Goal: Task Accomplishment & Management: Complete application form

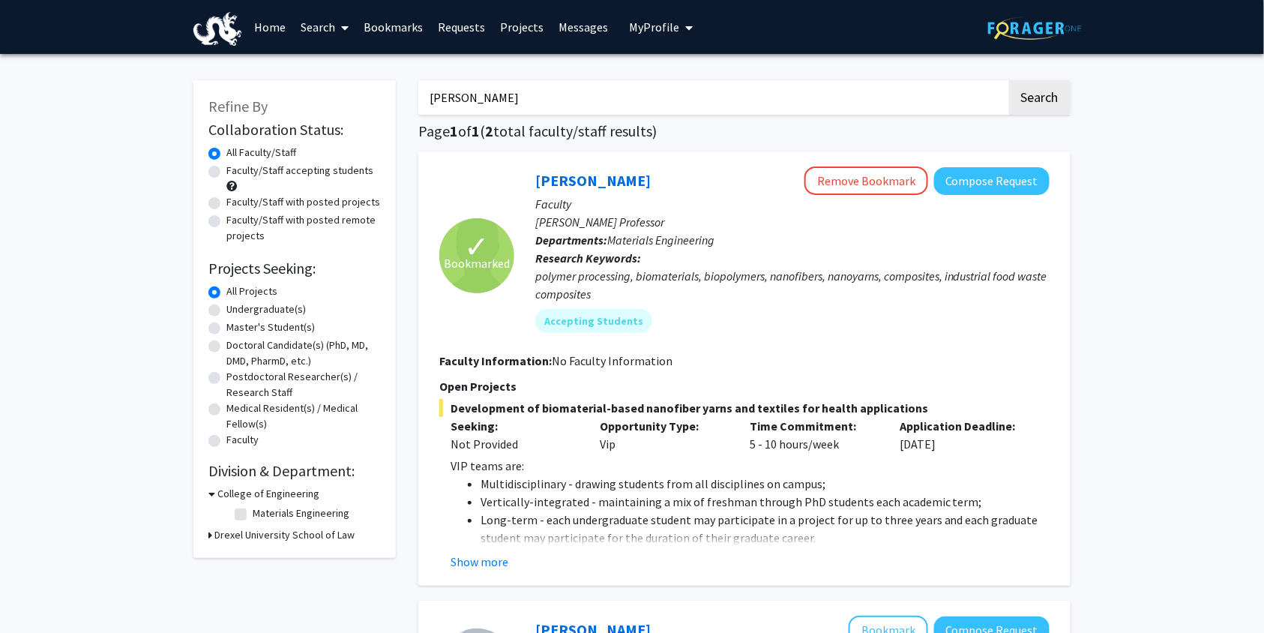
click at [397, 16] on link "Bookmarks" at bounding box center [393, 27] width 74 height 52
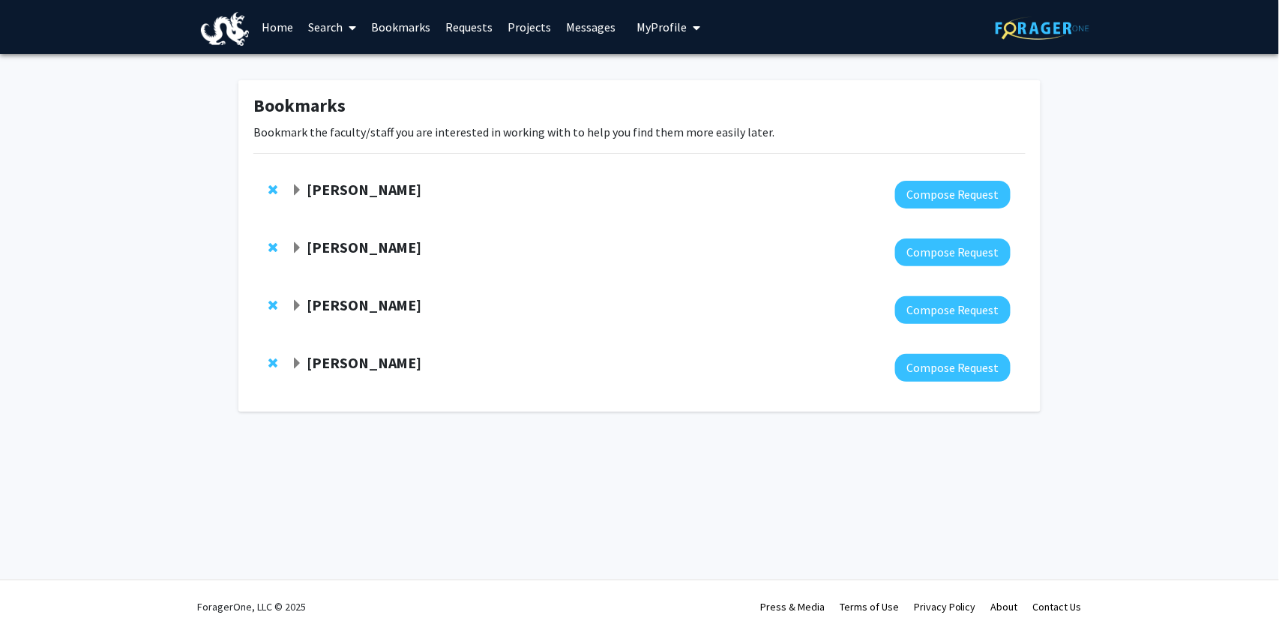
click at [363, 189] on strong "[PERSON_NAME]" at bounding box center [364, 189] width 115 height 19
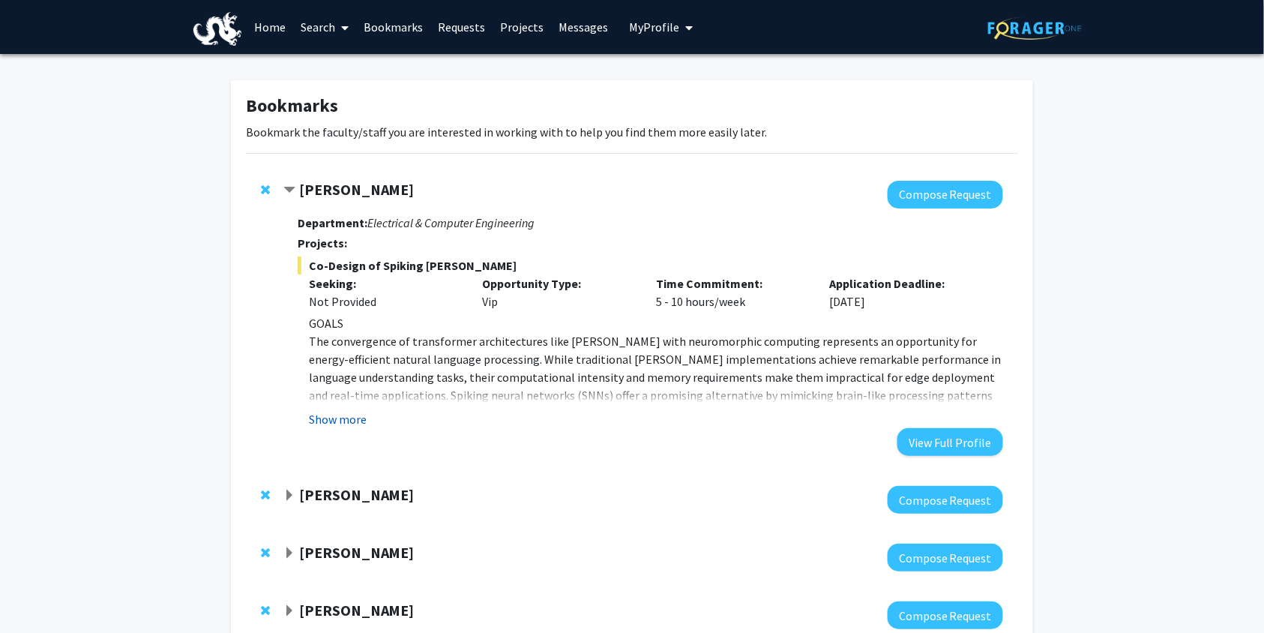
click at [358, 418] on button "Show more" at bounding box center [338, 419] width 58 height 18
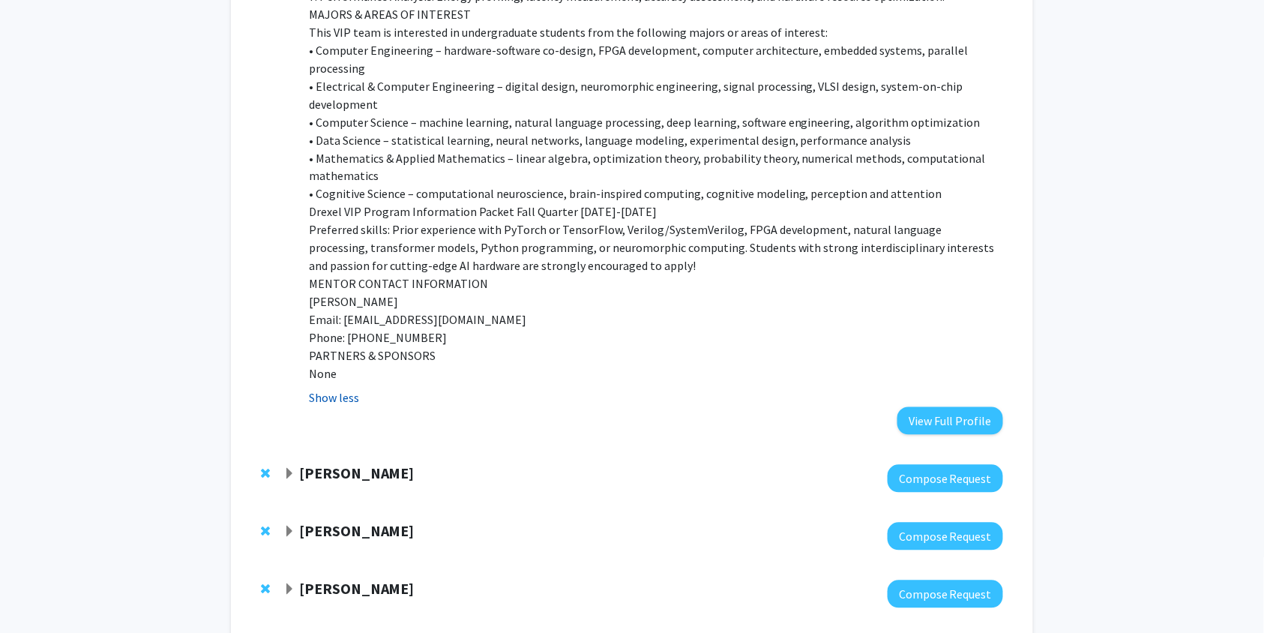
click at [345, 389] on button "Show less" at bounding box center [334, 398] width 50 height 18
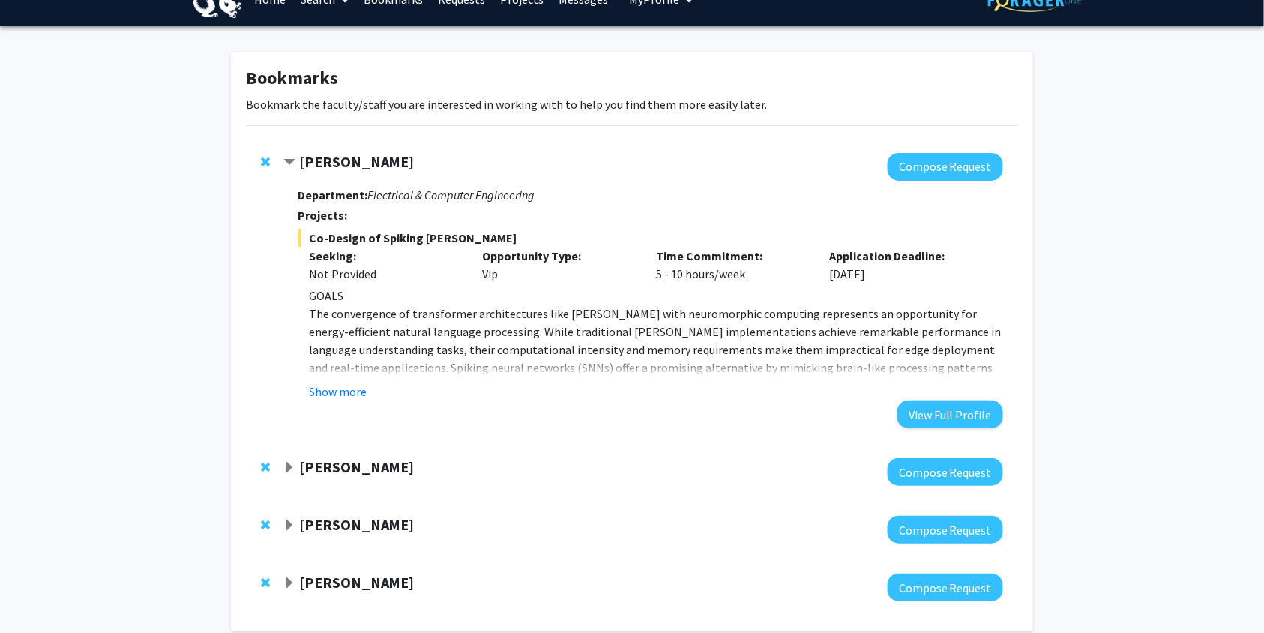
scroll to position [27, 0]
click at [295, 162] on span "Contract Anup Das Bookmark" at bounding box center [289, 163] width 12 height 12
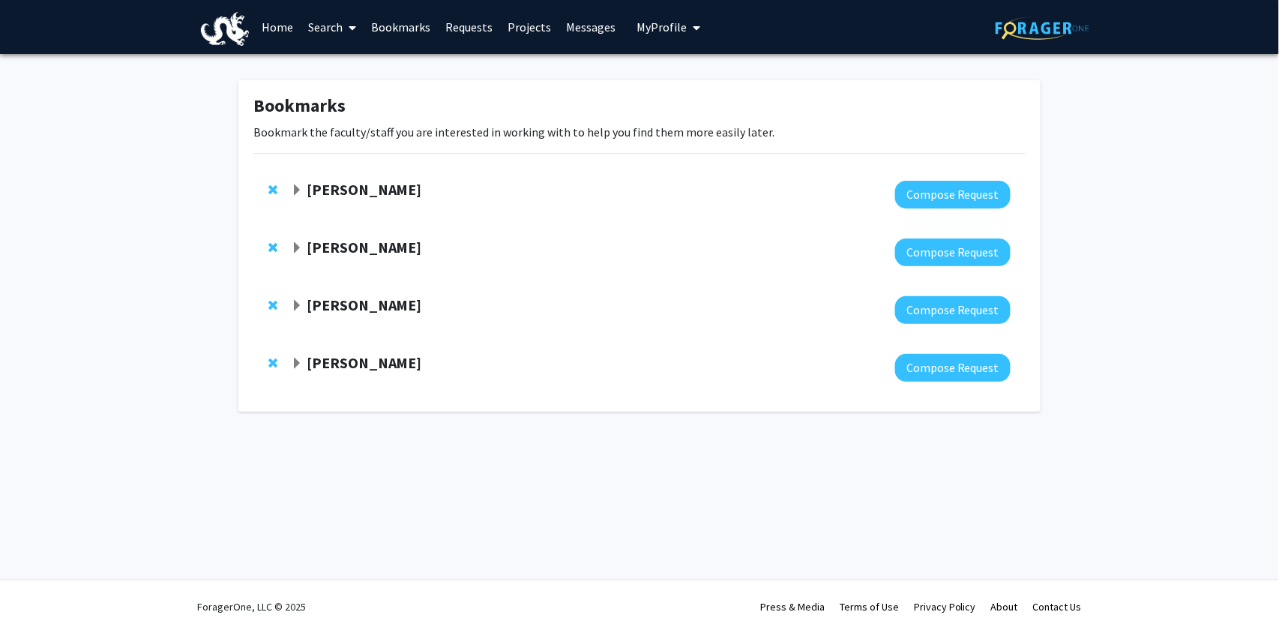
click at [371, 307] on strong "[PERSON_NAME]" at bounding box center [364, 304] width 115 height 19
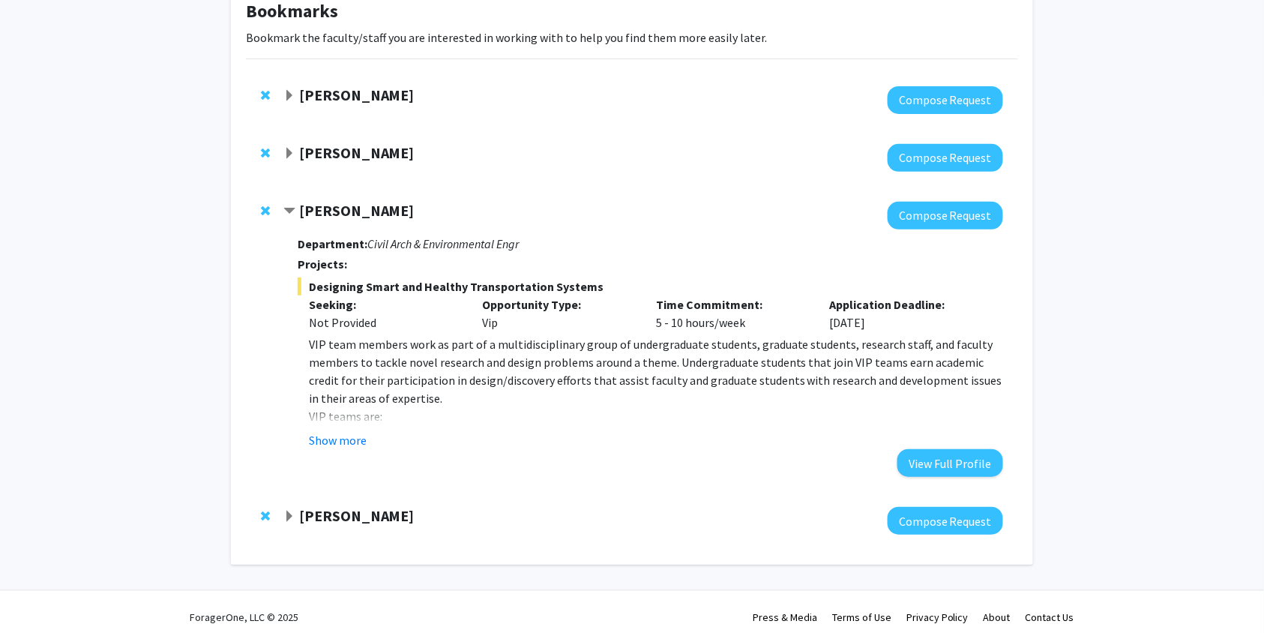
scroll to position [96, 0]
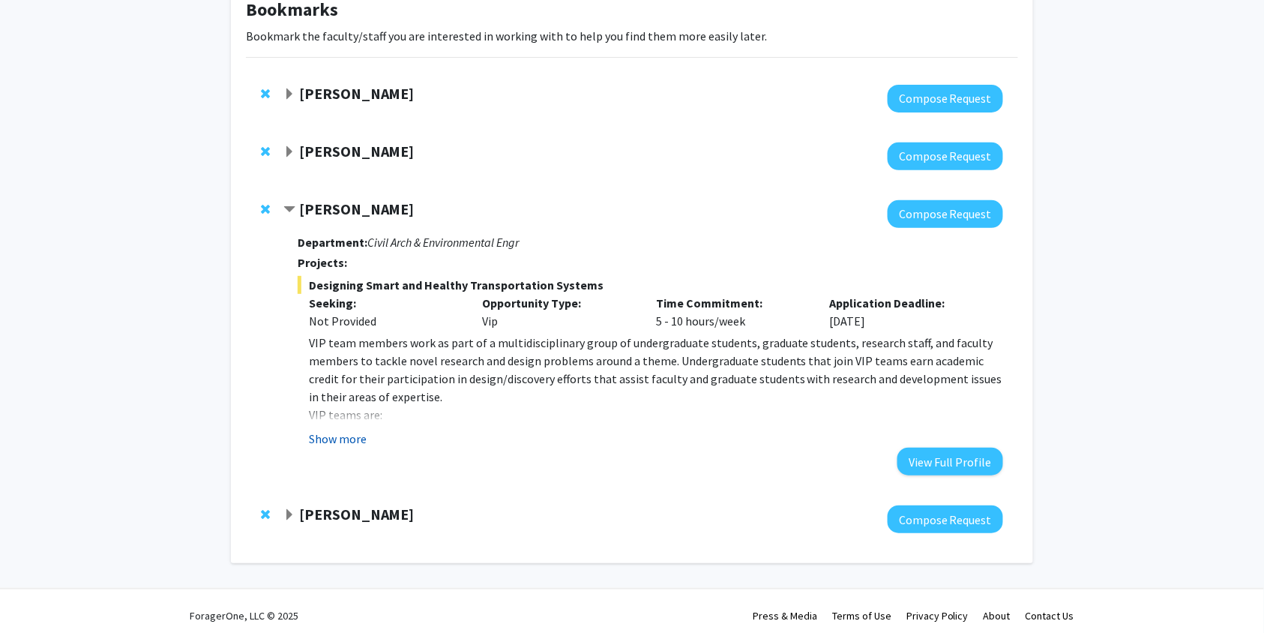
click at [341, 433] on button "Show more" at bounding box center [338, 439] width 58 height 18
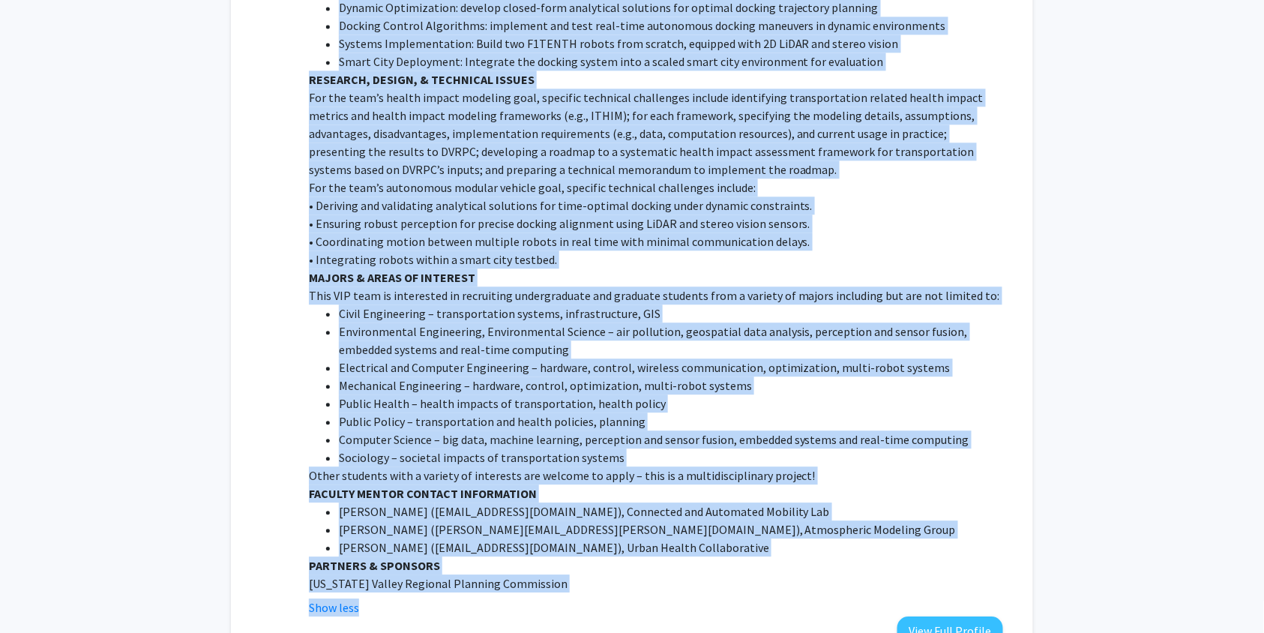
scroll to position [1137, 0]
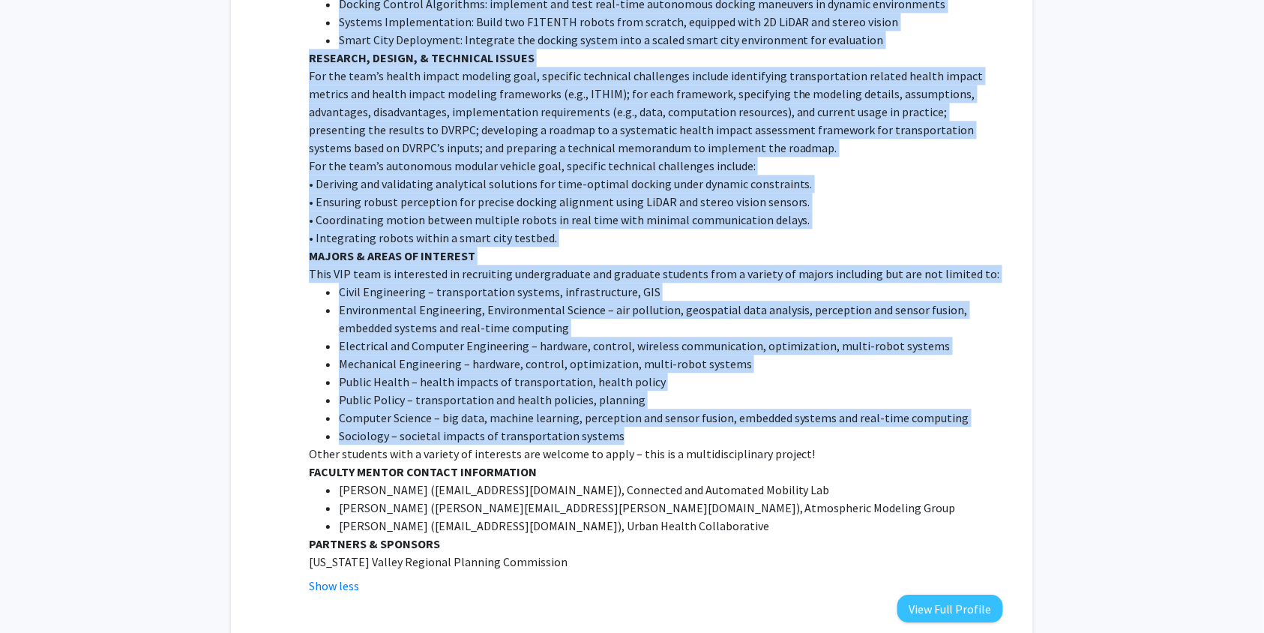
drag, startPoint x: 309, startPoint y: 307, endPoint x: 796, endPoint y: 393, distance: 495.0
copy div "The goals of this team are: (1) to develop a systematic health impact assessmen…"
click at [370, 409] on li "Computer Science – big data, machine learning, perception and sensor fusion, em…" at bounding box center [671, 418] width 664 height 18
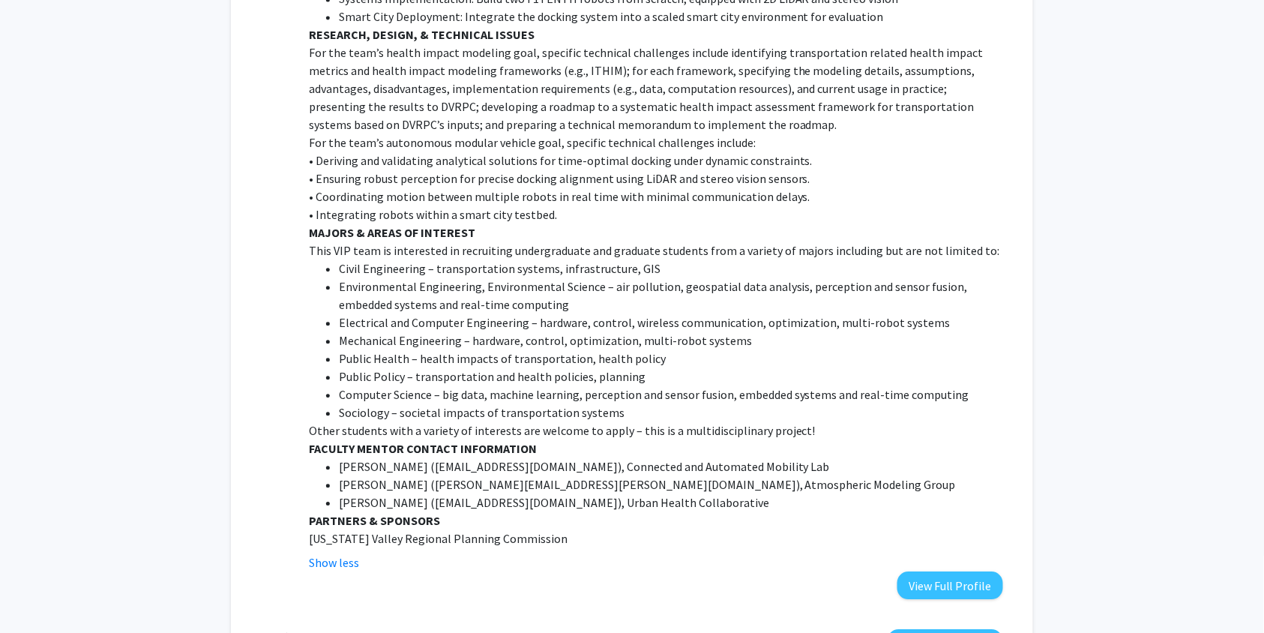
scroll to position [1159, 0]
drag, startPoint x: 341, startPoint y: 431, endPoint x: 414, endPoint y: 431, distance: 72.7
click at [414, 460] on span "Dr. Zhiwei Chen (" at bounding box center [387, 467] width 96 height 15
copy span "Dr. Zhiwei Chen"
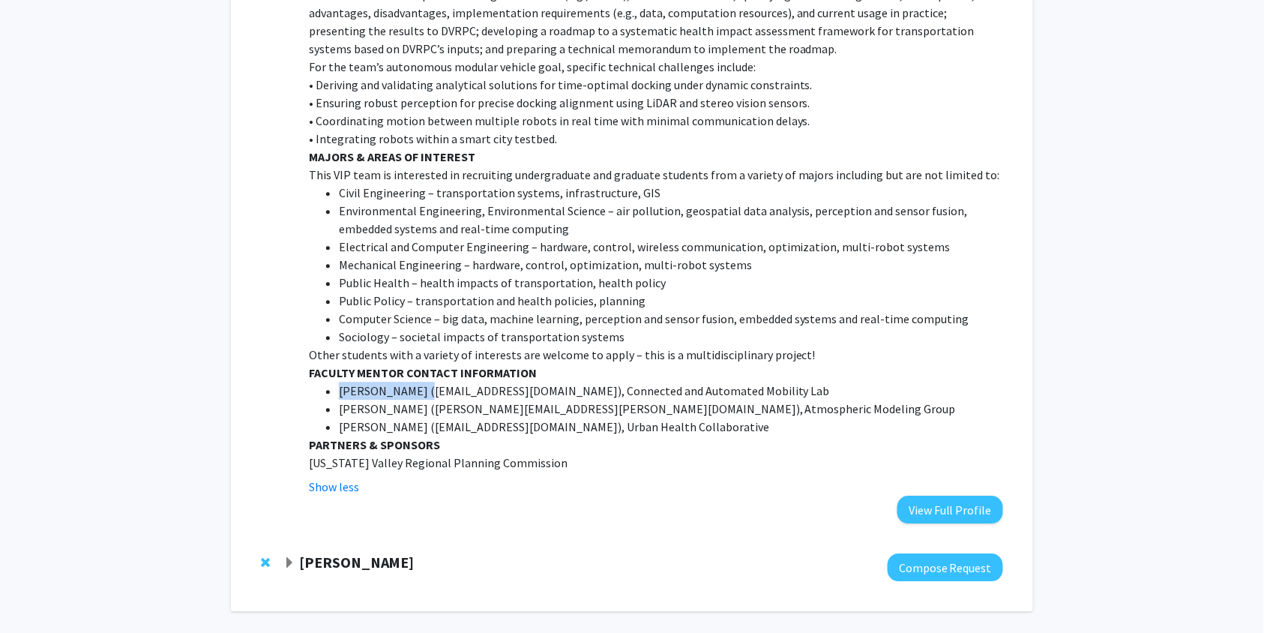
scroll to position [1257, 0]
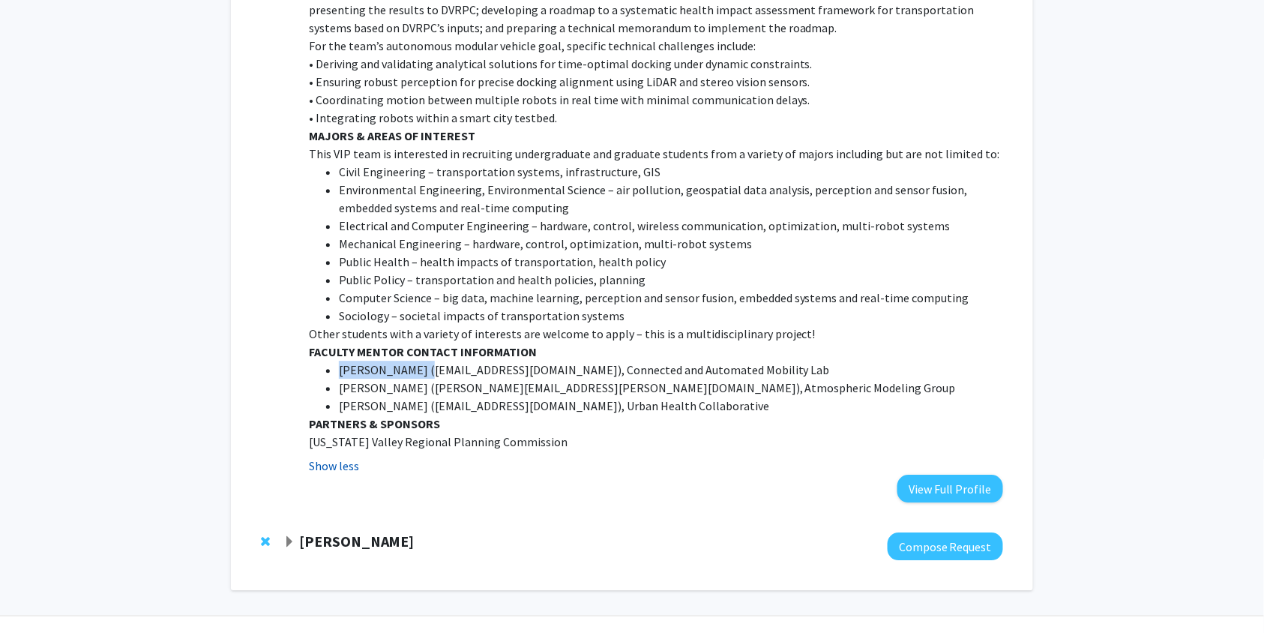
click at [339, 457] on button "Show less" at bounding box center [334, 466] width 50 height 18
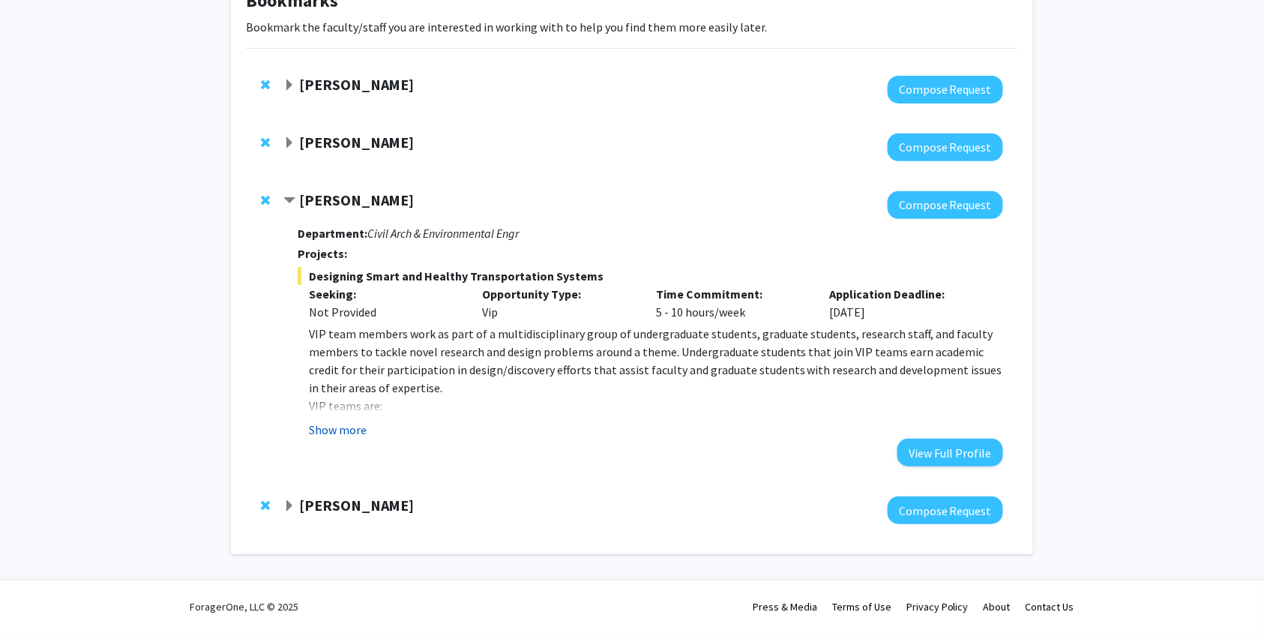
scroll to position [105, 0]
click at [930, 214] on button "Compose Request" at bounding box center [945, 205] width 115 height 28
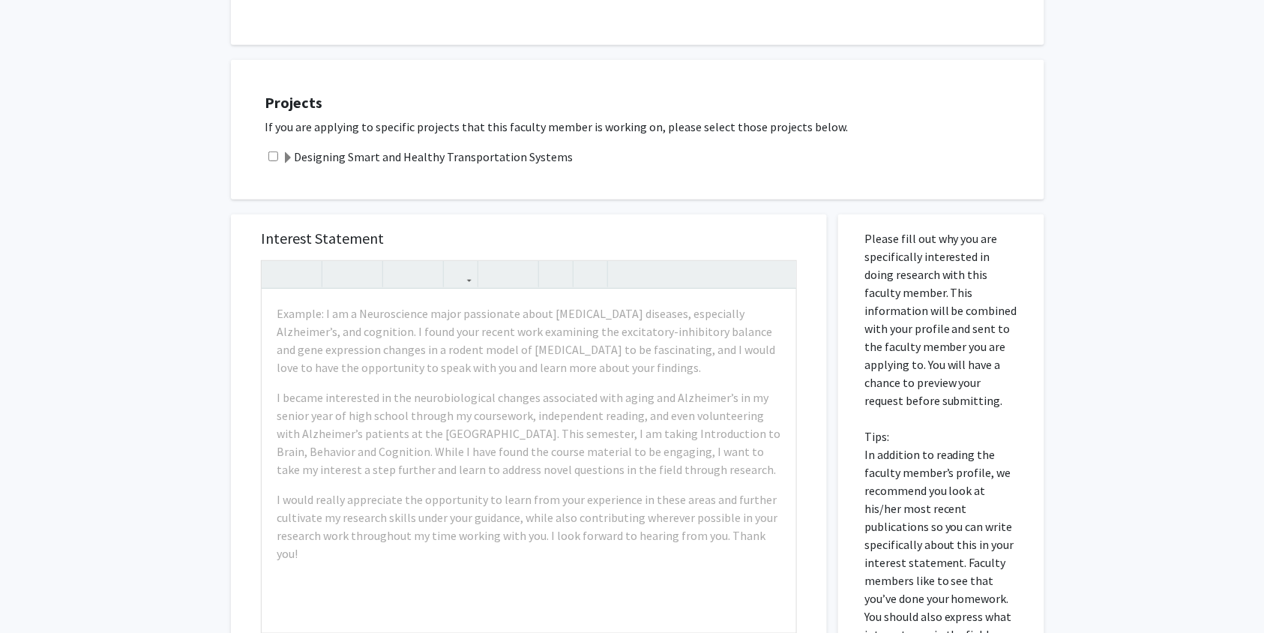
scroll to position [202, 0]
click at [273, 153] on input "checkbox" at bounding box center [273, 156] width 10 height 10
checkbox input "true"
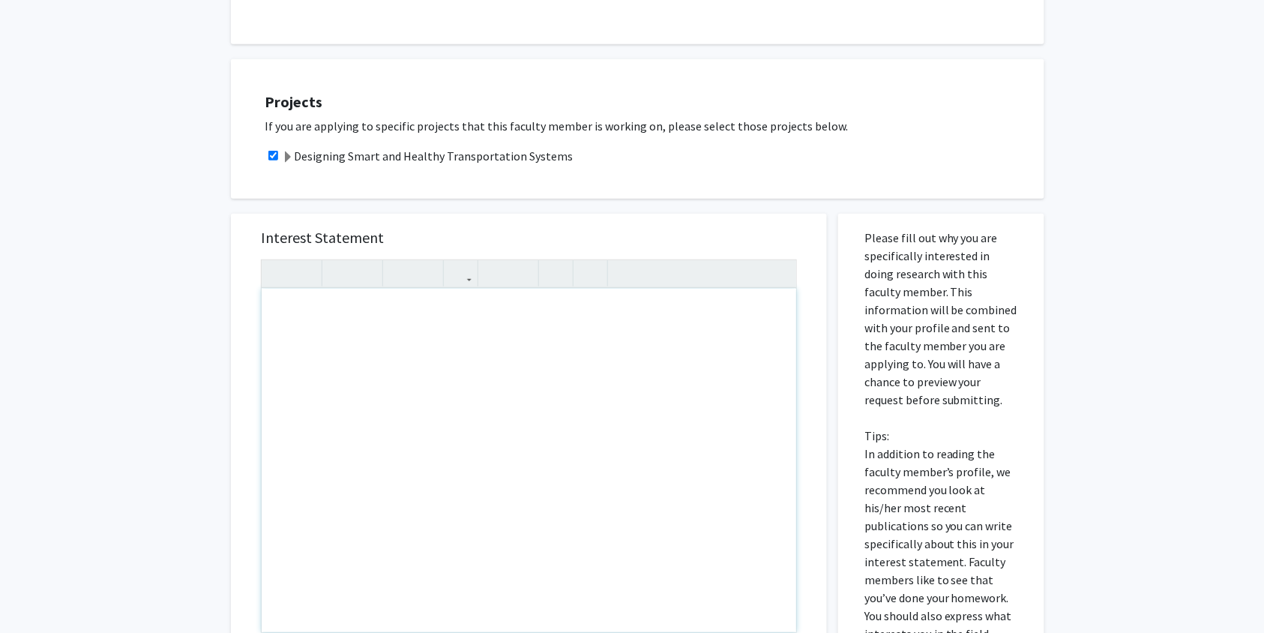
paste div "Note to users with screen readers: Please press Alt+0 or Option+0 to deactivate…"
type textarea "<p>As a mechanical engineering student with a strong interest in hands-on, syst…"
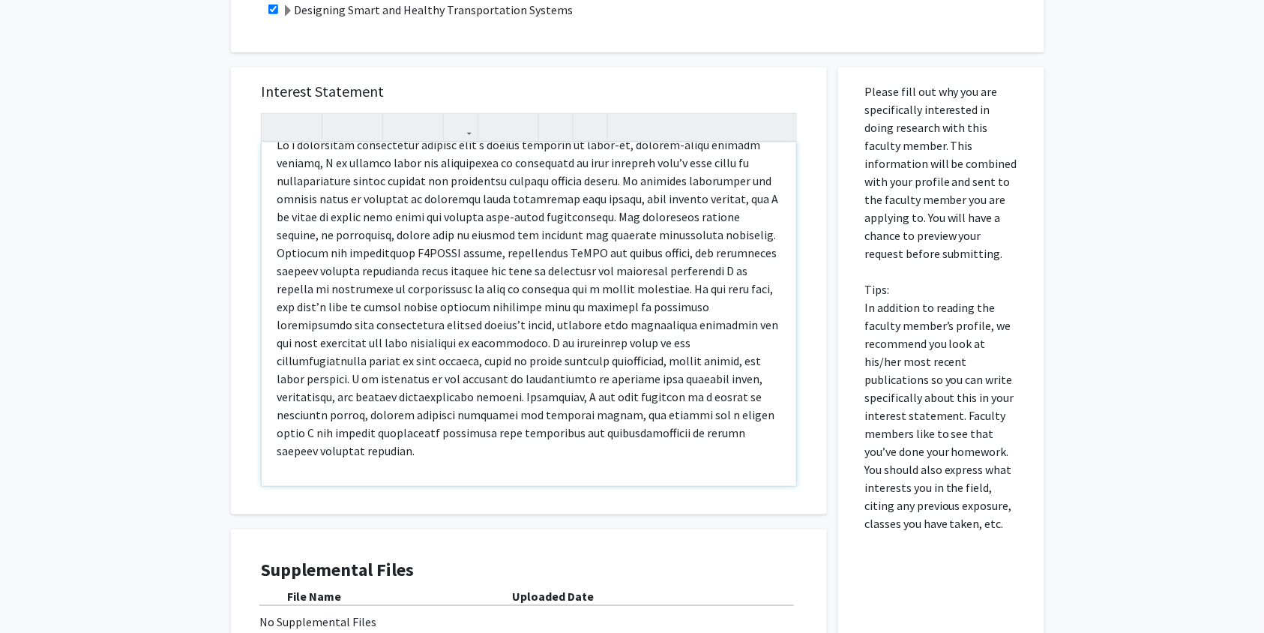
scroll to position [349, 0]
click at [390, 264] on p "Note to users with screen readers: Please press Alt+0 or Option+0 to deactivate…" at bounding box center [529, 296] width 505 height 324
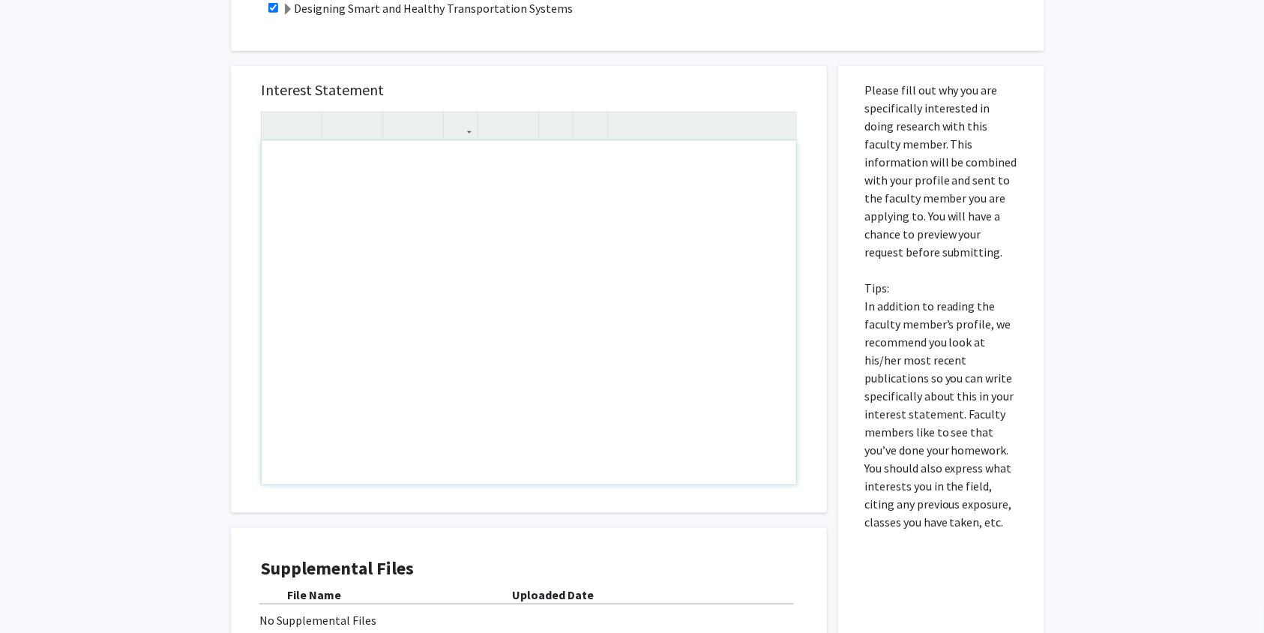
type textarea "<p>As a mechanical engineering student with a strong interest in hands-on, syst…"
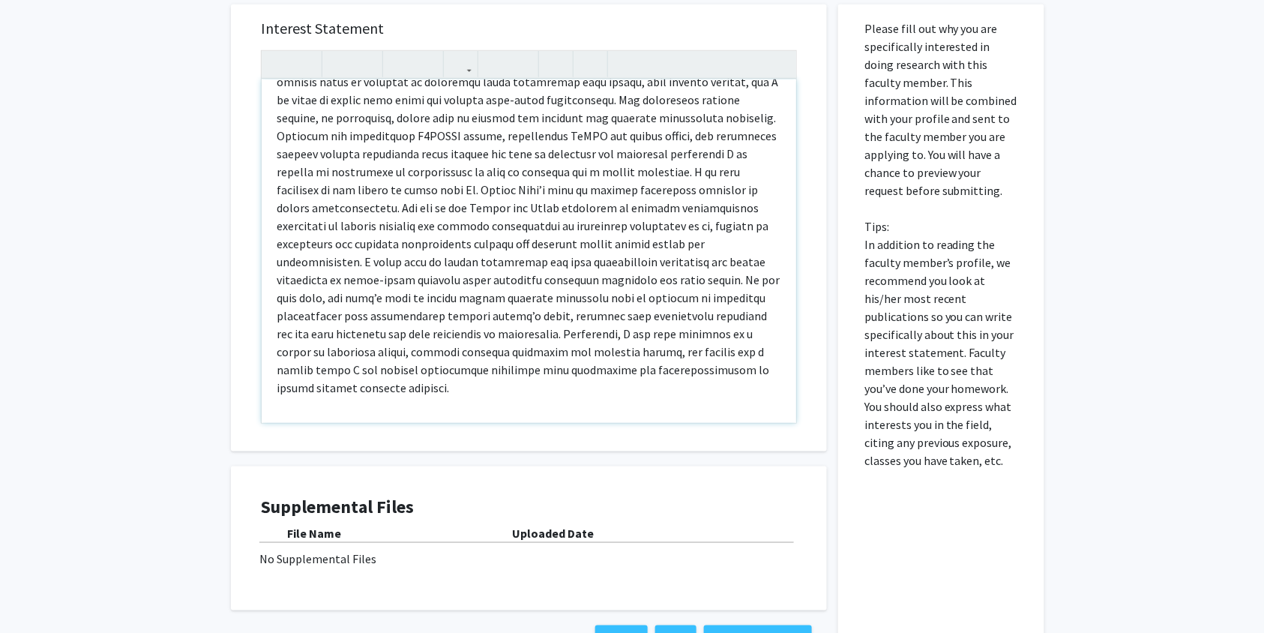
scroll to position [523, 0]
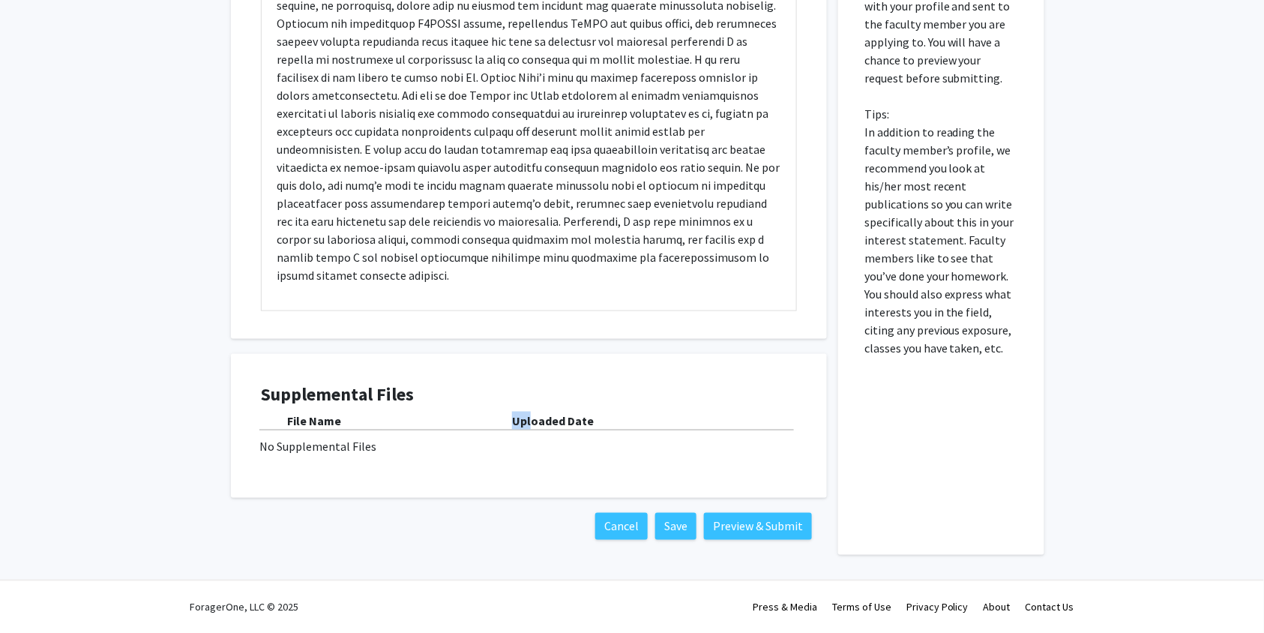
drag, startPoint x: 482, startPoint y: 424, endPoint x: 339, endPoint y: 433, distance: 143.5
click at [339, 433] on div "File Name Uploaded Date No Supplemental Files" at bounding box center [529, 434] width 536 height 44
click at [326, 445] on div "No Supplemental Files" at bounding box center [528, 447] width 539 height 18
click at [309, 391] on h4 "Supplemental Files" at bounding box center [529, 395] width 536 height 22
click at [320, 433] on div "File Name Uploaded Date No Supplemental Files" at bounding box center [529, 434] width 536 height 44
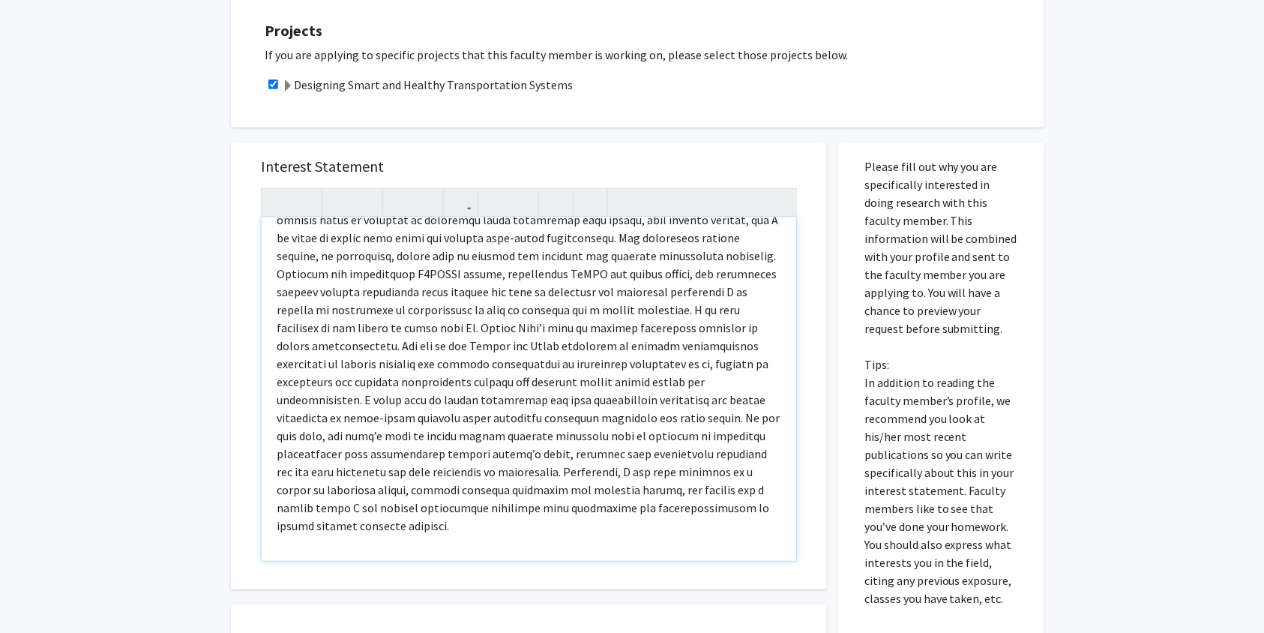
scroll to position [274, 0]
click at [466, 206] on icon "button" at bounding box center [460, 200] width 13 height 25
click at [470, 202] on button "button" at bounding box center [461, 200] width 26 height 26
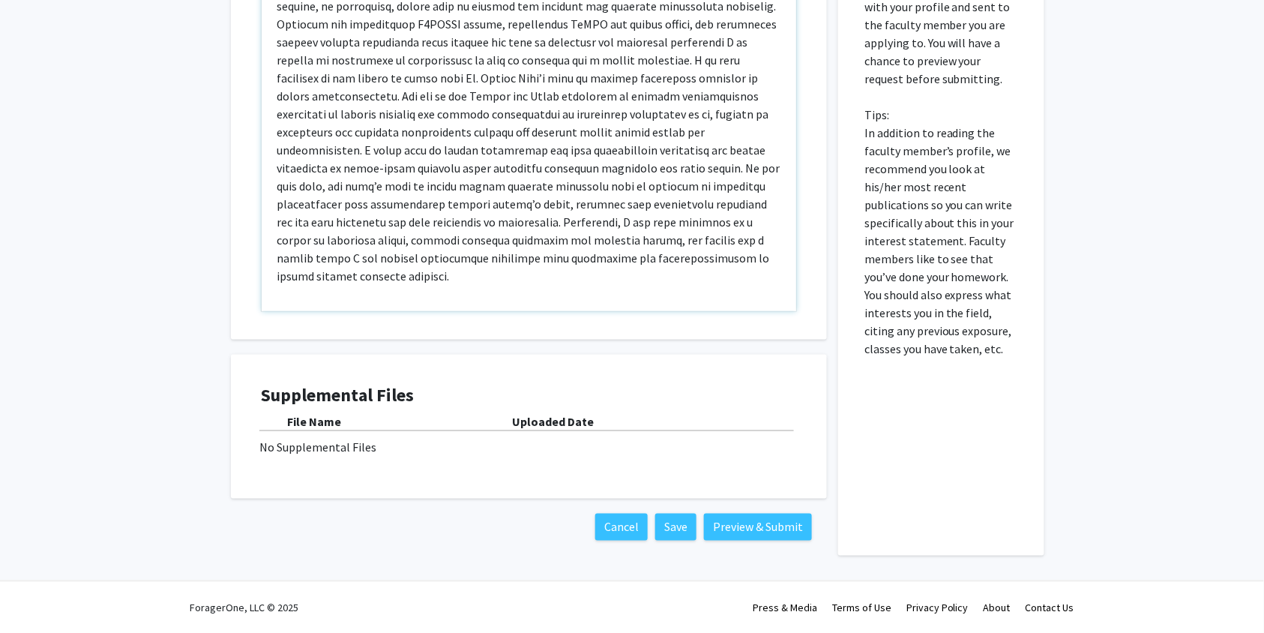
scroll to position [523, 0]
click at [660, 526] on button "Save" at bounding box center [675, 526] width 41 height 27
click at [357, 439] on div "No Supplemental Files" at bounding box center [528, 447] width 539 height 18
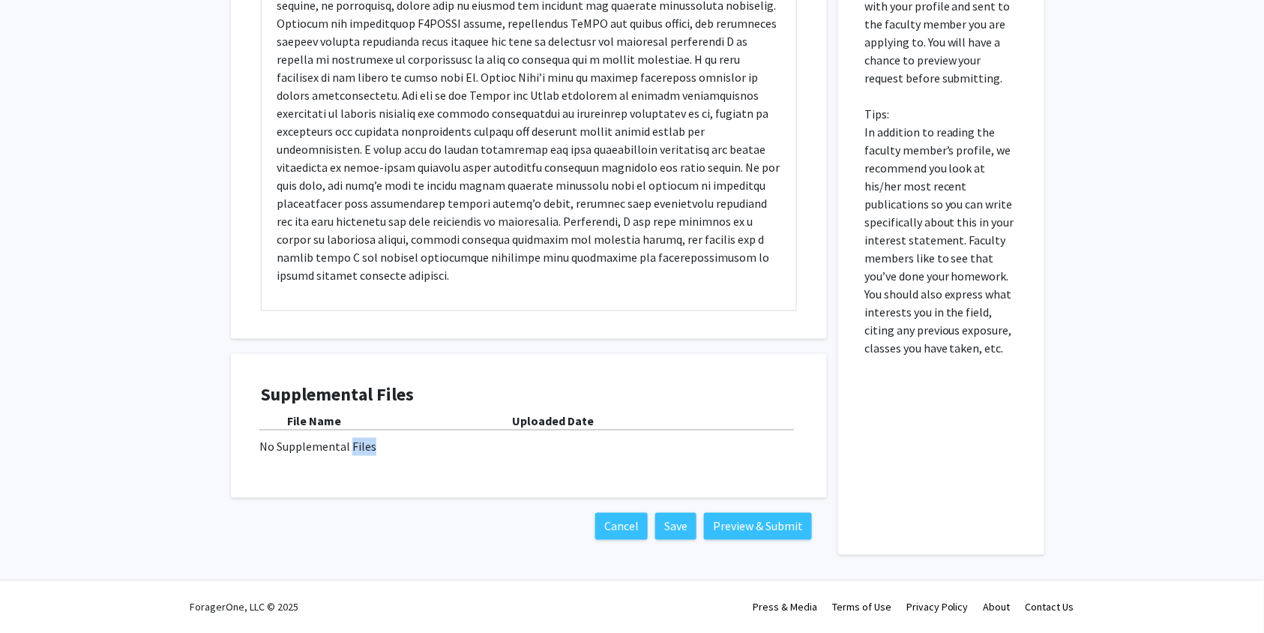
click at [357, 439] on div "No Supplemental Files" at bounding box center [528, 447] width 539 height 18
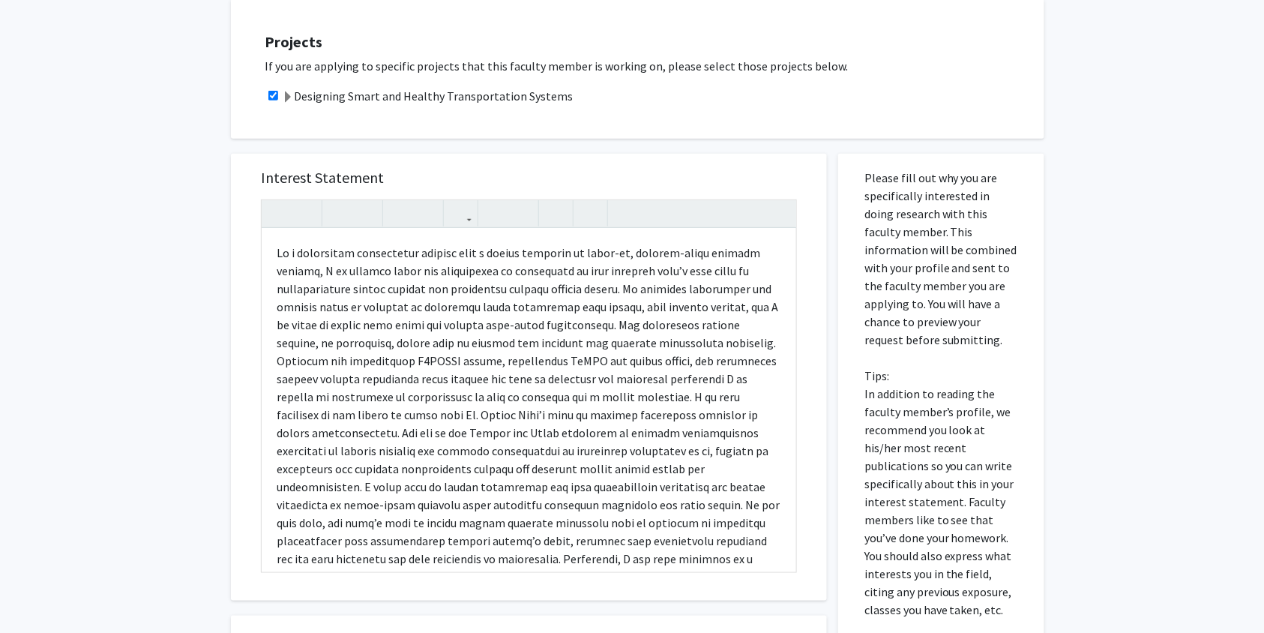
scroll to position [0, 0]
click at [286, 97] on span at bounding box center [288, 97] width 12 height 12
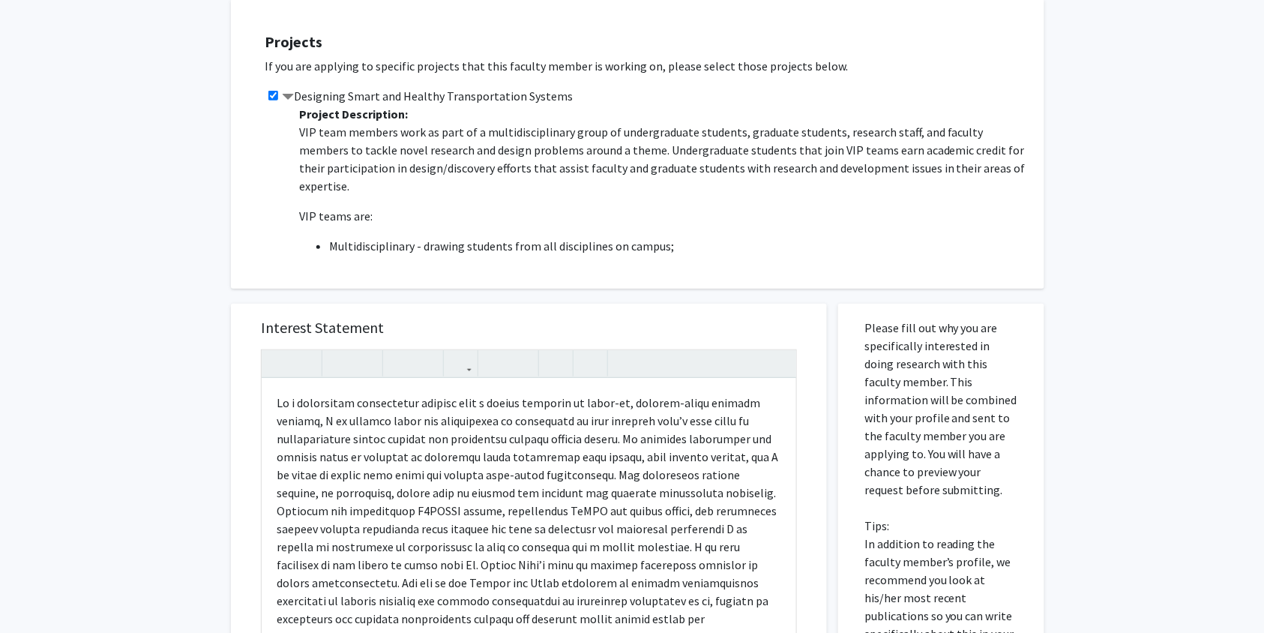
click at [286, 97] on span at bounding box center [288, 97] width 12 height 12
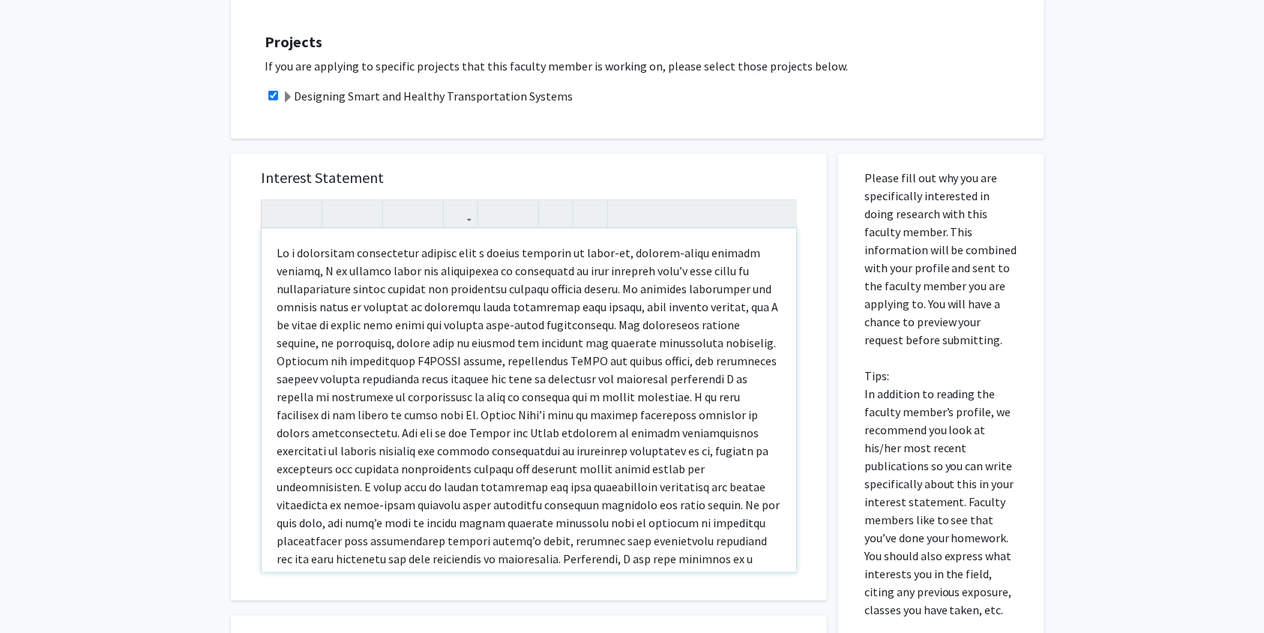
scroll to position [76, 0]
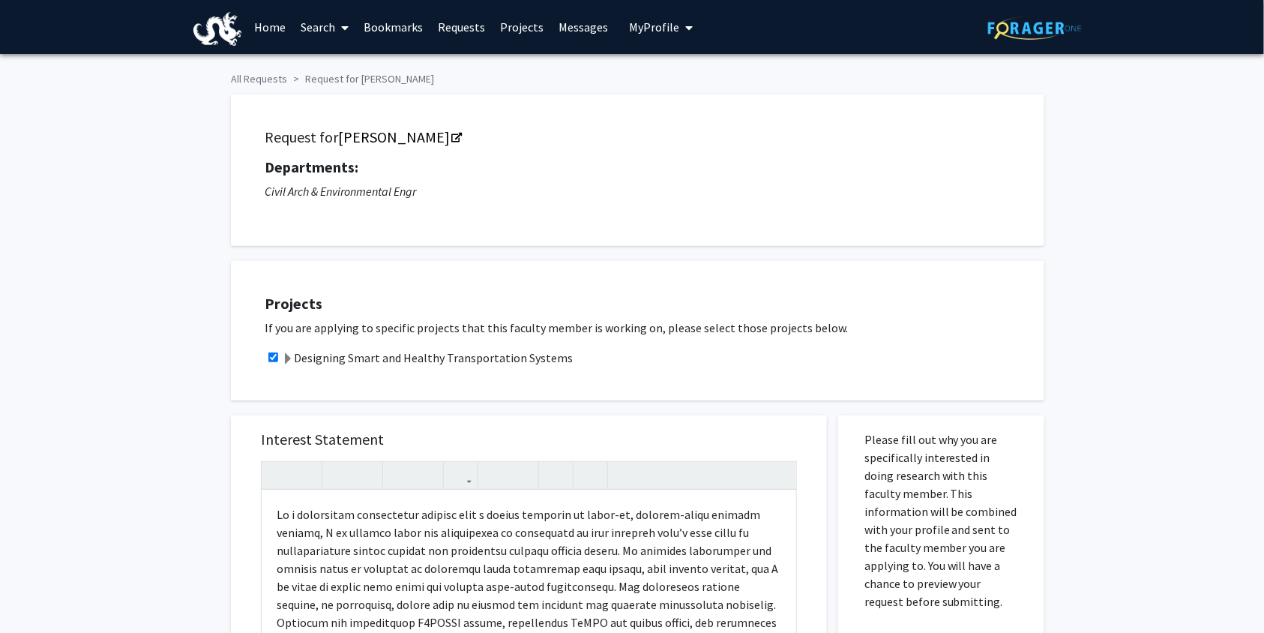
click at [637, 22] on span "My Profile" at bounding box center [654, 26] width 50 height 15
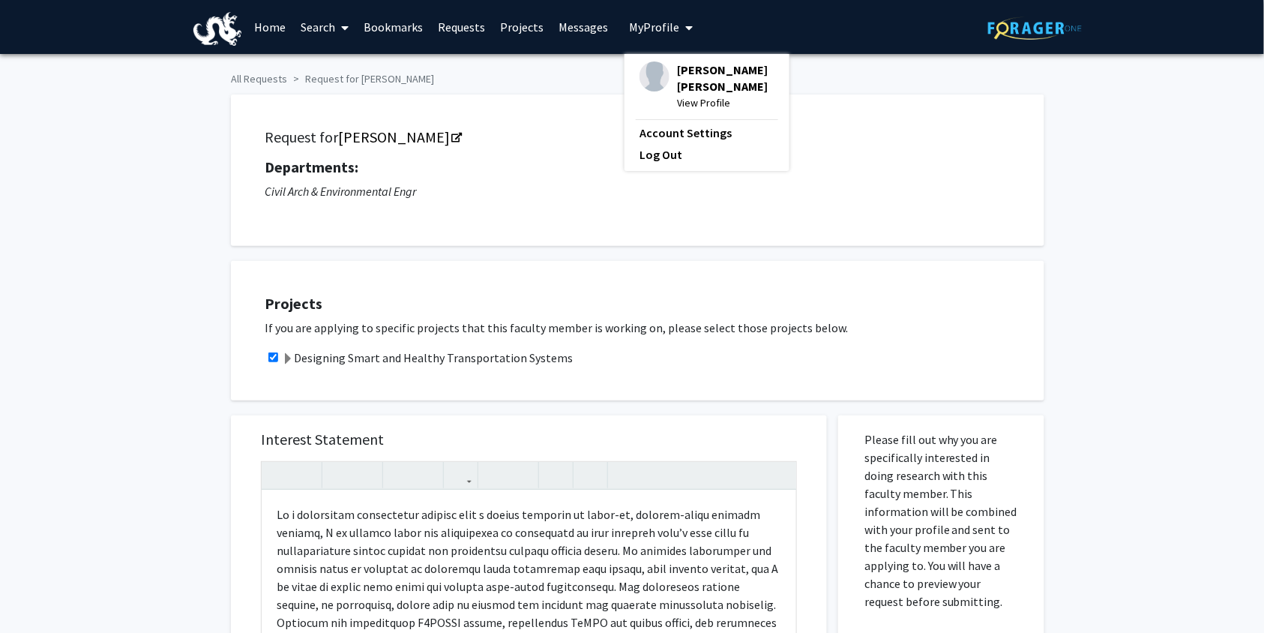
click at [656, 84] on img at bounding box center [655, 76] width 30 height 30
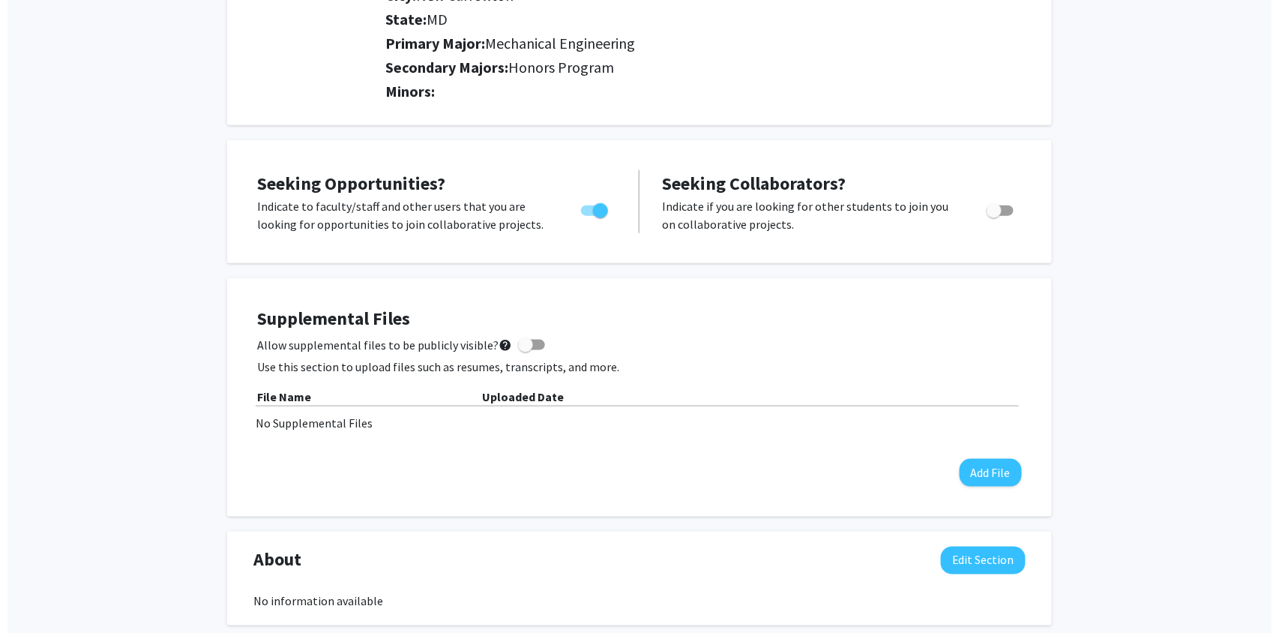
scroll to position [424, 0]
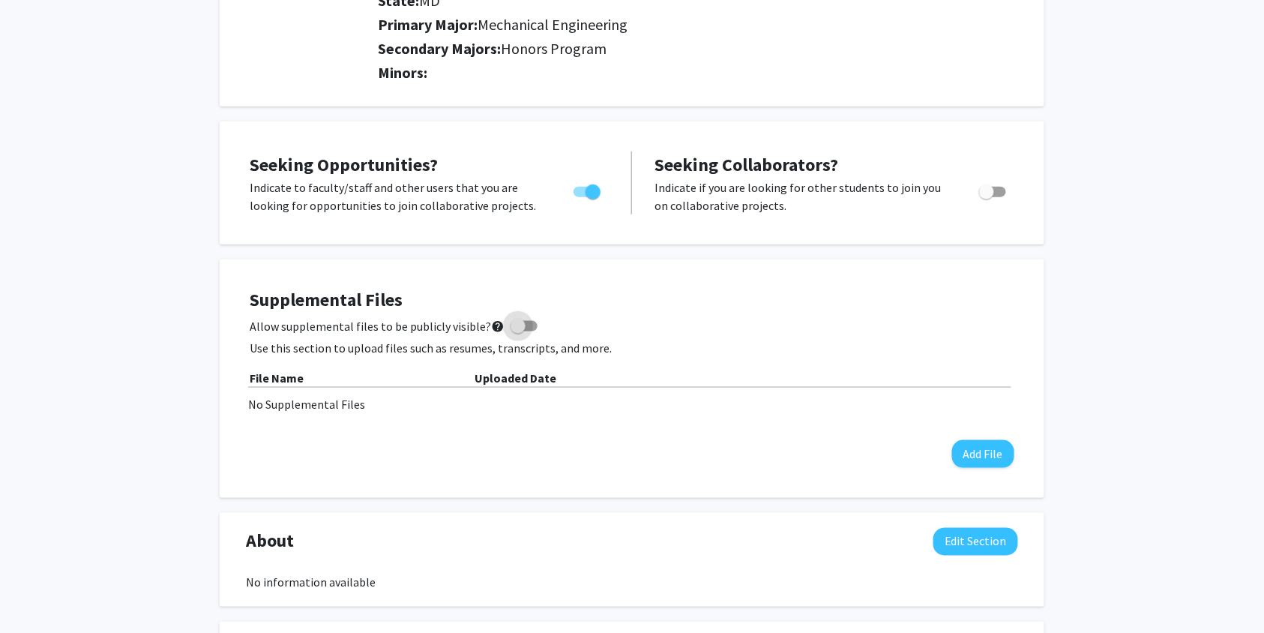
click at [521, 324] on span at bounding box center [524, 326] width 27 height 10
click at [518, 331] on input "Allow supplemental files to be publicly visible? help" at bounding box center [517, 331] width 1 height 1
checkbox input "true"
click at [964, 445] on button "Add File" at bounding box center [983, 454] width 62 height 28
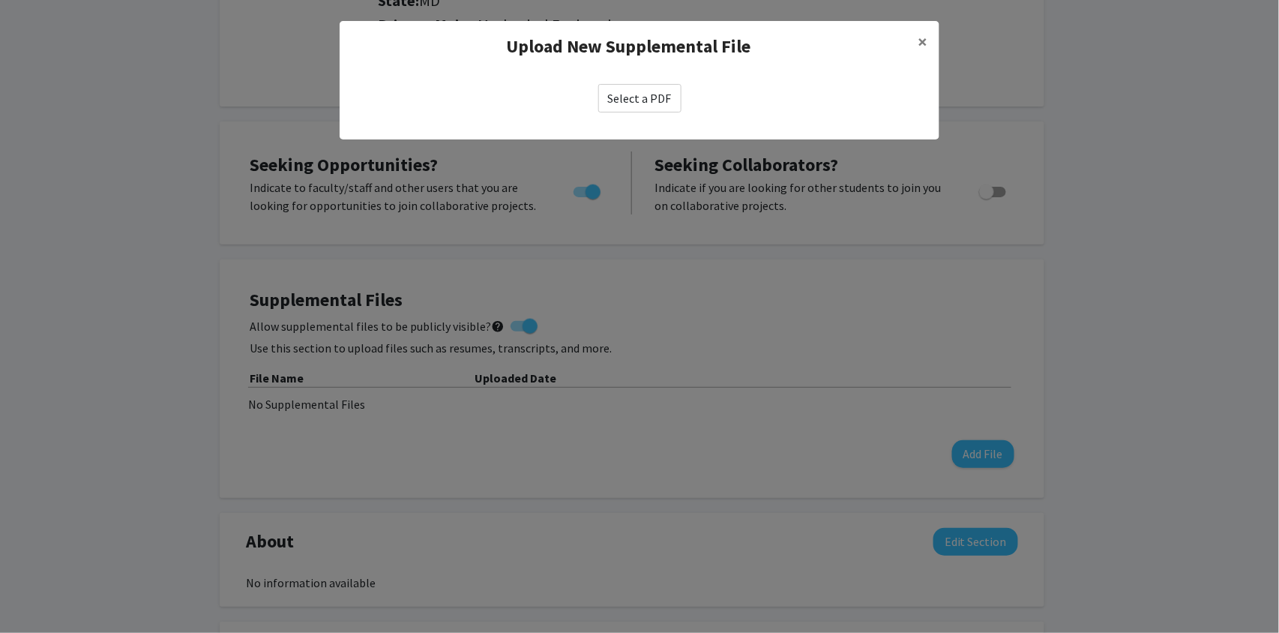
click at [657, 97] on label "Select a PDF" at bounding box center [639, 98] width 83 height 28
click at [0, 0] on input "Select a PDF" at bounding box center [0, 0] width 0 height 0
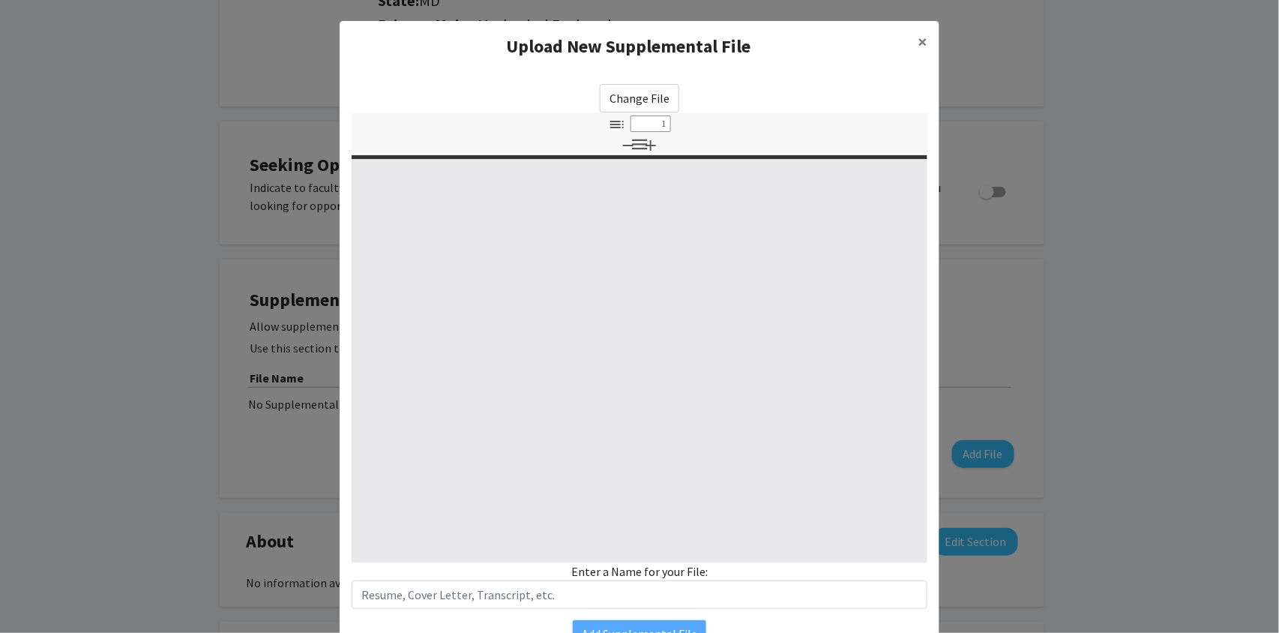
select select "custom"
type input "0"
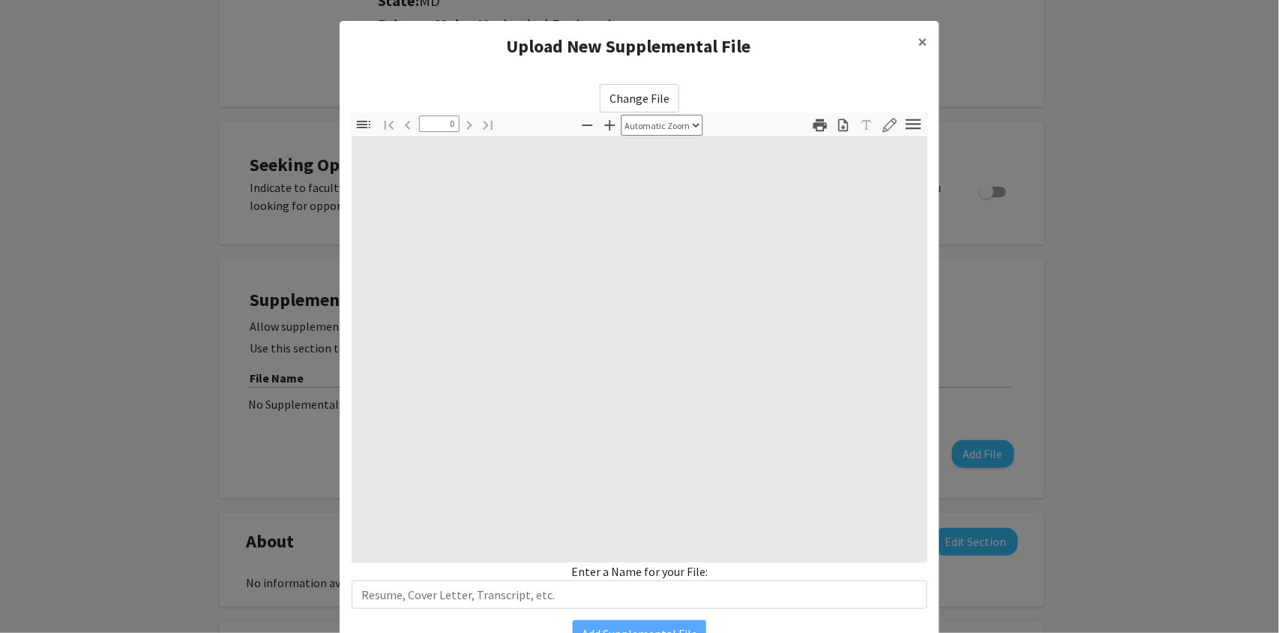
select select "custom"
type input "1"
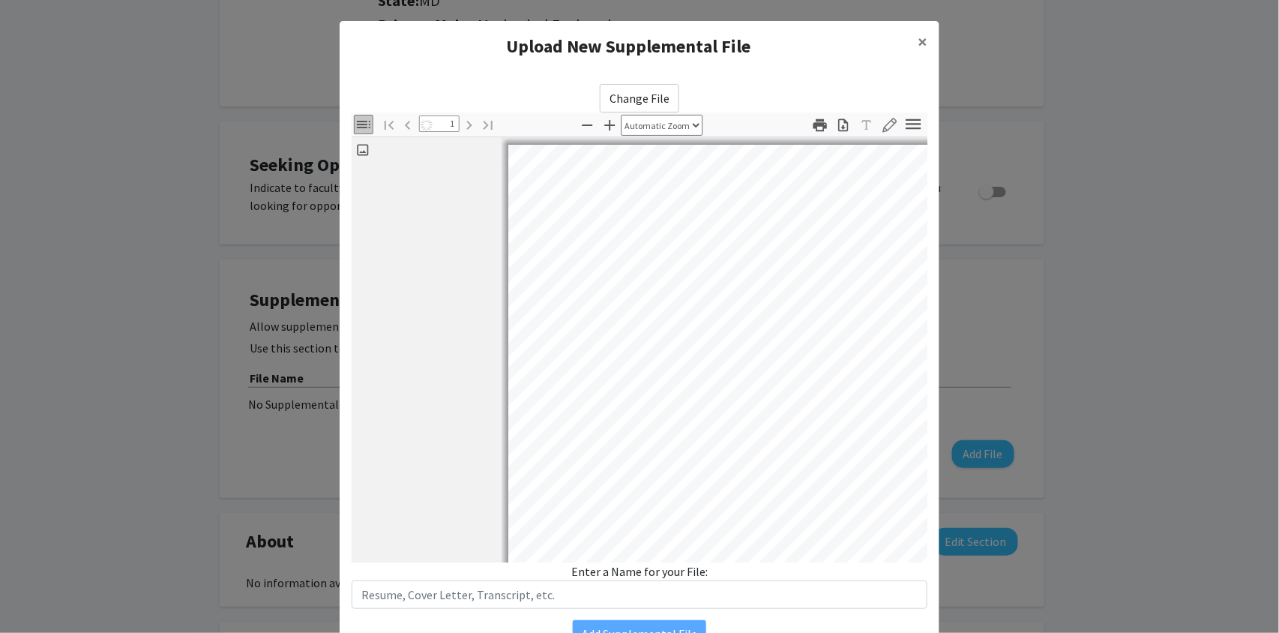
select select "auto"
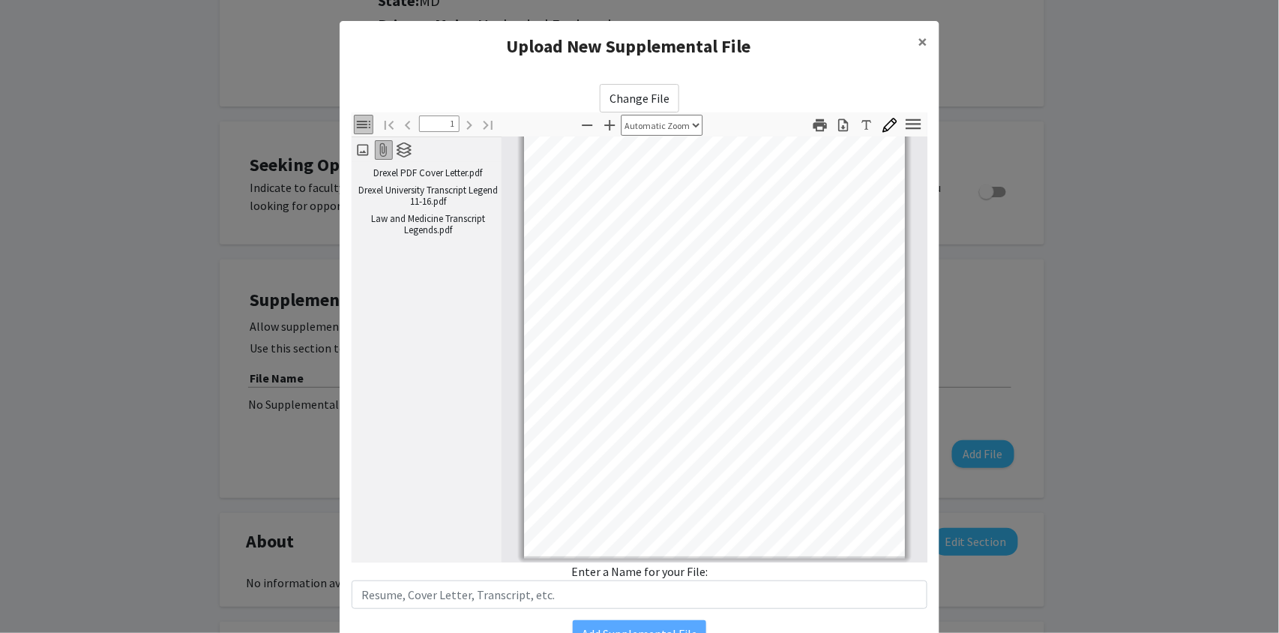
scroll to position [76, 0]
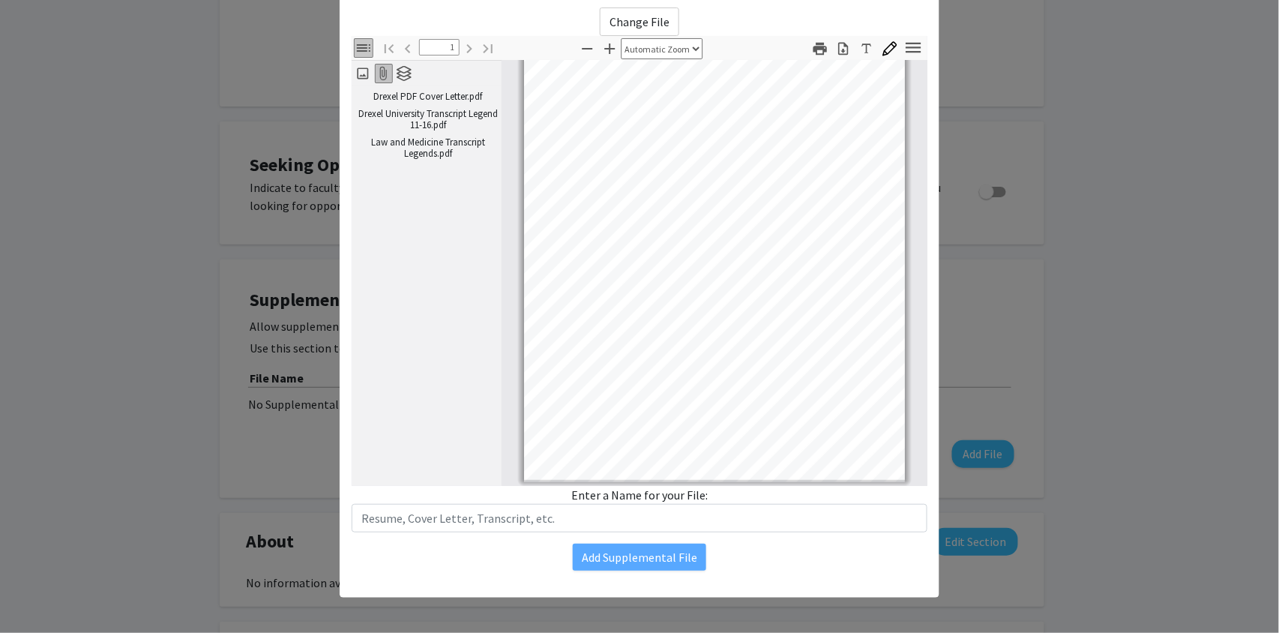
click at [646, 532] on div "Change File Thumbnails Document Outline Attachments Layers Current Outline Item…" at bounding box center [640, 289] width 600 height 587
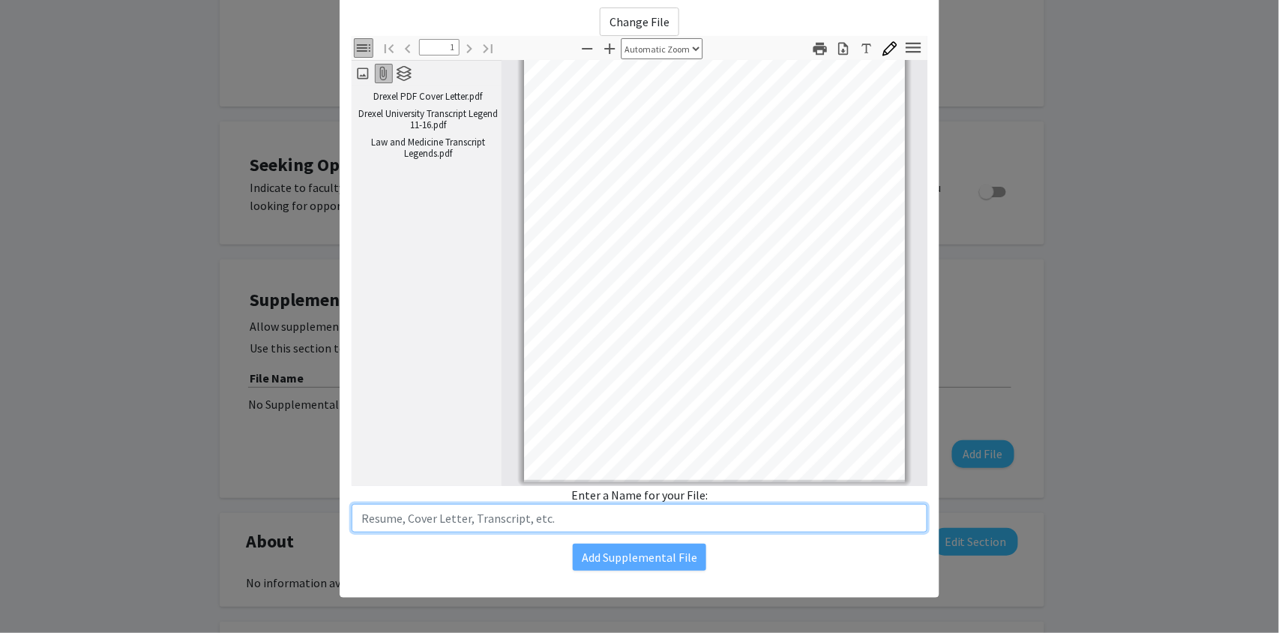
click at [639, 527] on input "text" at bounding box center [640, 518] width 576 height 28
type input "Transcript [DATE]-[DATE]"
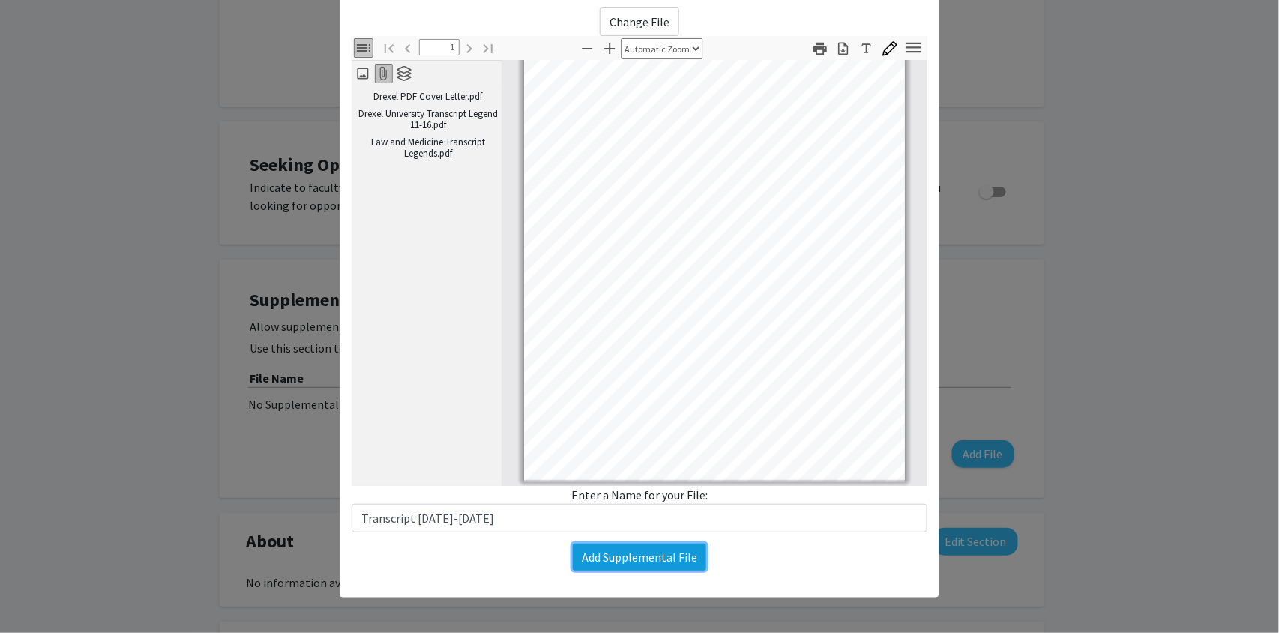
click at [573, 550] on button "Add Supplemental File" at bounding box center [639, 557] width 133 height 27
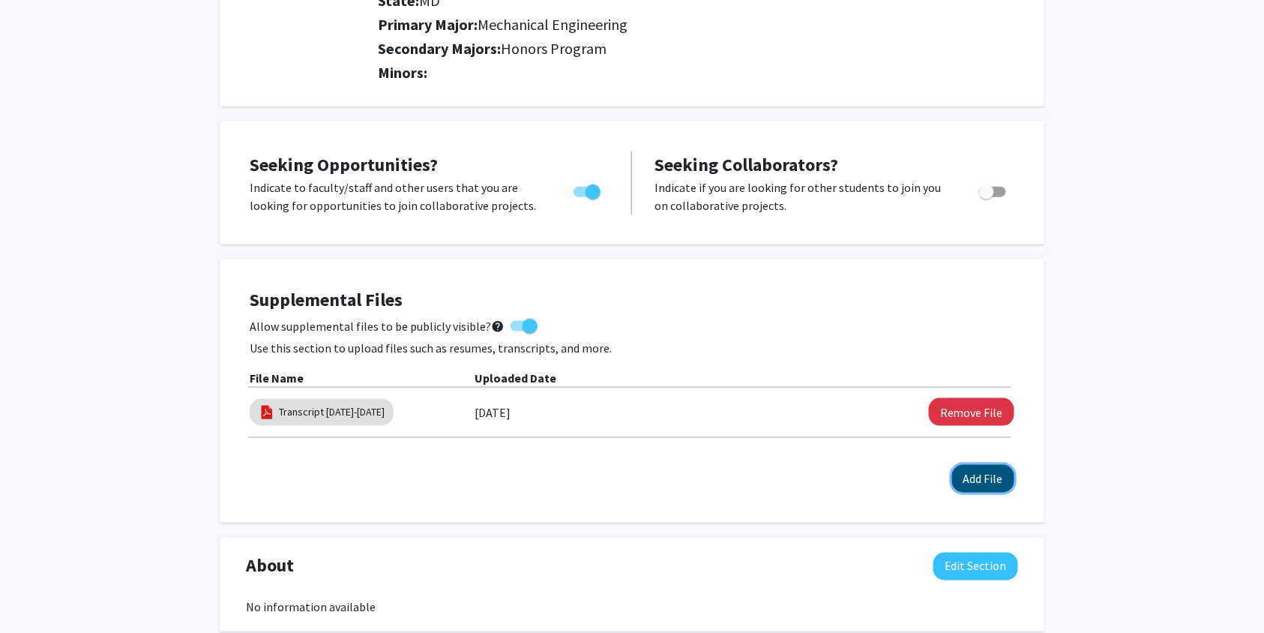
click at [967, 475] on button "Add File" at bounding box center [983, 479] width 62 height 28
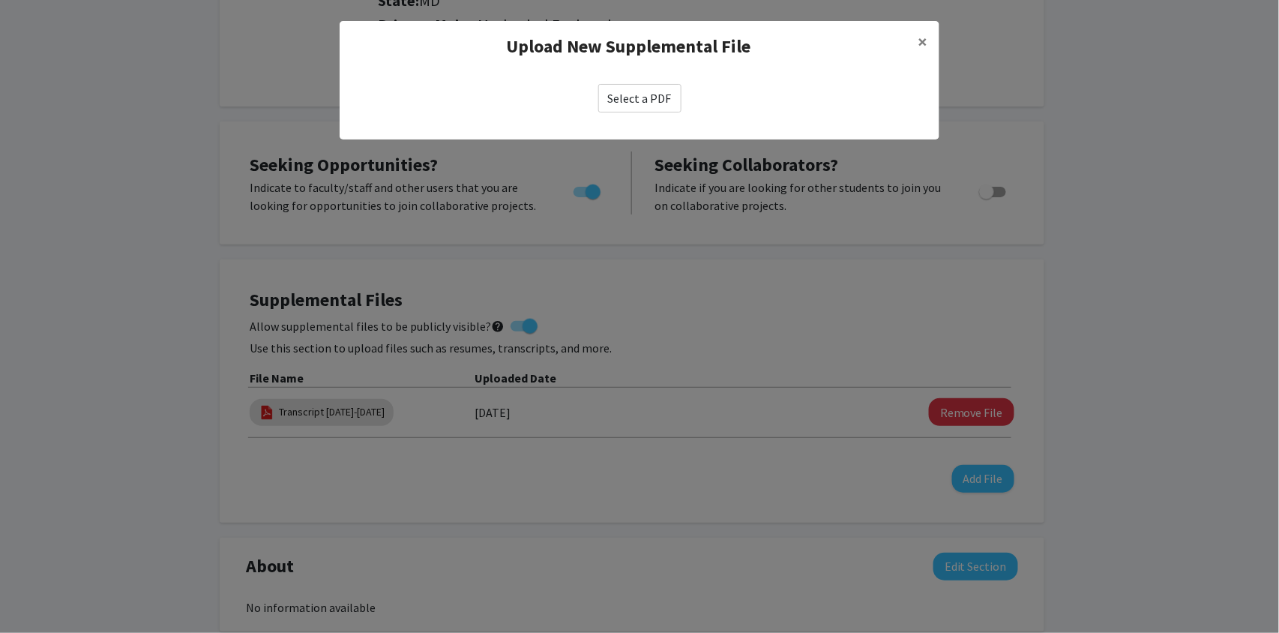
click at [617, 98] on label "Select a PDF" at bounding box center [639, 98] width 83 height 28
click at [0, 0] on input "Select a PDF" at bounding box center [0, 0] width 0 height 0
select select "custom"
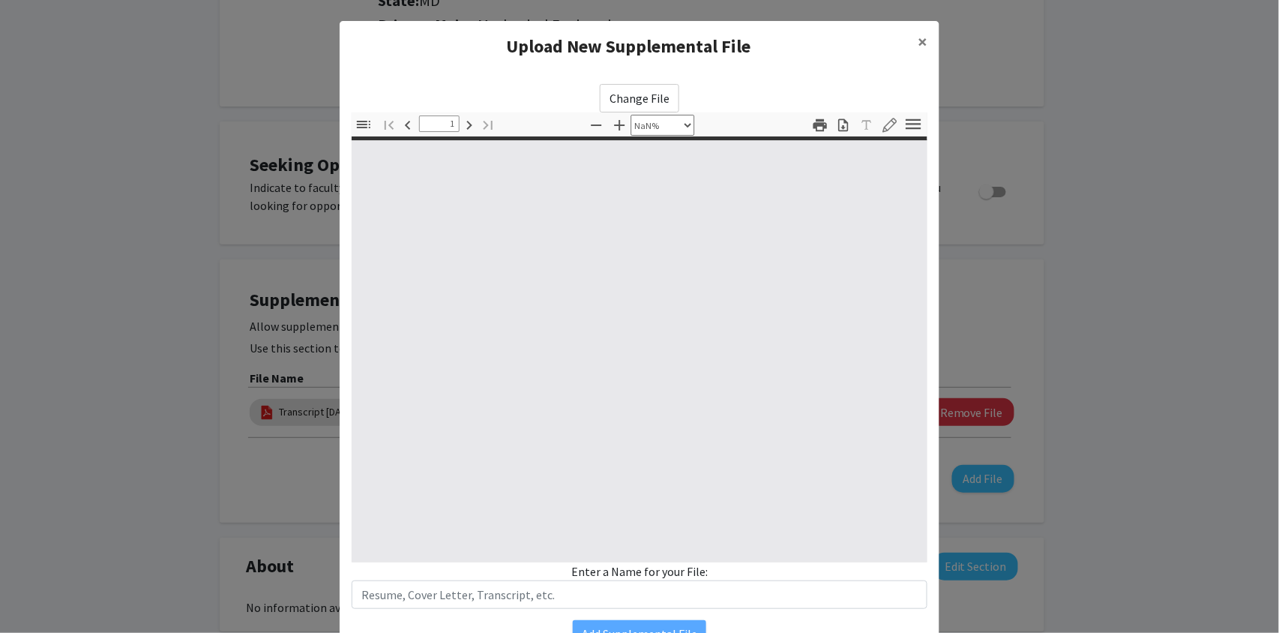
type input "0"
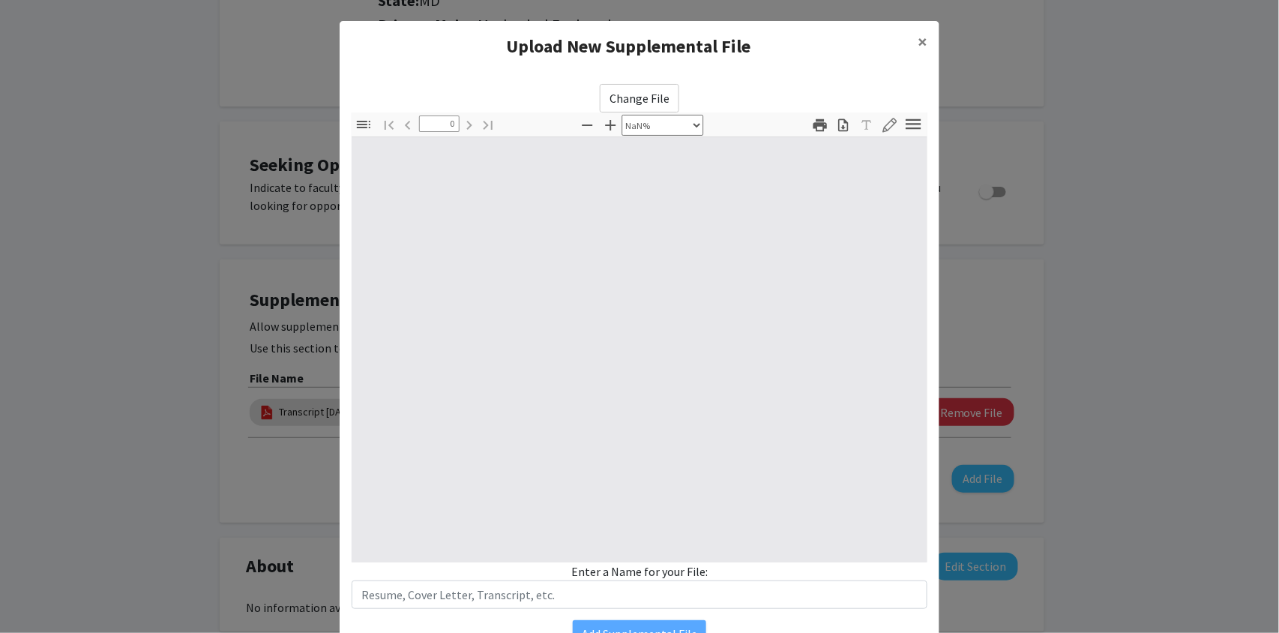
select select "auto"
type input "1"
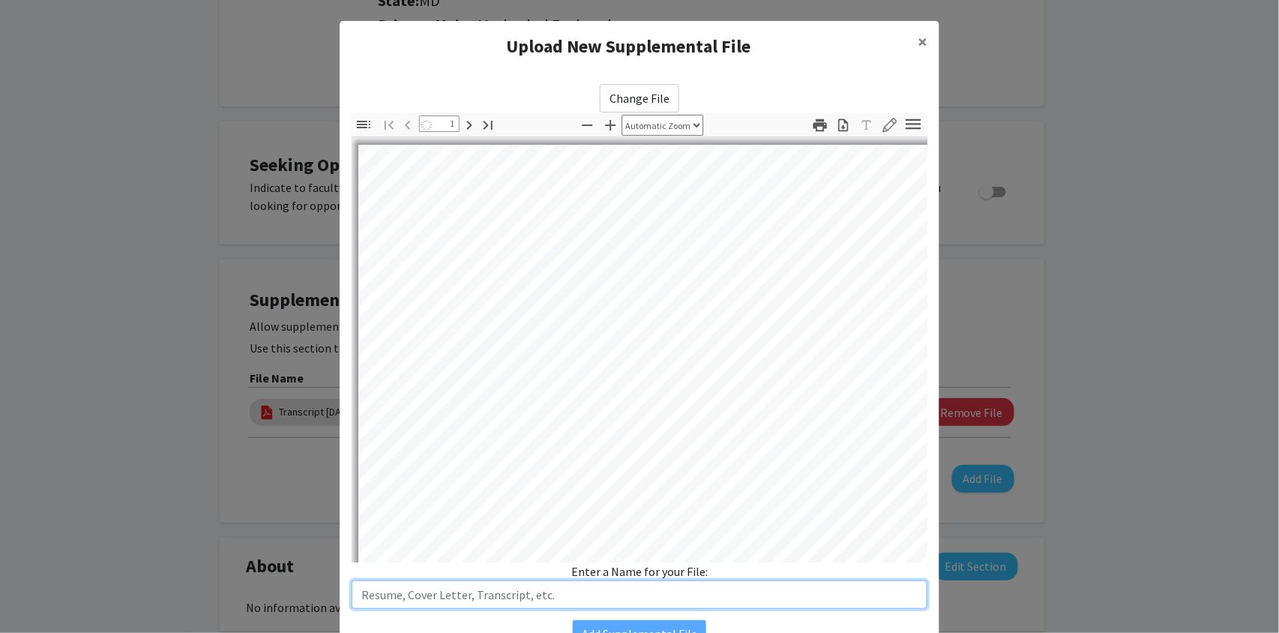
click at [577, 598] on input "text" at bounding box center [640, 594] width 576 height 28
select select "auto"
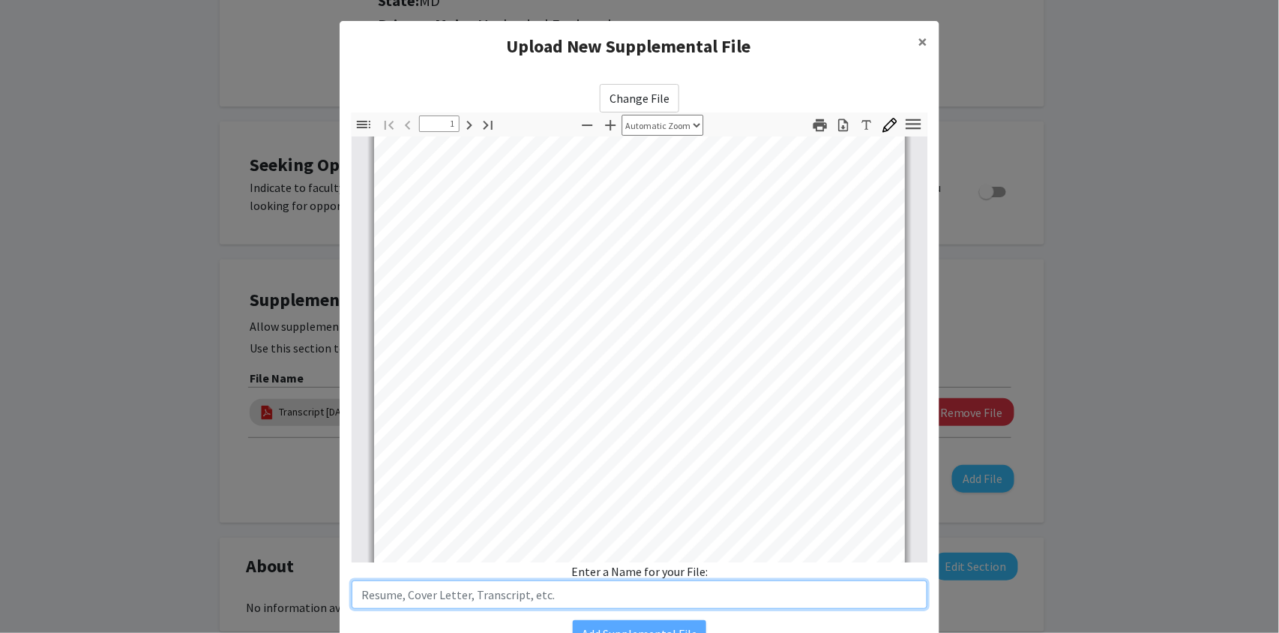
scroll to position [191, 0]
click at [508, 589] on input "text" at bounding box center [640, 594] width 576 height 28
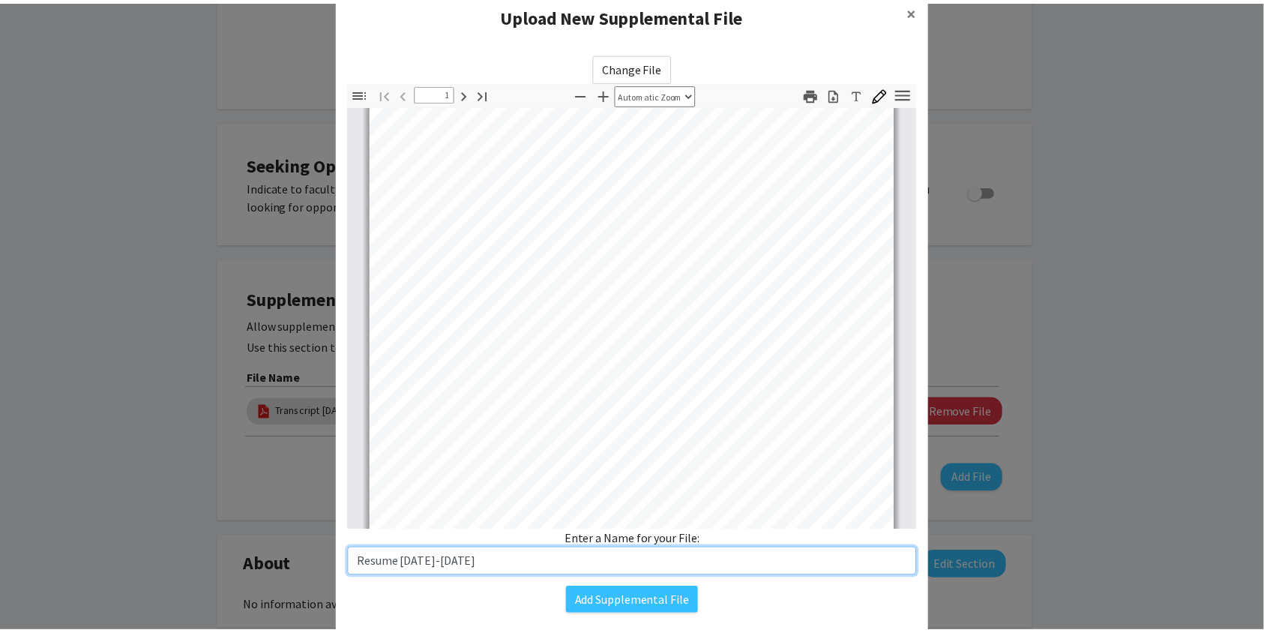
scroll to position [34, 0]
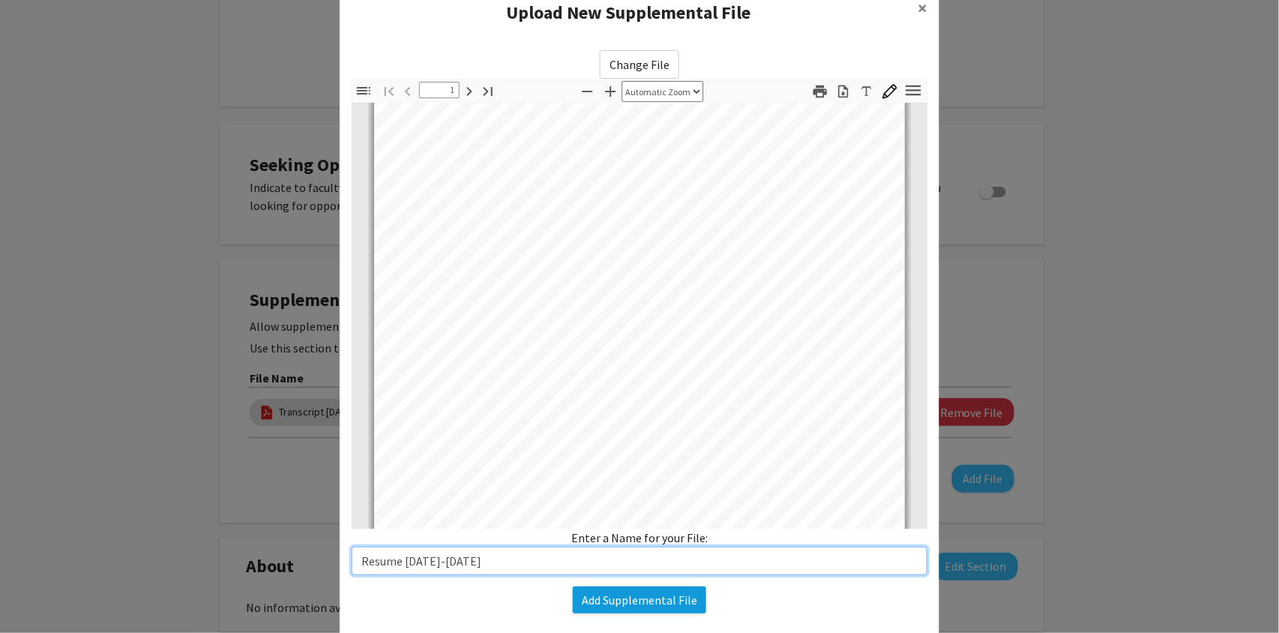
type input "Resume [DATE]-[DATE]"
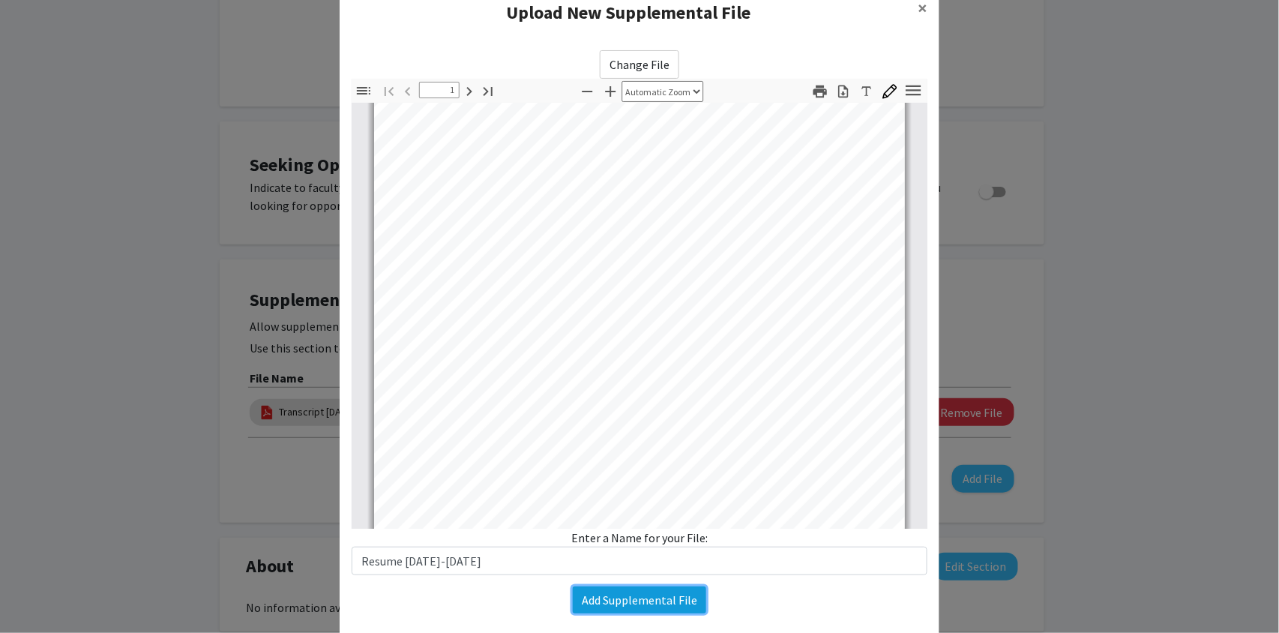
click at [589, 594] on button "Add Supplemental File" at bounding box center [639, 599] width 133 height 27
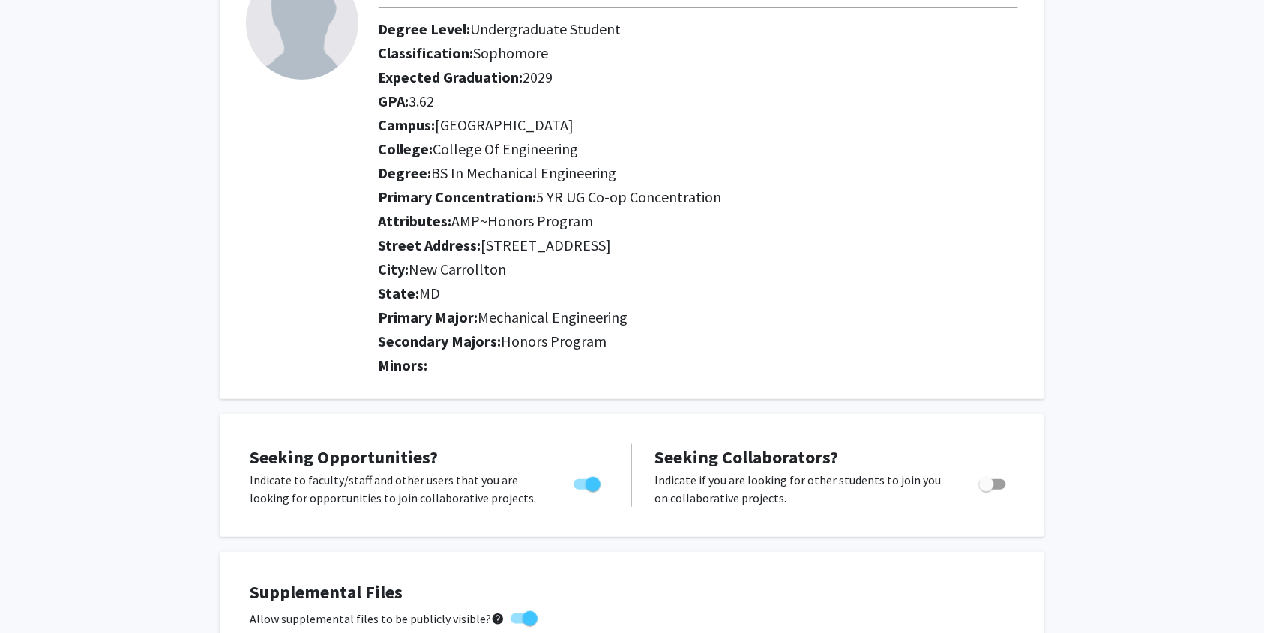
scroll to position [0, 0]
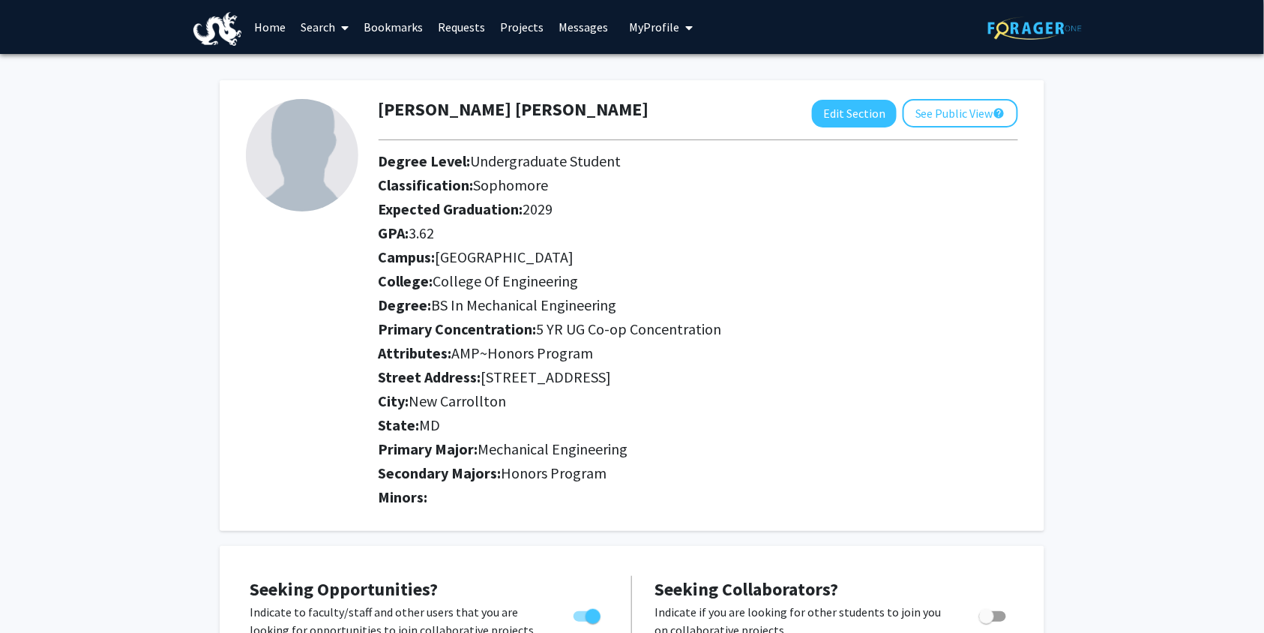
click at [263, 31] on link "Home" at bounding box center [270, 27] width 46 height 52
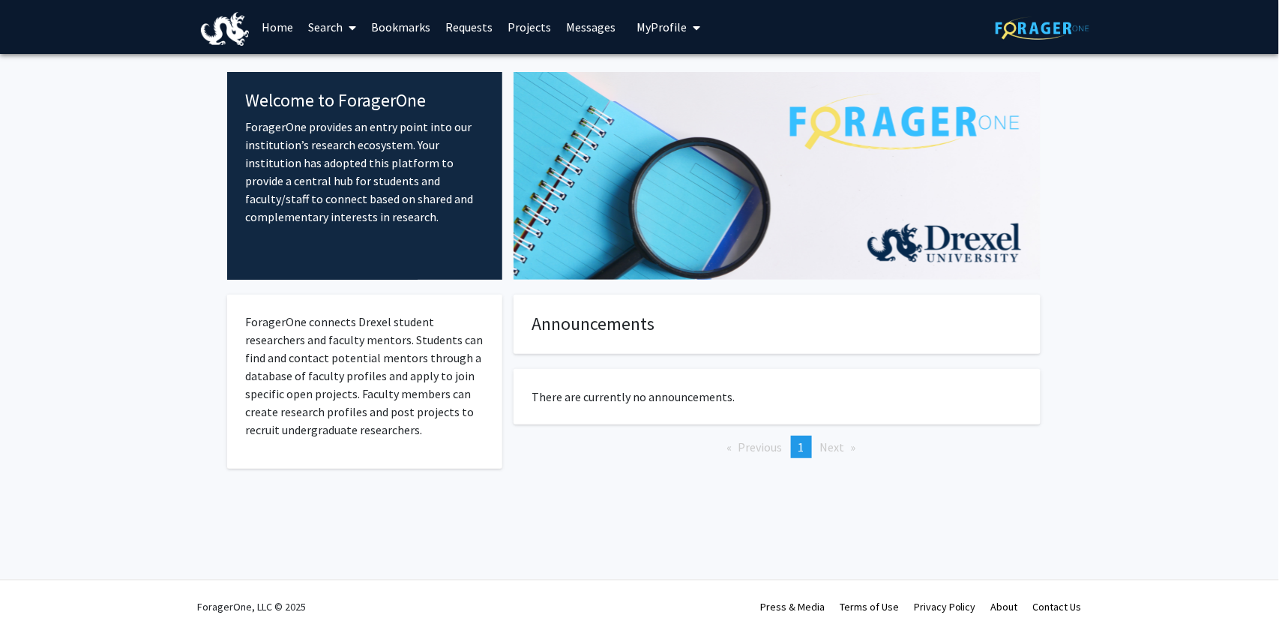
click at [381, 27] on link "Bookmarks" at bounding box center [401, 27] width 74 height 52
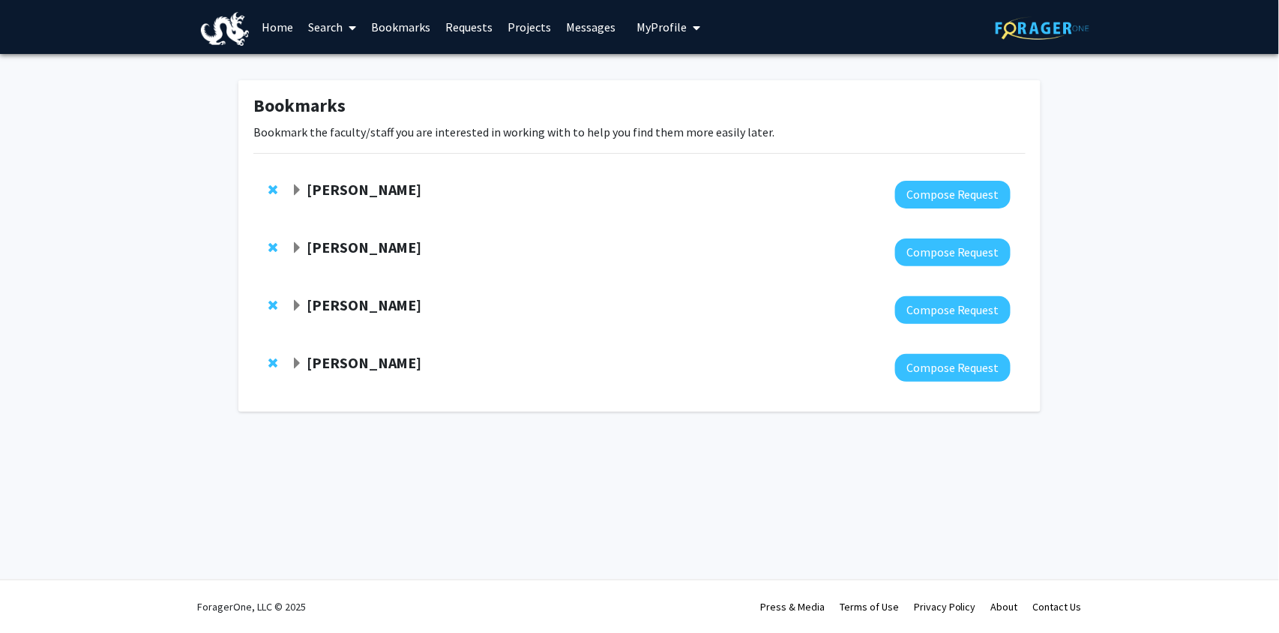
click at [452, 16] on link "Requests" at bounding box center [469, 27] width 62 height 52
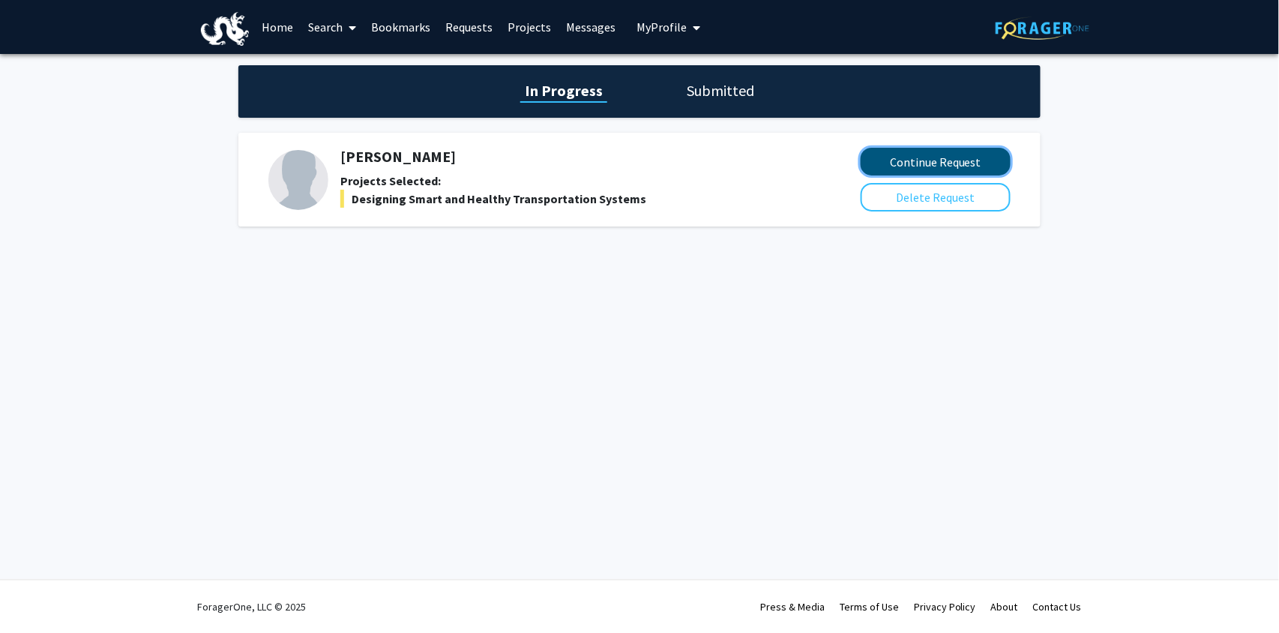
click at [867, 165] on button "Continue Request" at bounding box center [936, 162] width 150 height 28
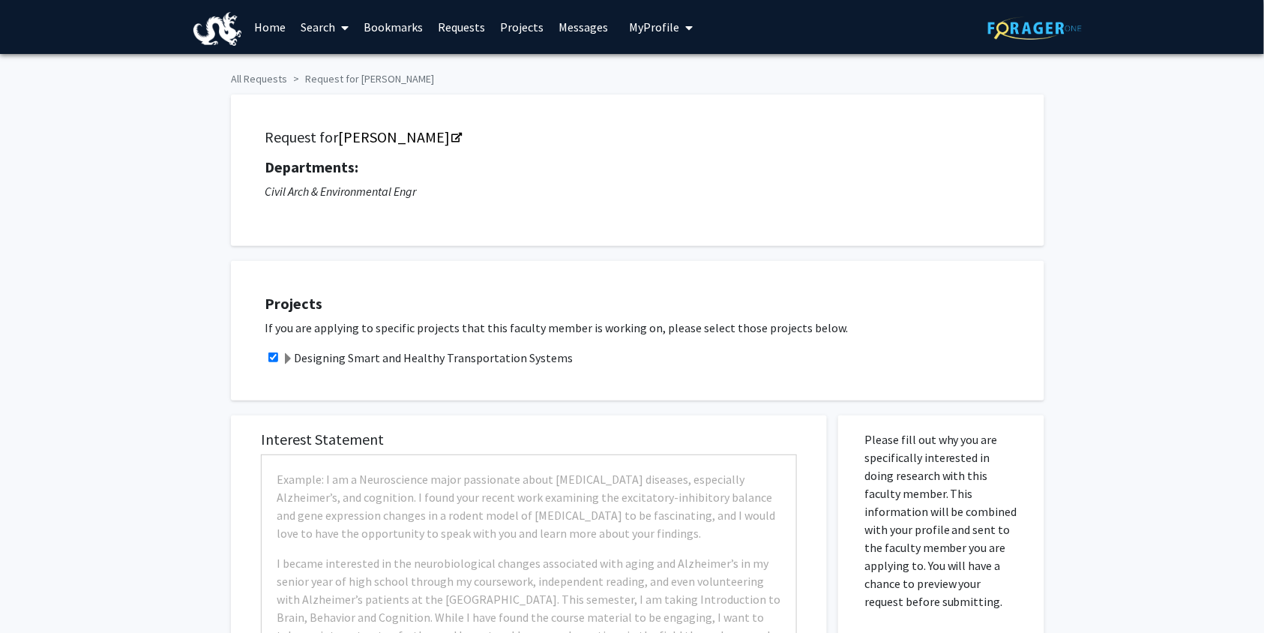
checkbox input "true"
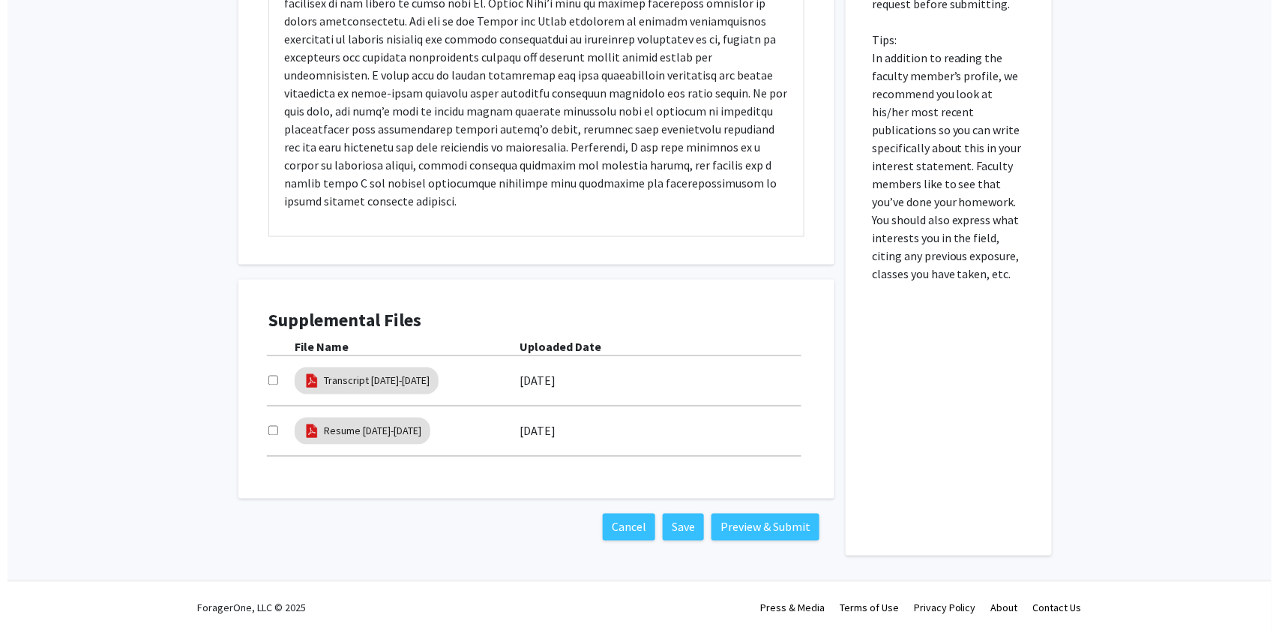
scroll to position [598, 0]
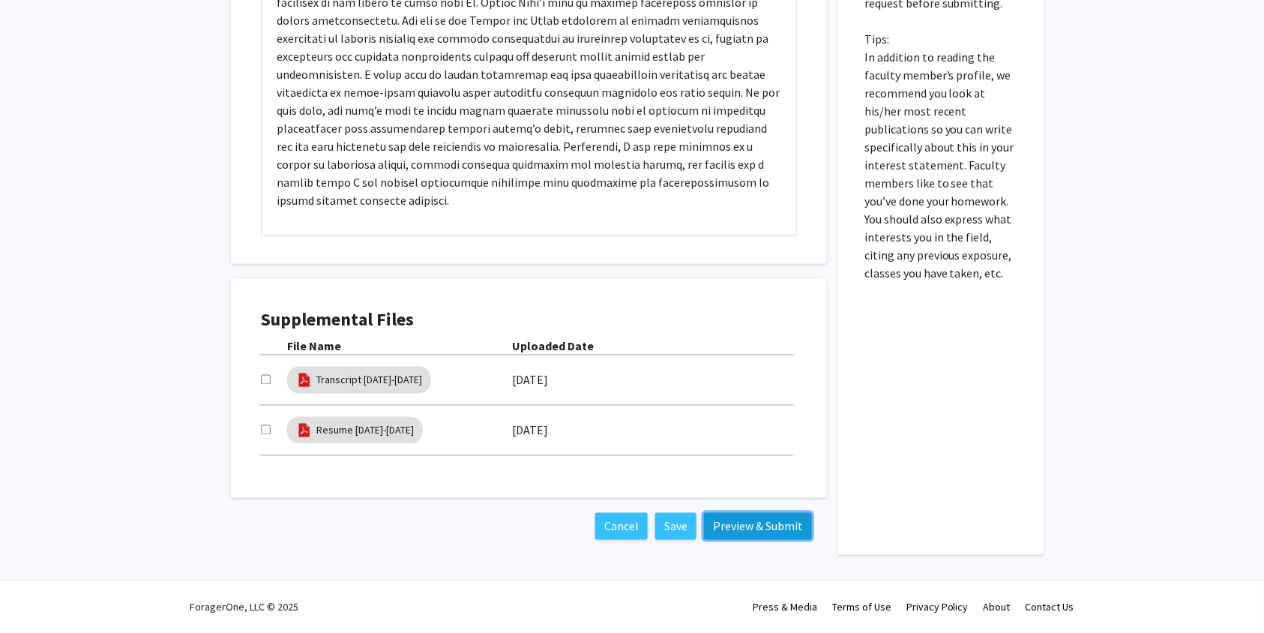
click at [745, 529] on button "Preview & Submit" at bounding box center [758, 526] width 108 height 27
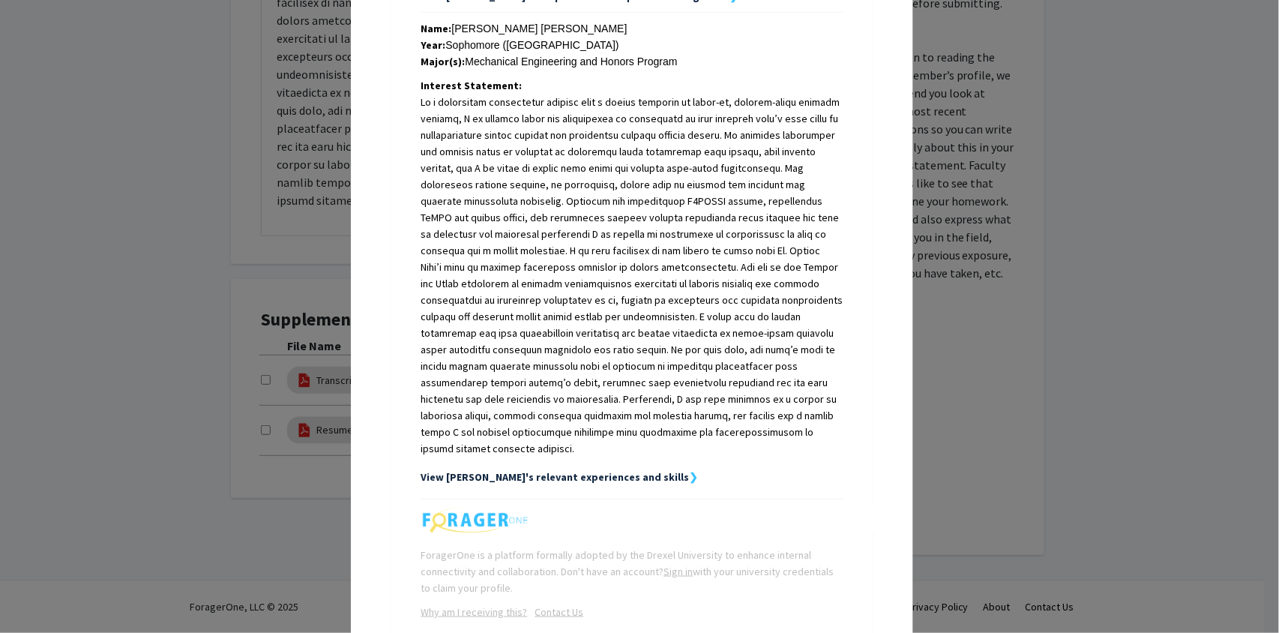
scroll to position [393, 0]
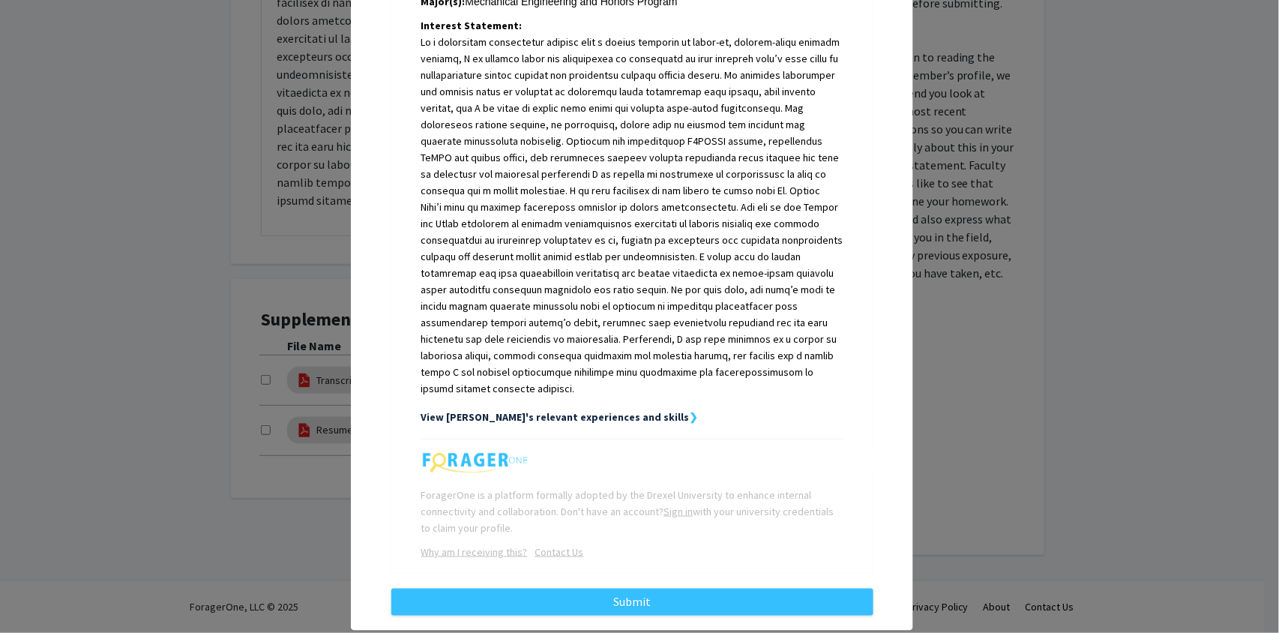
click at [613, 410] on strong "View [PERSON_NAME]'s relevant experiences and skills" at bounding box center [555, 416] width 268 height 13
click at [614, 410] on strong "View [PERSON_NAME]'s relevant experiences and skills" at bounding box center [555, 416] width 268 height 13
click at [690, 410] on strong "❯" at bounding box center [694, 416] width 9 height 13
click at [502, 410] on strong "View [PERSON_NAME]'s relevant experiences and skills" at bounding box center [555, 416] width 268 height 13
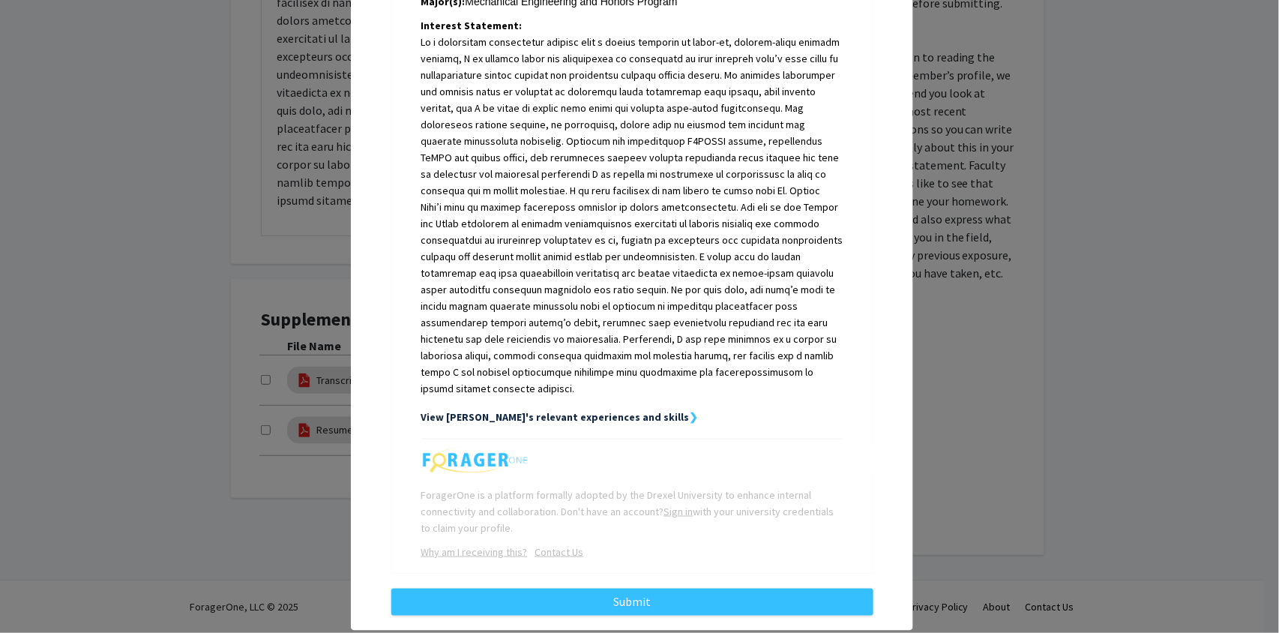
click at [690, 410] on strong "❯" at bounding box center [694, 416] width 9 height 13
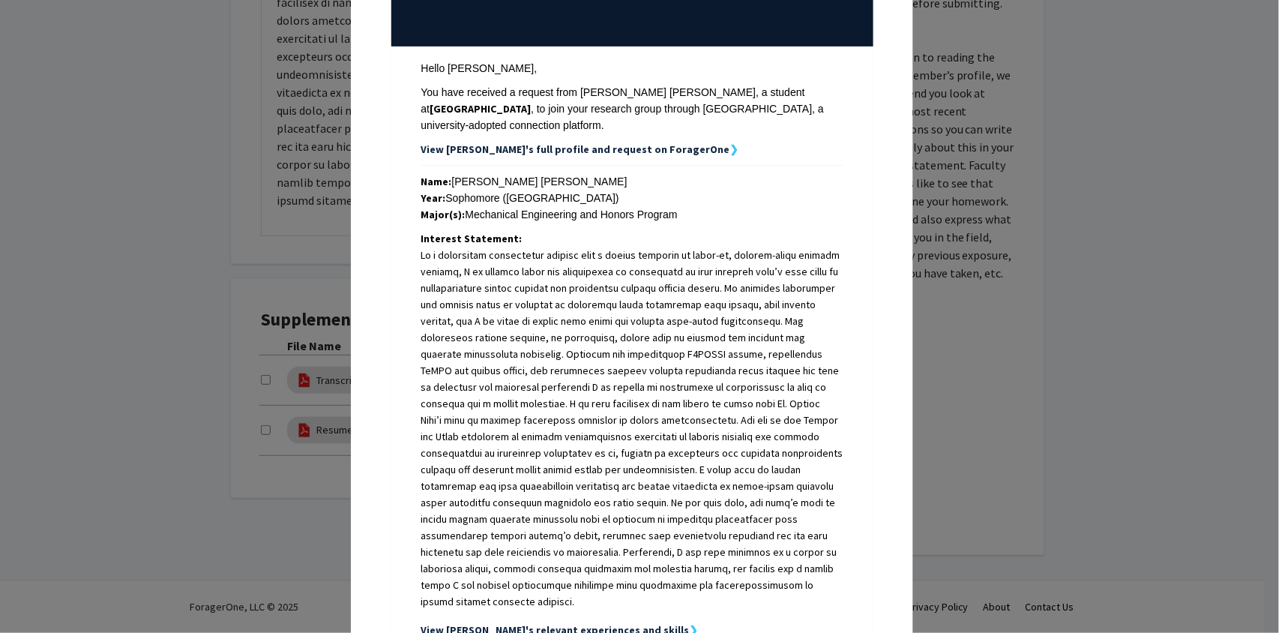
scroll to position [179, 0]
click at [619, 143] on strong "View [PERSON_NAME]'s full profile and request on ForagerOne" at bounding box center [575, 149] width 309 height 13
click at [730, 143] on strong "❯" at bounding box center [734, 149] width 9 height 13
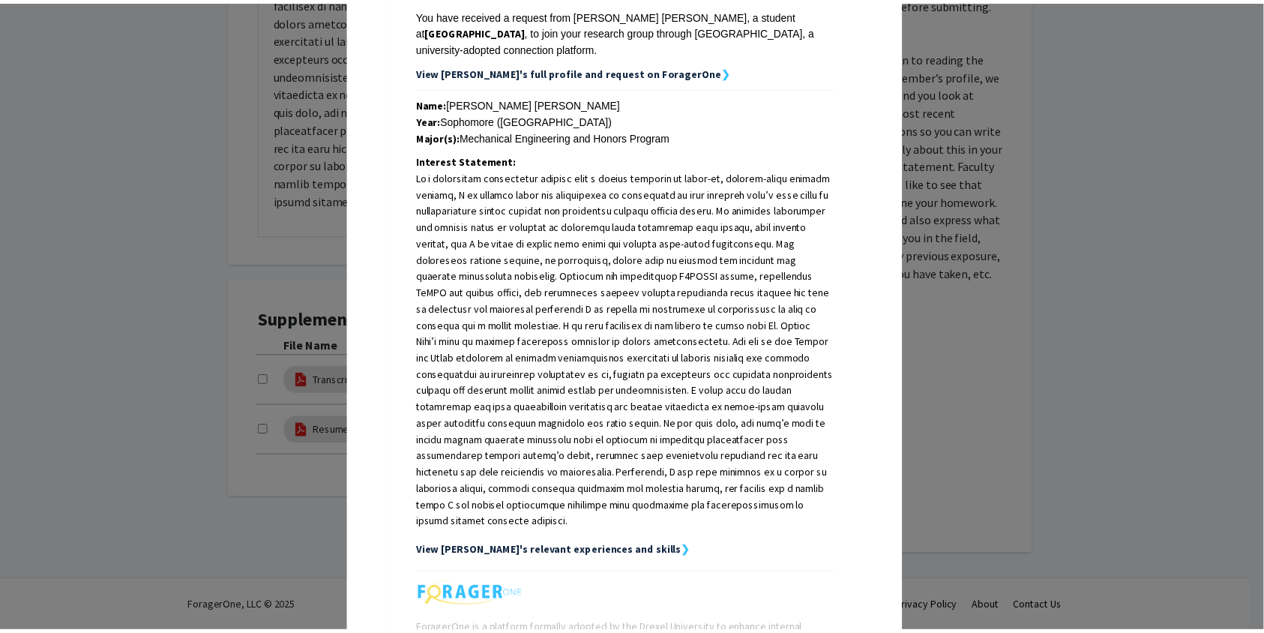
scroll to position [393, 0]
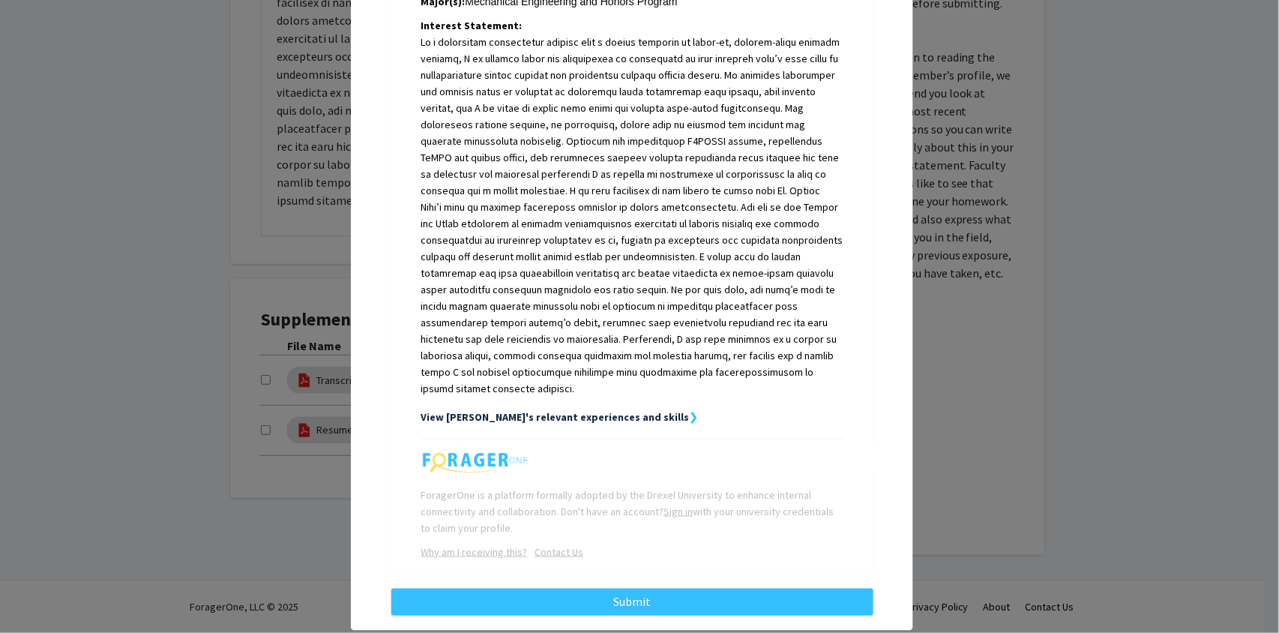
click at [285, 319] on div "Request Preview × Below is a copy of the request that you are submitting to Zhi…" at bounding box center [639, 316] width 1279 height 633
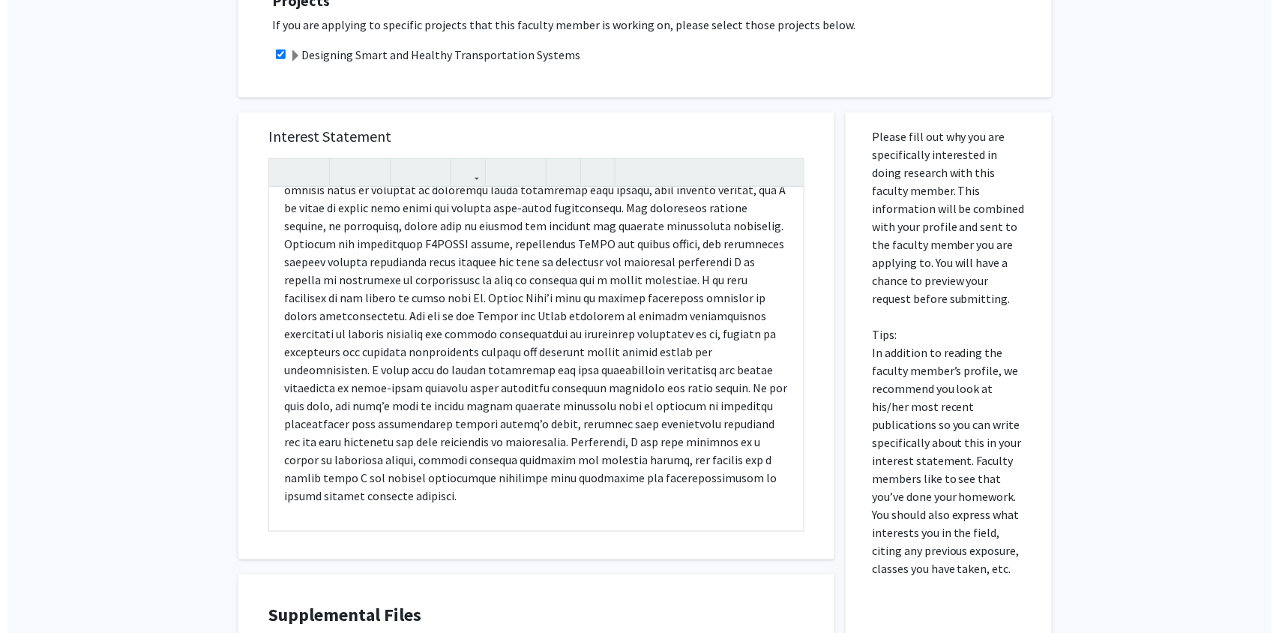
scroll to position [598, 0]
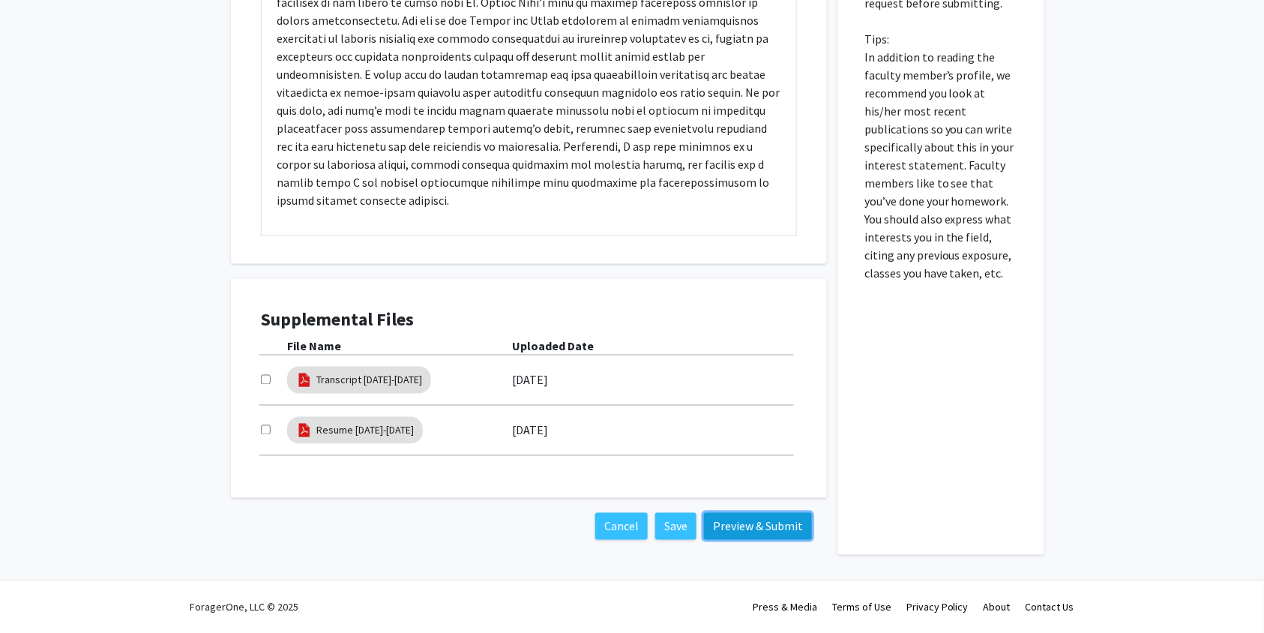
click at [772, 529] on button "Preview & Submit" at bounding box center [758, 526] width 108 height 27
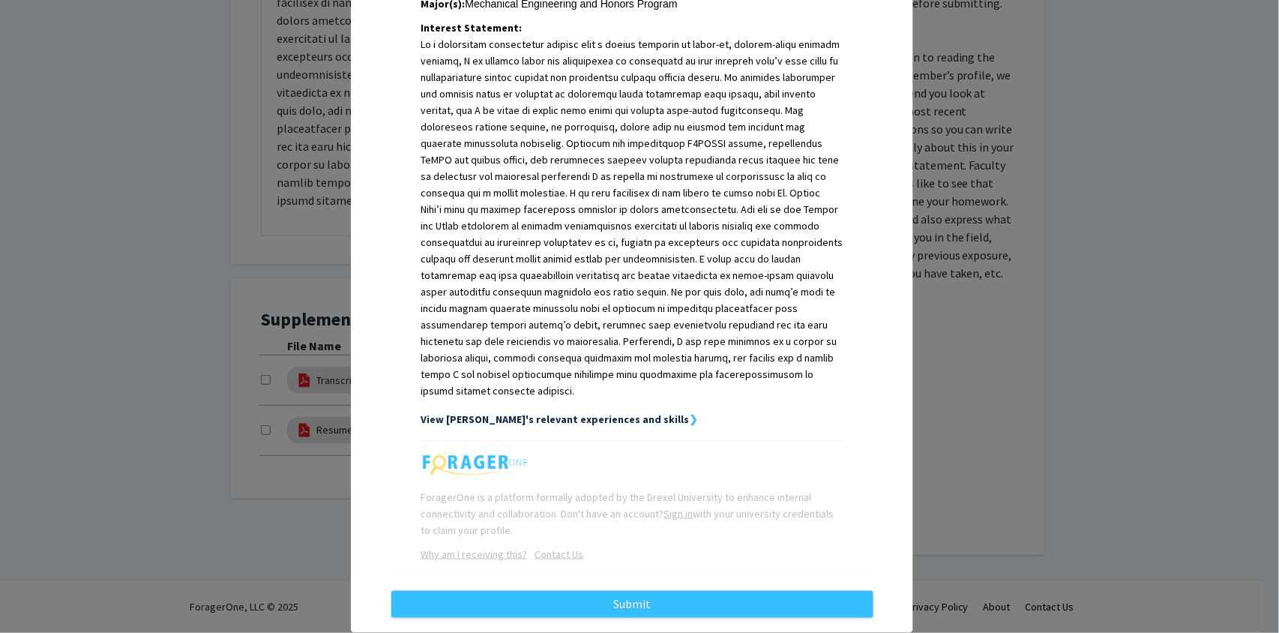
scroll to position [393, 0]
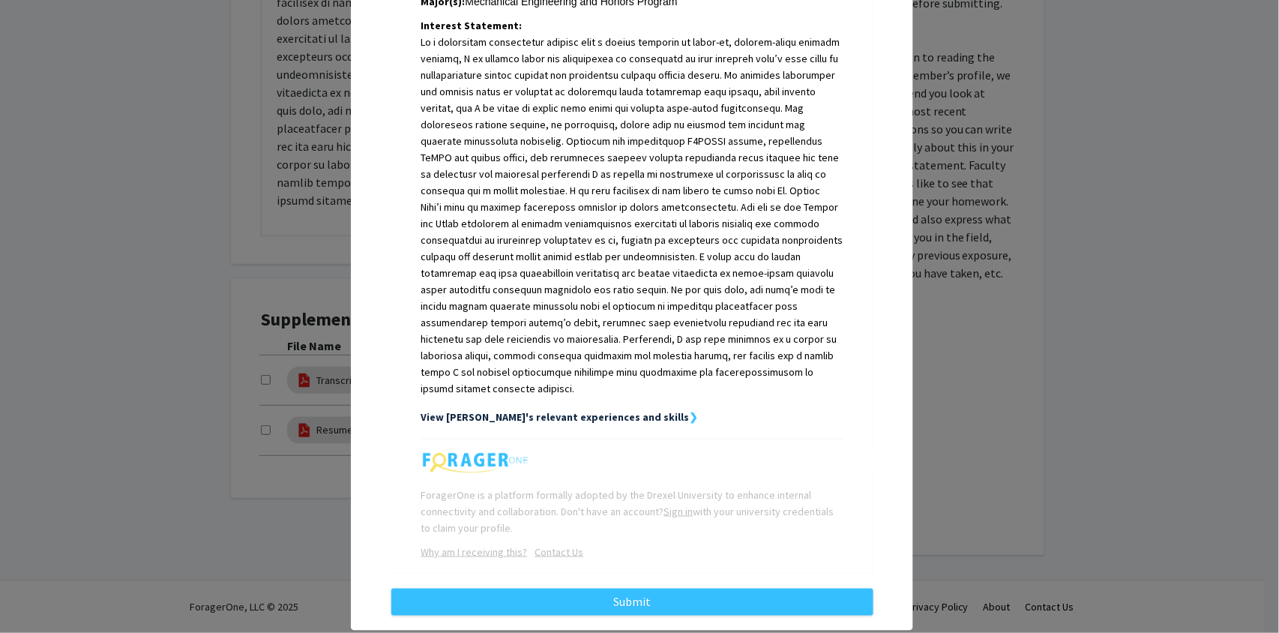
click at [601, 410] on strong "View [PERSON_NAME]'s relevant experiences and skills" at bounding box center [555, 416] width 268 height 13
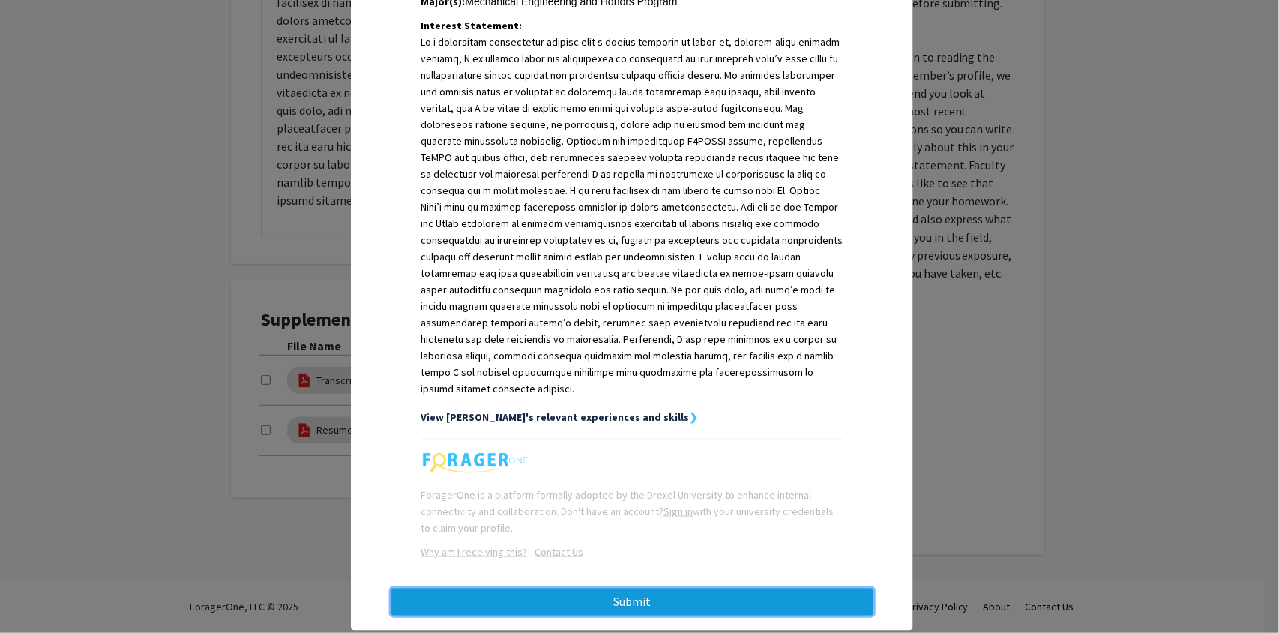
click at [607, 589] on button "Submit" at bounding box center [632, 602] width 482 height 27
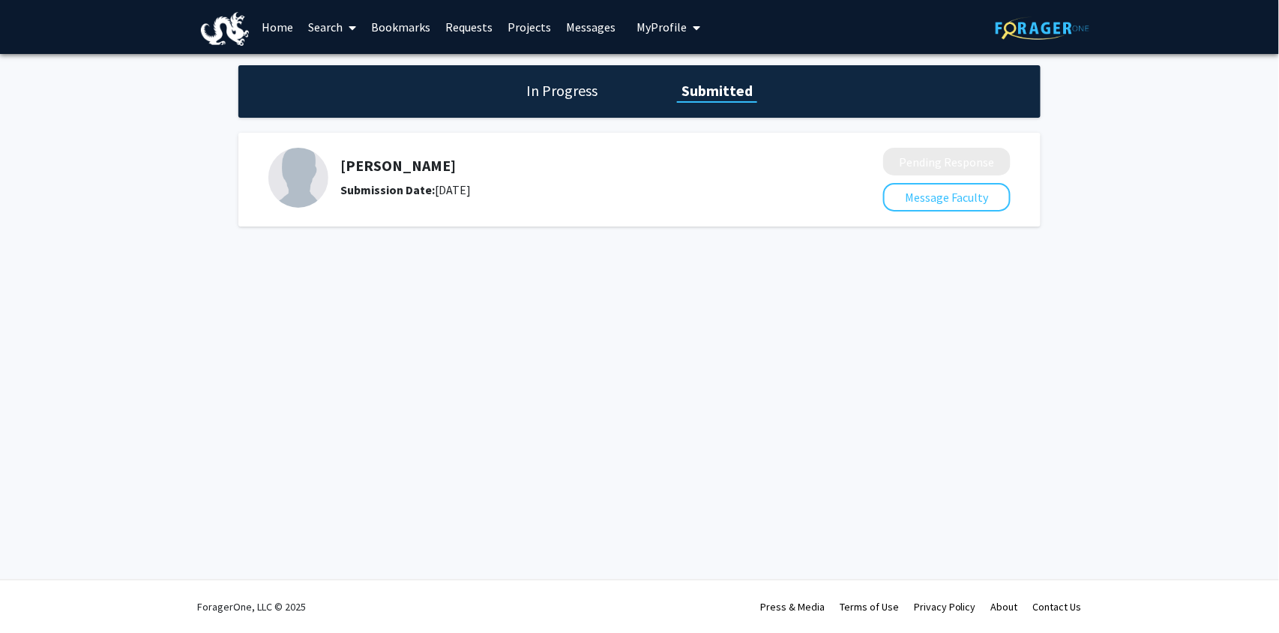
click at [568, 85] on h1 "In Progress" at bounding box center [562, 90] width 80 height 21
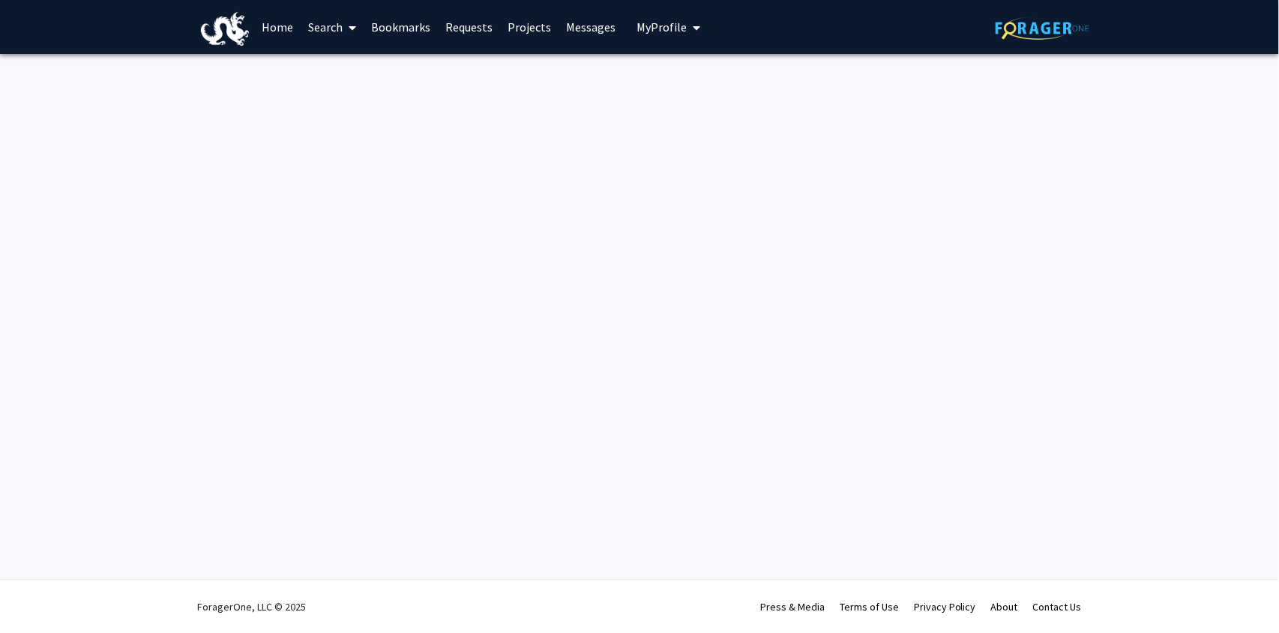
click at [641, 32] on span "My Profile" at bounding box center [662, 26] width 50 height 15
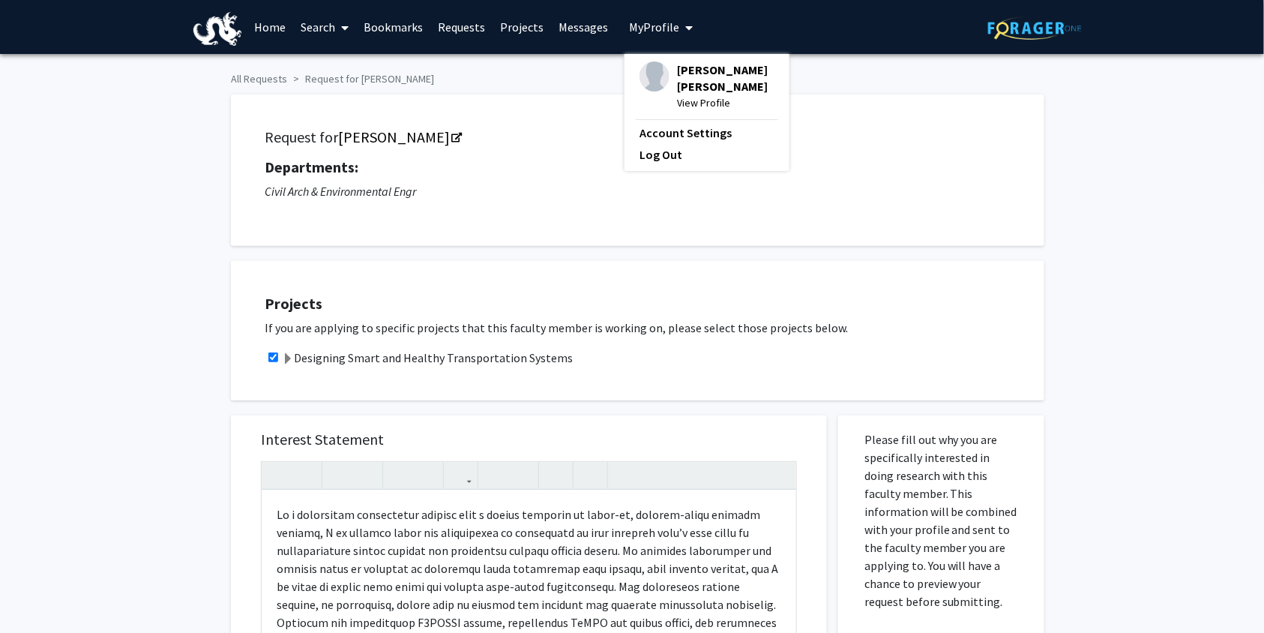
click at [654, 70] on img at bounding box center [655, 76] width 30 height 30
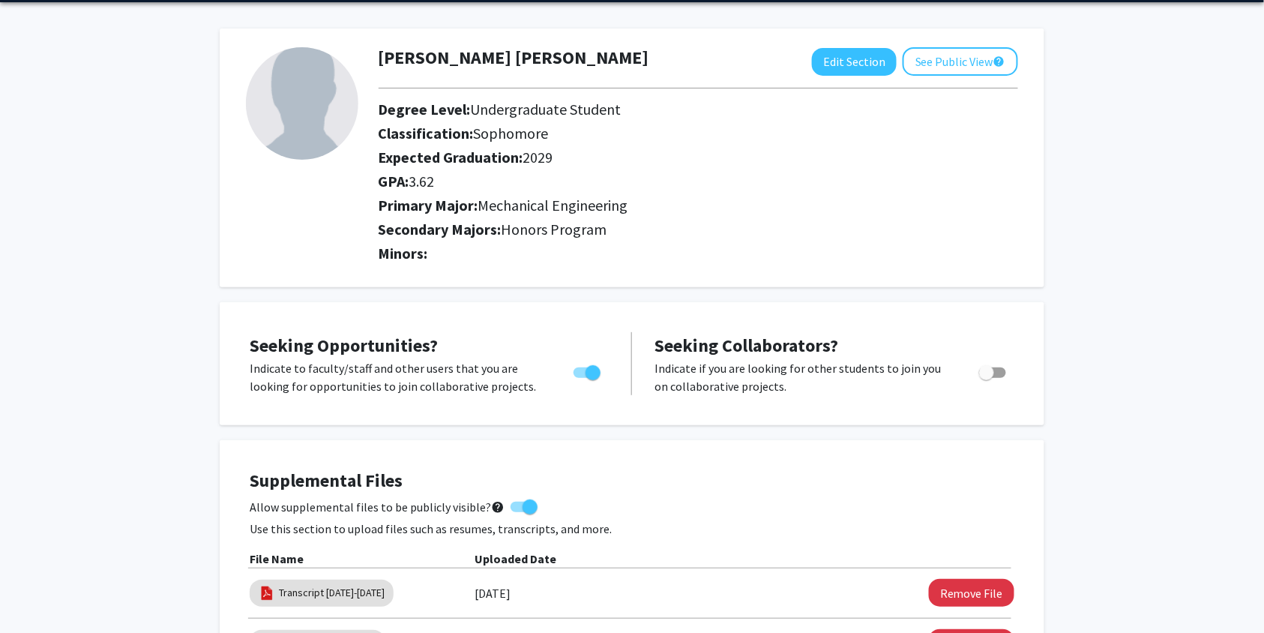
scroll to position [52, 0]
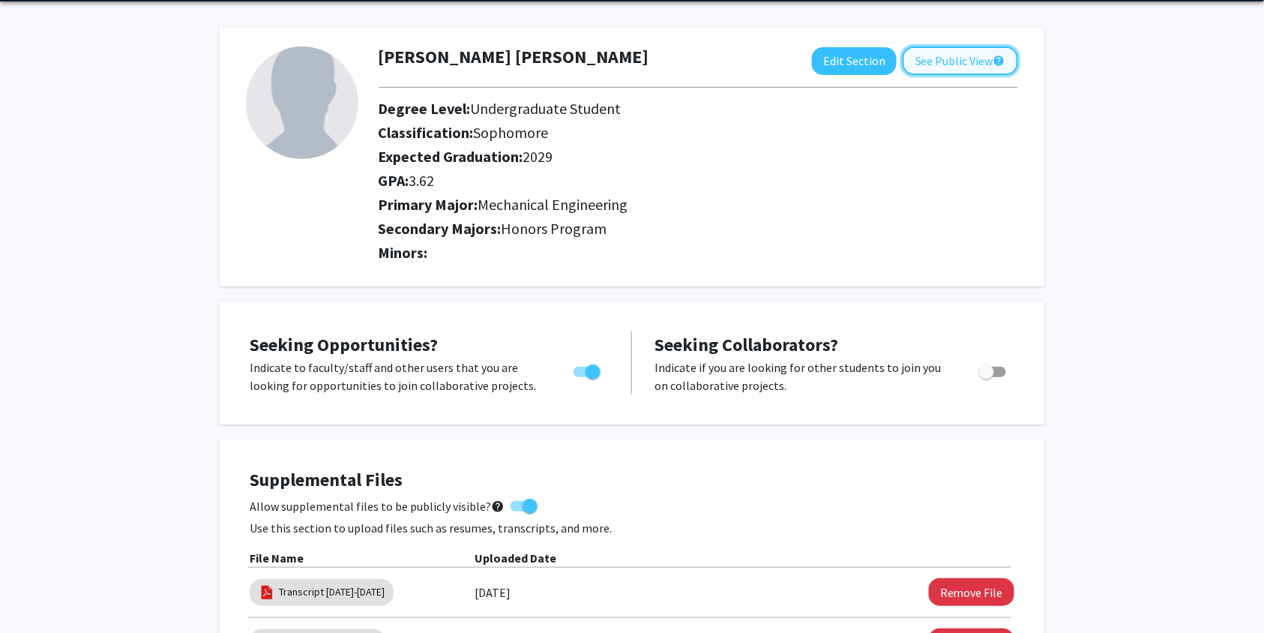
click at [954, 65] on button "See Public View help" at bounding box center [960, 60] width 115 height 28
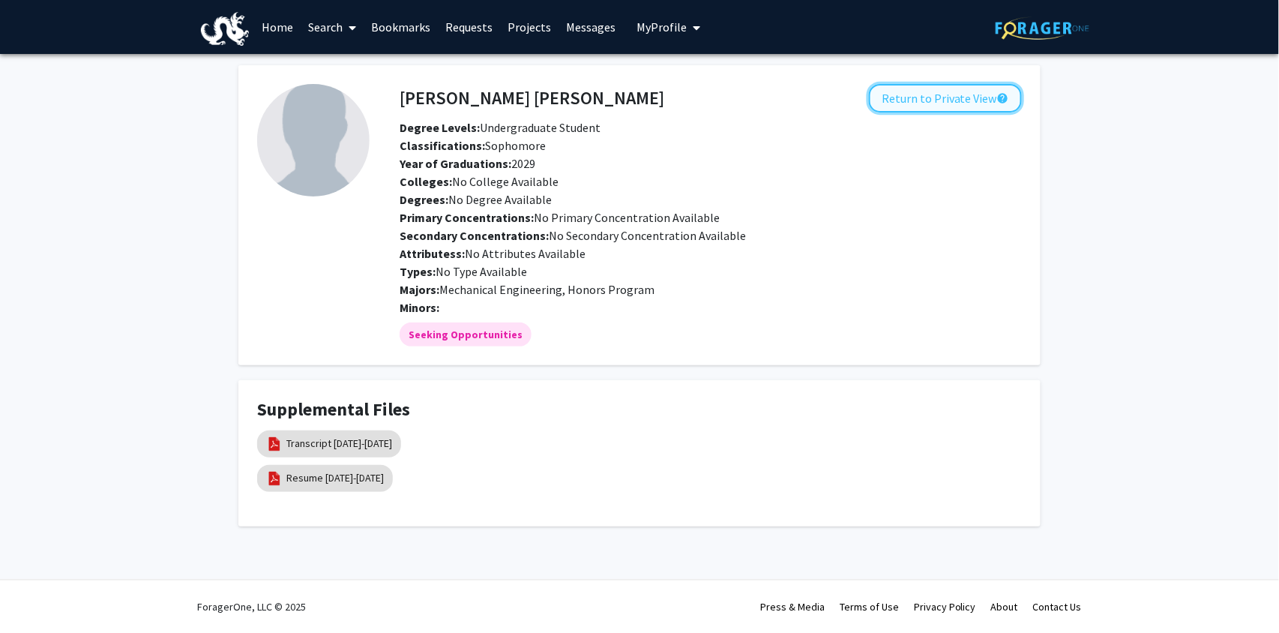
click at [915, 96] on button "Return to Private View help" at bounding box center [945, 98] width 153 height 28
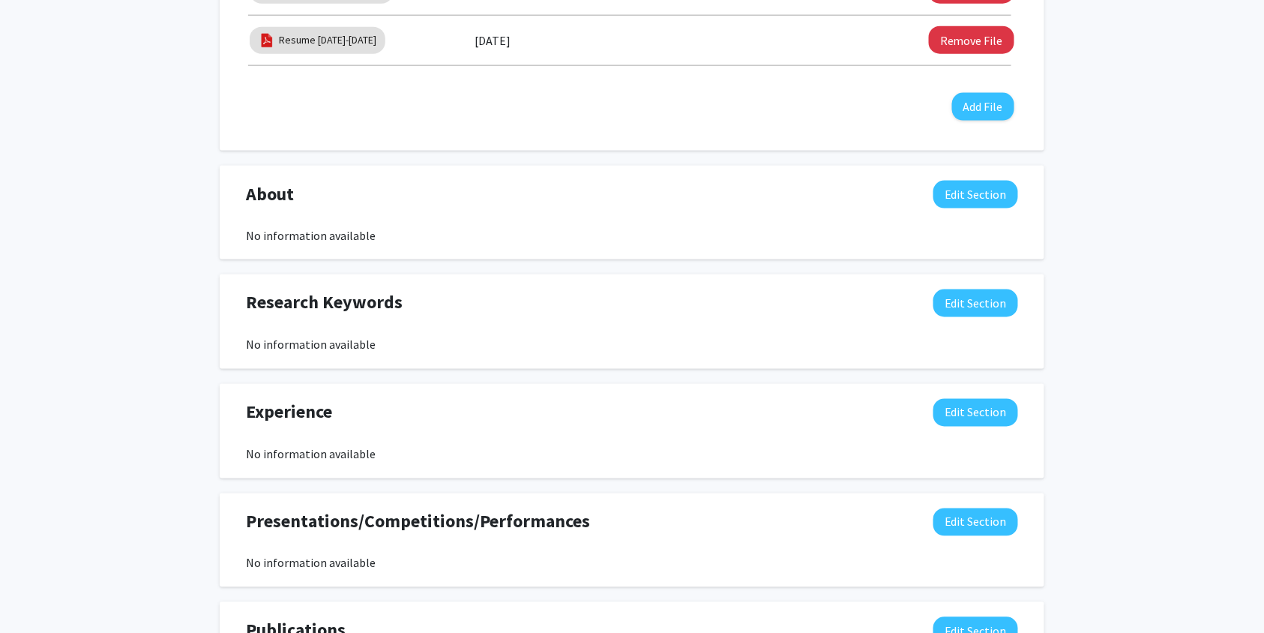
scroll to position [655, 0]
click at [960, 183] on button "Edit Section" at bounding box center [976, 194] width 85 height 28
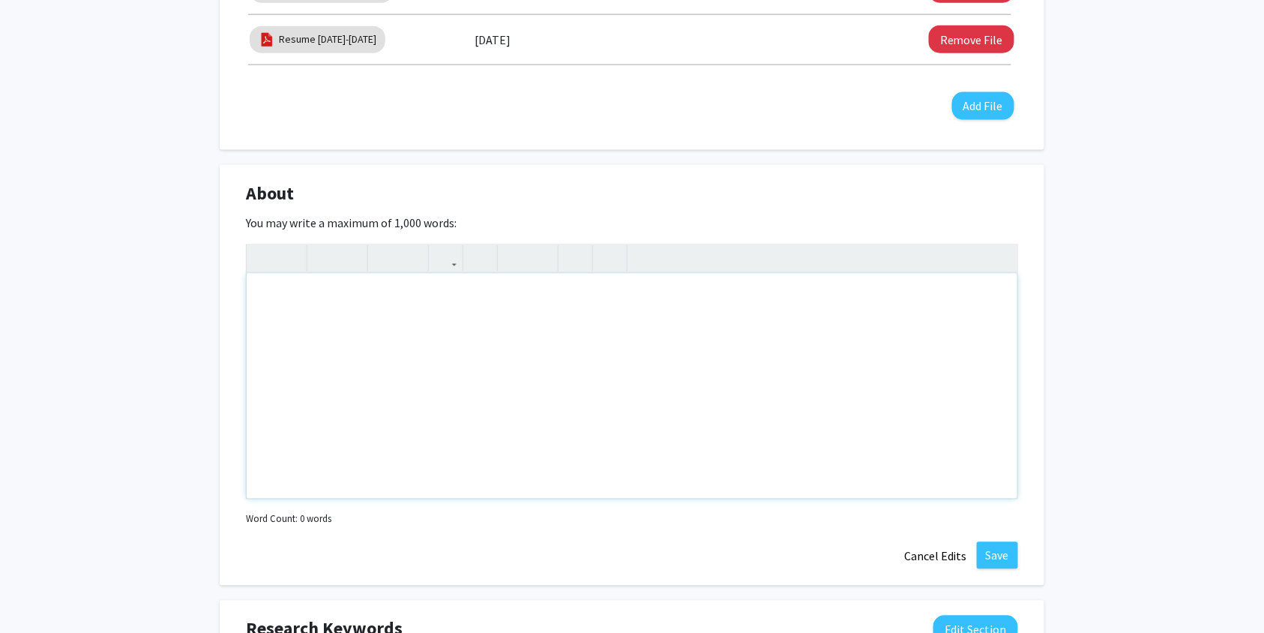
click at [490, 394] on div "Note to users with screen readers: Please deactivate our accessibility plugin f…" at bounding box center [632, 386] width 771 height 225
paste div "Note to users with screen readers: Please deactivate our accessibility plugin f…"
type textarea "<p>I am a mechanical engineering student with a strong interest in hands-on lea…"
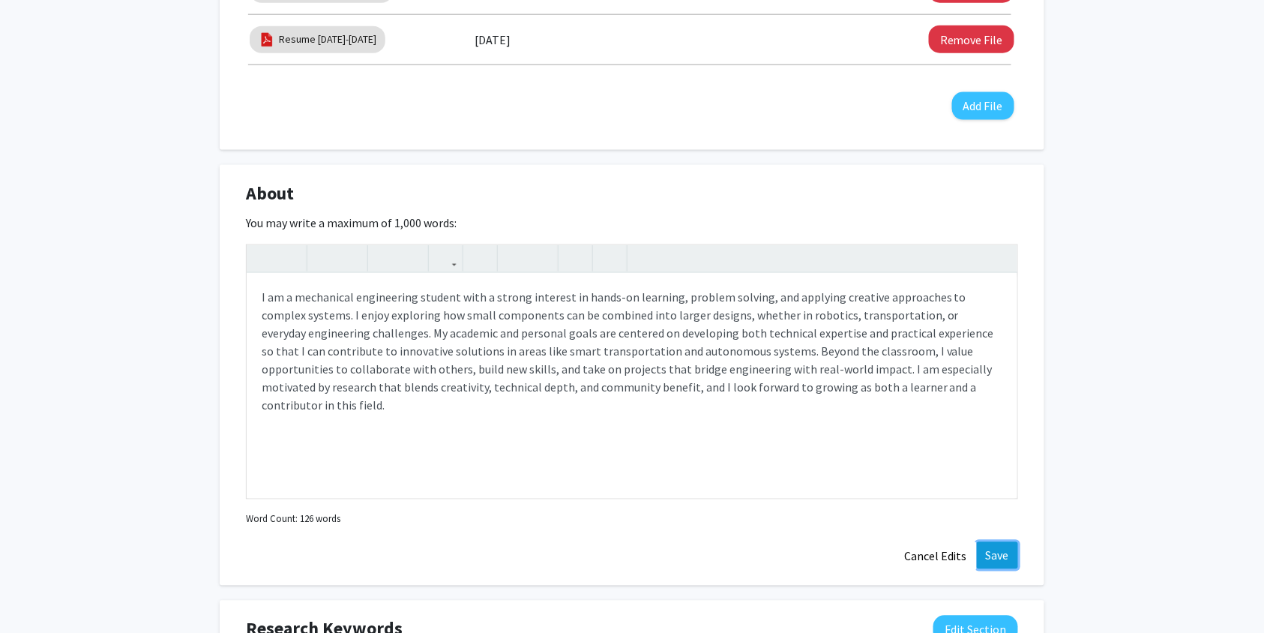
click at [998, 556] on button "Save" at bounding box center [997, 555] width 41 height 27
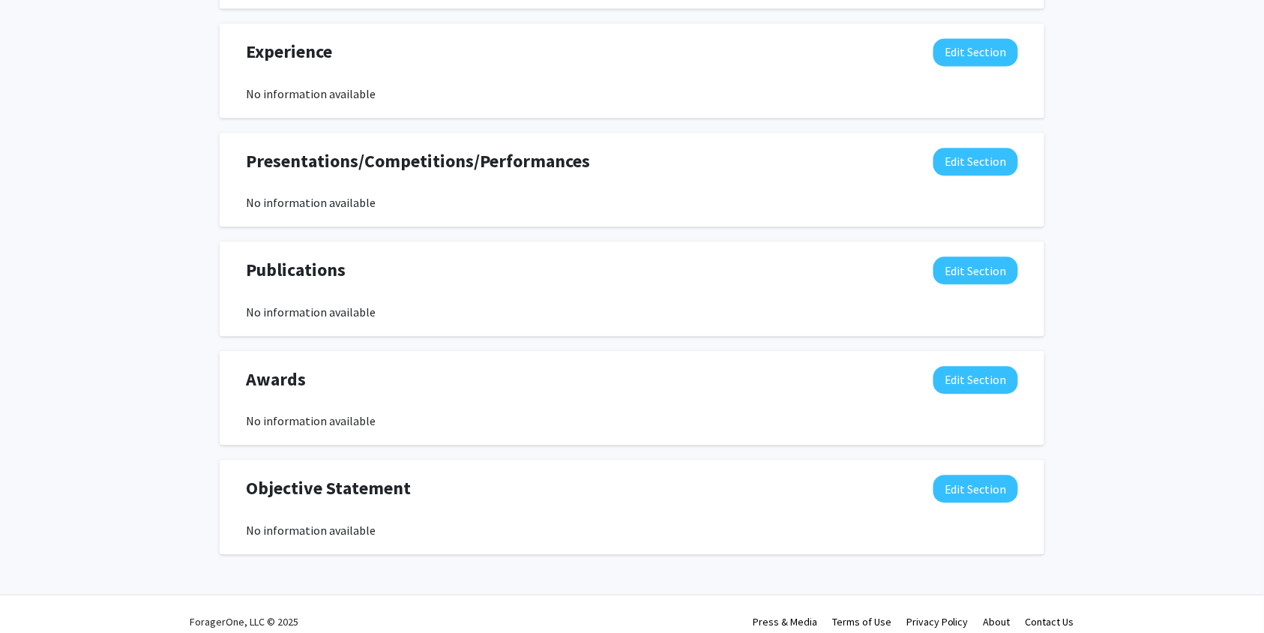
scroll to position [1123, 0]
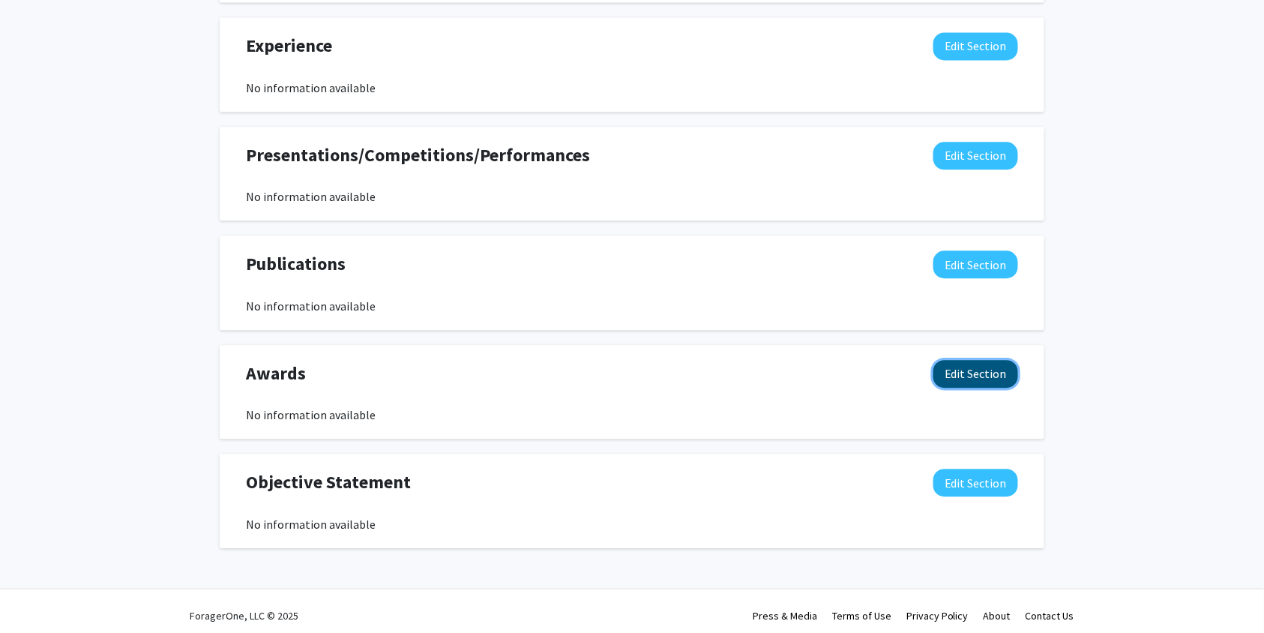
click at [970, 378] on button "Edit Section" at bounding box center [976, 374] width 85 height 28
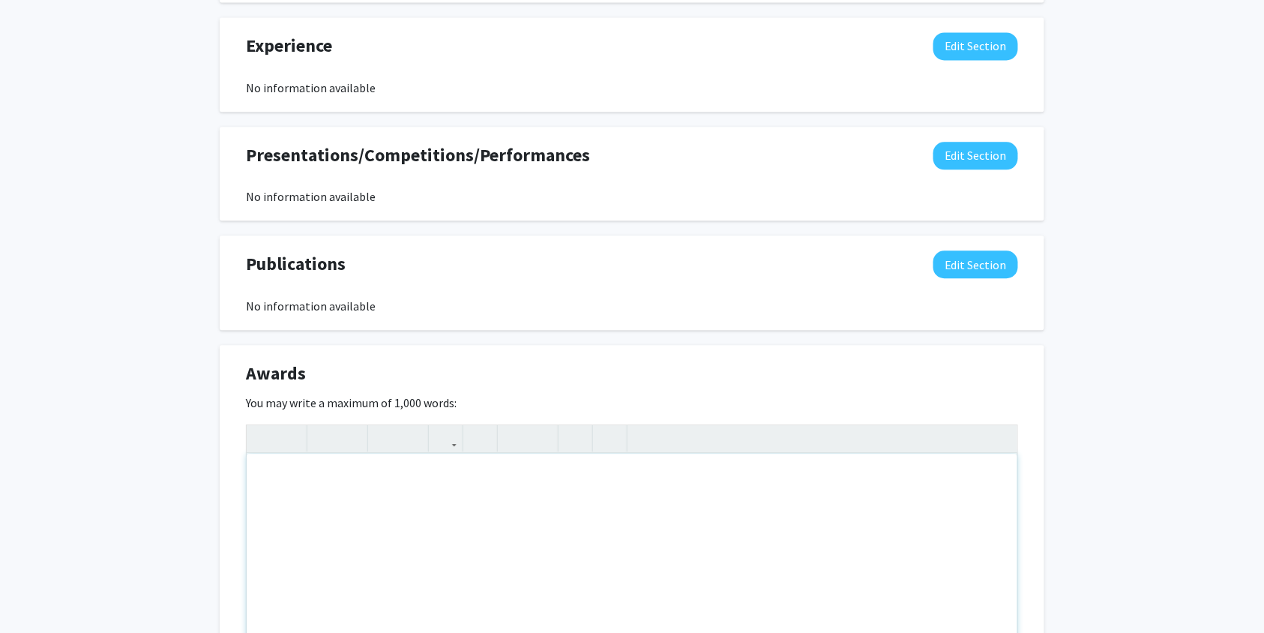
click at [703, 472] on div "Note to users with screen readers: Please deactivate our accessibility plugin f…" at bounding box center [632, 566] width 771 height 225
click at [347, 483] on div "Drexel University 2024-2025" at bounding box center [632, 566] width 771 height 225
type textarea "[GEOGRAPHIC_DATA] [PERSON_NAME] List [DATE]-[DATE]"
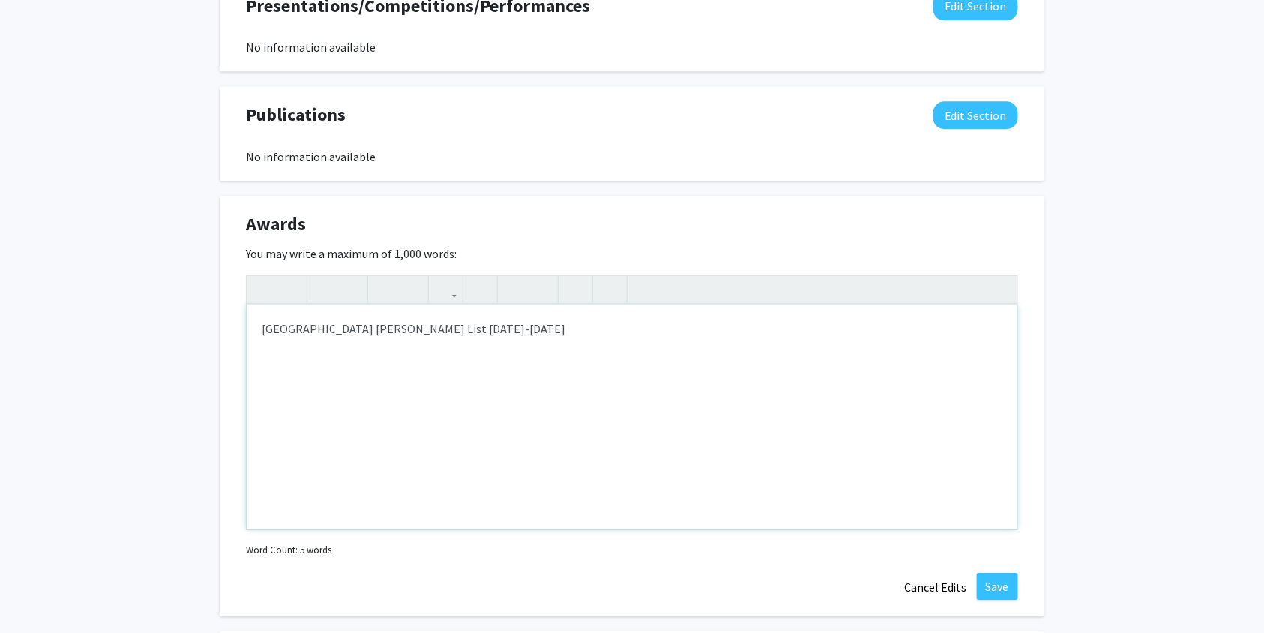
scroll to position [1278, 0]
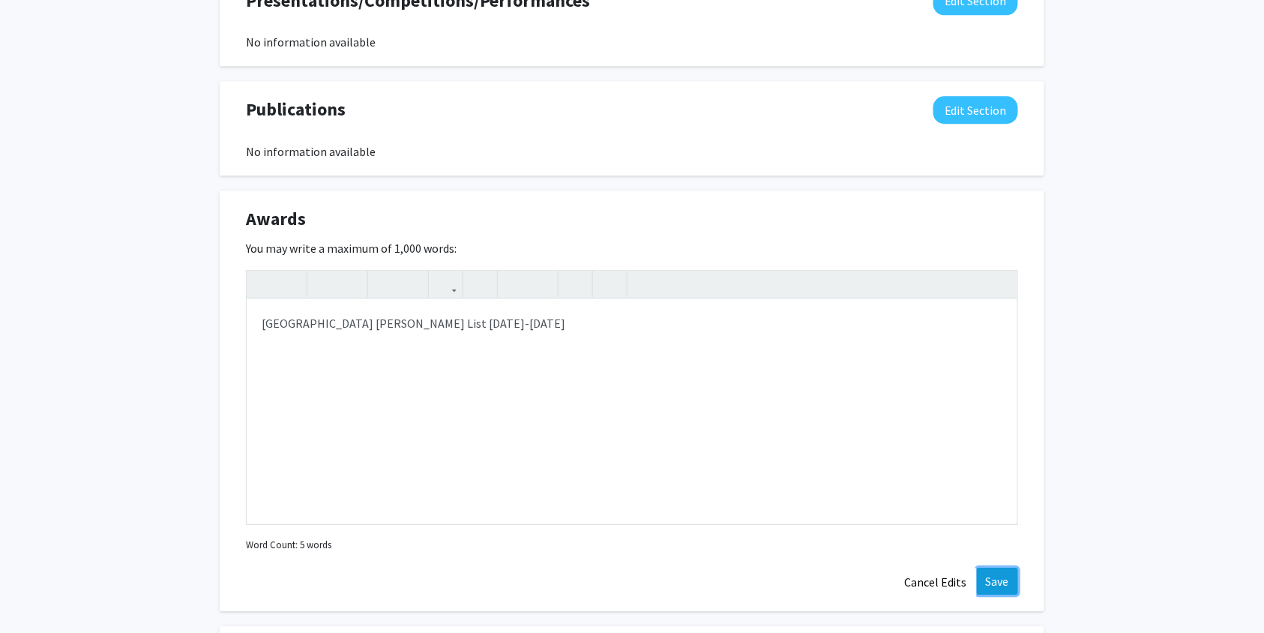
click at [988, 575] on button "Save" at bounding box center [997, 581] width 41 height 27
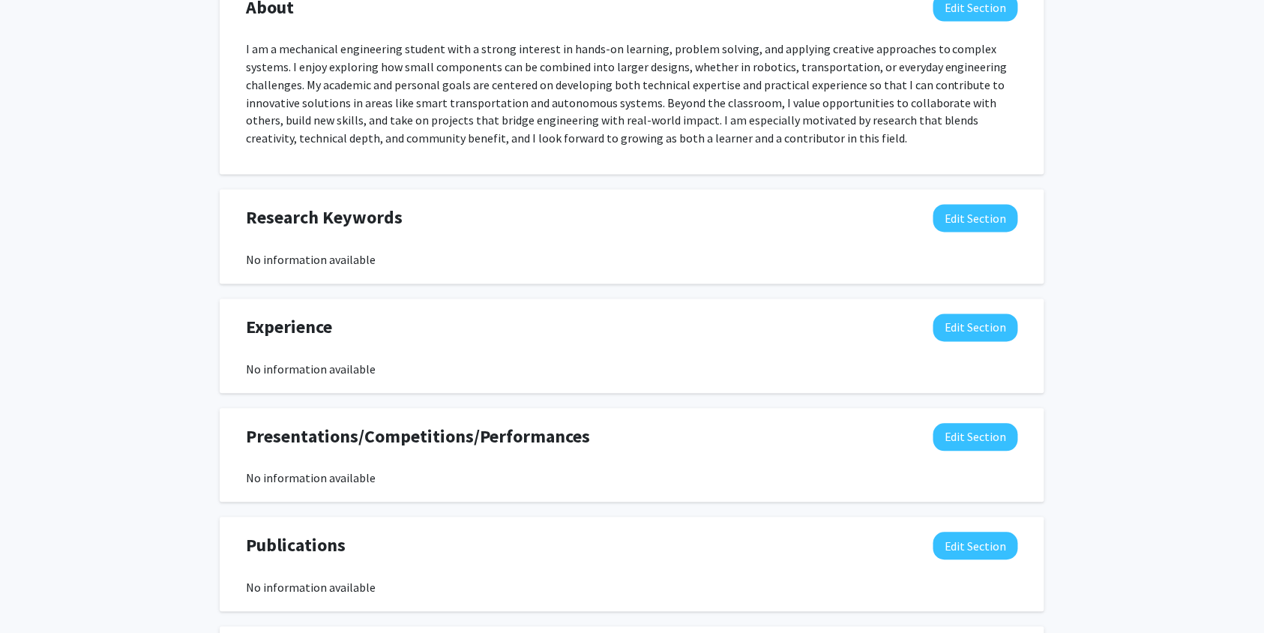
scroll to position [838, 0]
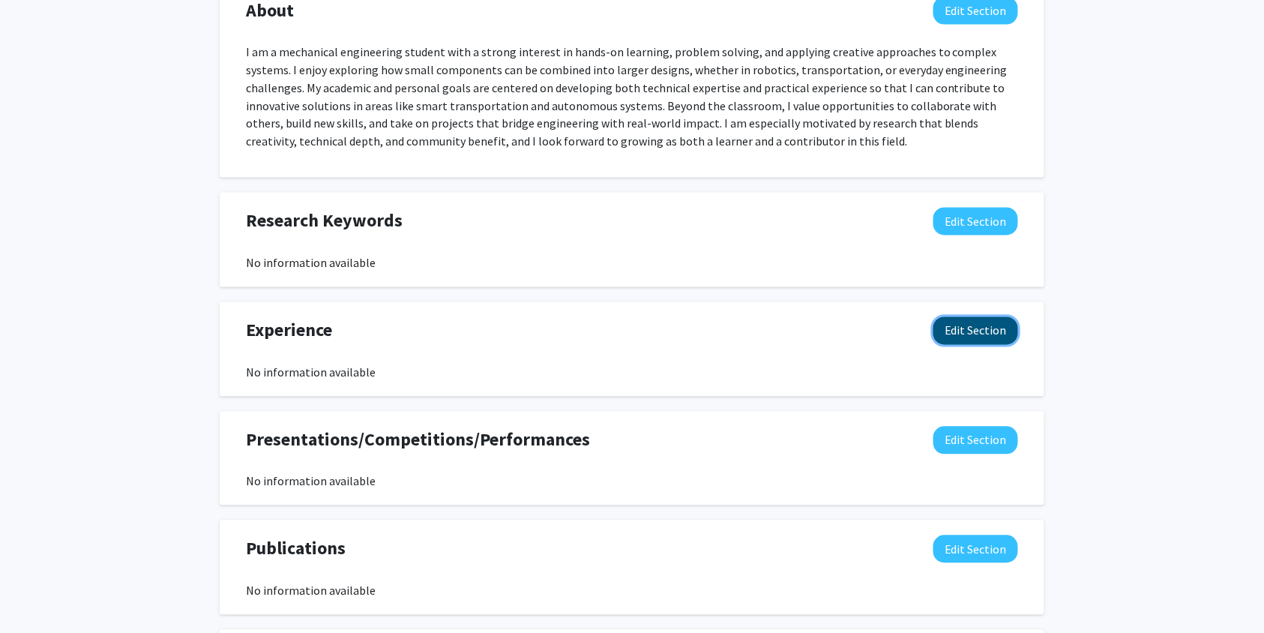
click at [986, 319] on button "Edit Section" at bounding box center [976, 331] width 85 height 28
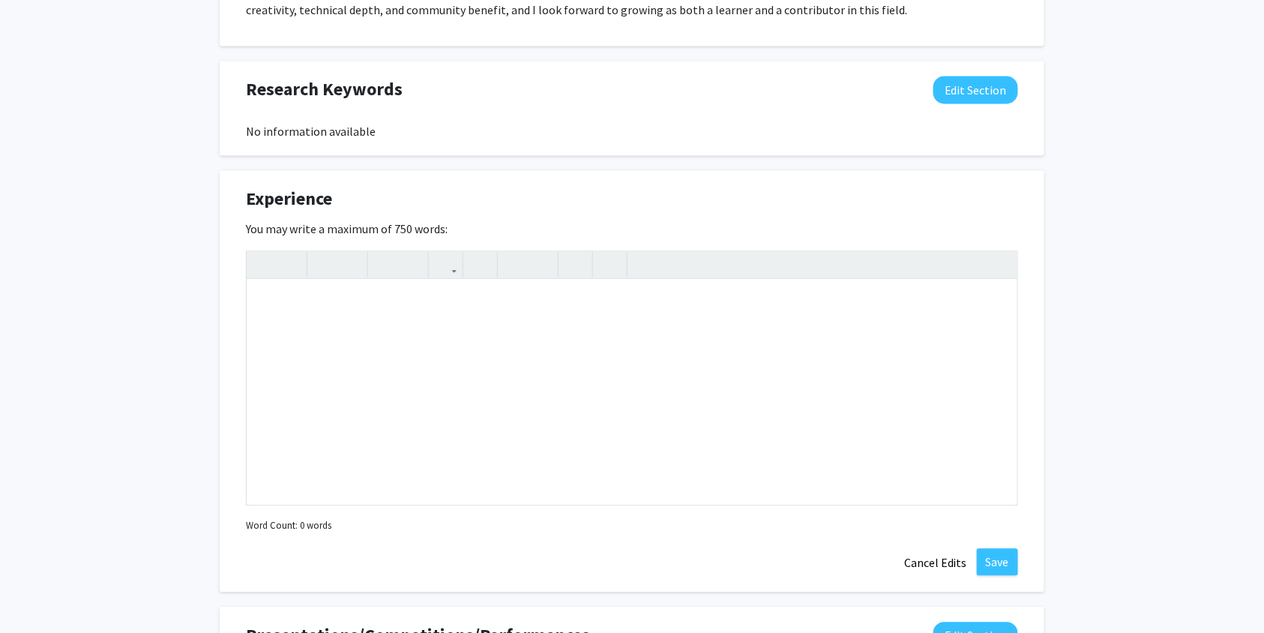
scroll to position [972, 0]
click at [375, 324] on div "Note to users with screen readers: Please deactivate our accessibility plugin f…" at bounding box center [632, 390] width 771 height 225
paste div "Note to users with screen readers: Please deactivate our accessibility plugin f…"
type textarea "<p>My professional experiences reflect a balance between technical engineering …"
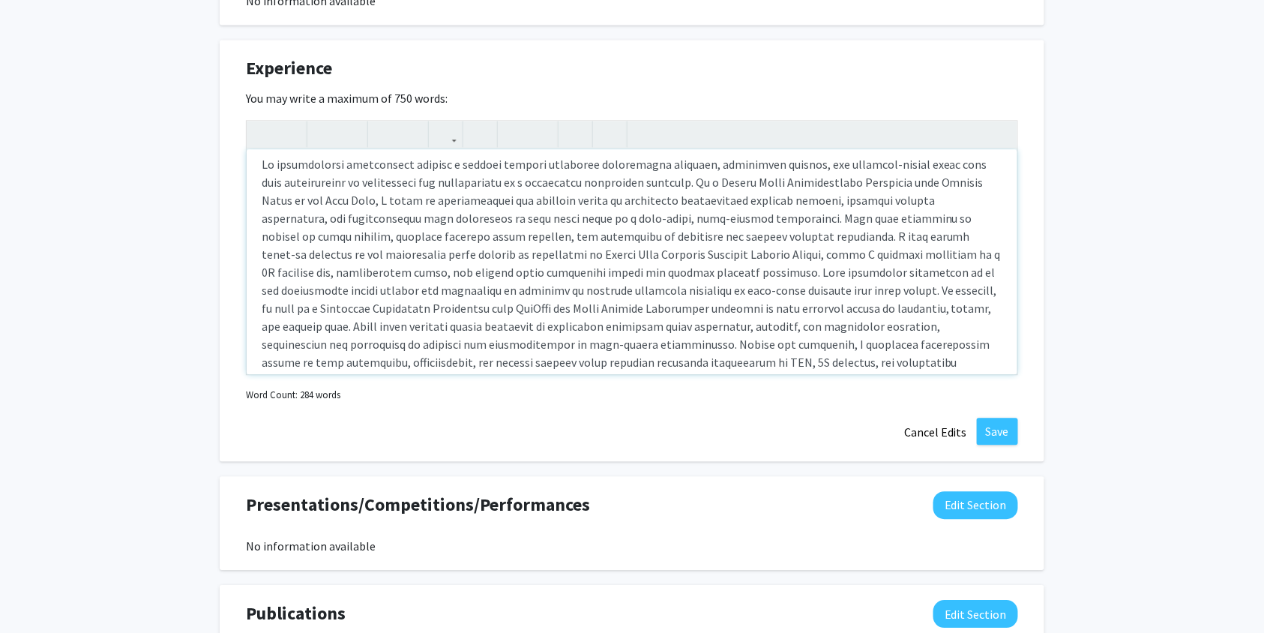
scroll to position [0, 0]
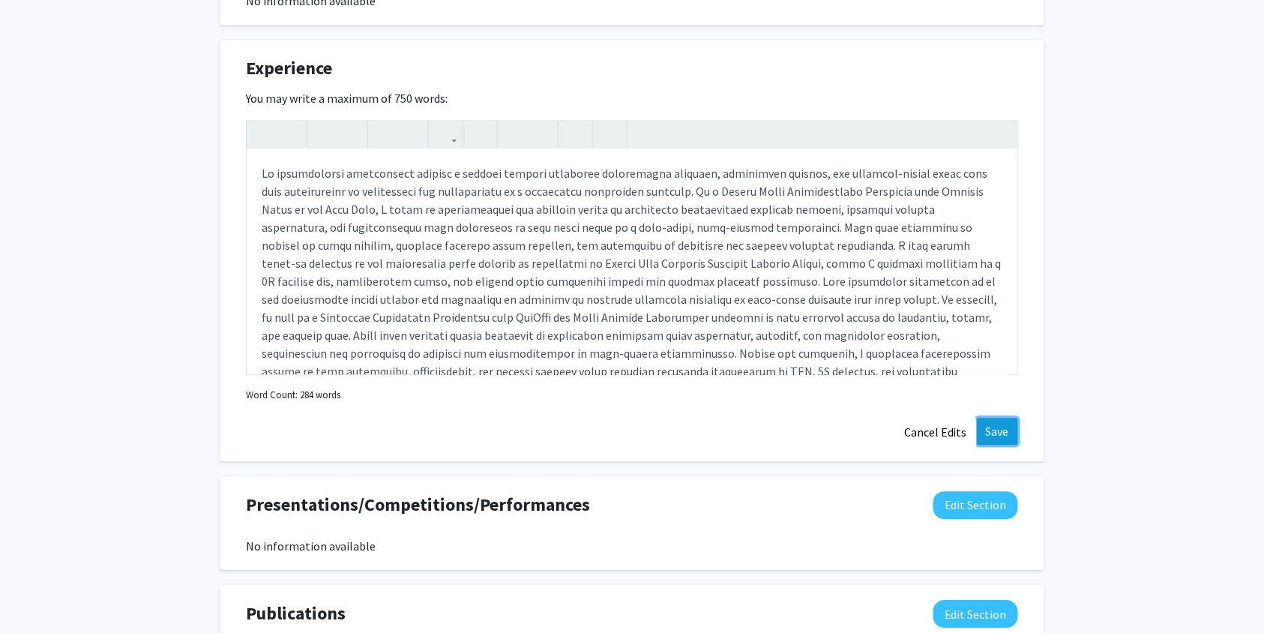
click at [982, 424] on button "Save" at bounding box center [997, 431] width 41 height 27
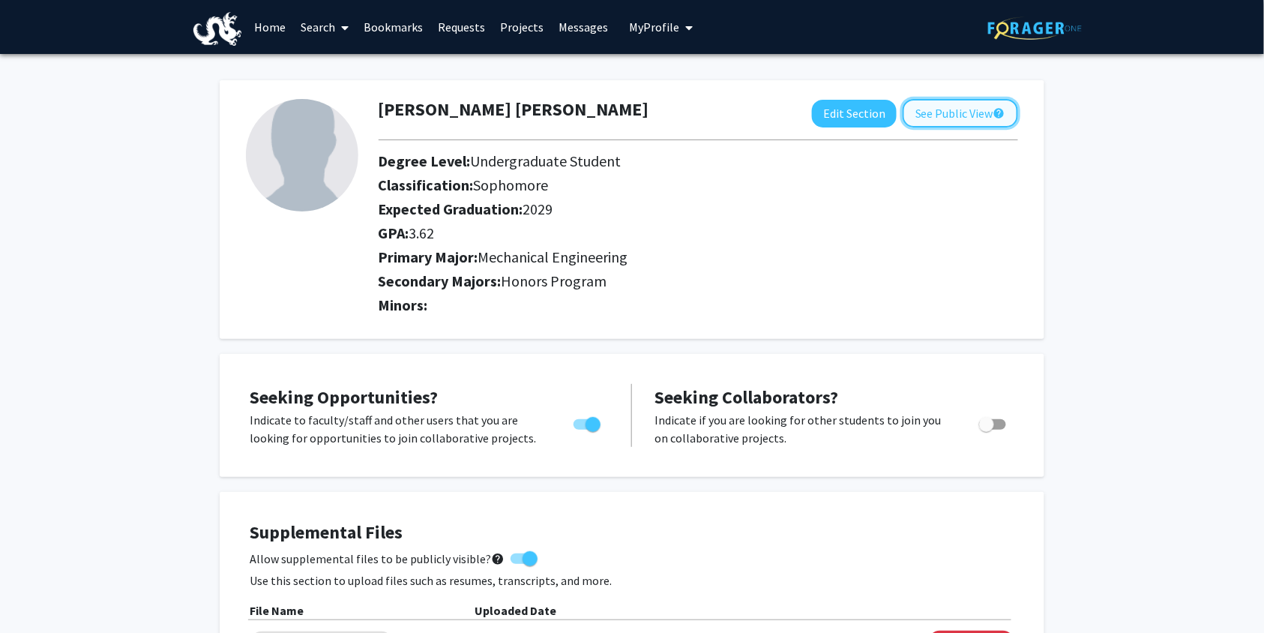
click at [958, 106] on button "See Public View help" at bounding box center [960, 113] width 115 height 28
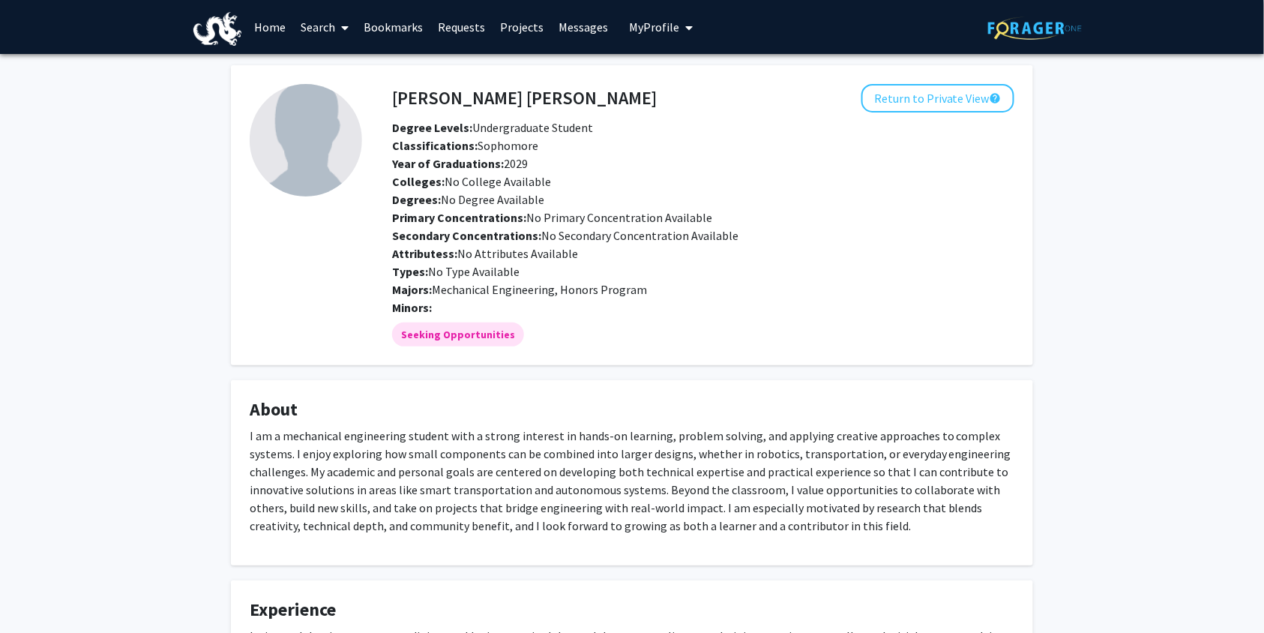
click at [338, 114] on img at bounding box center [306, 140] width 112 height 112
click at [915, 95] on button "Return to Private View help" at bounding box center [938, 98] width 153 height 28
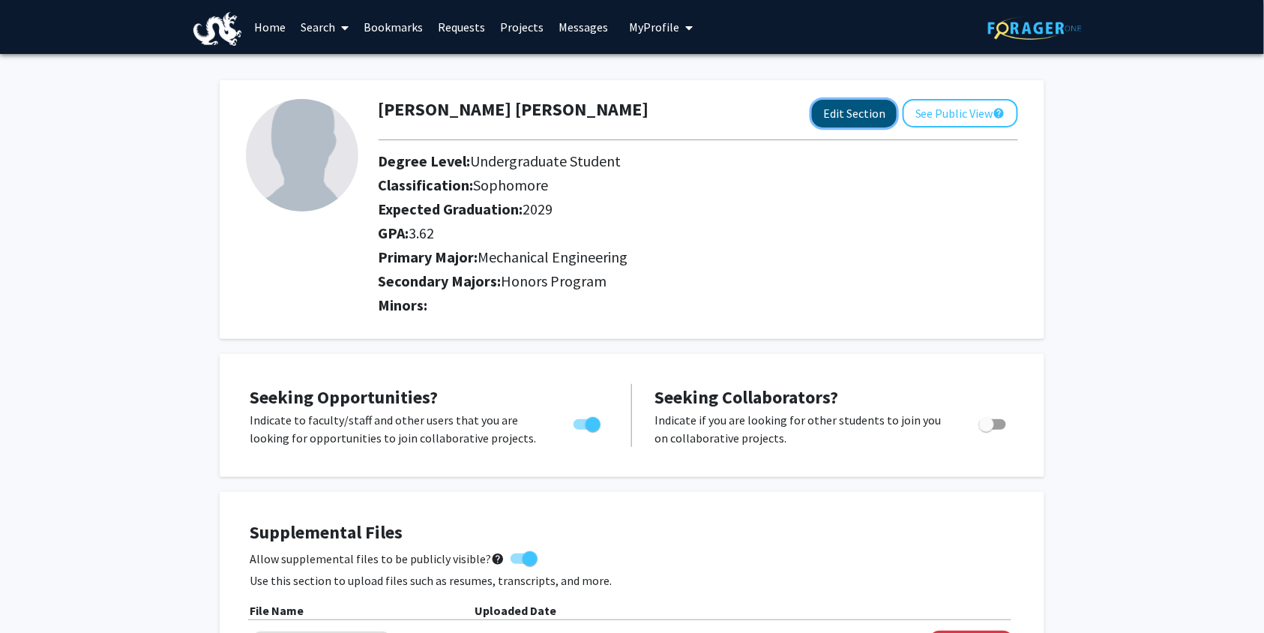
click at [835, 126] on button "Edit Section" at bounding box center [854, 114] width 85 height 28
select select "sophomore"
select select
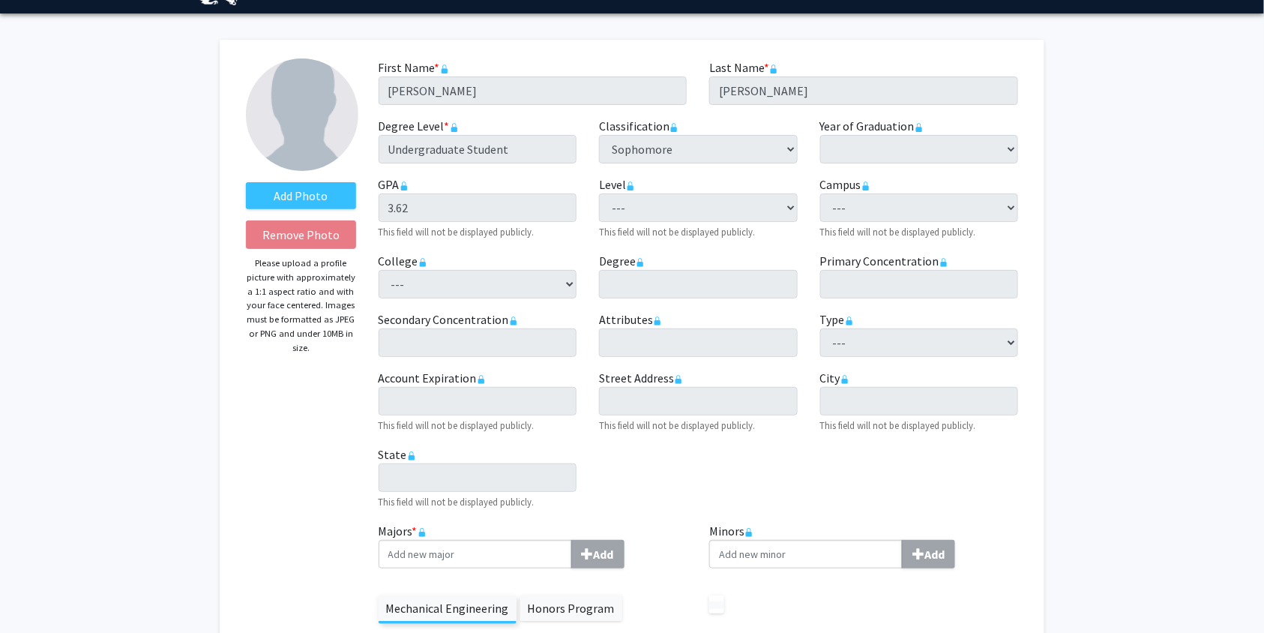
scroll to position [45, 0]
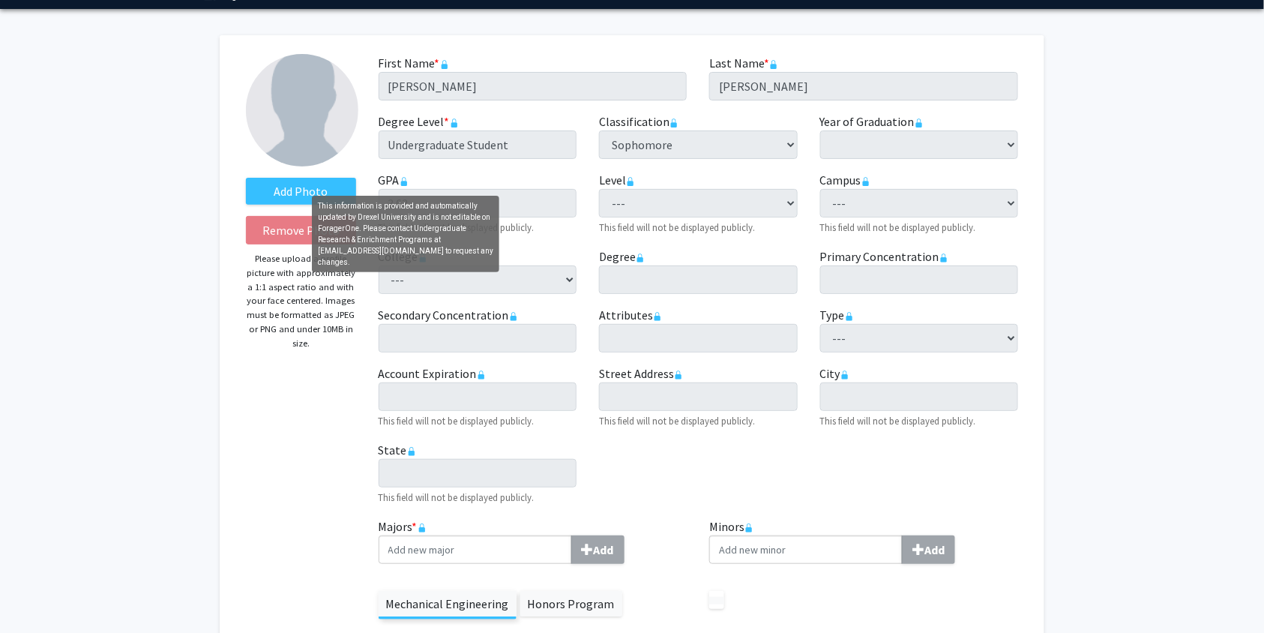
click at [403, 180] on icon "This information is provided and automatically updated by Drexel University and…" at bounding box center [404, 179] width 4 height 4
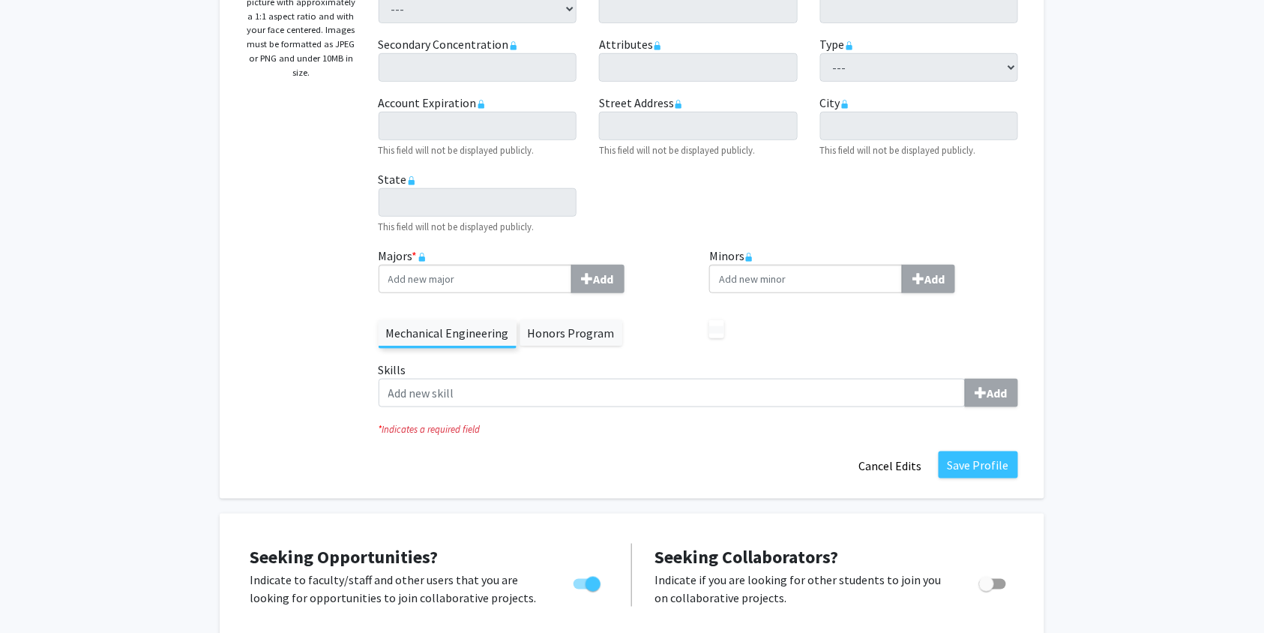
scroll to position [316, 0]
click at [423, 256] on rect at bounding box center [422, 258] width 6 height 5
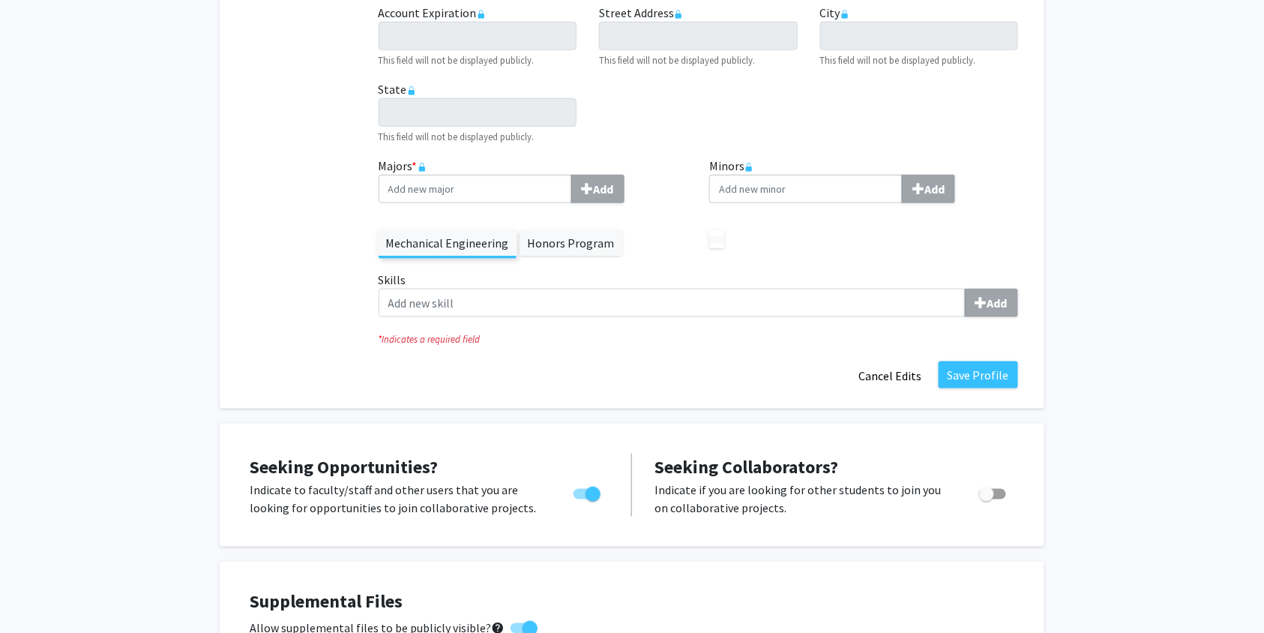
scroll to position [432, 0]
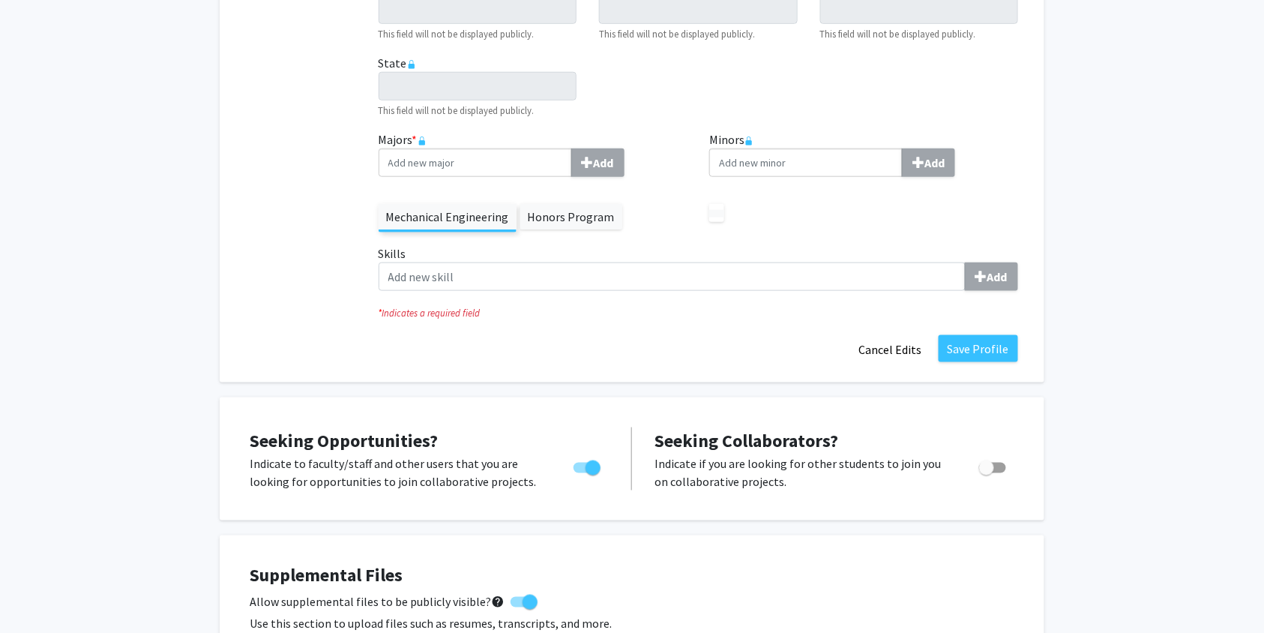
click at [562, 213] on label "Honors Program" at bounding box center [571, 216] width 102 height 25
click at [715, 213] on label at bounding box center [716, 213] width 15 height 7
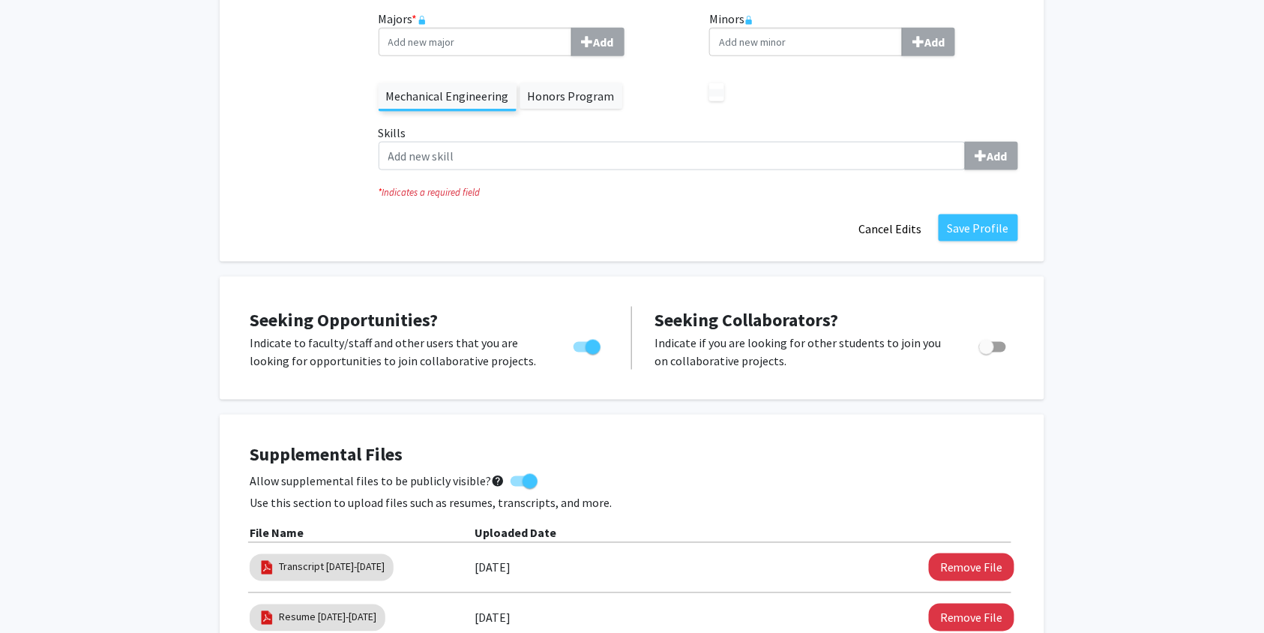
scroll to position [553, 0]
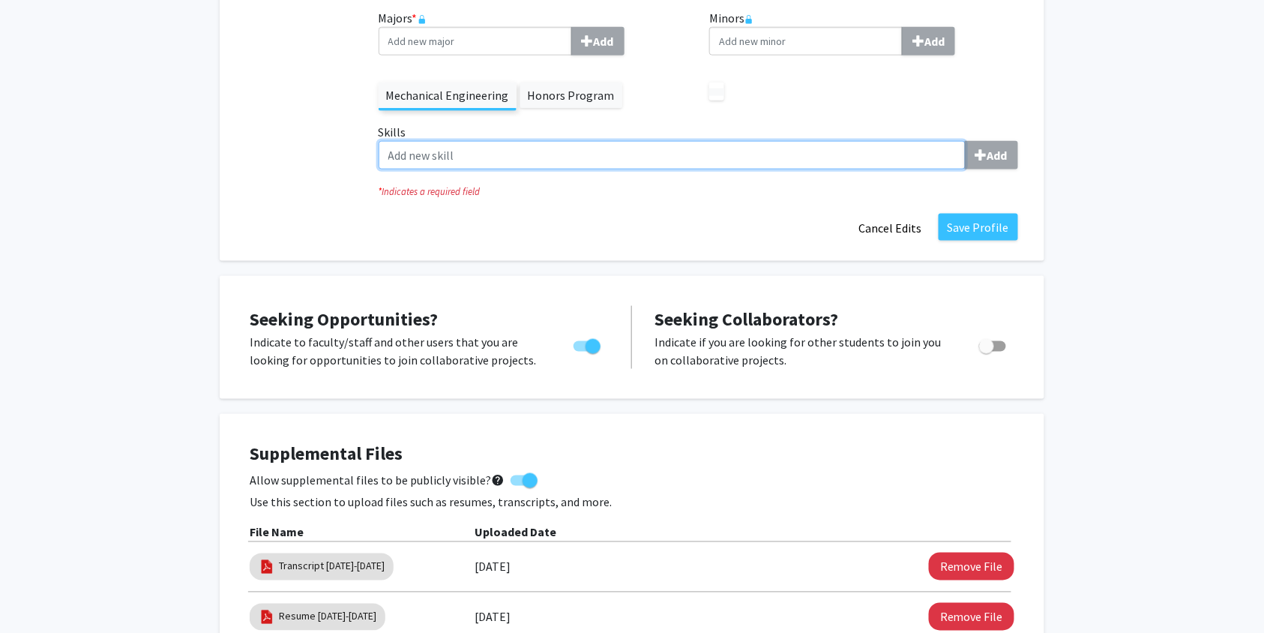
click at [621, 161] on input "Skills Add" at bounding box center [672, 155] width 587 height 28
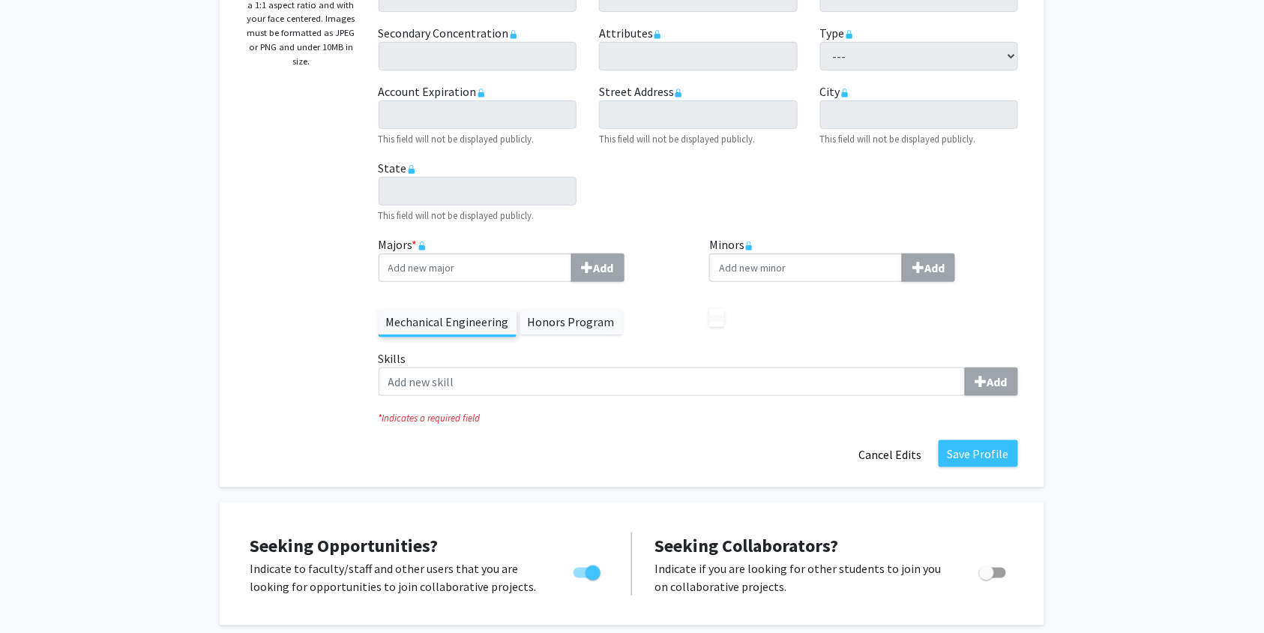
scroll to position [0, 0]
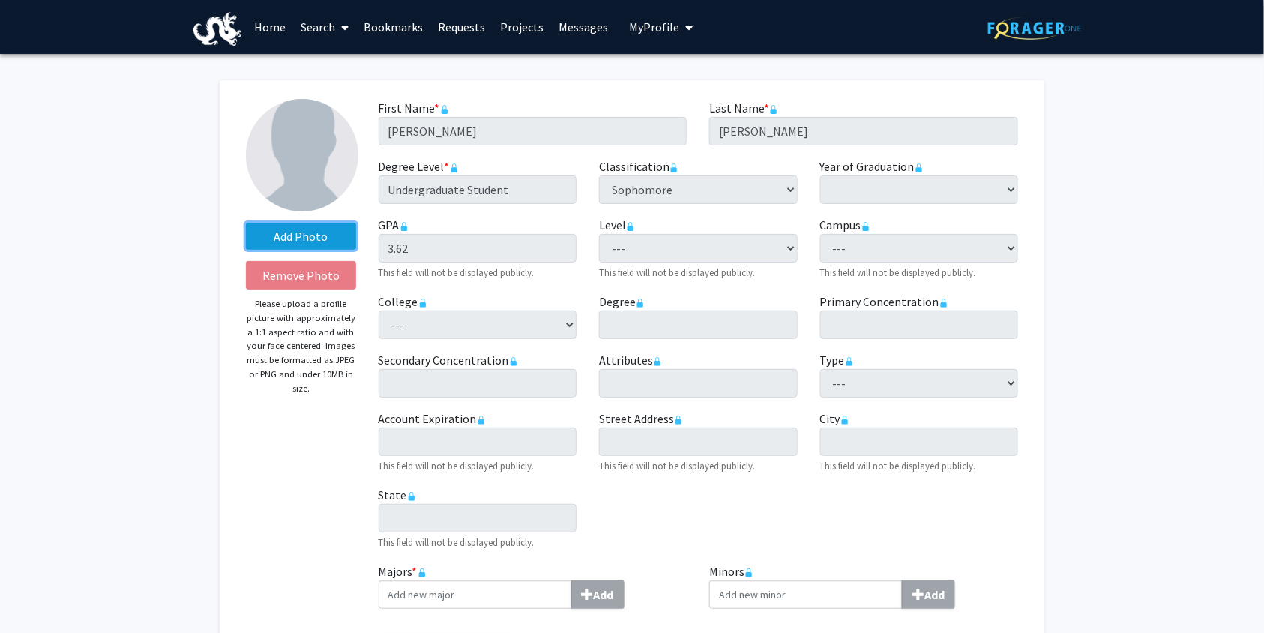
click at [312, 238] on label "Add Photo" at bounding box center [301, 236] width 110 height 27
click at [0, 0] on input "Add Photo" at bounding box center [0, 0] width 0 height 0
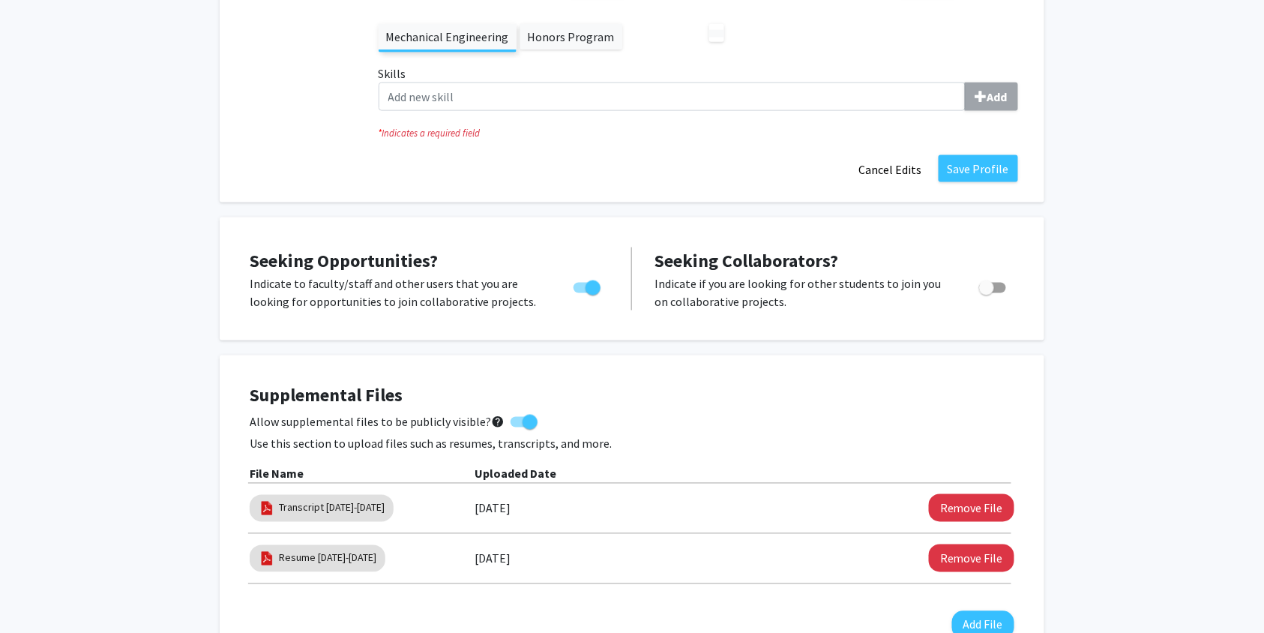
scroll to position [607, 0]
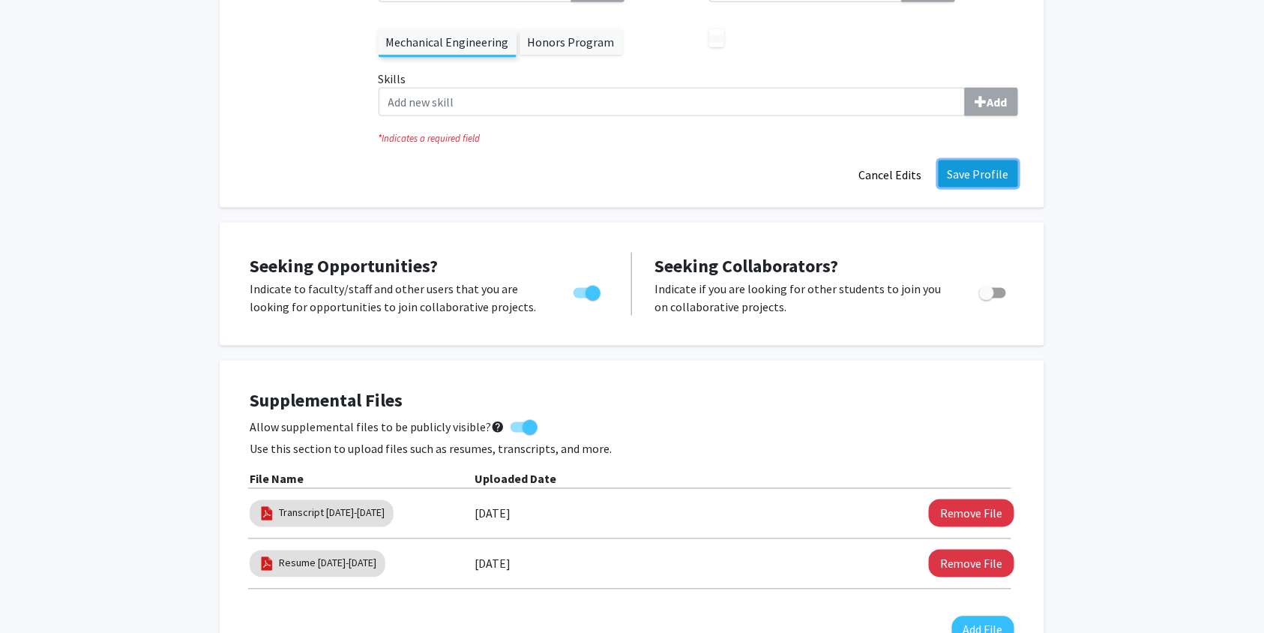
click at [975, 172] on button "Save Profile" at bounding box center [978, 173] width 79 height 27
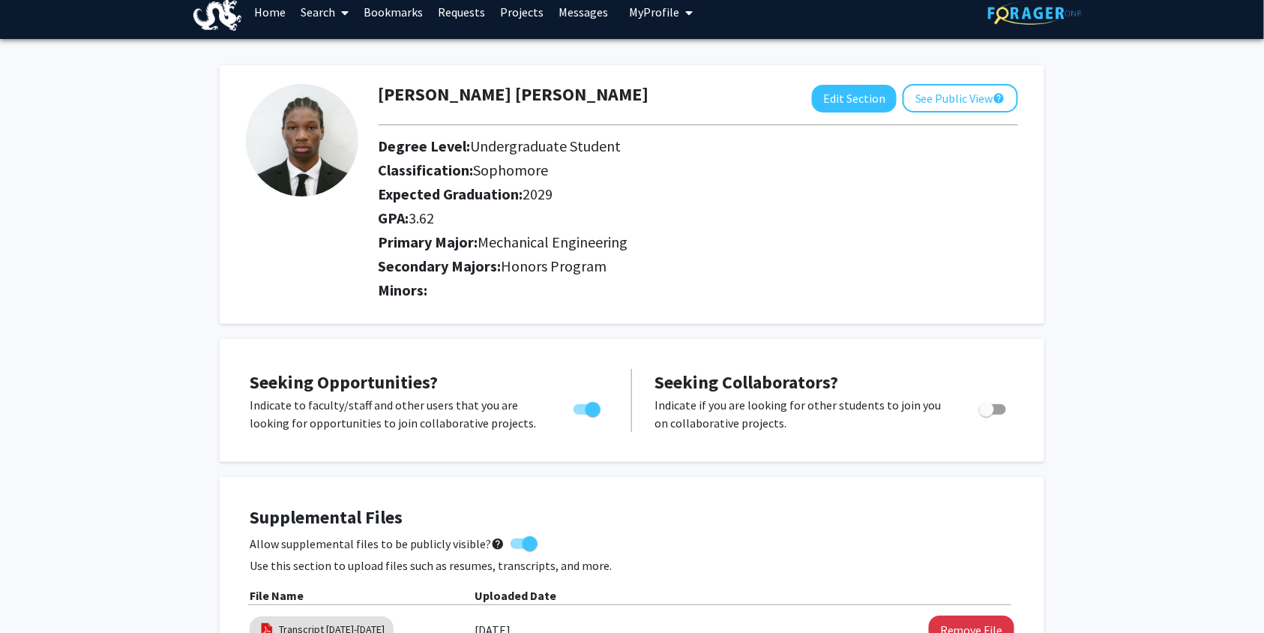
scroll to position [10, 0]
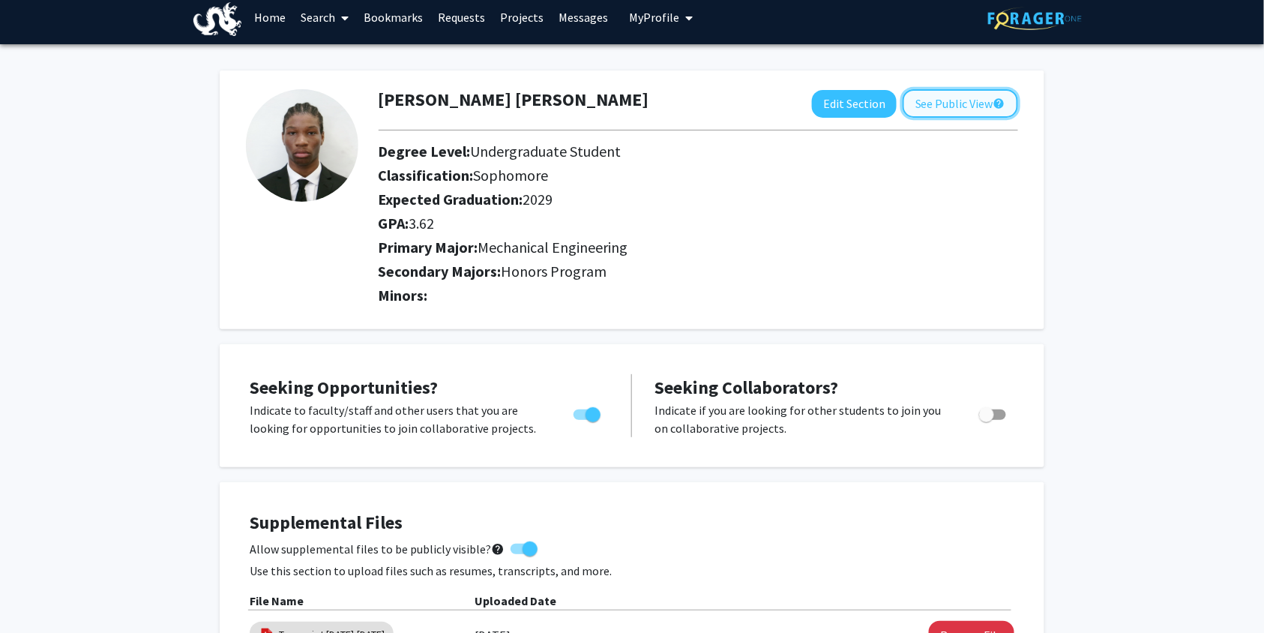
click at [975, 106] on button "See Public View help" at bounding box center [960, 103] width 115 height 28
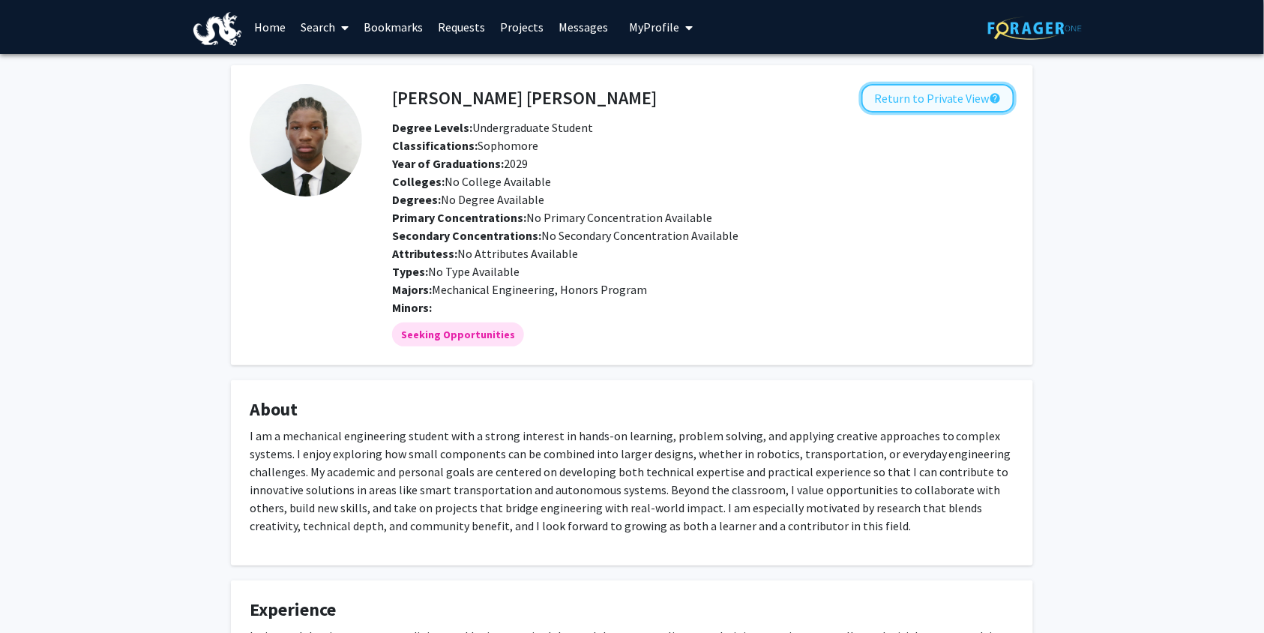
click at [907, 111] on button "Return to Private View help" at bounding box center [938, 98] width 153 height 28
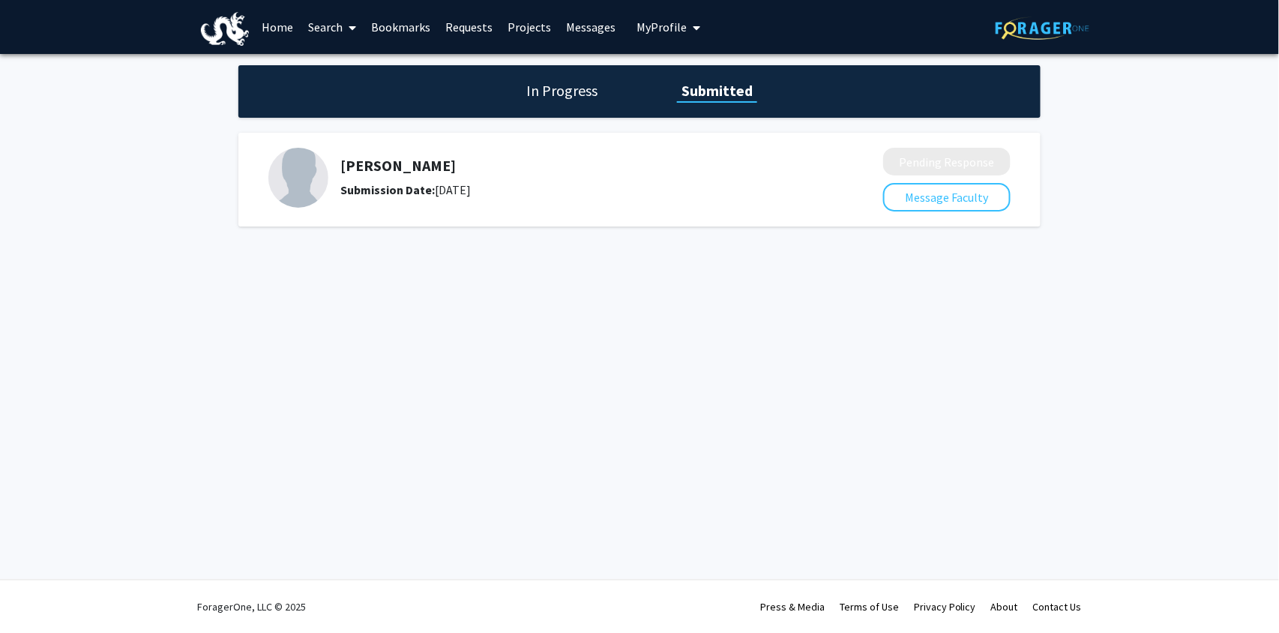
click at [451, 23] on link "Requests" at bounding box center [469, 27] width 62 height 52
click at [412, 30] on link "Bookmarks" at bounding box center [401, 27] width 74 height 52
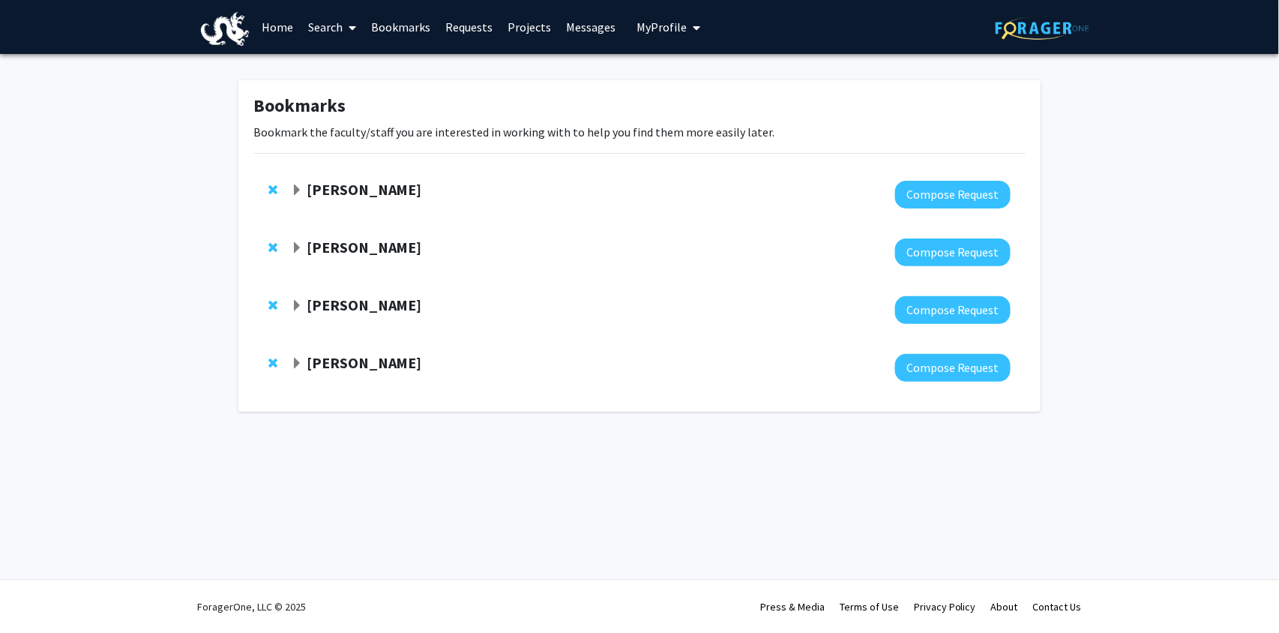
click at [463, 28] on link "Requests" at bounding box center [469, 27] width 62 height 52
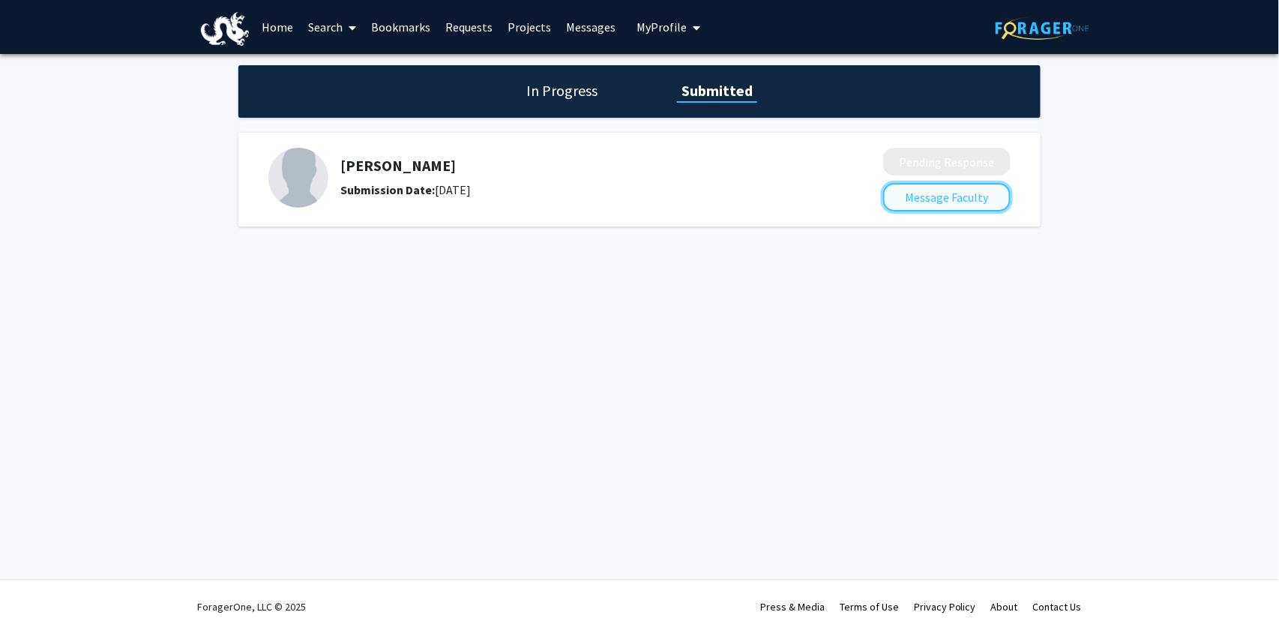
click at [918, 195] on button "Message Faculty" at bounding box center [946, 197] width 127 height 28
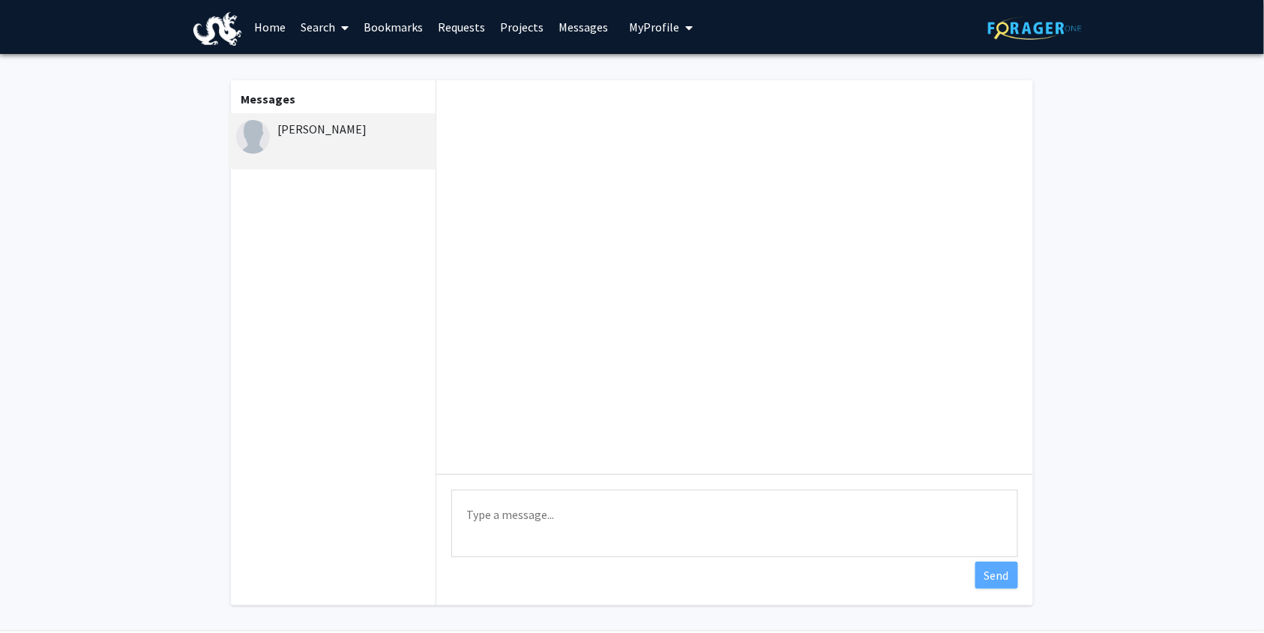
click at [435, 27] on link "Requests" at bounding box center [461, 27] width 62 height 52
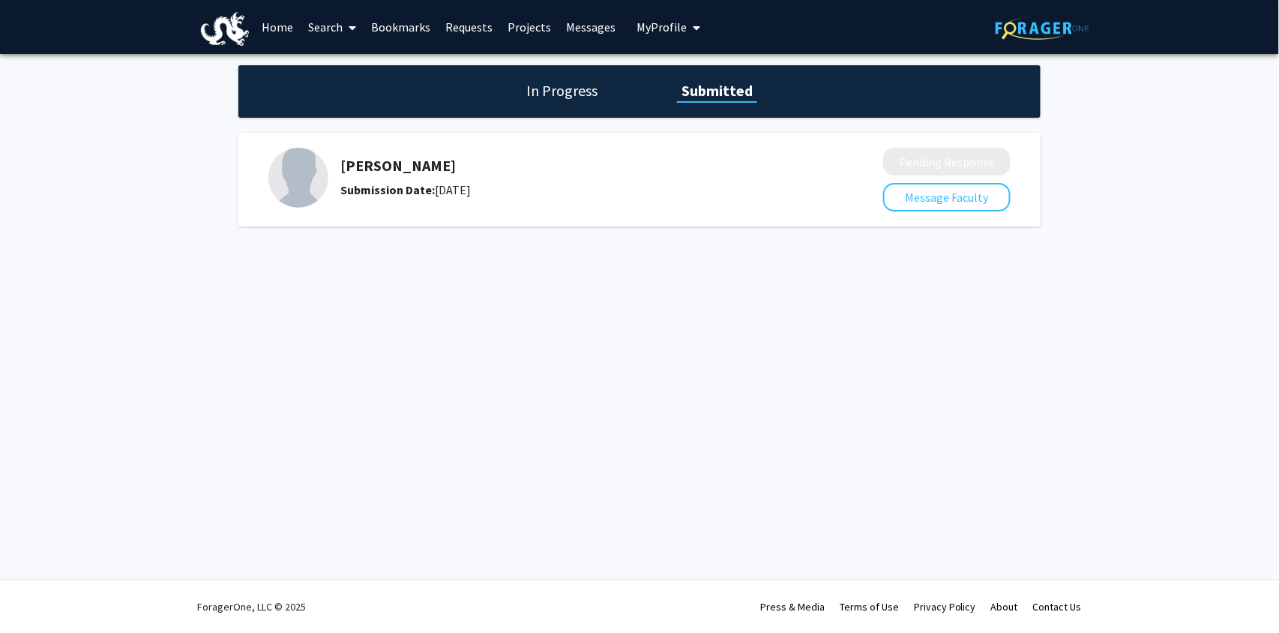
click at [640, 34] on button "My Profile" at bounding box center [668, 27] width 73 height 54
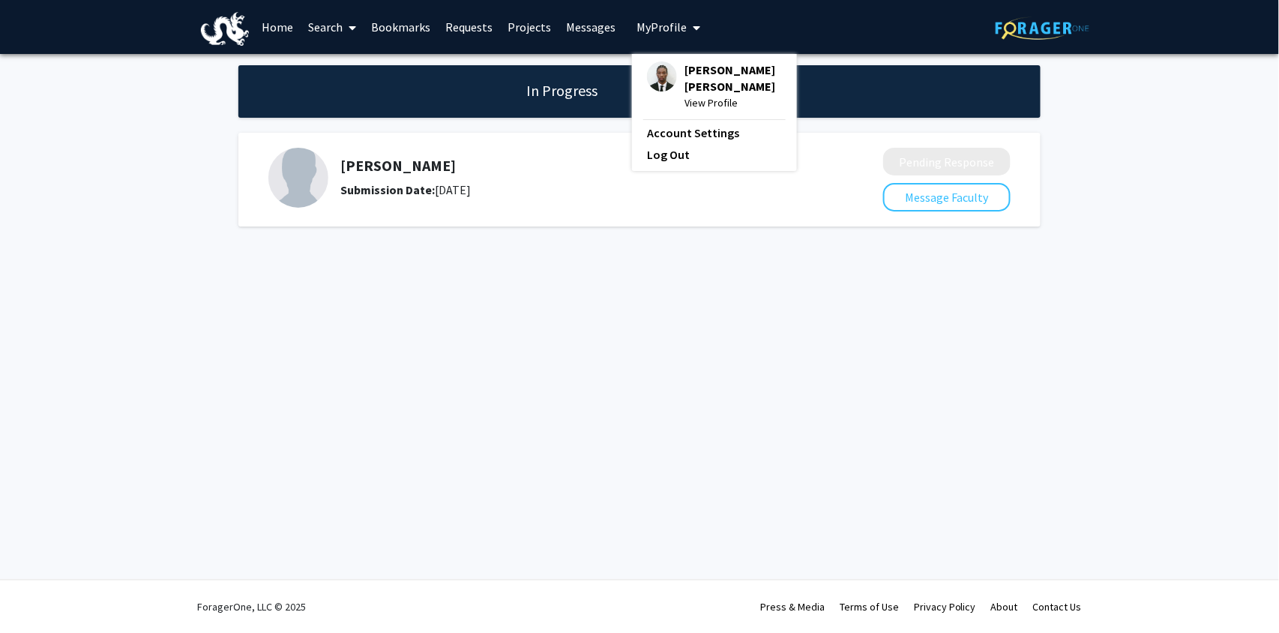
click at [667, 55] on div "Kamal Skeete Ridley View Profile Account Settings Log Out" at bounding box center [714, 112] width 165 height 117
click at [667, 73] on img at bounding box center [662, 76] width 30 height 30
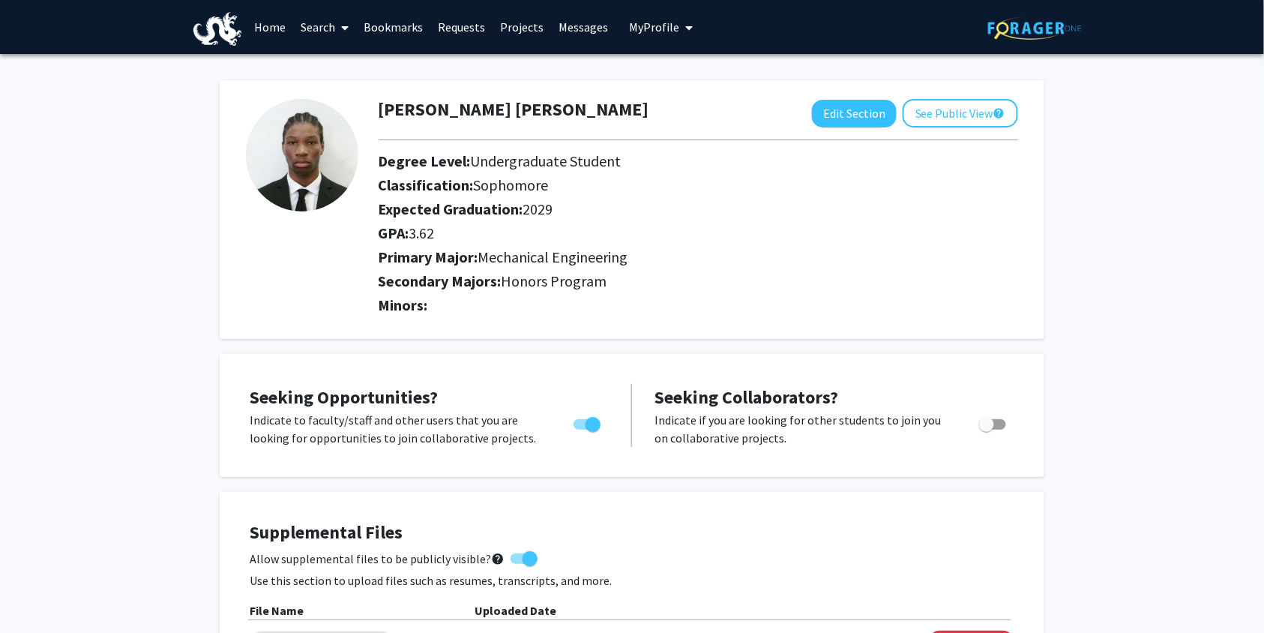
click at [447, 32] on link "Requests" at bounding box center [461, 27] width 62 height 52
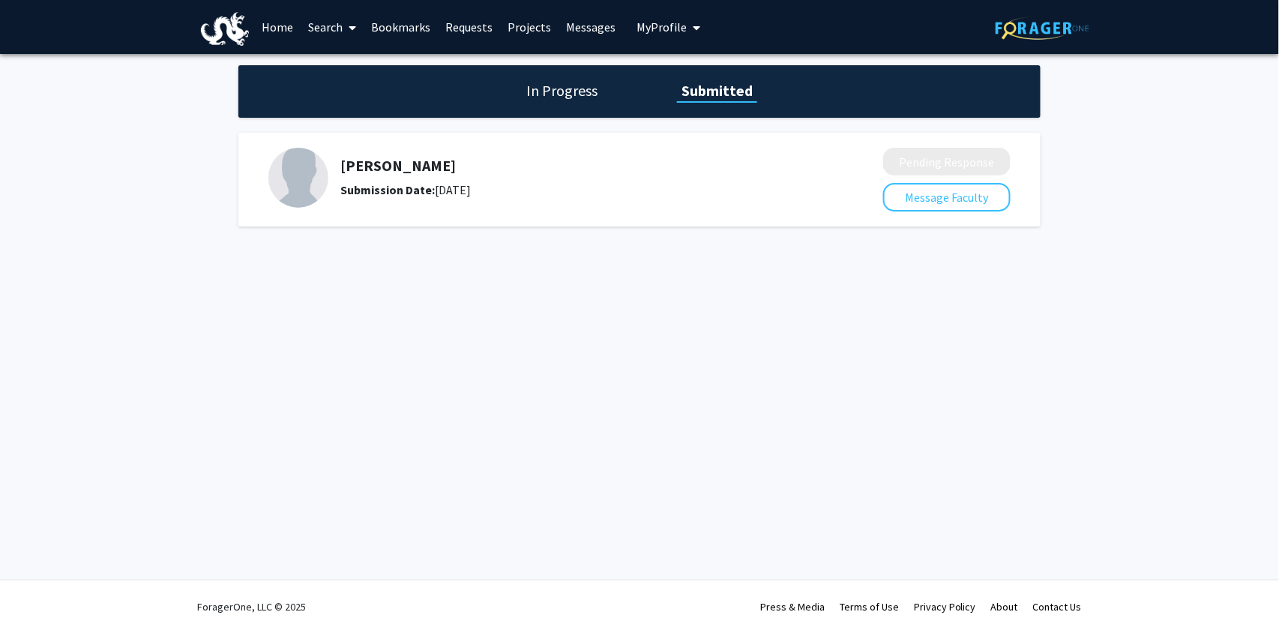
click at [397, 24] on link "Bookmarks" at bounding box center [401, 27] width 74 height 52
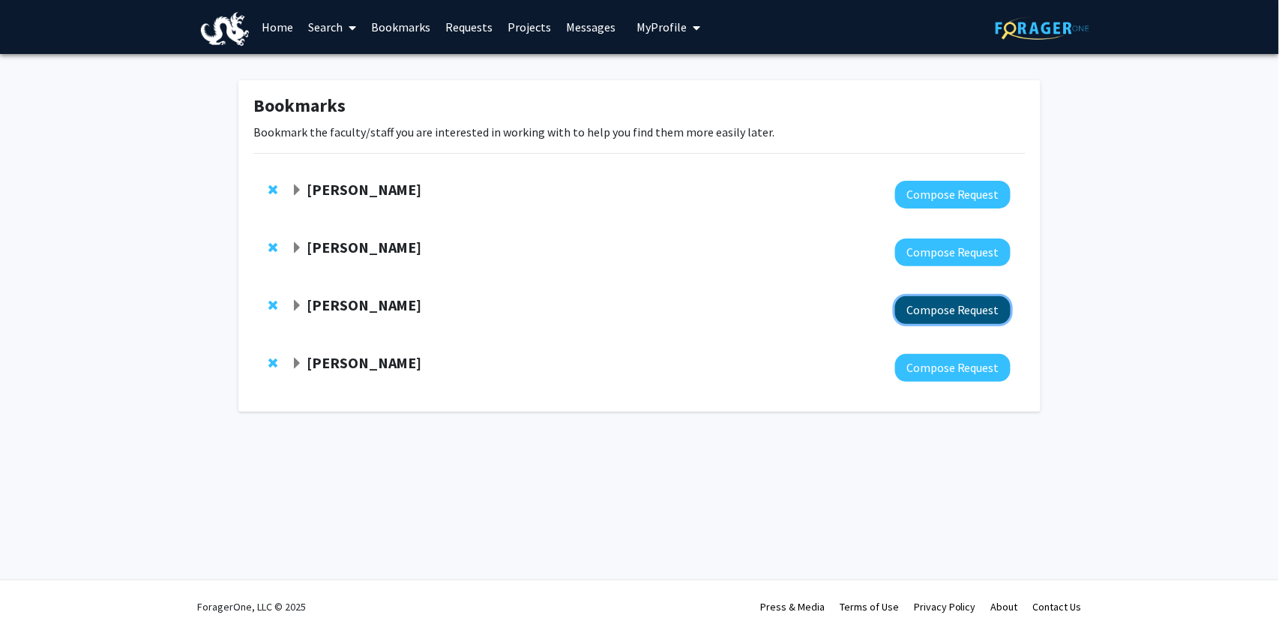
click at [952, 302] on button "Compose Request" at bounding box center [952, 310] width 115 height 28
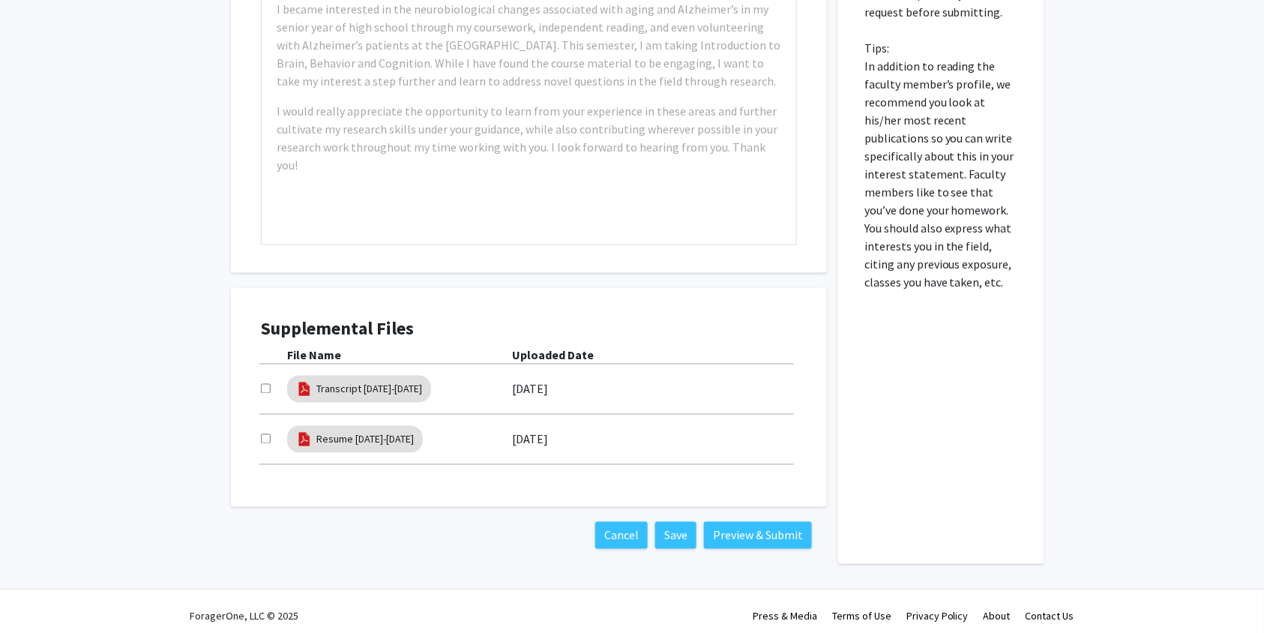
scroll to position [585, 0]
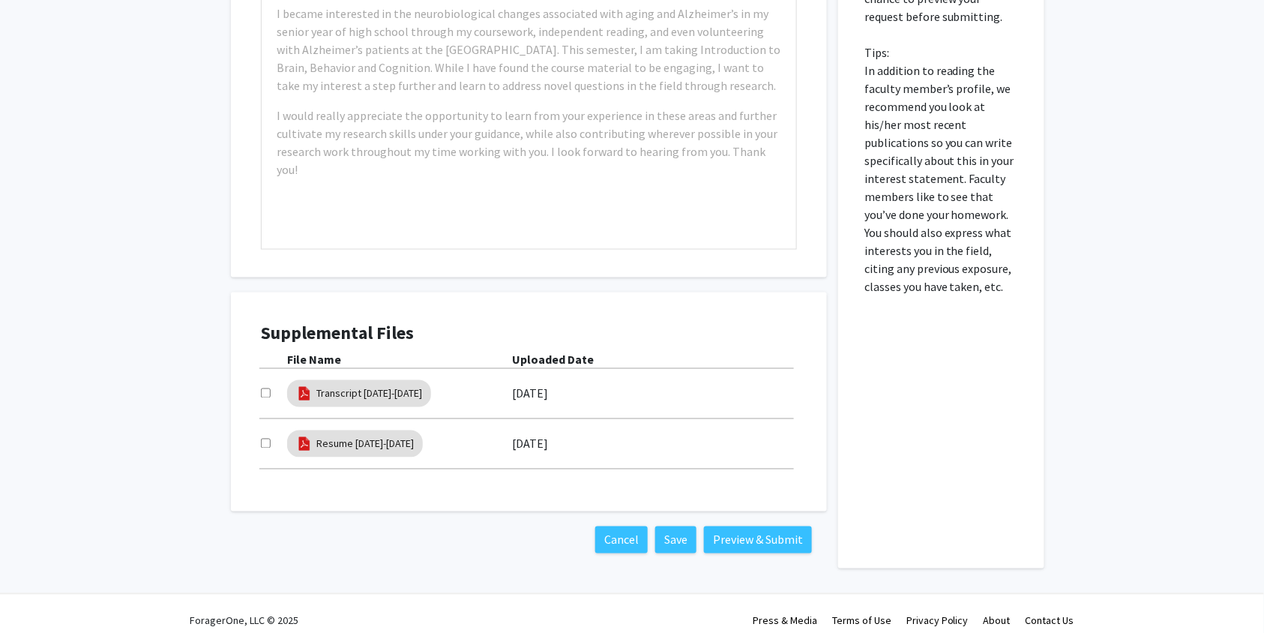
click at [630, 555] on div "Cancel Save Preview & Submit" at bounding box center [529, 539] width 596 height 57
click at [627, 547] on button "Cancel" at bounding box center [621, 539] width 52 height 27
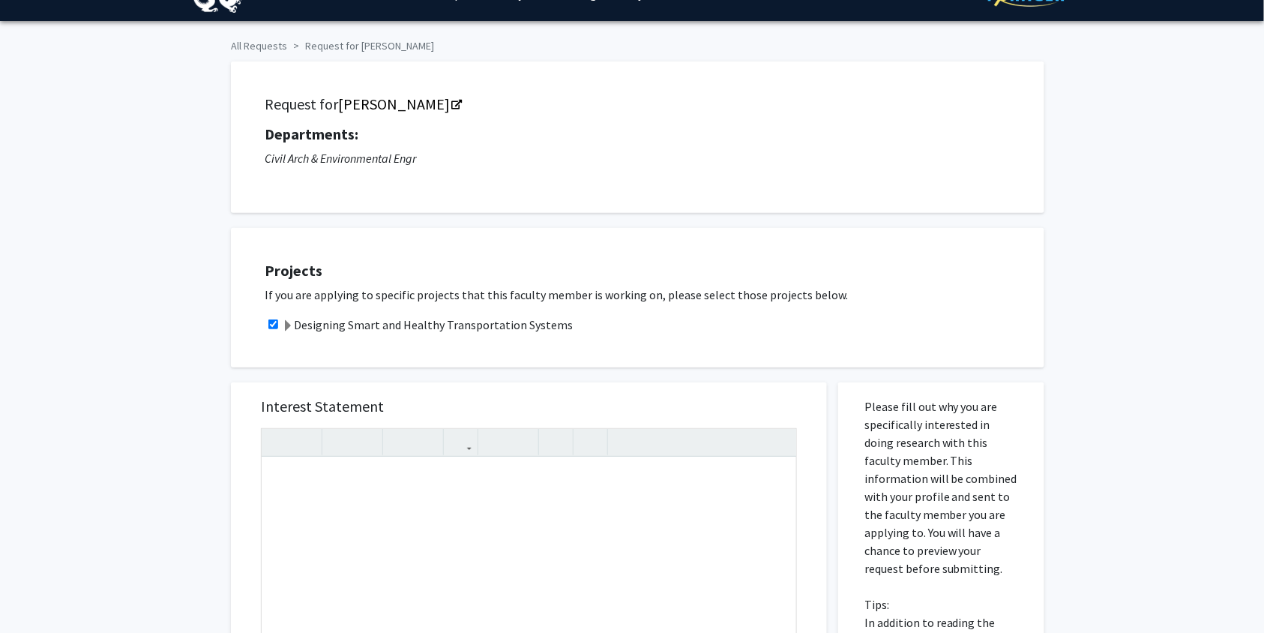
scroll to position [4, 0]
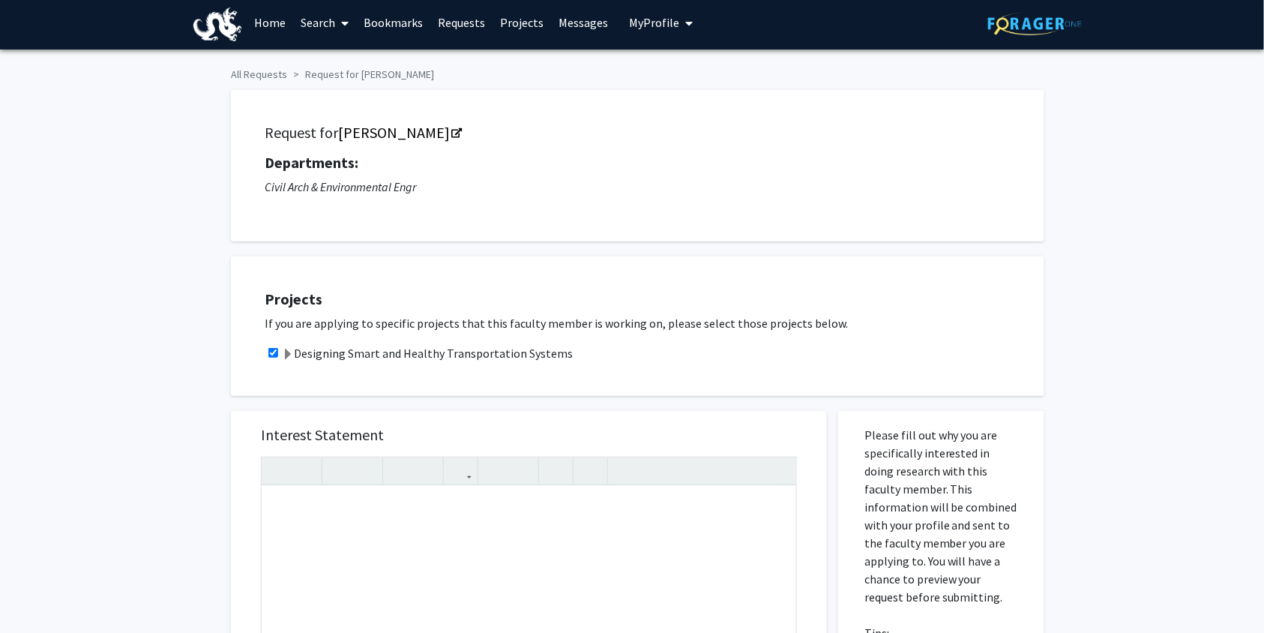
click at [374, 14] on link "Bookmarks" at bounding box center [393, 22] width 74 height 52
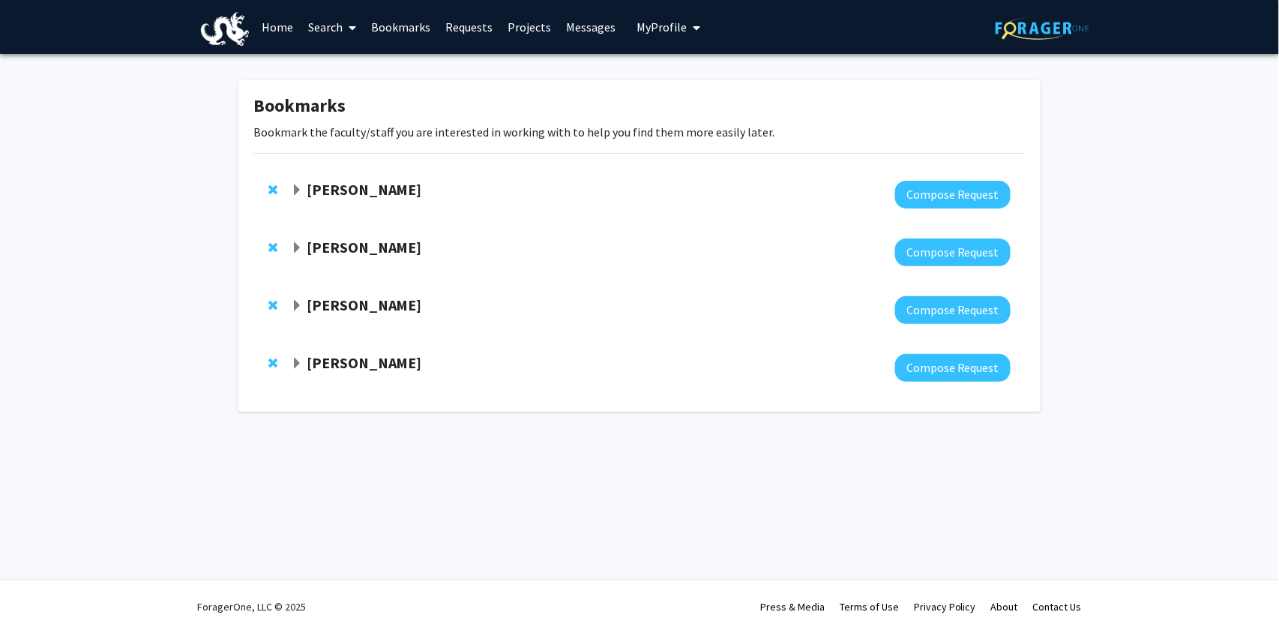
click at [370, 366] on strong "[PERSON_NAME]" at bounding box center [364, 362] width 115 height 19
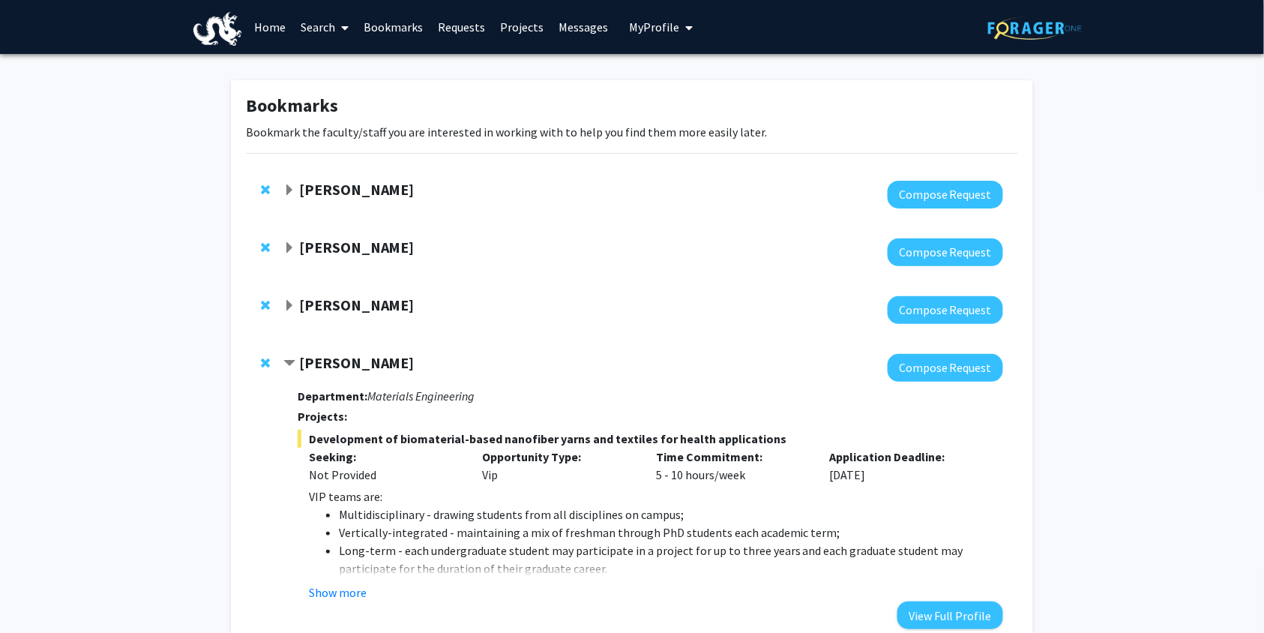
click at [292, 367] on span "Contract Caroline Schauer Bookmark" at bounding box center [289, 364] width 12 height 12
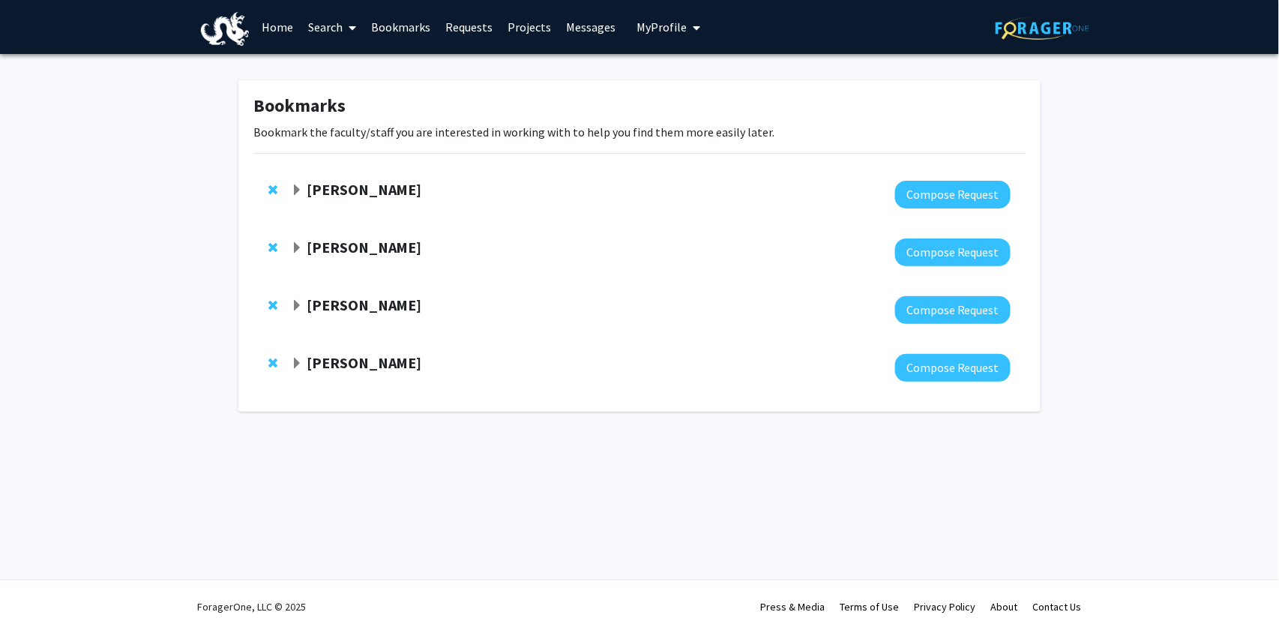
click at [339, 357] on strong "[PERSON_NAME]" at bounding box center [364, 362] width 115 height 19
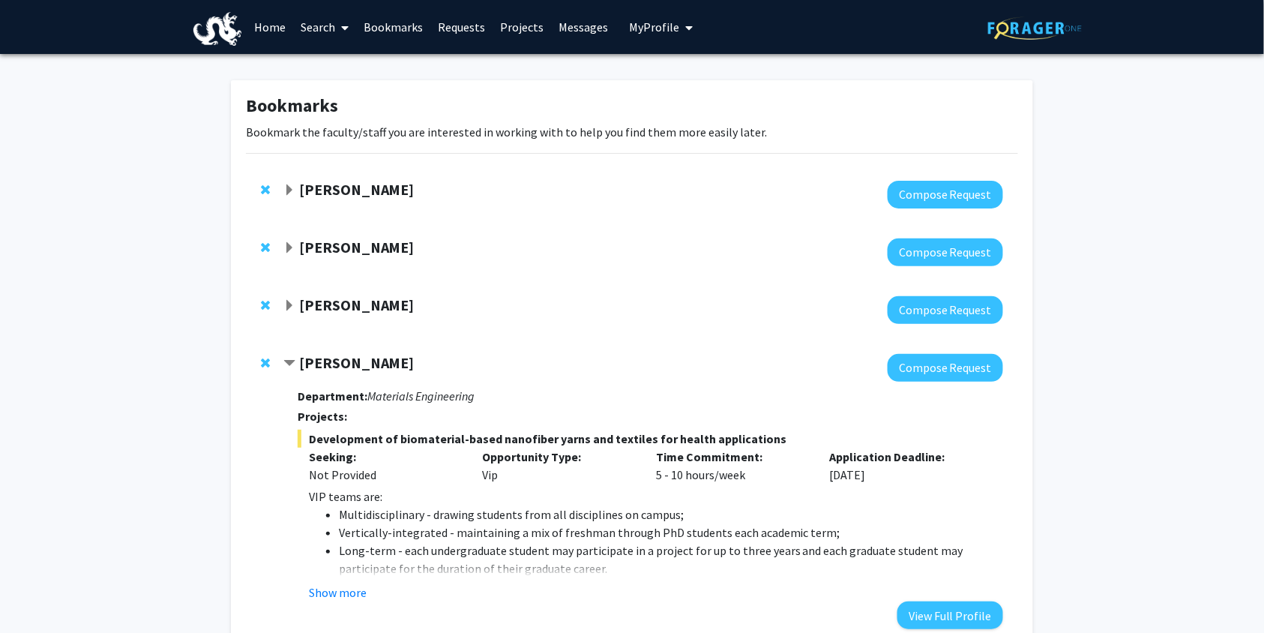
click at [288, 368] on span "Contract Caroline Schauer Bookmark" at bounding box center [289, 364] width 12 height 12
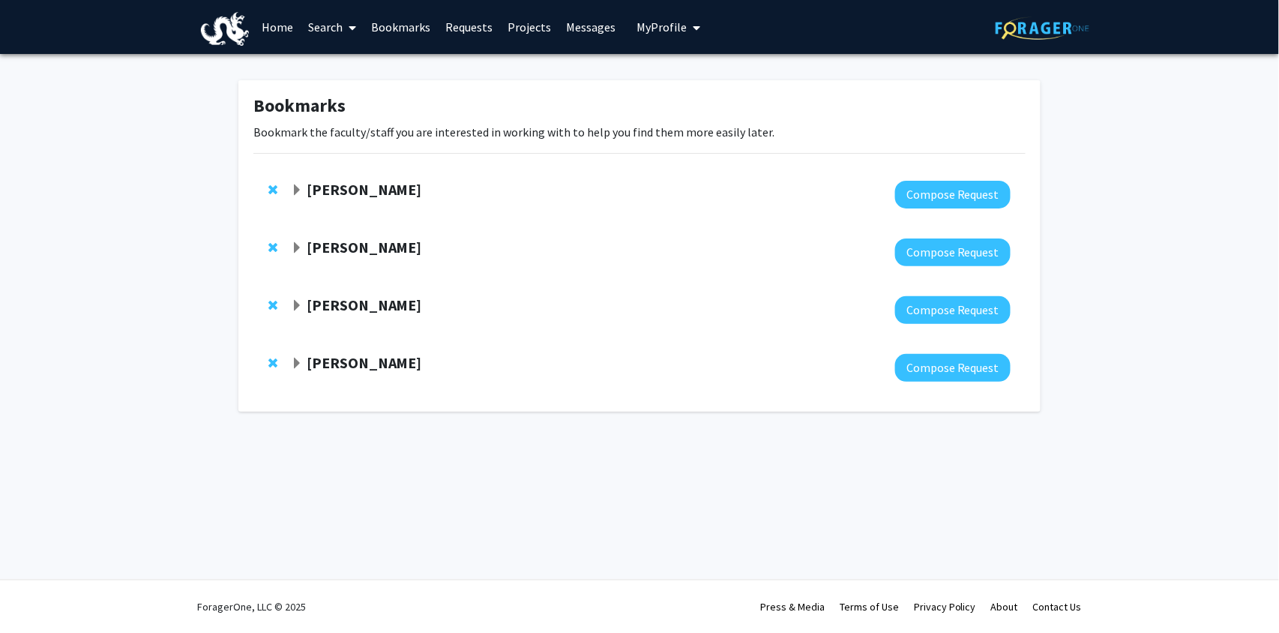
click at [334, 242] on strong "[PERSON_NAME]" at bounding box center [364, 247] width 115 height 19
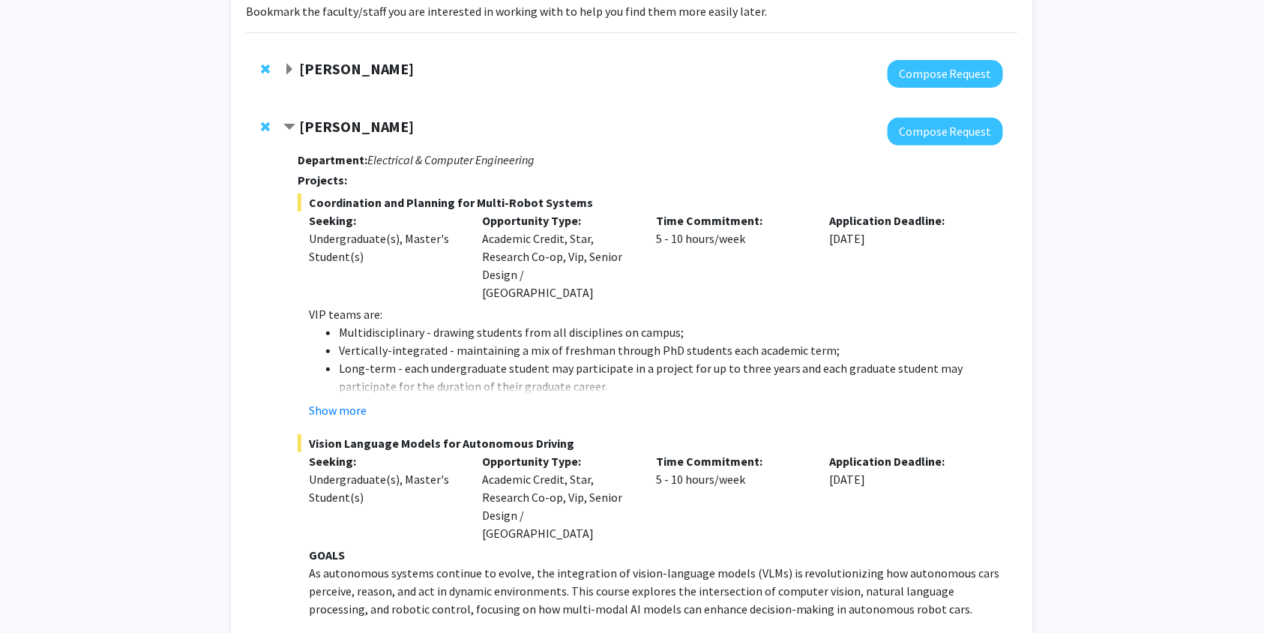
scroll to position [97, 0]
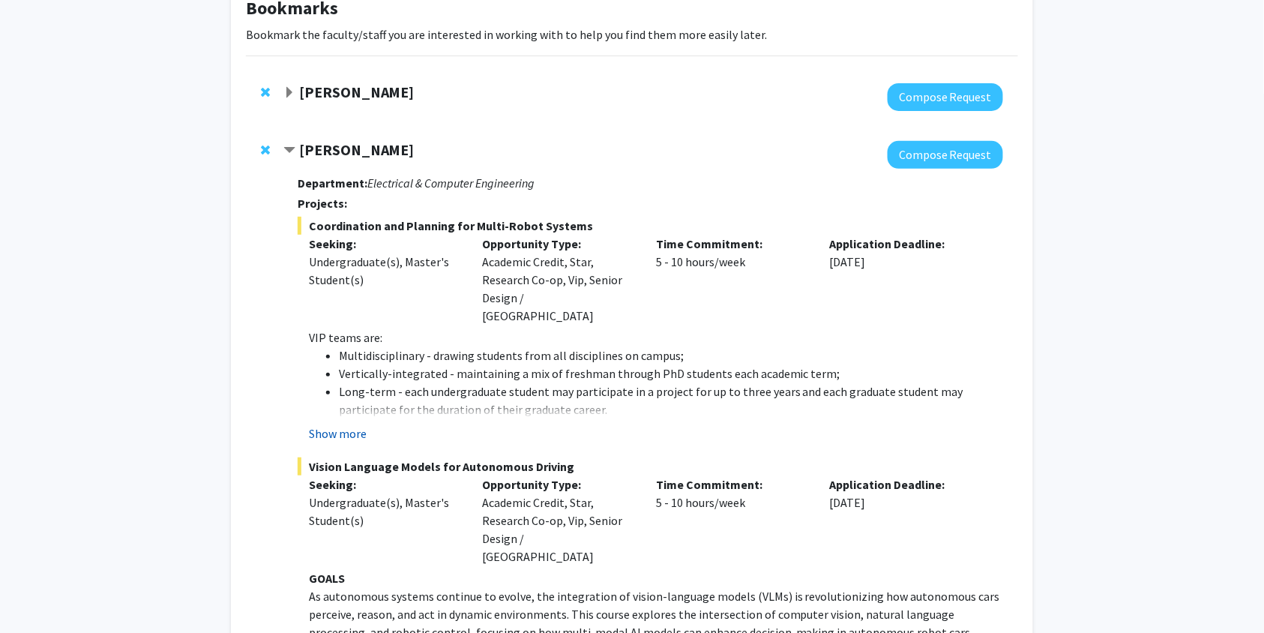
click at [359, 424] on button "Show more" at bounding box center [338, 433] width 58 height 18
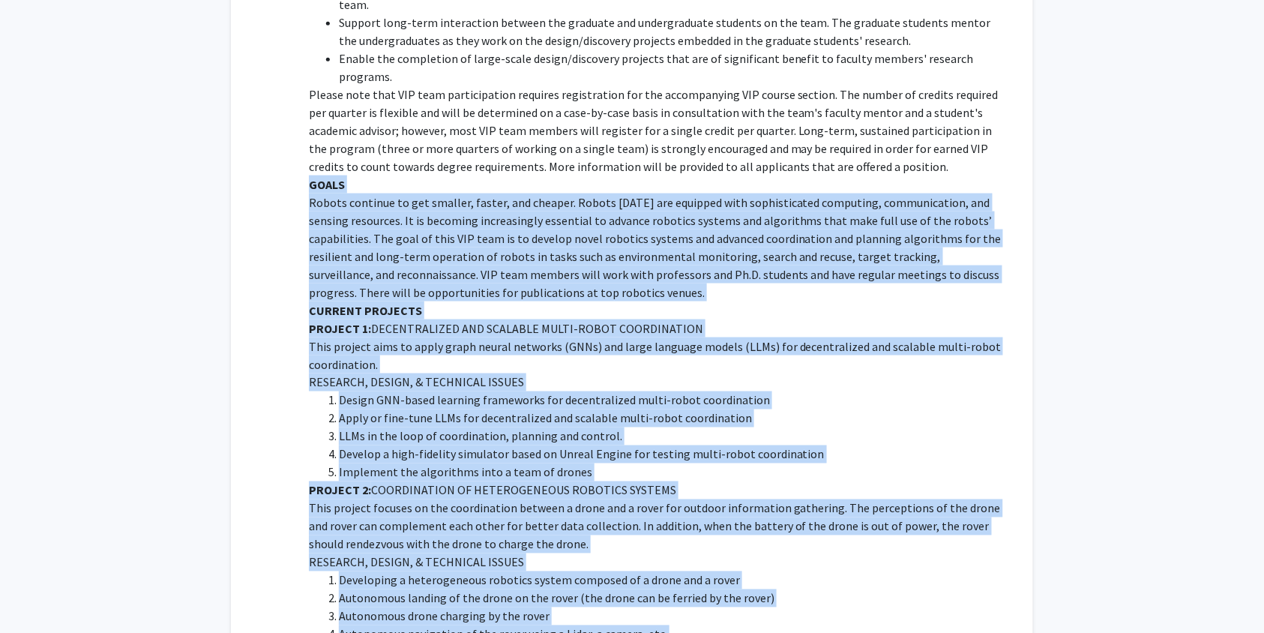
scroll to position [628, 0]
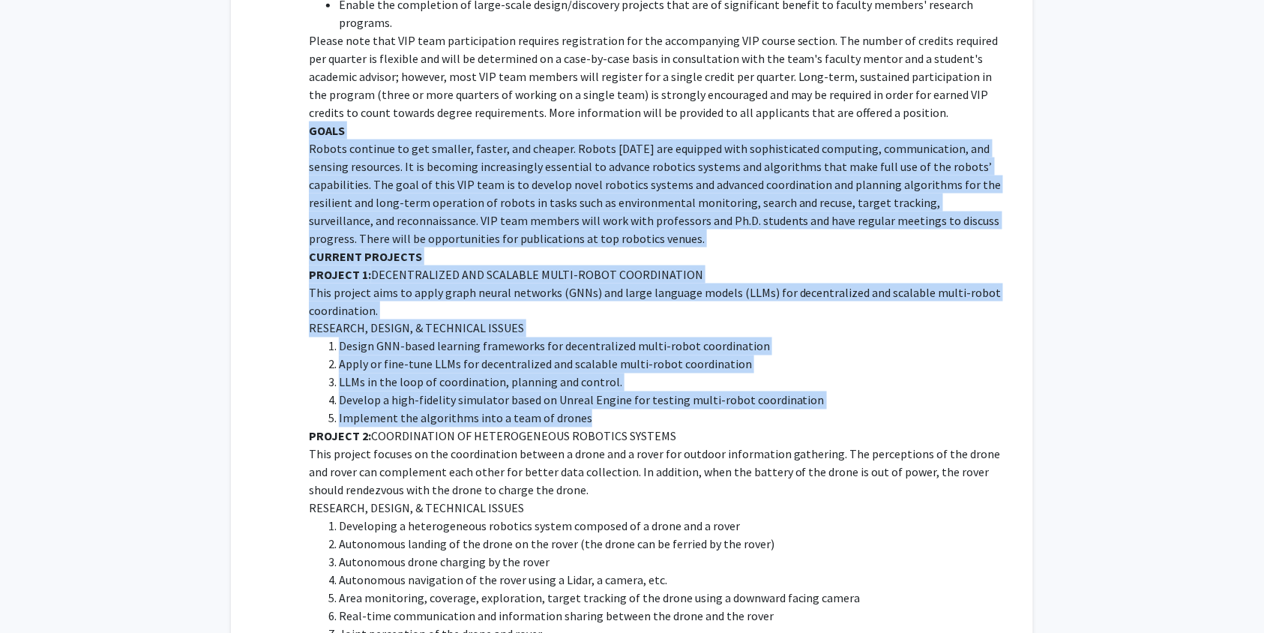
drag, startPoint x: 311, startPoint y: 375, endPoint x: 797, endPoint y: 387, distance: 486.1
click at [797, 387] on div "VIP teams are: Multidisciplinary - drawing students from all disciplines on cam…" at bounding box center [656, 563] width 694 height 1530
click at [366, 155] on p "Robots continue to get smaller, faster, and cheaper. Robots [DATE] are equipped…" at bounding box center [656, 193] width 694 height 108
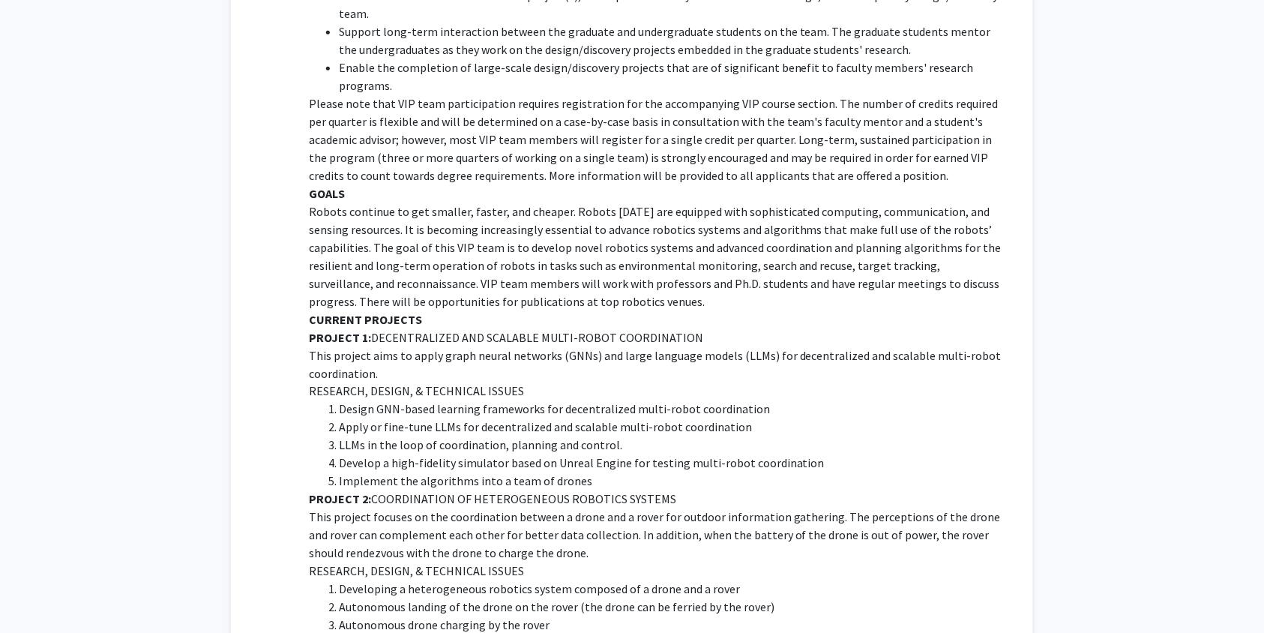
scroll to position [0, 0]
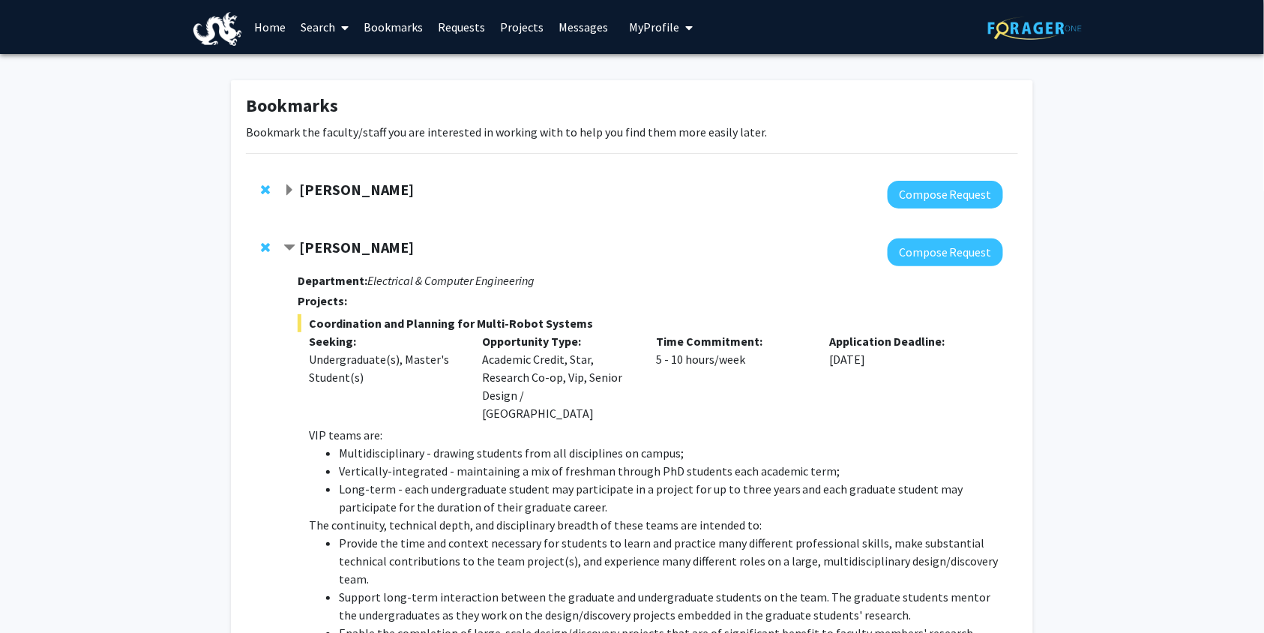
click at [316, 241] on strong "[PERSON_NAME]" at bounding box center [356, 247] width 115 height 19
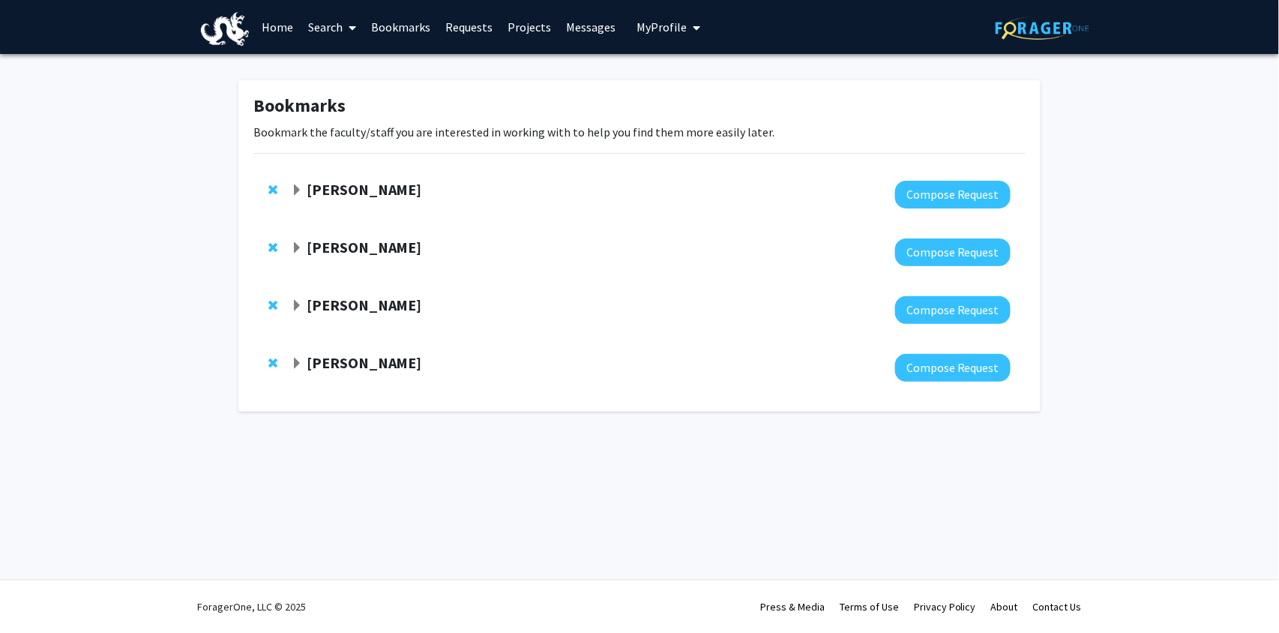
click at [356, 245] on strong "[PERSON_NAME]" at bounding box center [364, 247] width 115 height 19
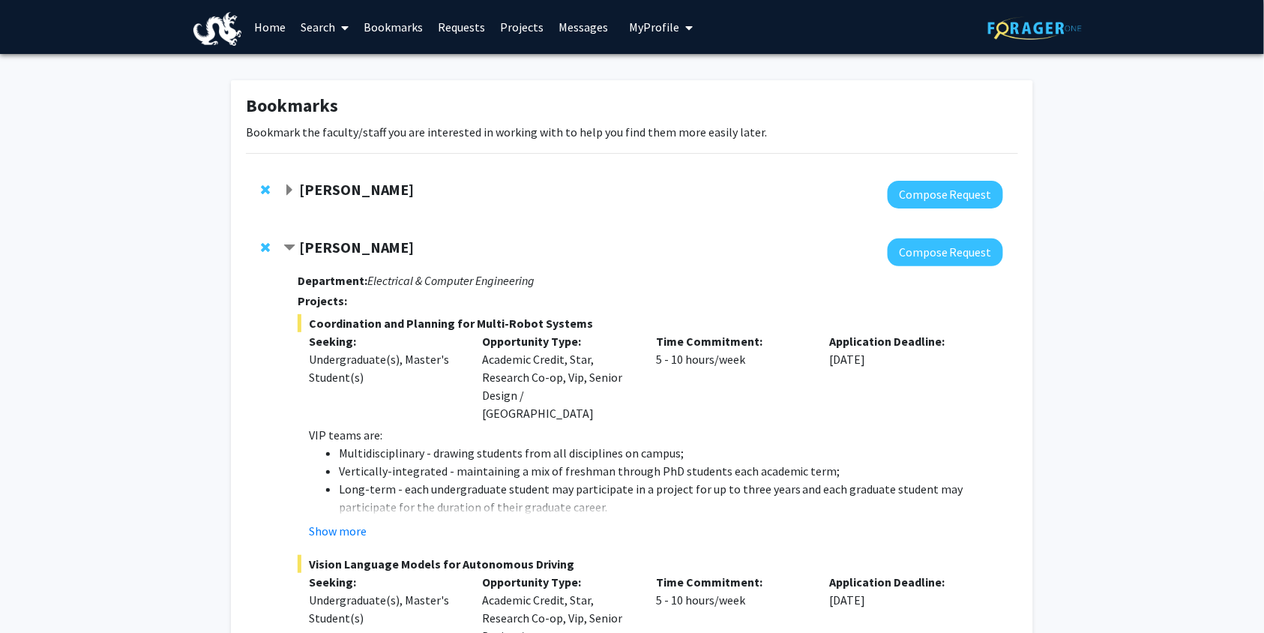
click at [356, 245] on strong "[PERSON_NAME]" at bounding box center [356, 247] width 115 height 19
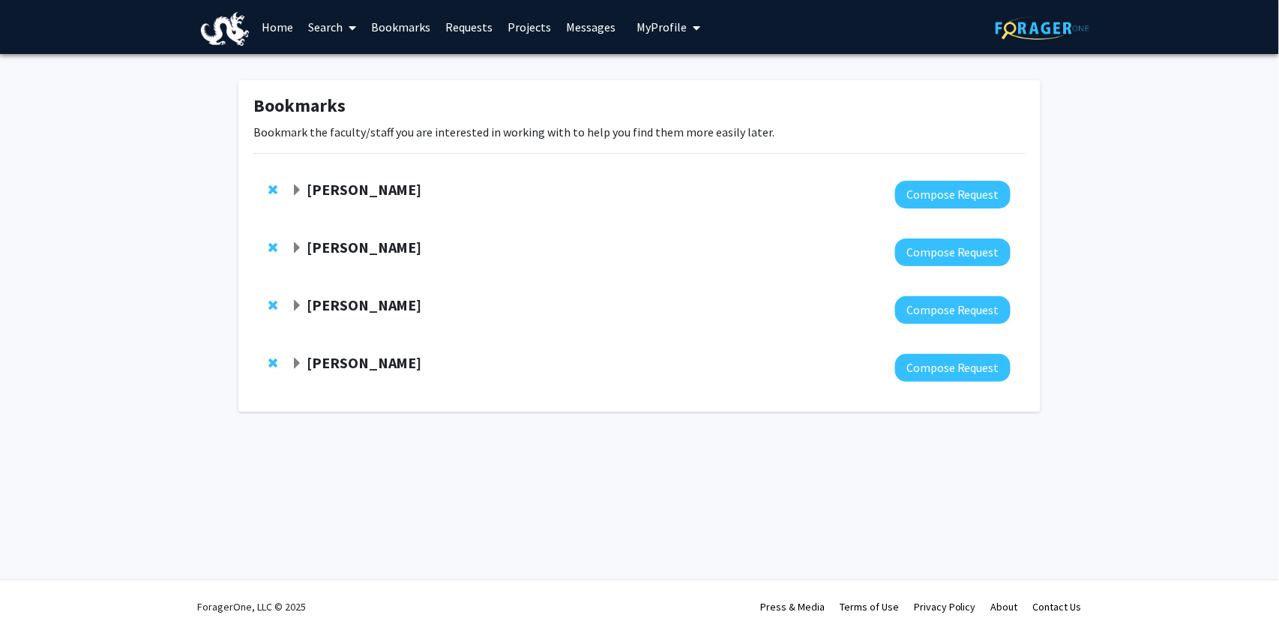
click at [313, 25] on link "Search" at bounding box center [332, 27] width 63 height 52
click at [298, 246] on span "Expand Lifeng Zhou Bookmark" at bounding box center [297, 248] width 12 height 12
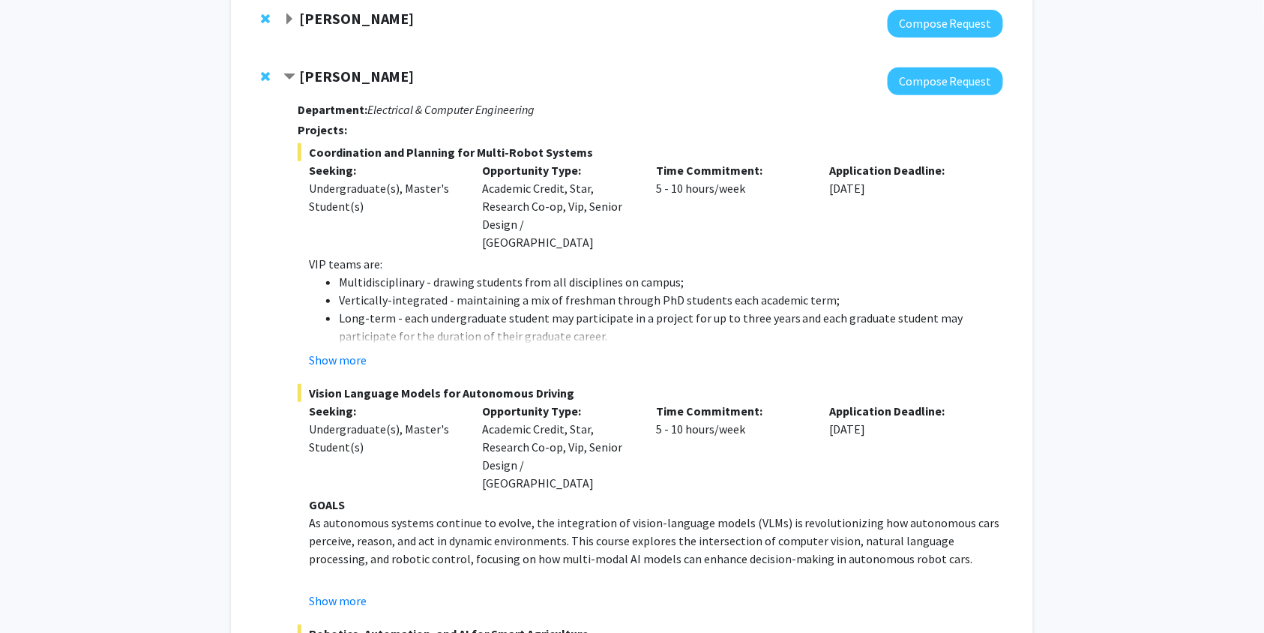
scroll to position [172, 0]
click at [351, 350] on button "Show more" at bounding box center [338, 359] width 58 height 18
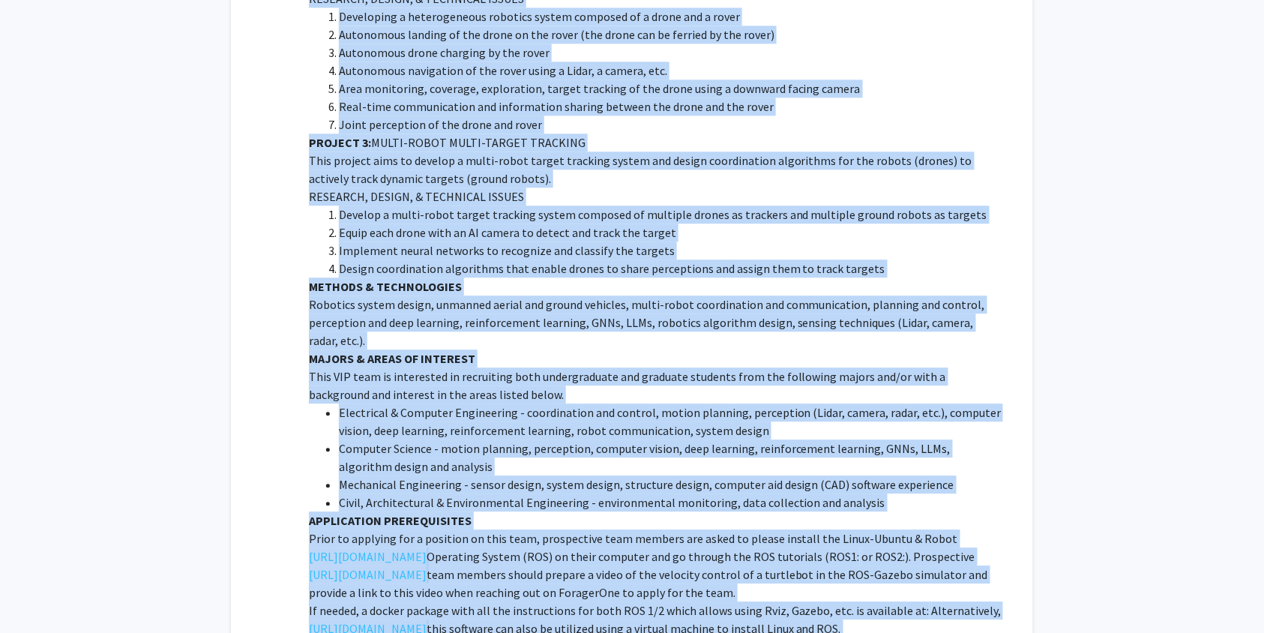
scroll to position [1144, 0]
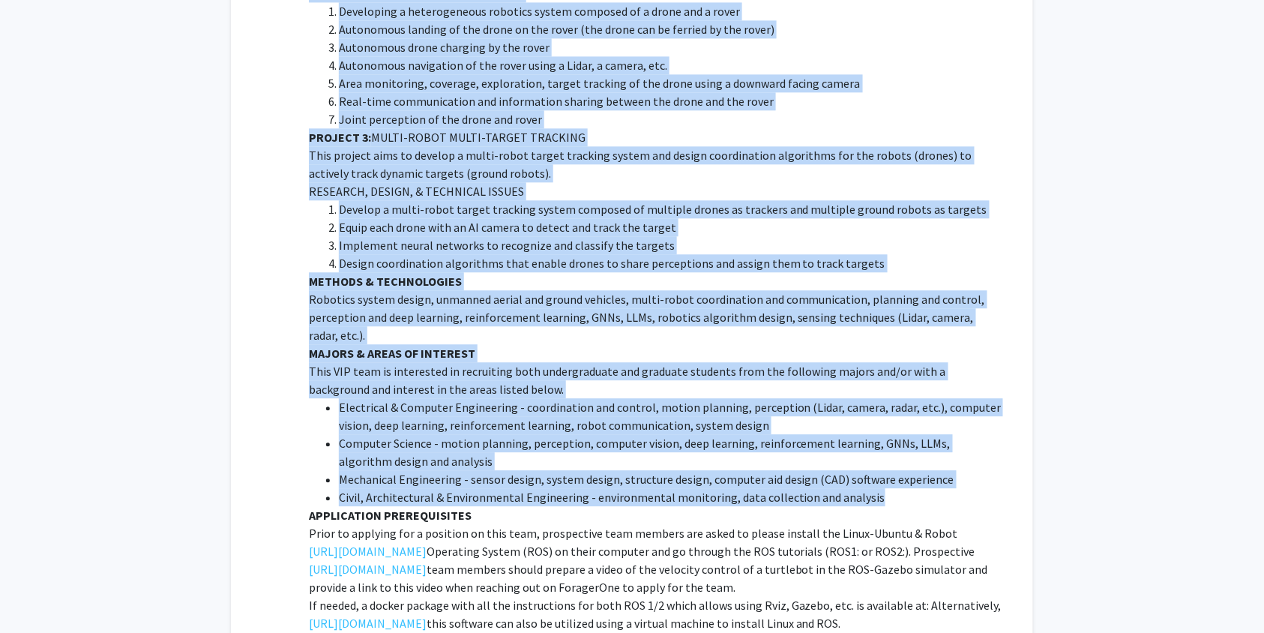
drag, startPoint x: 310, startPoint y: 346, endPoint x: 864, endPoint y: 458, distance: 565.5
click at [864, 458] on div "VIP teams are: Multidisciplinary - drawing students from all disciplines on cam…" at bounding box center [656, 47] width 694 height 1530
copy div "GOALS Robots continue to get smaller, faster, and cheaper. Robots today are equ…"
click at [468, 200] on li "Develop a multi-robot target tracking system composed of multiple drones as tra…" at bounding box center [671, 209] width 664 height 18
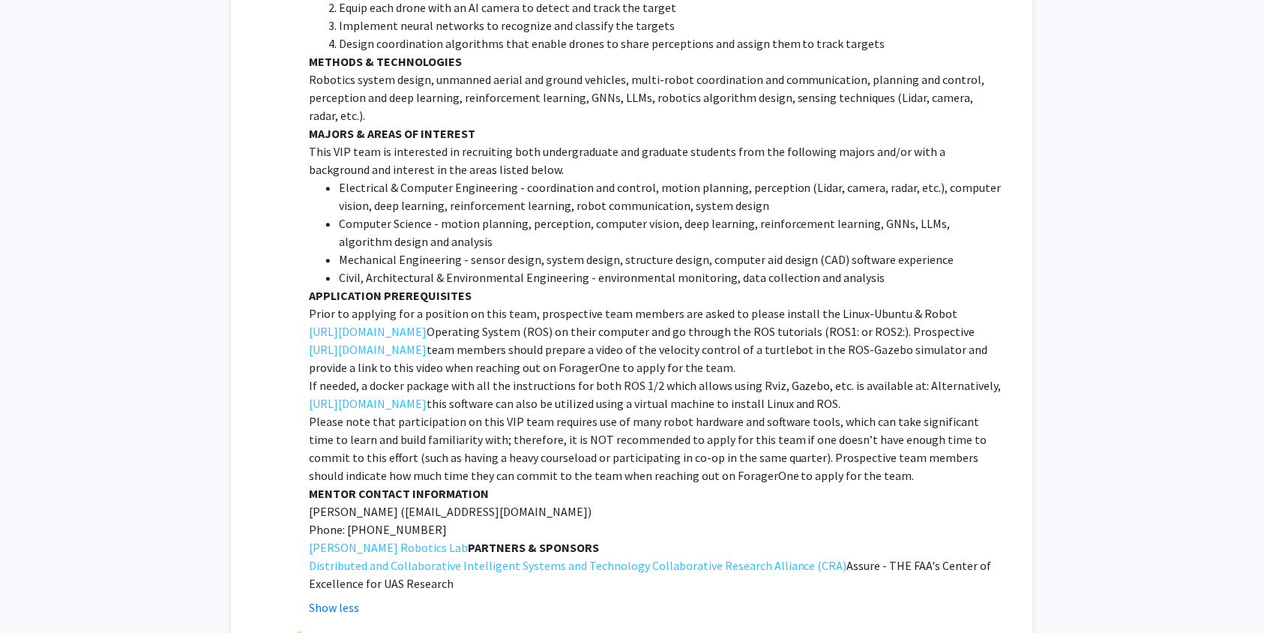
scroll to position [1365, 0]
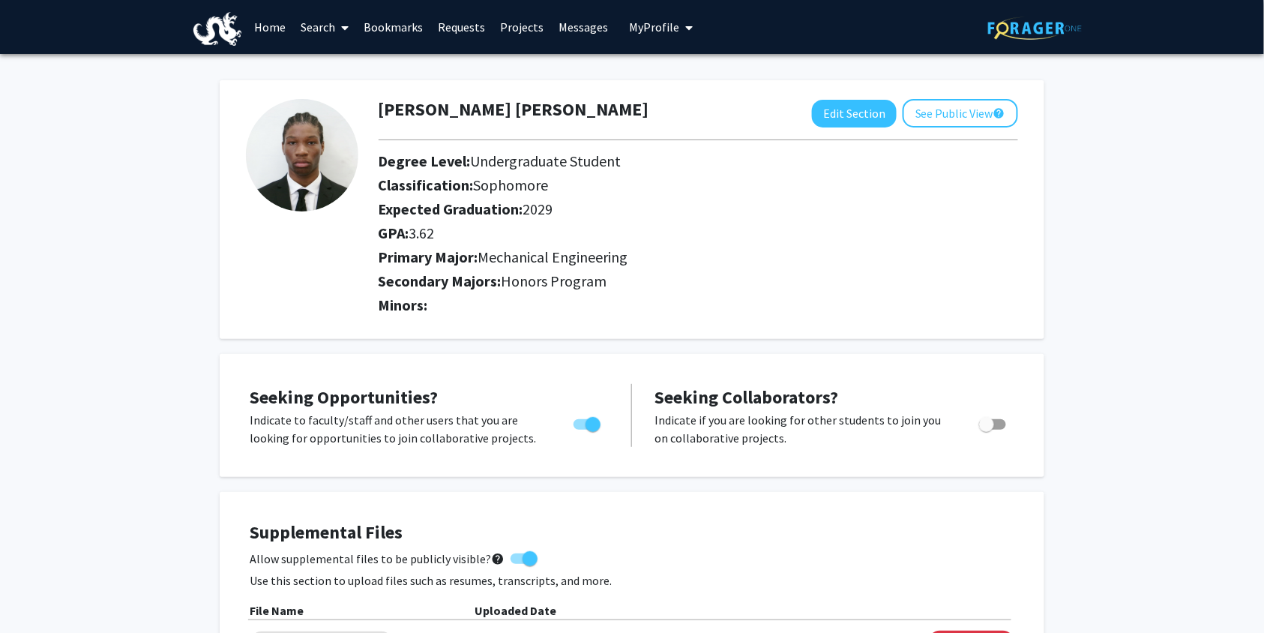
click at [391, 31] on link "Bookmarks" at bounding box center [393, 27] width 74 height 52
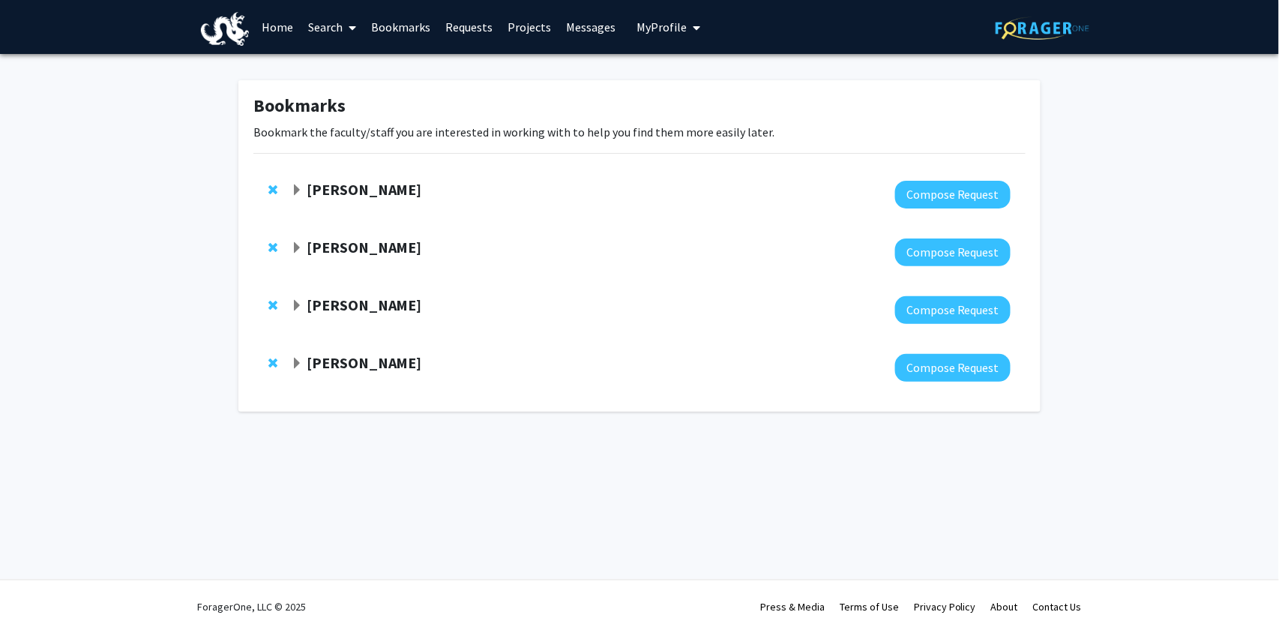
click at [294, 359] on span "Expand Caroline Schauer Bookmark" at bounding box center [297, 364] width 12 height 12
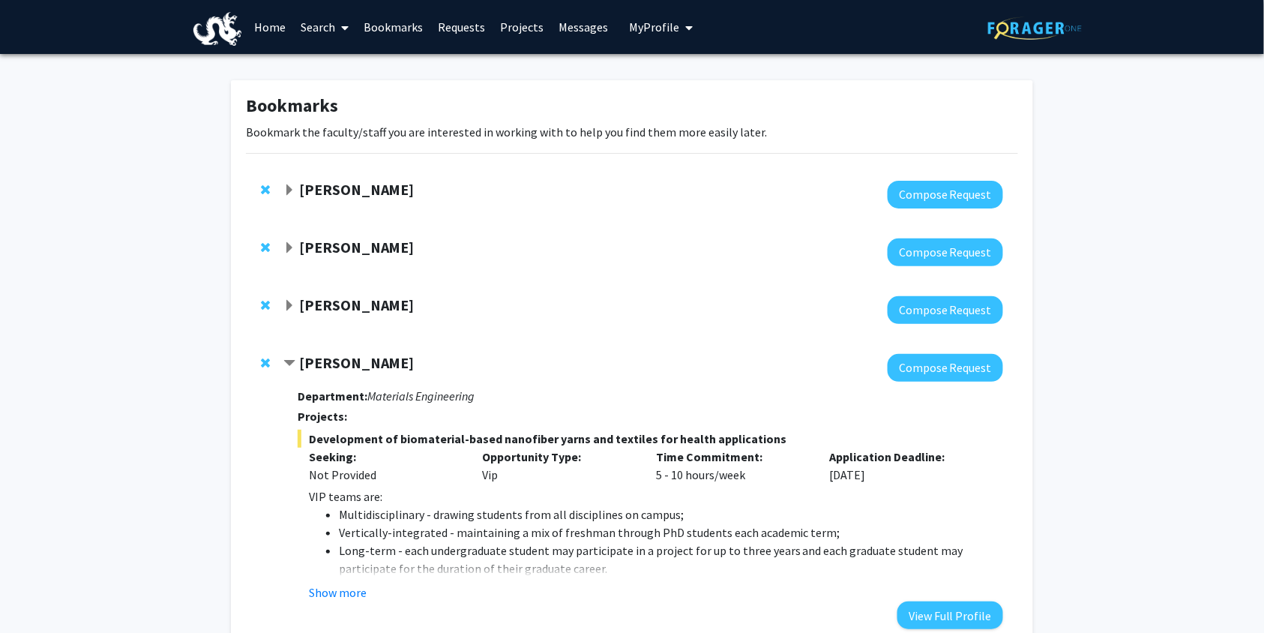
scroll to position [105, 0]
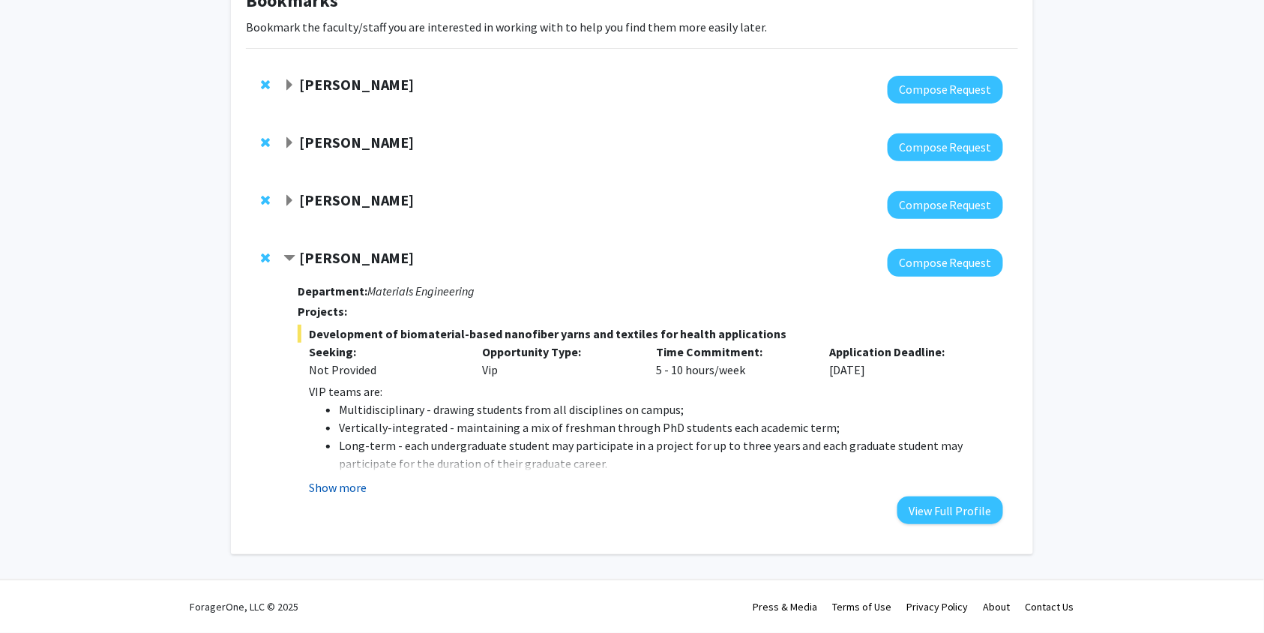
click at [360, 484] on button "Show more" at bounding box center [338, 487] width 58 height 18
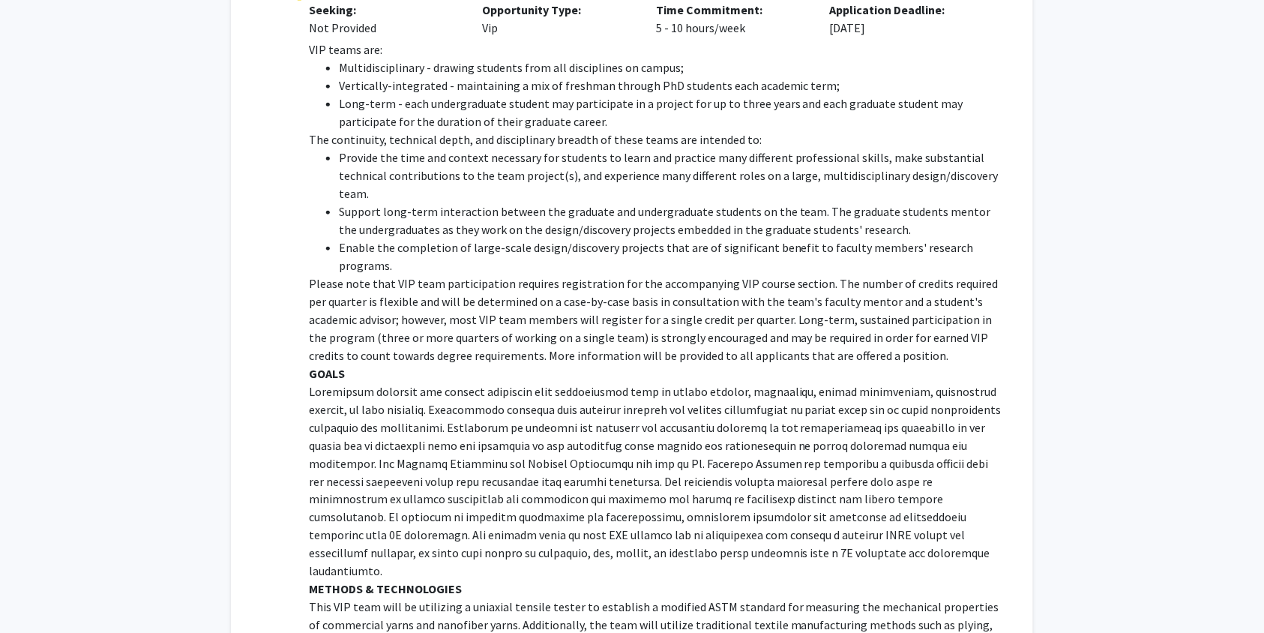
scroll to position [532, 0]
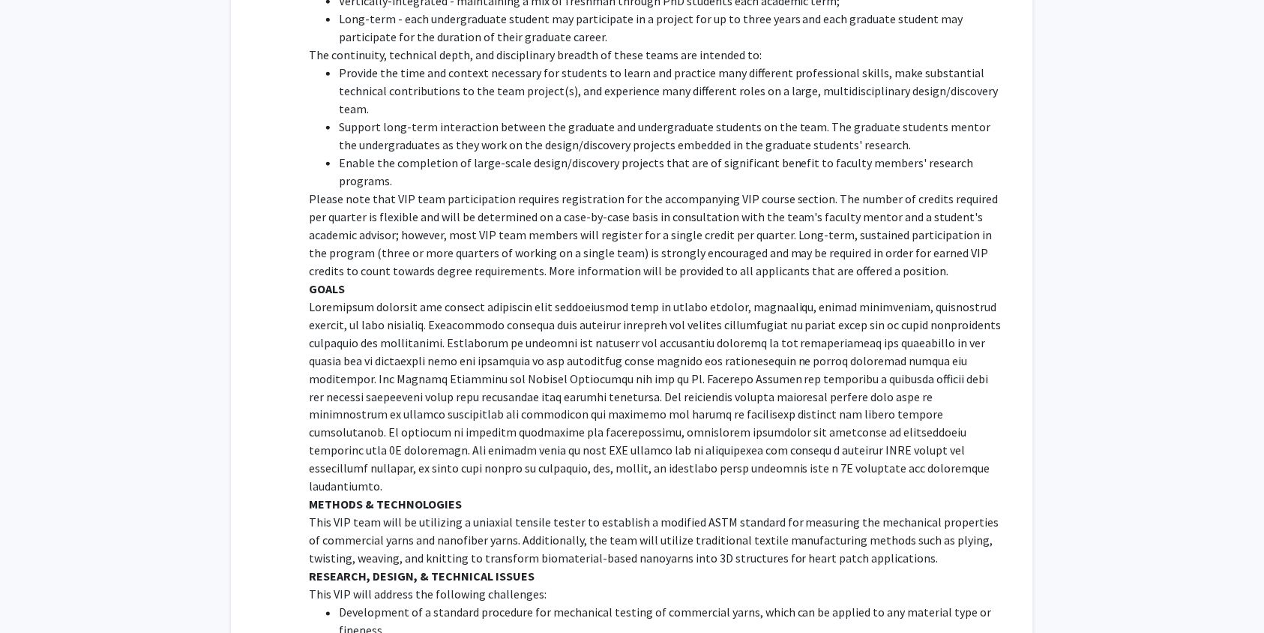
drag, startPoint x: 309, startPoint y: 288, endPoint x: 475, endPoint y: 434, distance: 221.6
drag, startPoint x: 475, startPoint y: 434, endPoint x: 310, endPoint y: 323, distance: 198.8
click at [310, 323] on p at bounding box center [656, 397] width 694 height 198
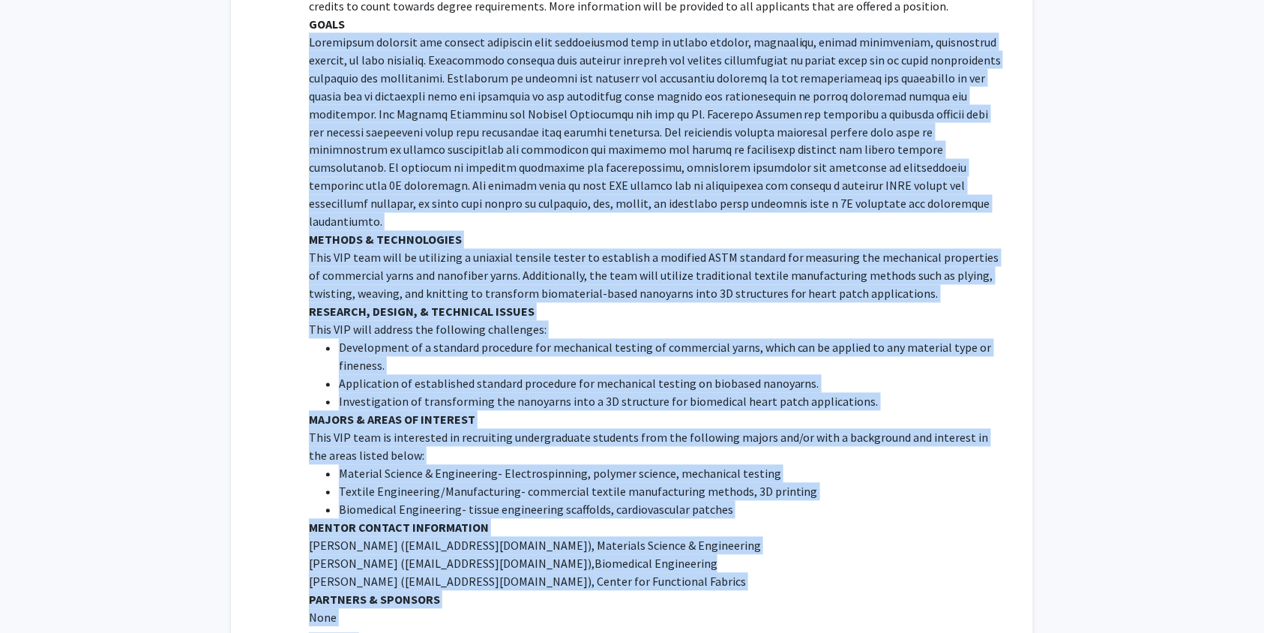
scroll to position [802, 0]
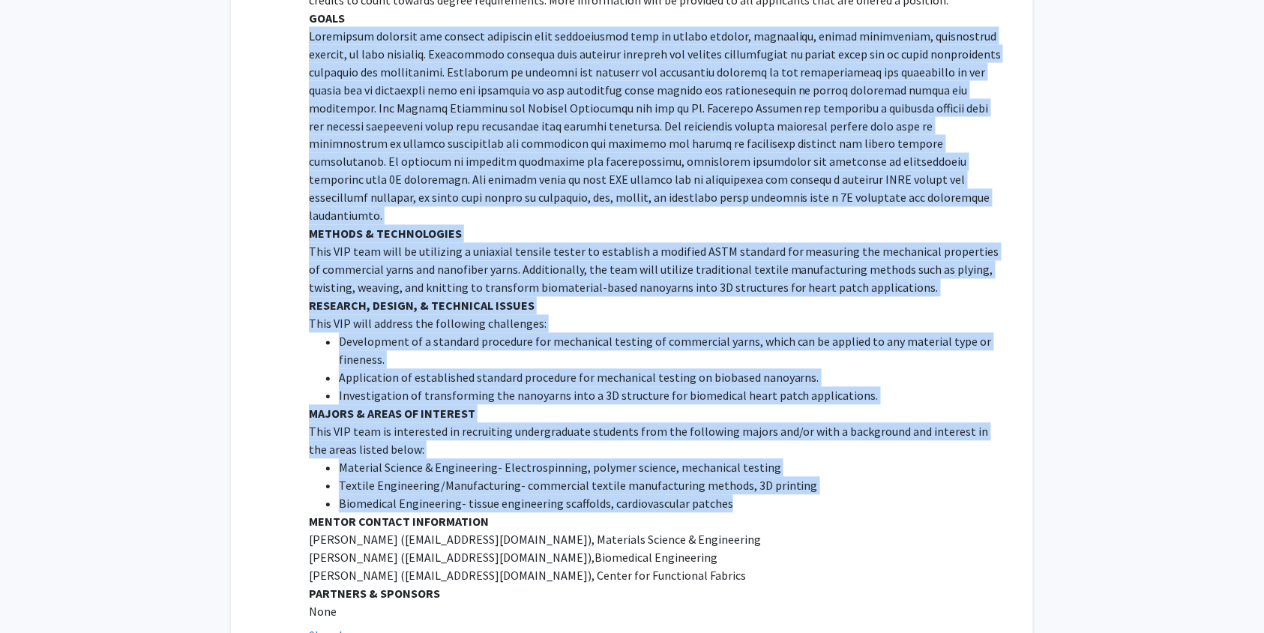
drag, startPoint x: 309, startPoint y: 286, endPoint x: 780, endPoint y: 466, distance: 503.9
click at [780, 466] on div "VIP teams are: Multidisciplinary - drawing students from all disciplines on cam…" at bounding box center [656, 153] width 694 height 936
copy div "Functional textiles are knitted materials with capabilities such as energy stor…"
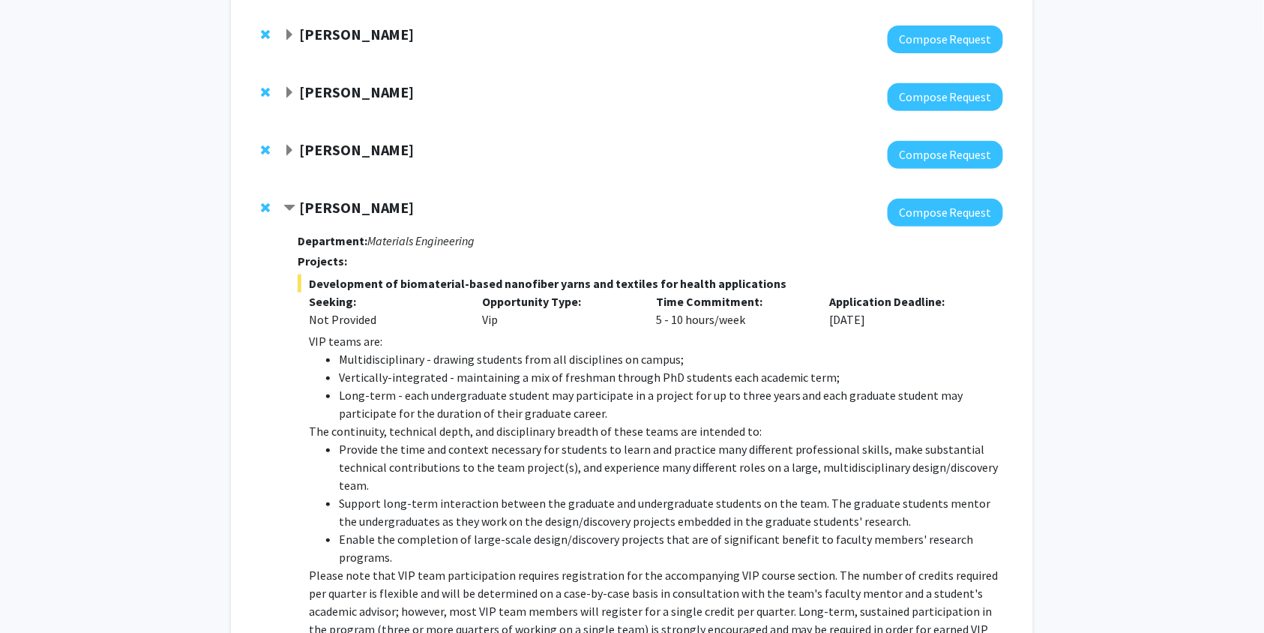
scroll to position [153, 0]
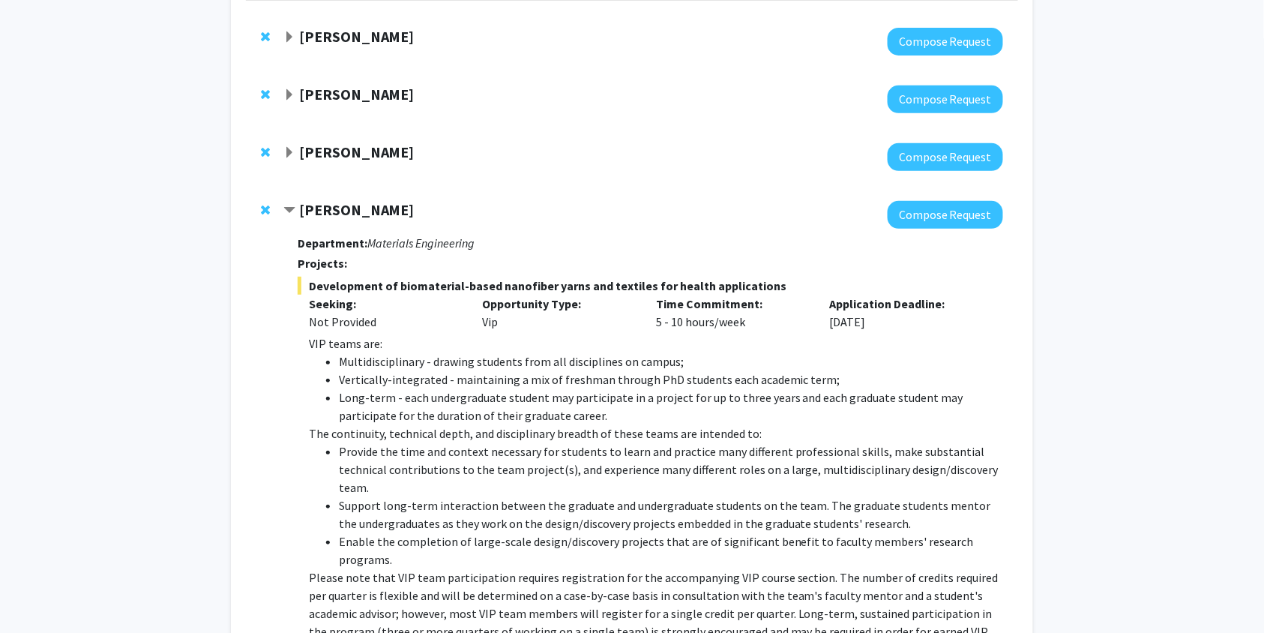
click at [284, 205] on span "Contract Caroline Schauer Bookmark" at bounding box center [289, 211] width 12 height 12
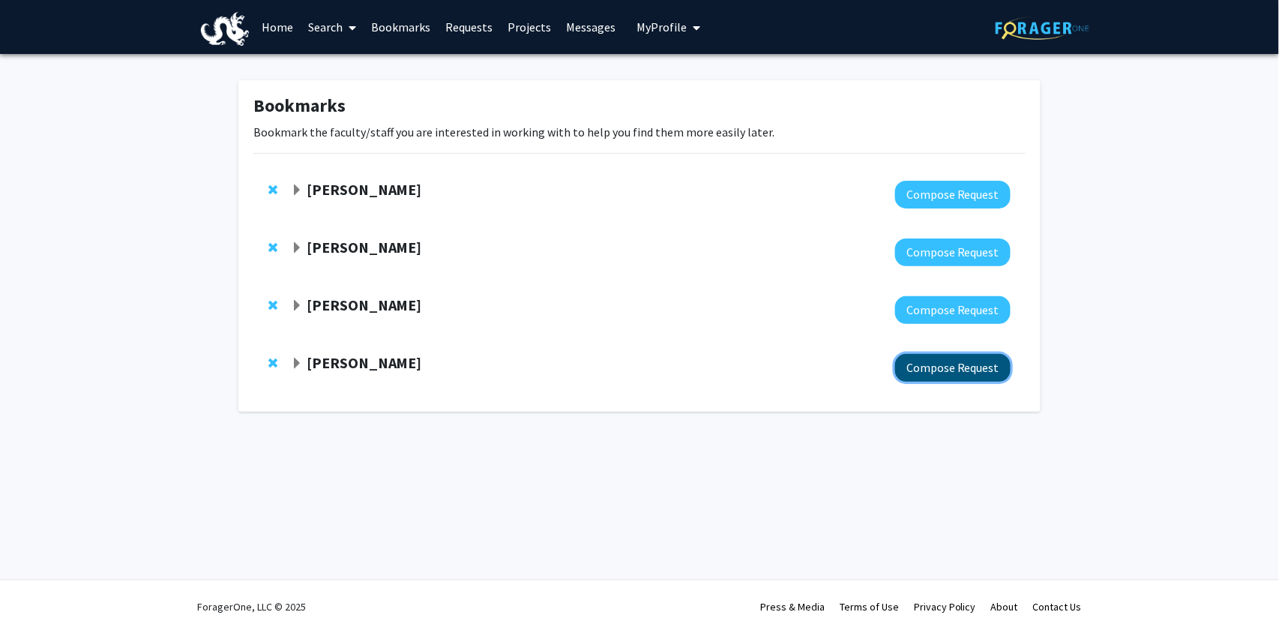
click at [979, 377] on button "Compose Request" at bounding box center [952, 368] width 115 height 28
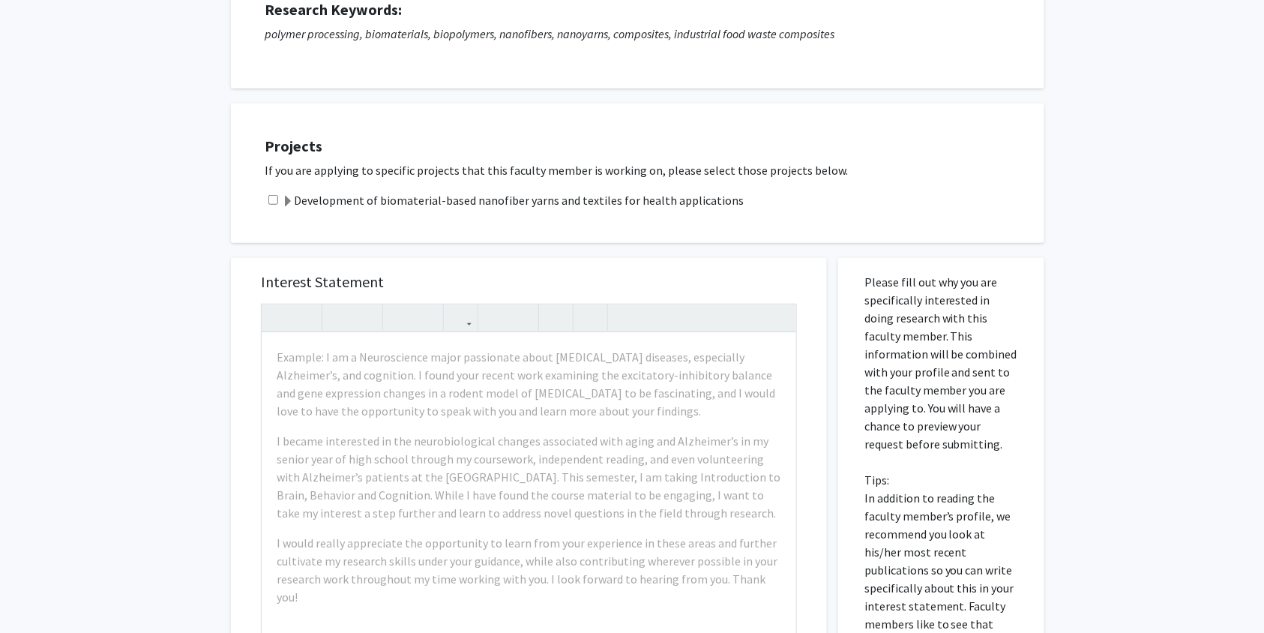
scroll to position [223, 0]
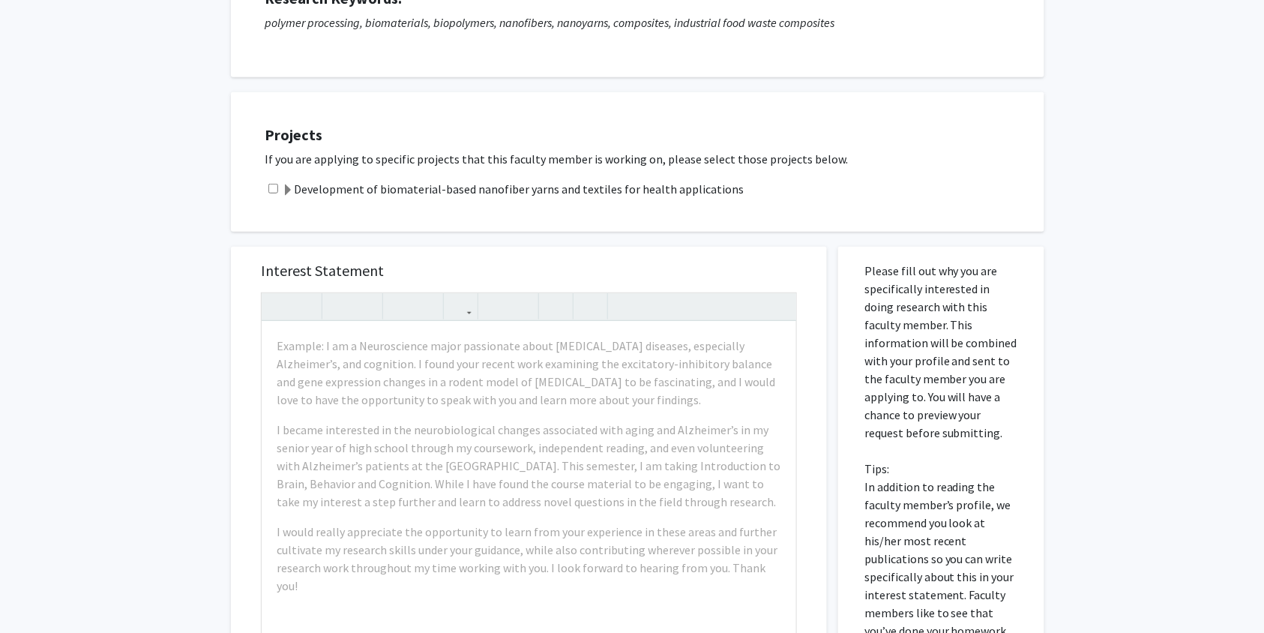
click at [275, 186] on input "checkbox" at bounding box center [273, 189] width 10 height 10
checkbox input "true"
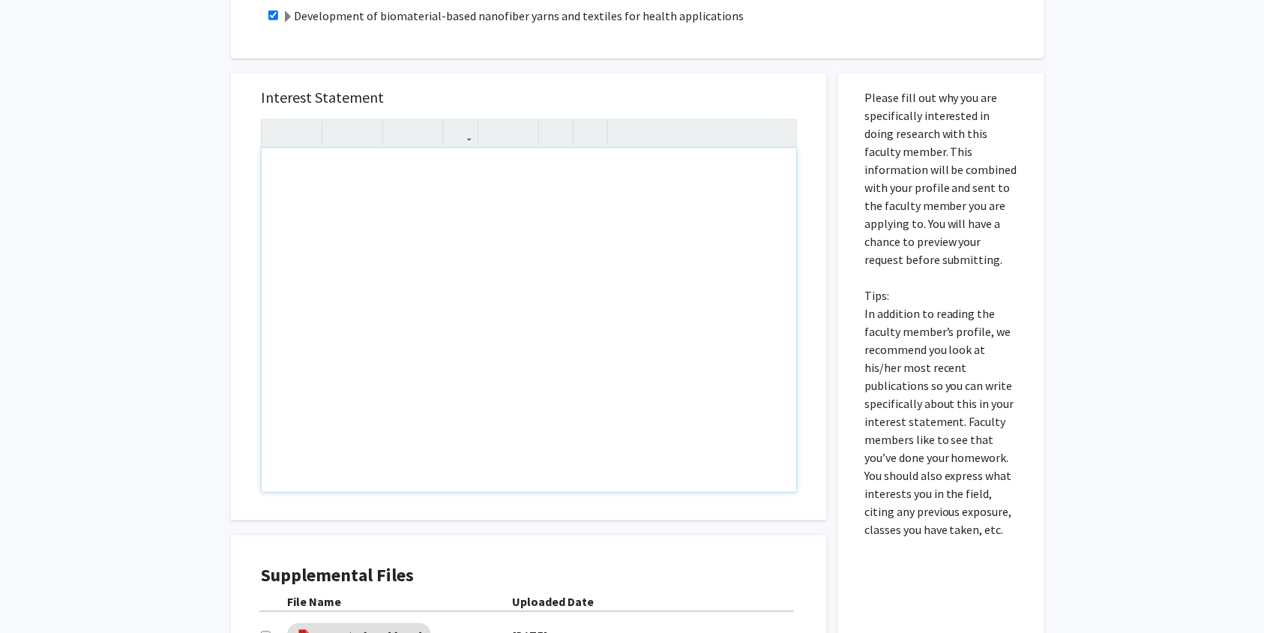
scroll to position [397, 0]
click at [536, 316] on div "Note to users with screen readers: Please press Alt+0 or Option+0 to deactivate…" at bounding box center [529, 319] width 535 height 343
paste div "Note to users with screen readers: Please press Alt+0 or Option+0 to deactivate…"
type textarea "<l>Ip d sitametcon adipiscinge seddoei temp i utlabo etdolore ma aliqu-en admin…"
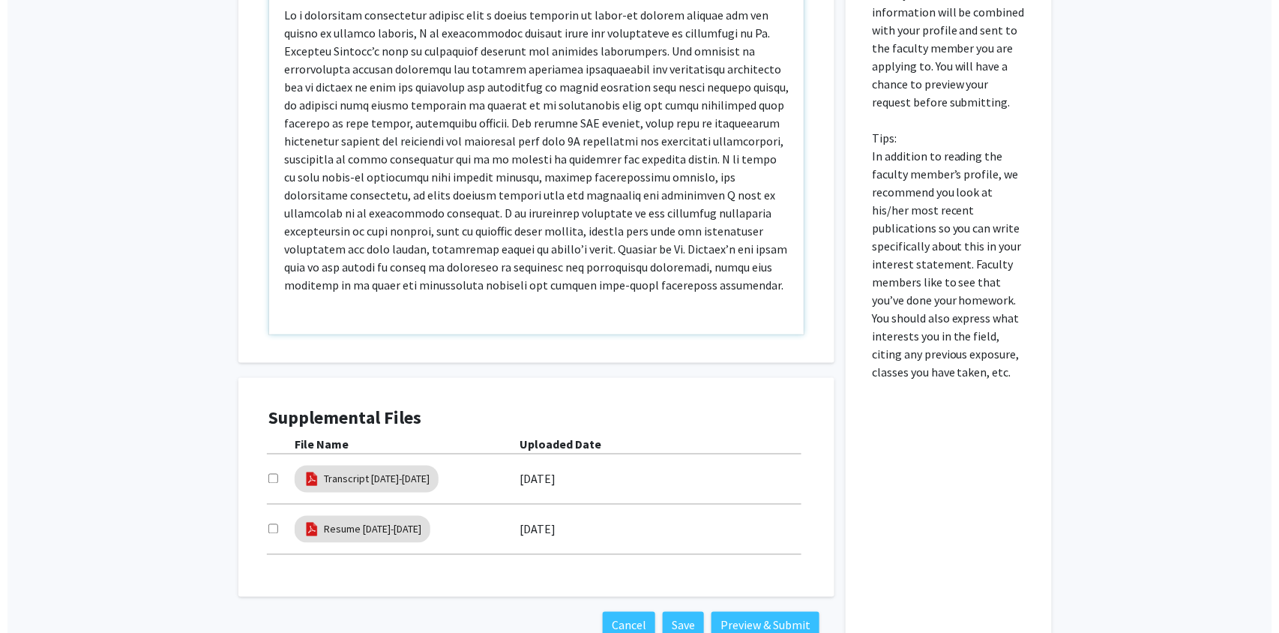
scroll to position [595, 0]
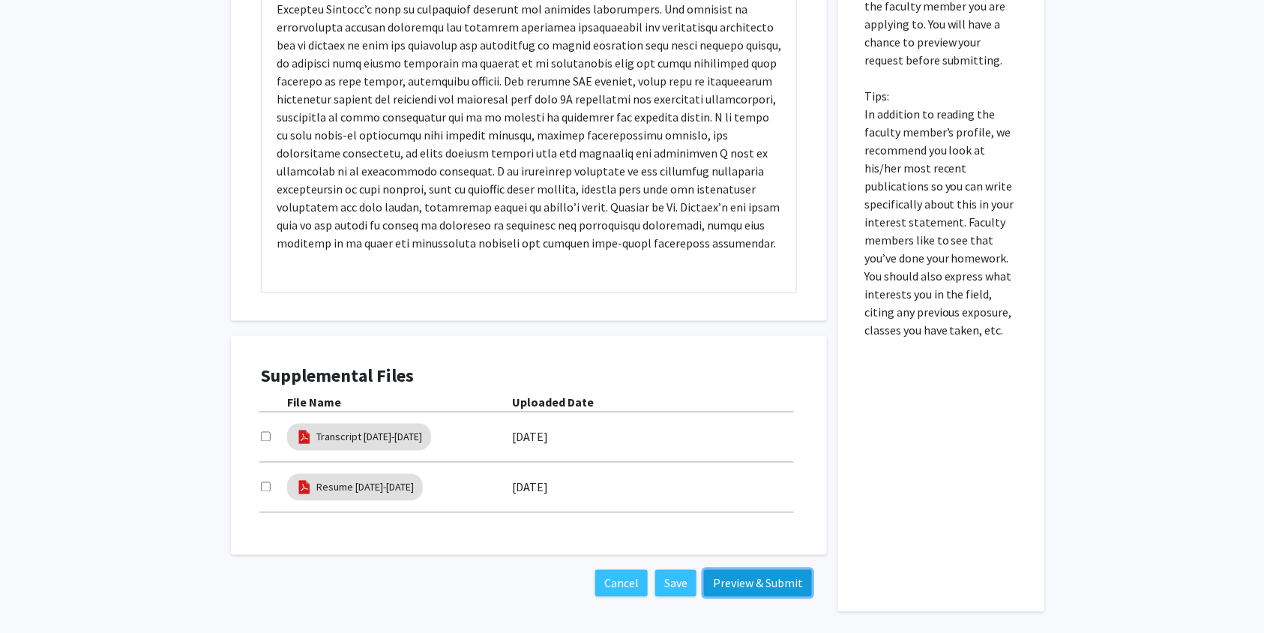
click at [724, 590] on button "Preview & Submit" at bounding box center [758, 583] width 108 height 27
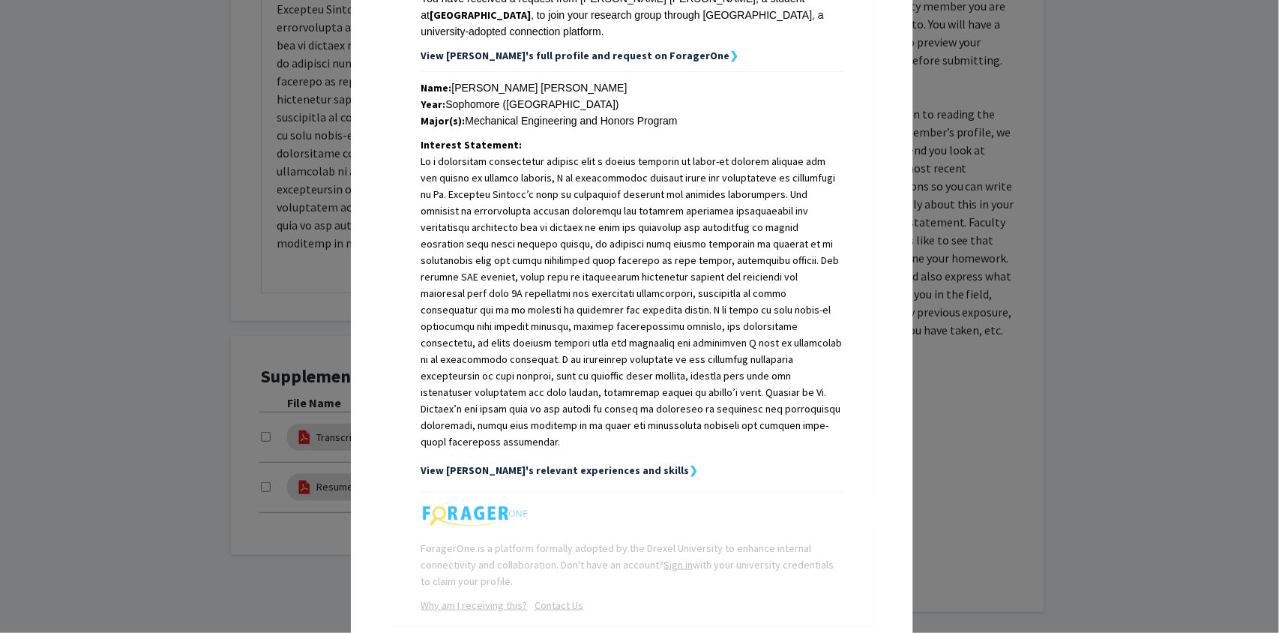
scroll to position [327, 0]
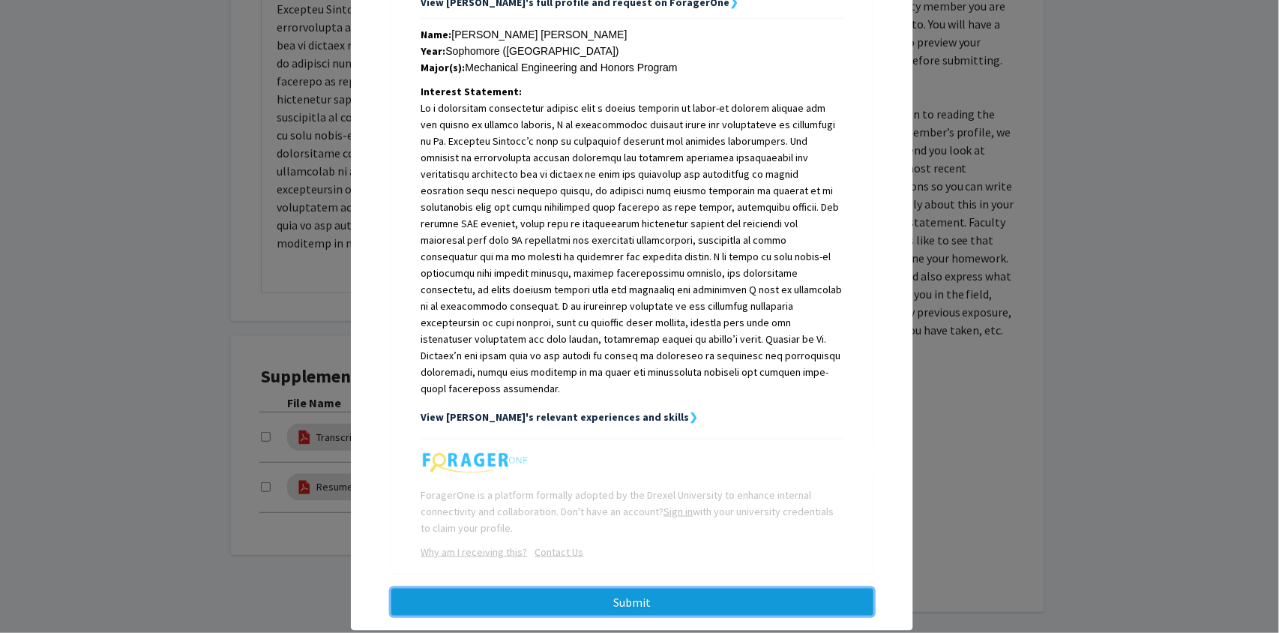
click at [692, 589] on button "Submit" at bounding box center [632, 602] width 482 height 27
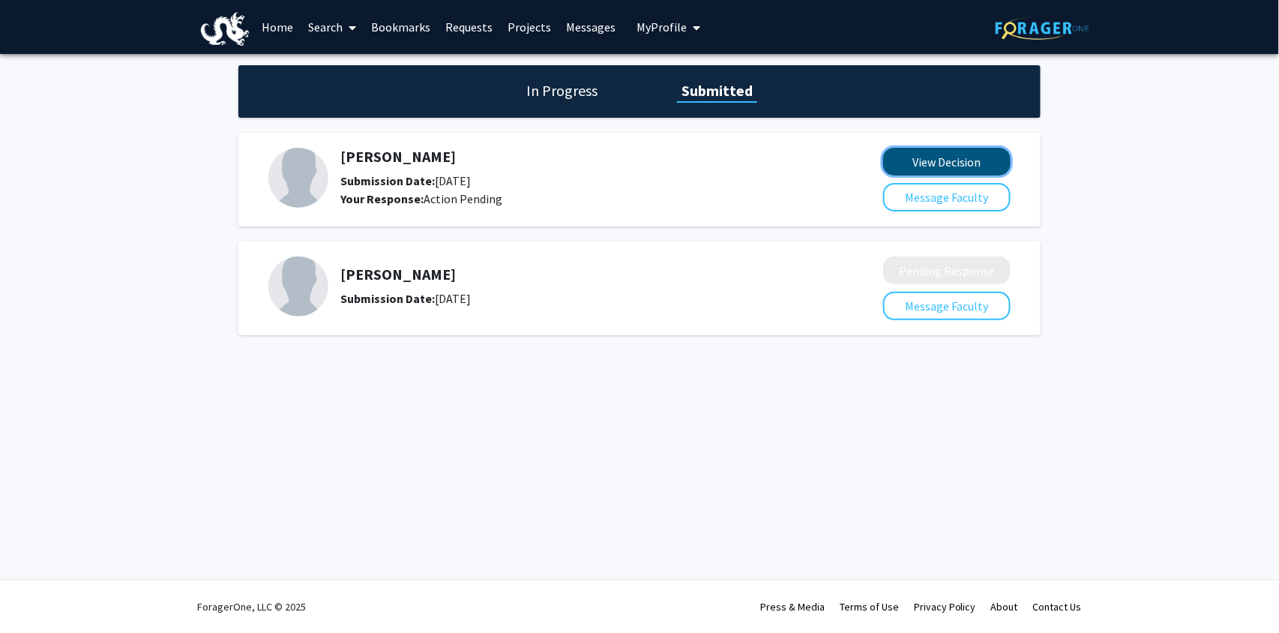
click at [931, 164] on button "View Decision" at bounding box center [946, 162] width 127 height 28
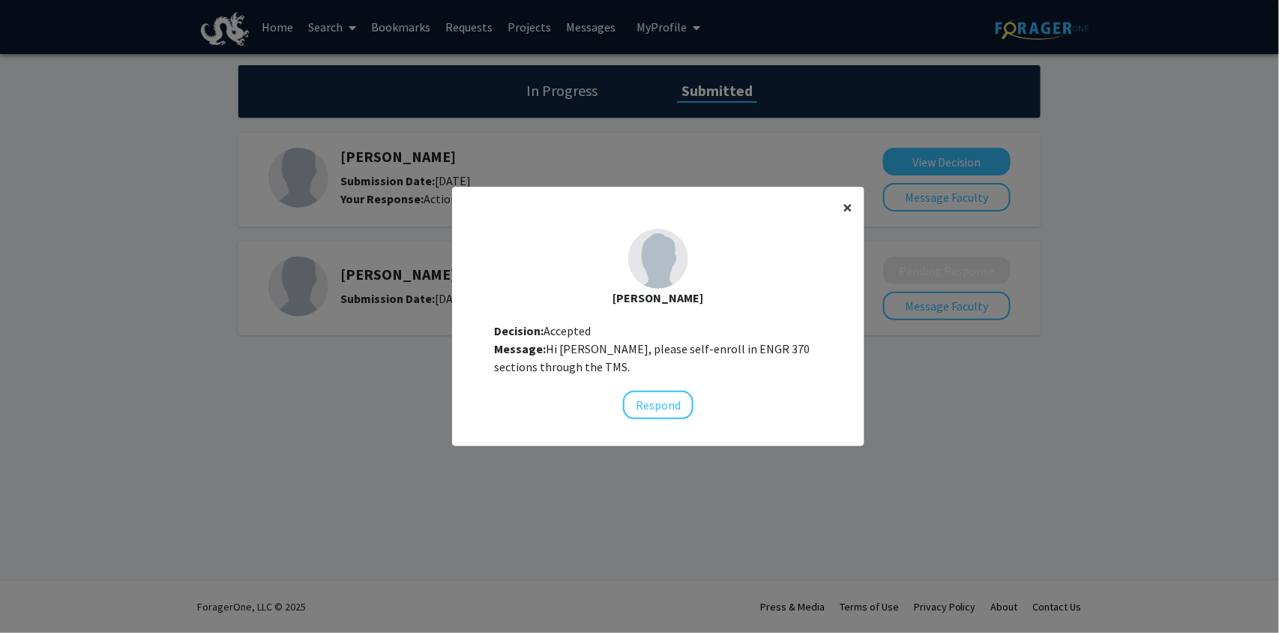
click at [843, 214] on span "×" at bounding box center [848, 207] width 10 height 23
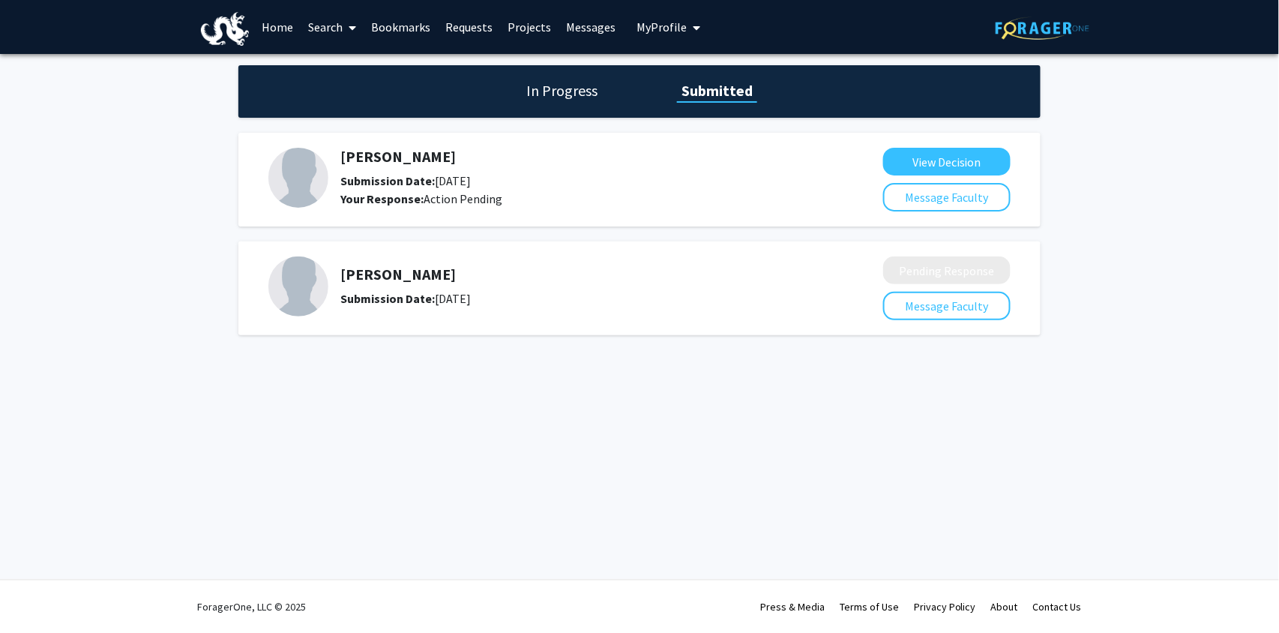
click at [394, 25] on link "Bookmarks" at bounding box center [401, 27] width 74 height 52
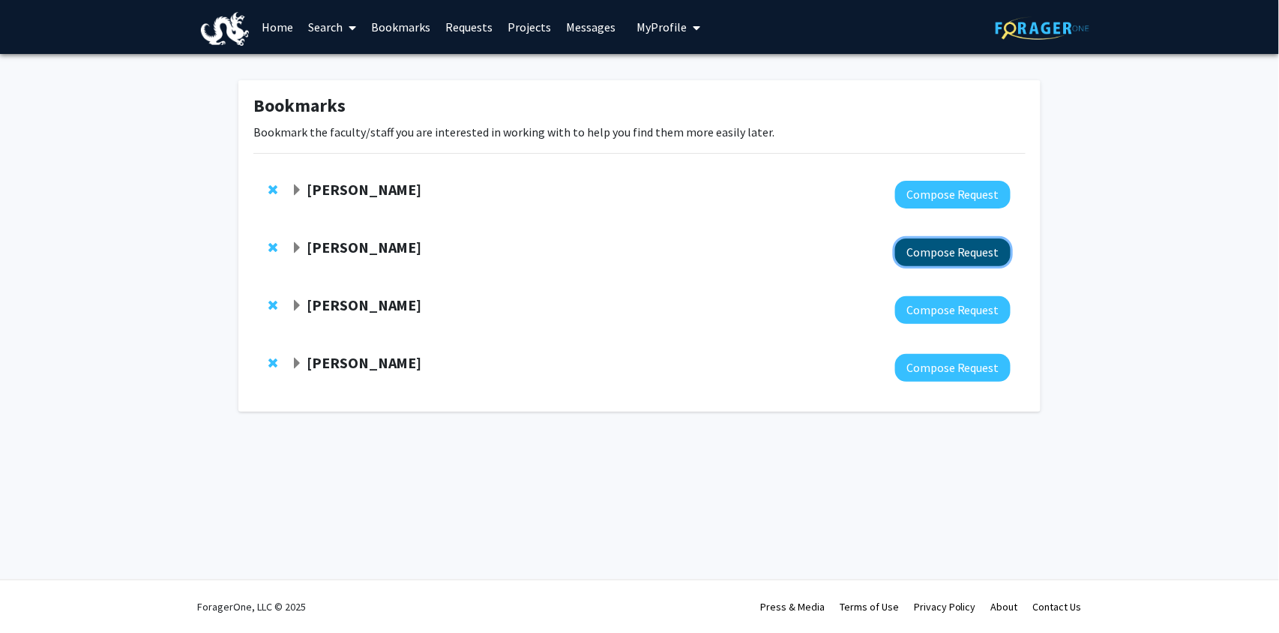
click at [924, 260] on button "Compose Request" at bounding box center [952, 252] width 115 height 28
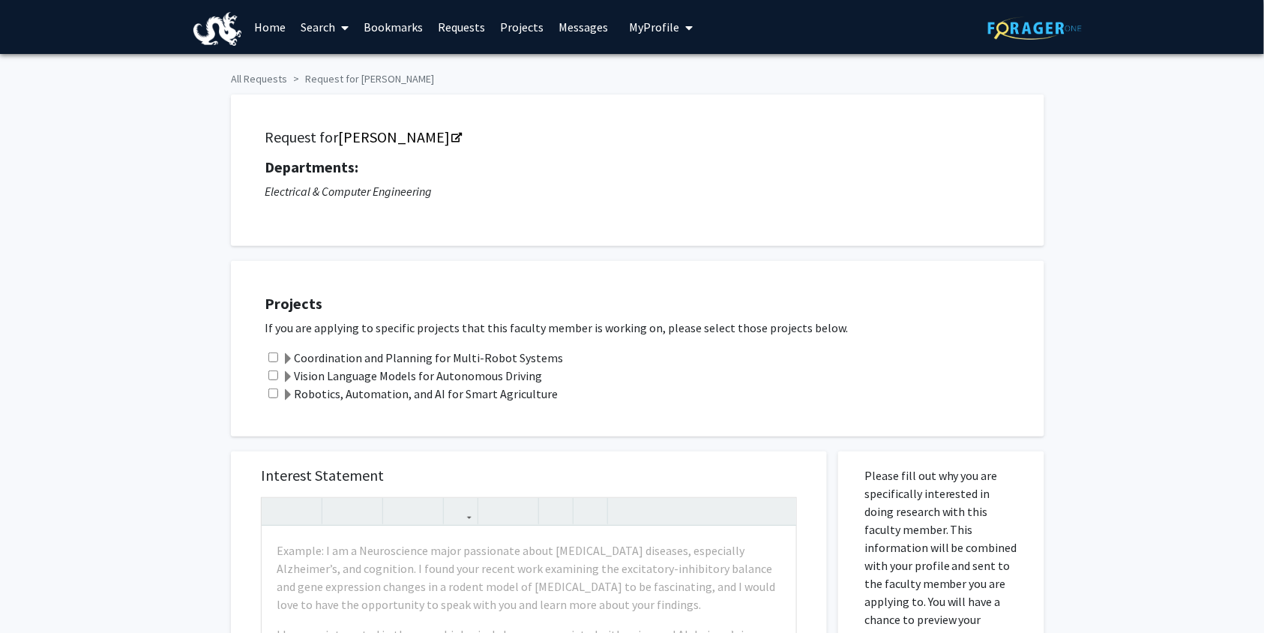
click at [286, 355] on span at bounding box center [288, 359] width 12 height 12
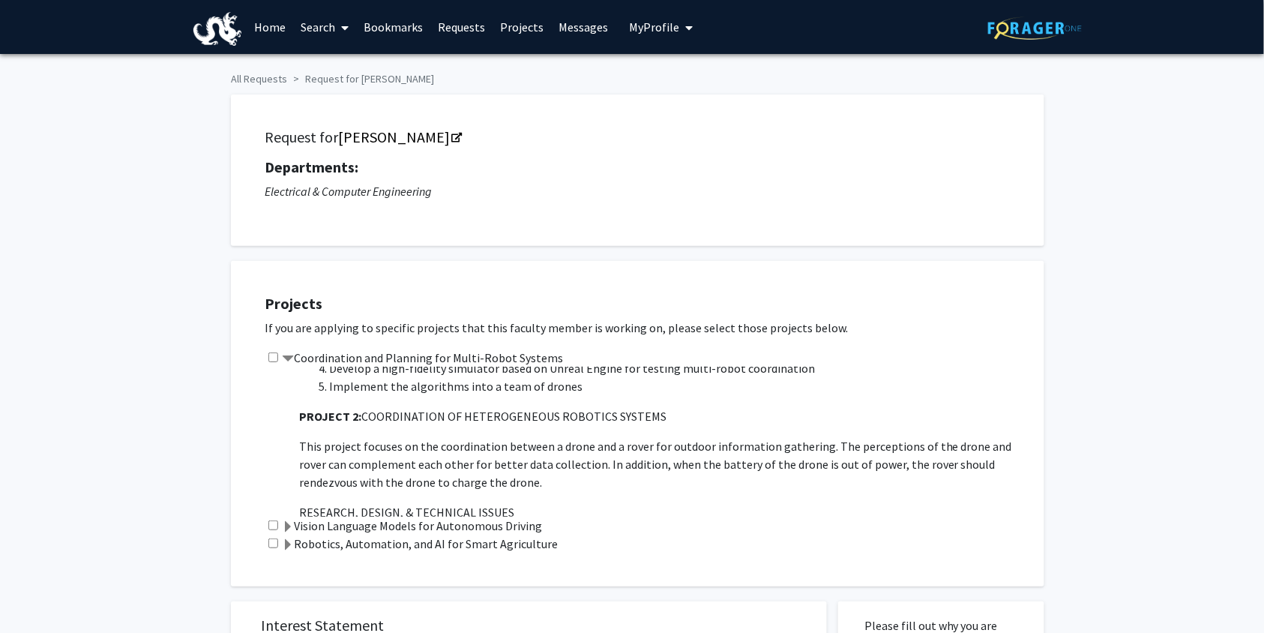
scroll to position [736, 0]
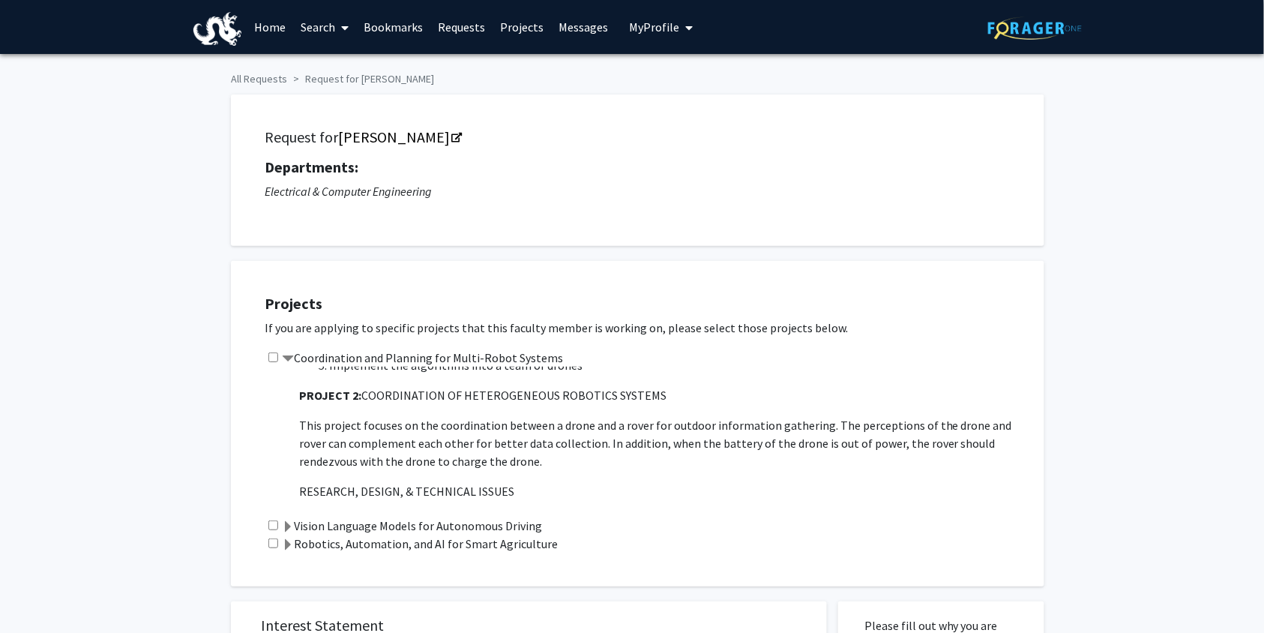
click at [292, 356] on span at bounding box center [288, 359] width 12 height 12
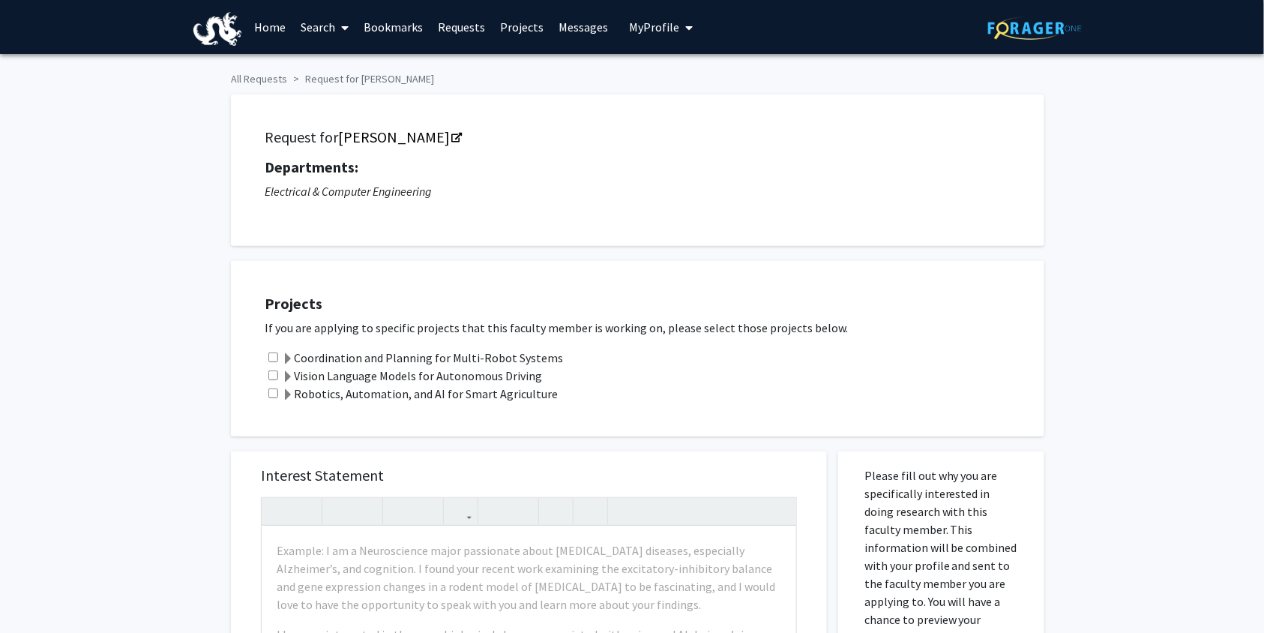
click at [273, 351] on div "Coordination and Planning for Multi-Robot Systems" at bounding box center [647, 358] width 765 height 18
click at [273, 357] on input "checkbox" at bounding box center [273, 357] width 10 height 10
checkbox input "true"
click at [274, 393] on input "checkbox" at bounding box center [273, 393] width 10 height 10
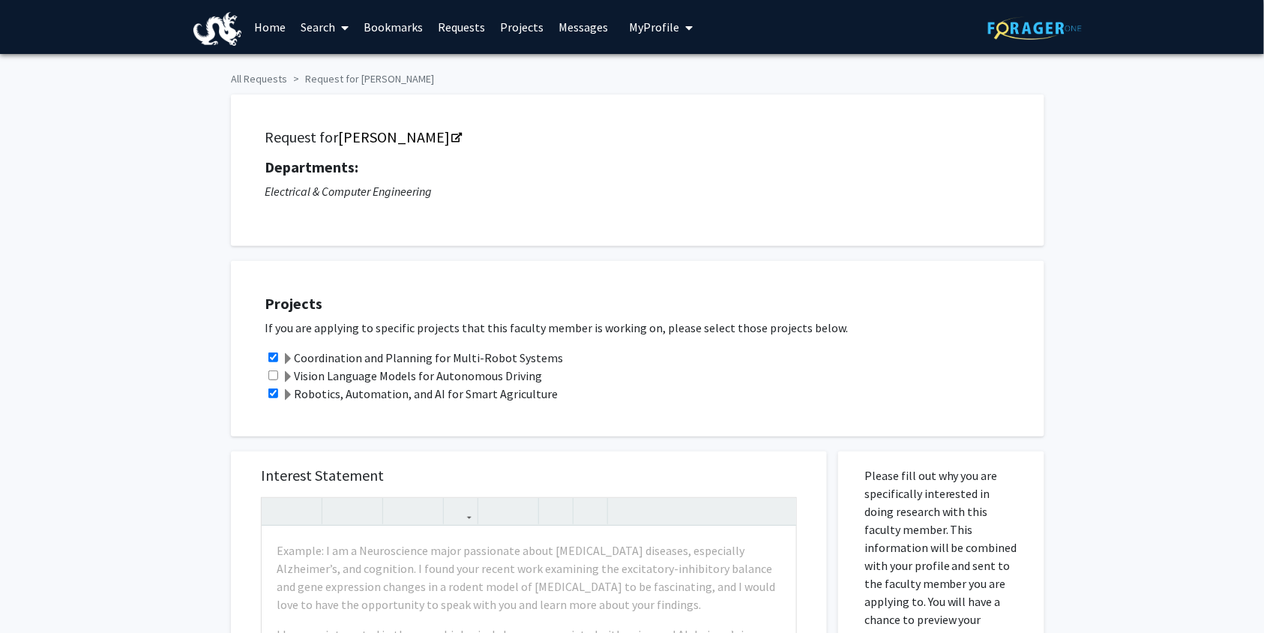
checkbox input "false"
click at [275, 376] on input "checkbox" at bounding box center [273, 375] width 10 height 10
checkbox input "false"
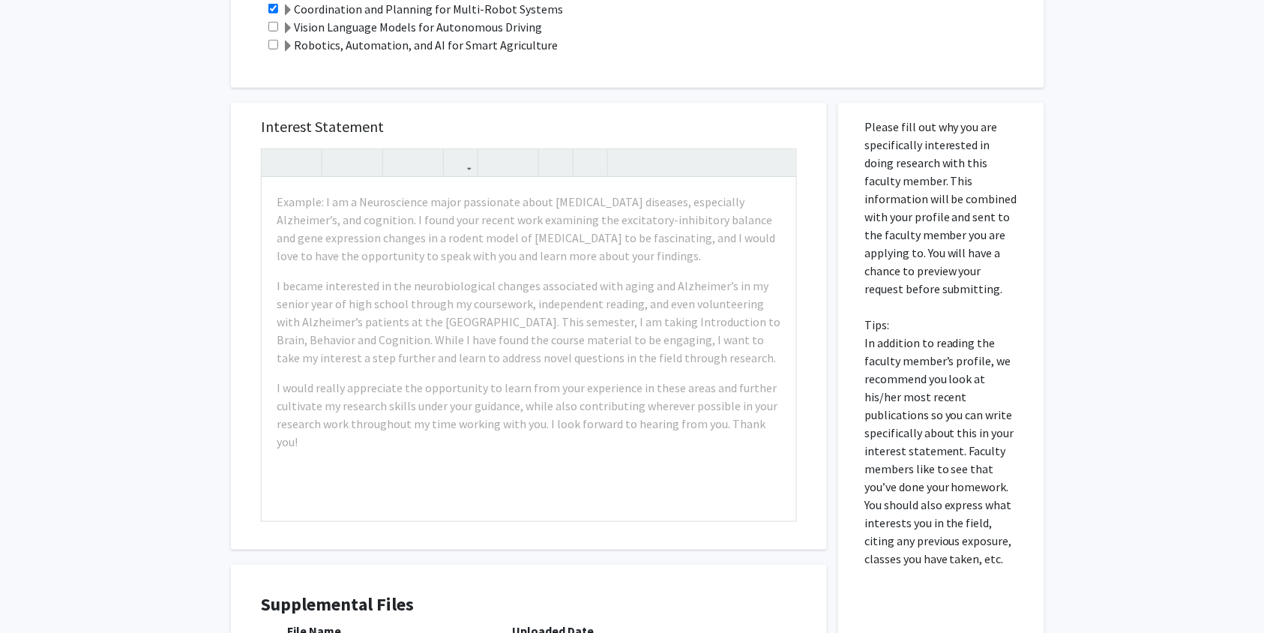
scroll to position [360, 0]
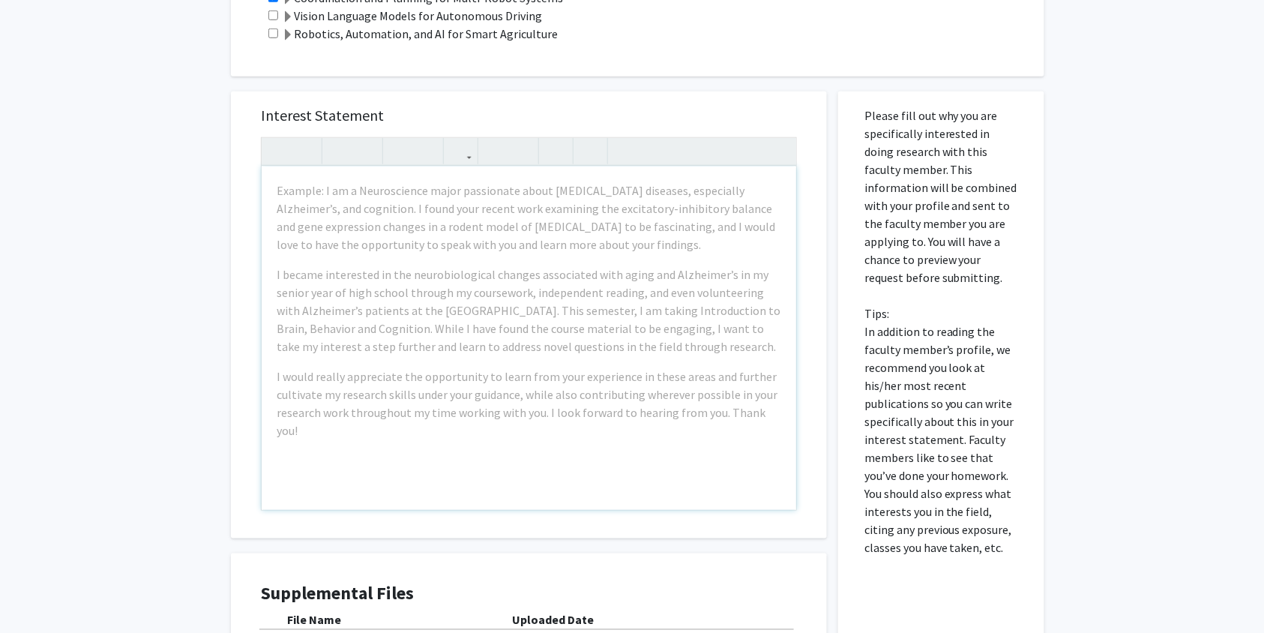
click at [424, 263] on div "Example: I am a Neuroscience major passionate about [MEDICAL_DATA] diseases, es…" at bounding box center [529, 337] width 535 height 343
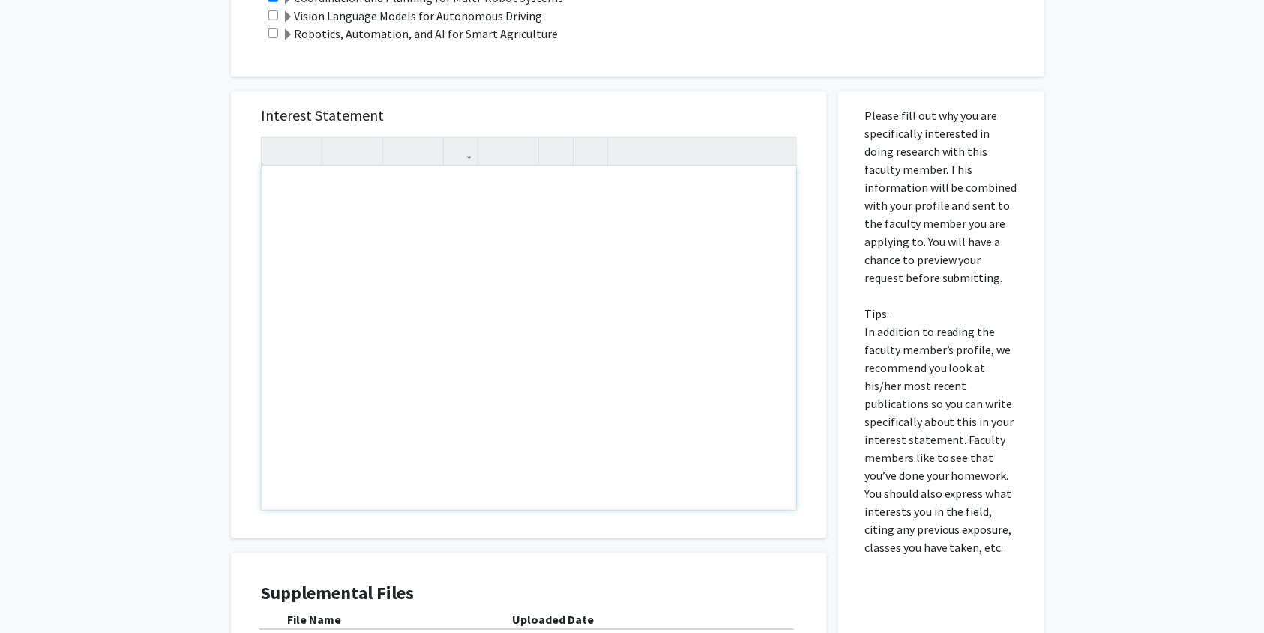
paste div "Note to users with screen readers: Please press Alt+0 or Option+0 to deactivate…"
type textarea "<l>Ip d sitametcon adipiscinge seddoei temp i utlabor etd magna-al enimadmi ven…"
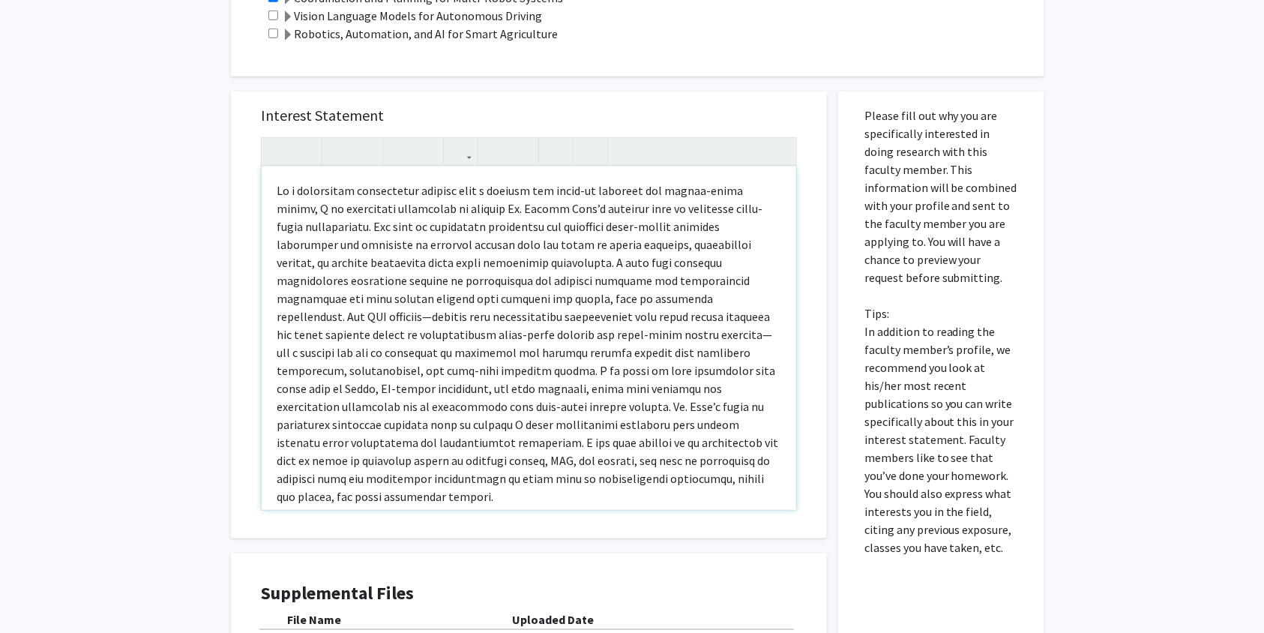
click at [286, 322] on p "Note to users with screen readers: Please press Alt+0 or Option+0 to deactivate…" at bounding box center [529, 343] width 505 height 324
click at [328, 345] on p "Note to users with screen readers: Please press Alt+0 or Option+0 to deactivate…" at bounding box center [529, 343] width 505 height 324
click at [634, 335] on p "Note to users with screen readers: Please press Alt+0 or Option+0 to deactivate…" at bounding box center [529, 343] width 505 height 324
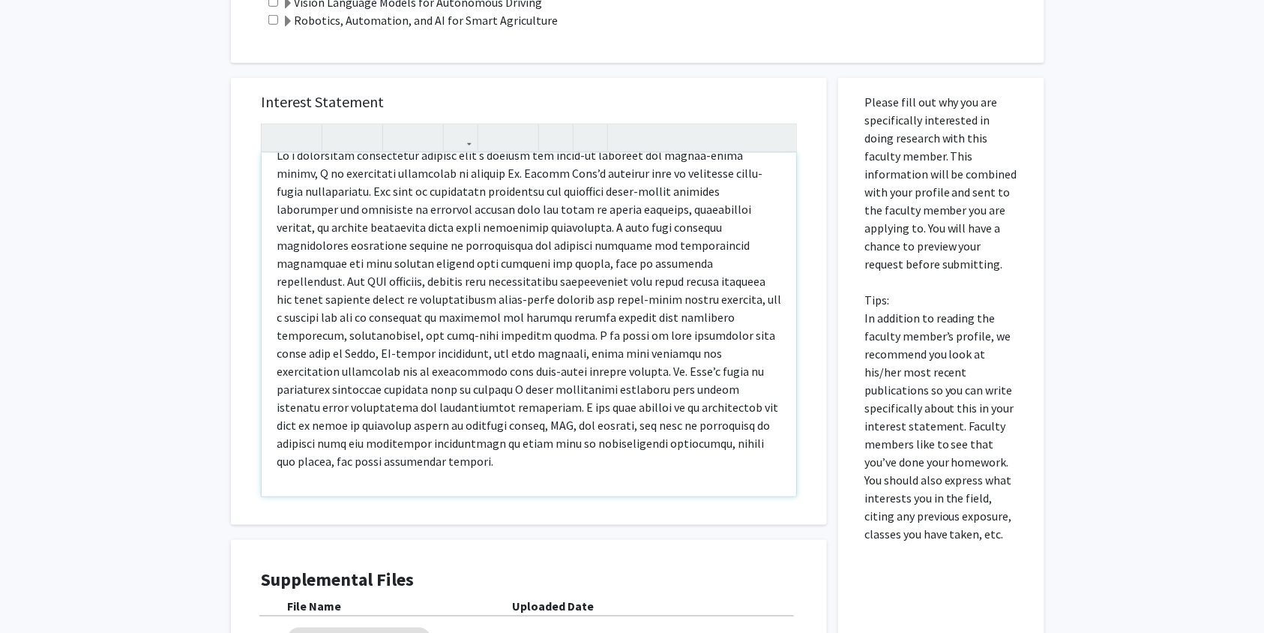
scroll to position [379, 0]
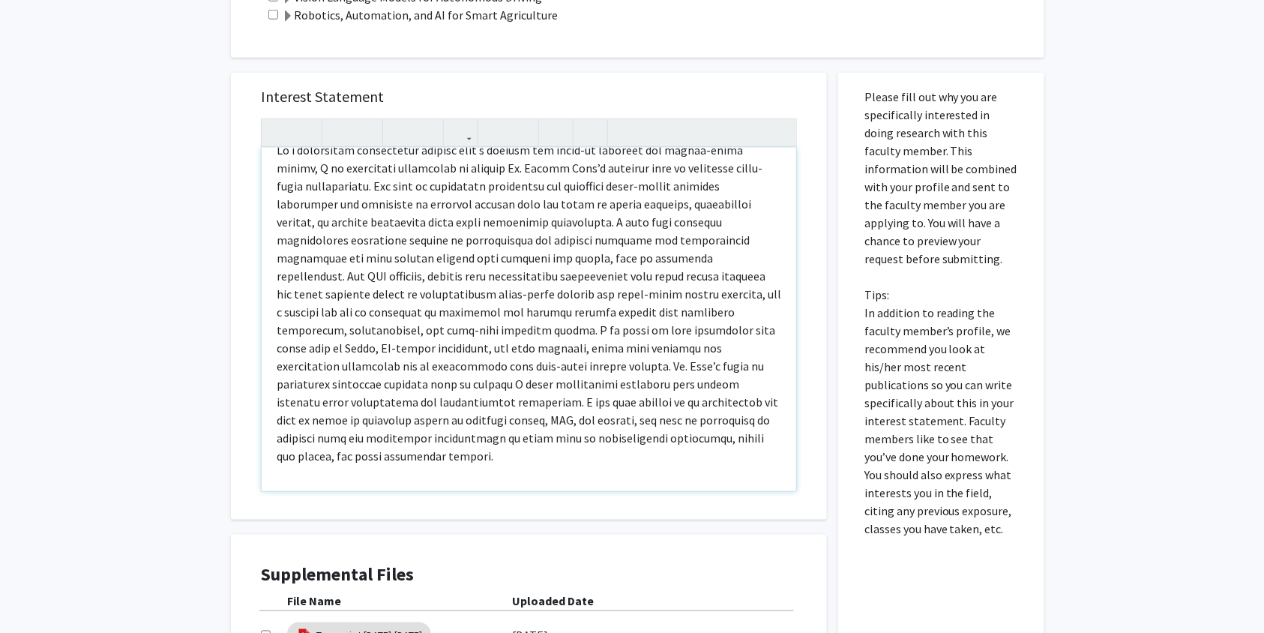
click at [450, 217] on p "Note to users with screen readers: Please press Alt+0 or Option+0 to deactivate…" at bounding box center [529, 303] width 505 height 324
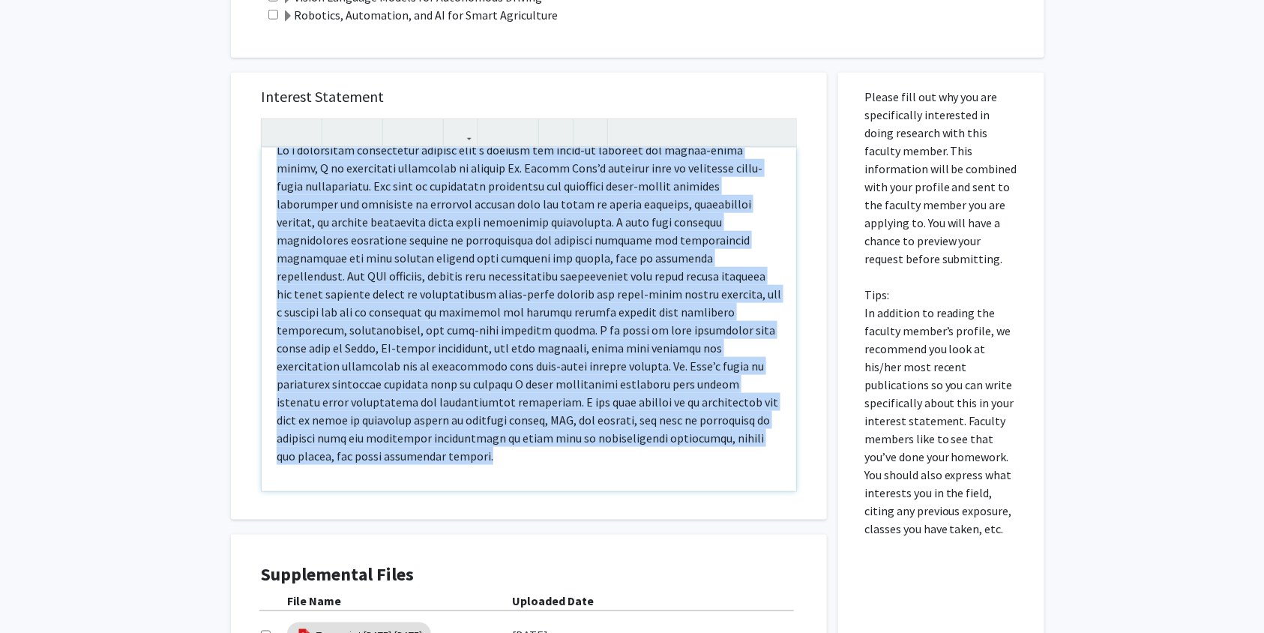
click at [450, 217] on p "Note to users with screen readers: Please press Alt+0 or Option+0 to deactivate…" at bounding box center [529, 303] width 505 height 324
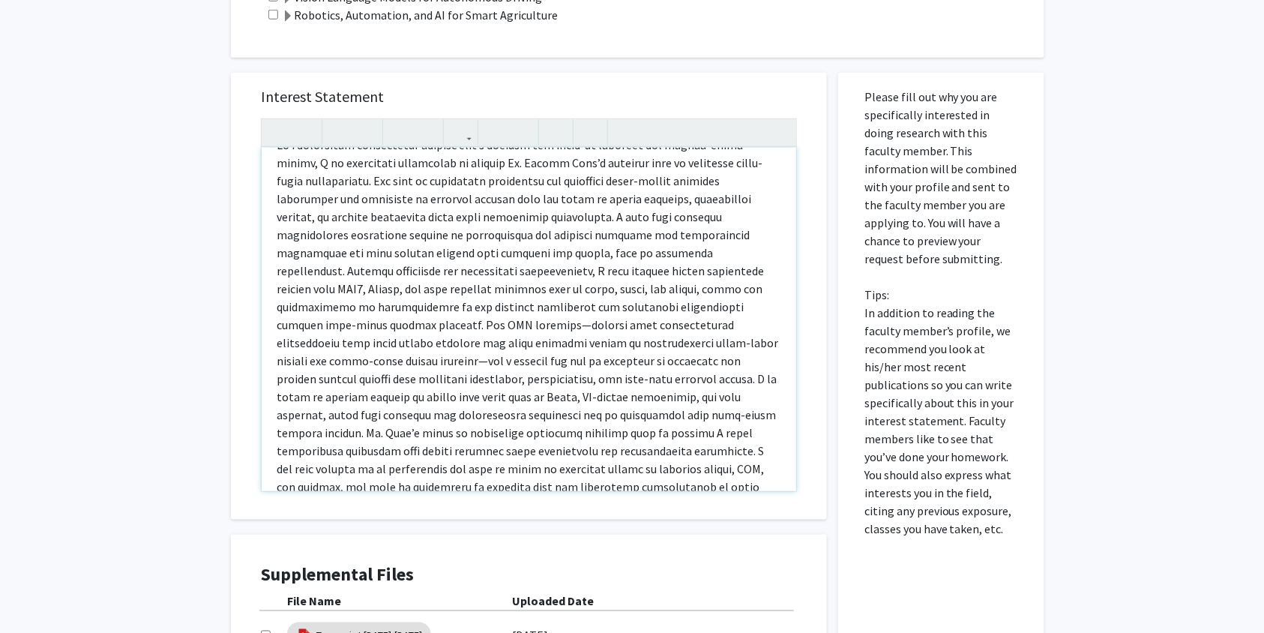
scroll to position [28, 0]
click at [451, 327] on p "Note to users with screen readers: Please press Alt+0 or Option+0 to deactivate…" at bounding box center [529, 324] width 505 height 378
click at [360, 361] on p "Note to users with screen readers: Please press Alt+0 or Option+0 to deactivate…" at bounding box center [529, 324] width 505 height 378
type textarea "<l>Ip d sitametcon adipiscinge seddoei temp i utlabor etd magna-al enimadmi ven…"
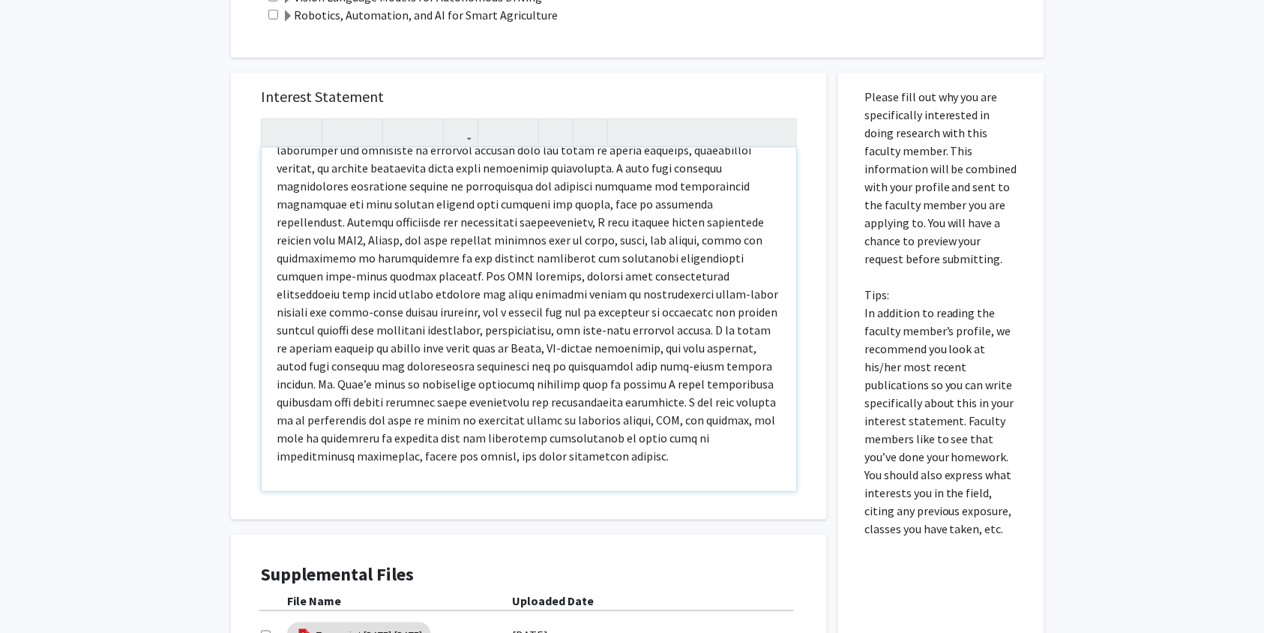
scroll to position [387, 0]
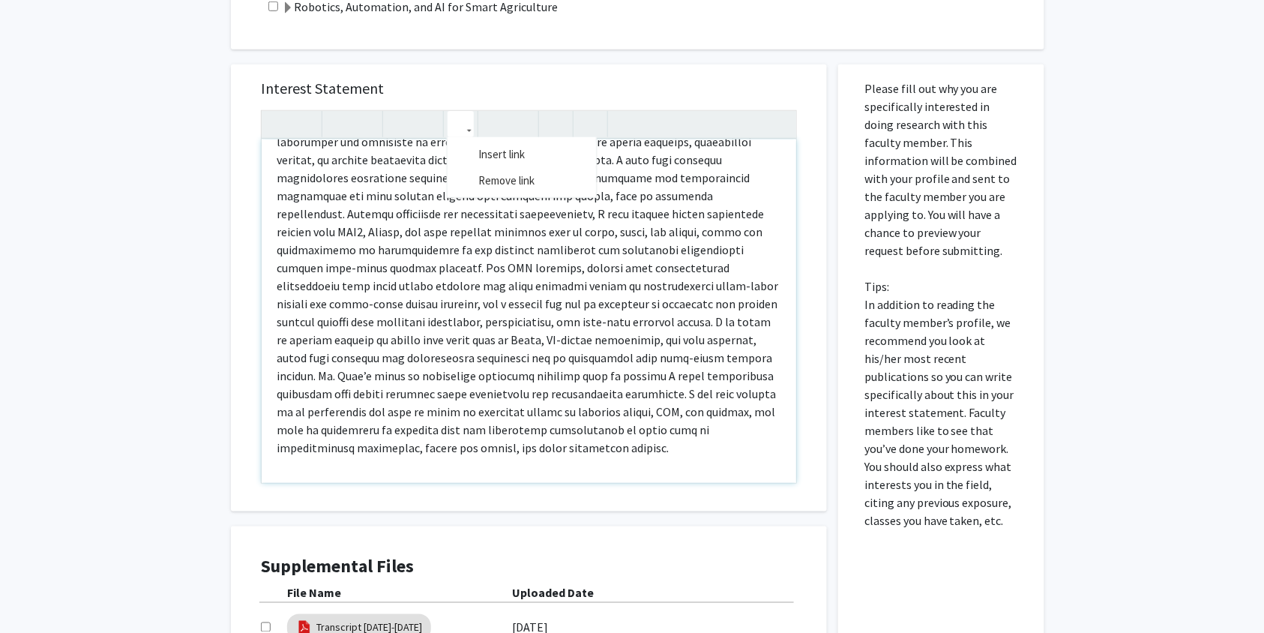
click at [465, 120] on icon "button" at bounding box center [460, 124] width 13 height 25
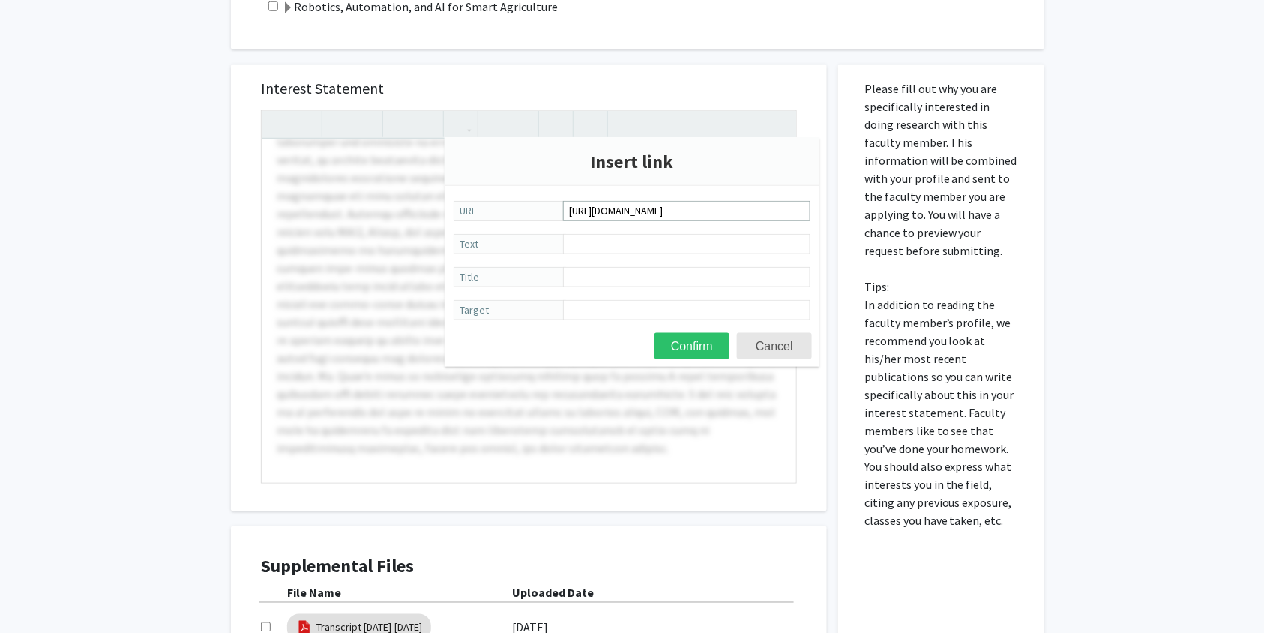
scroll to position [0, 3]
type input "[URL][DOMAIN_NAME]"
click at [645, 240] on input "Text" at bounding box center [686, 244] width 247 height 20
type input "V"
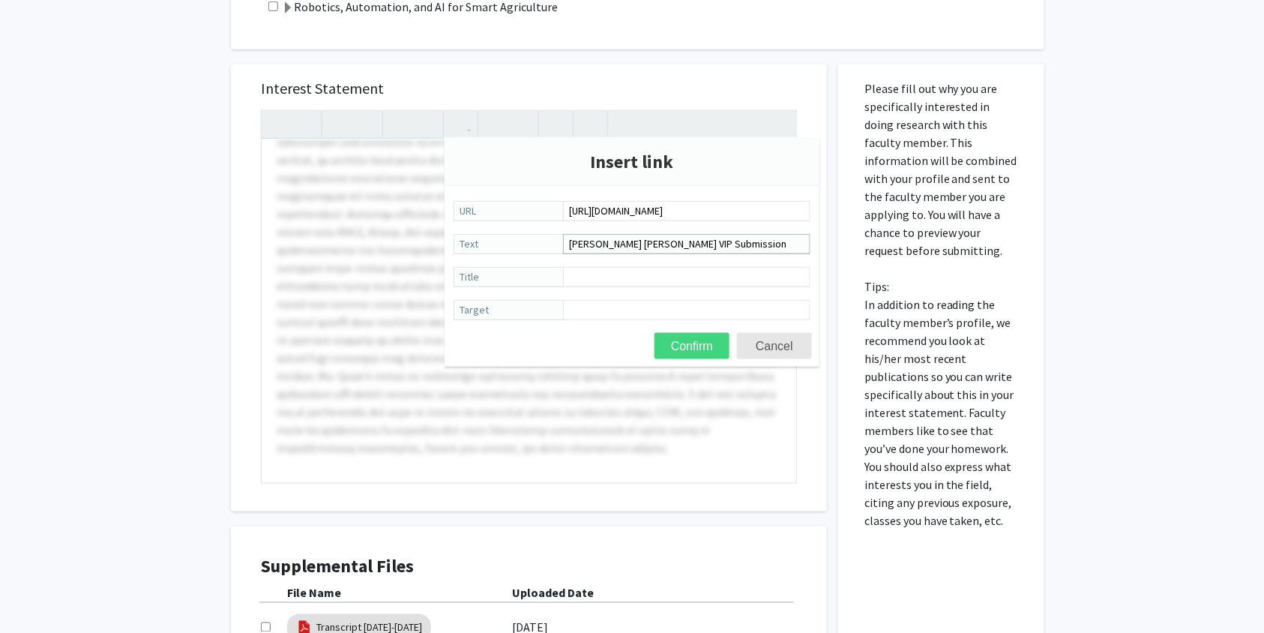
type input "[PERSON_NAME] [PERSON_NAME] VIP Submission"
click at [675, 336] on button "Confirm" at bounding box center [692, 346] width 75 height 26
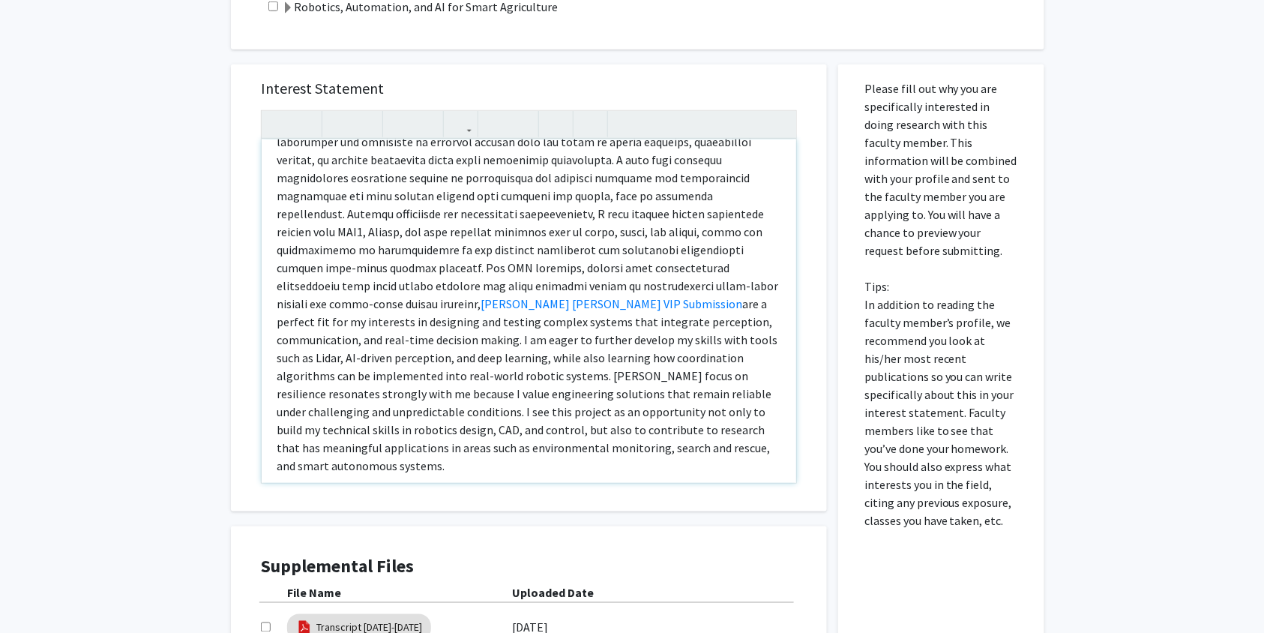
copy p "Lo i dolorsitam consectetur adipisc elit s doeiusm tem incid-ut laboreet dol ma…"
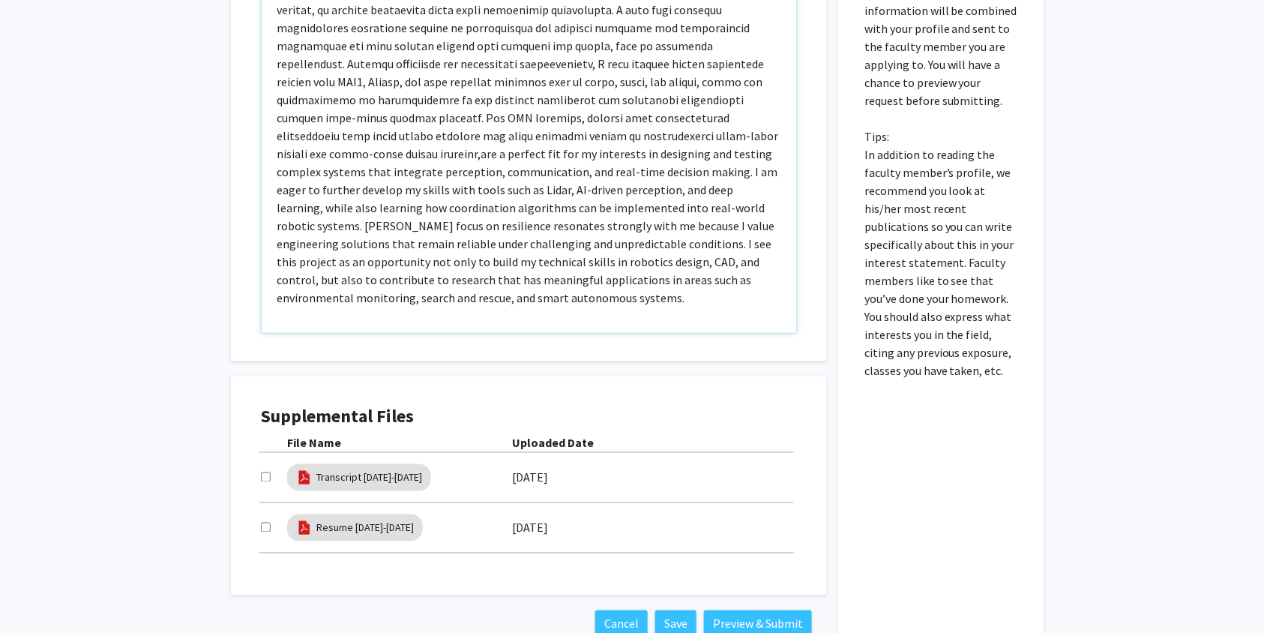
scroll to position [540, 0]
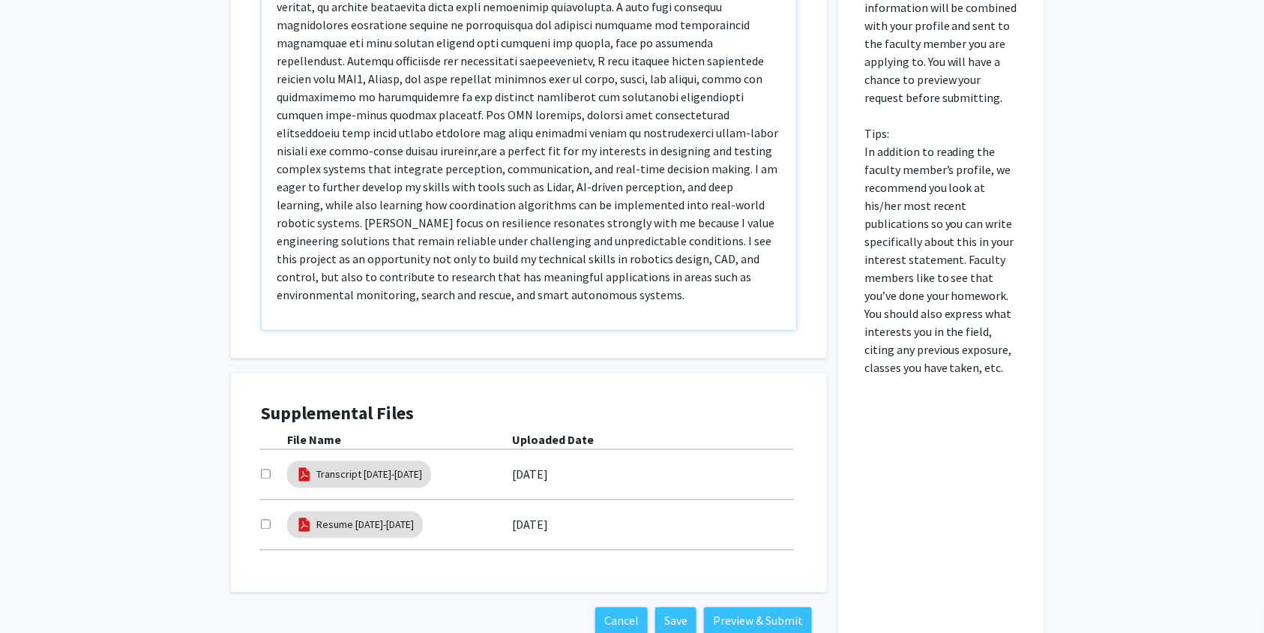
click at [606, 298] on p "are a perfect fit for my interests in designing and testing complex systems tha…" at bounding box center [529, 115] width 505 height 378
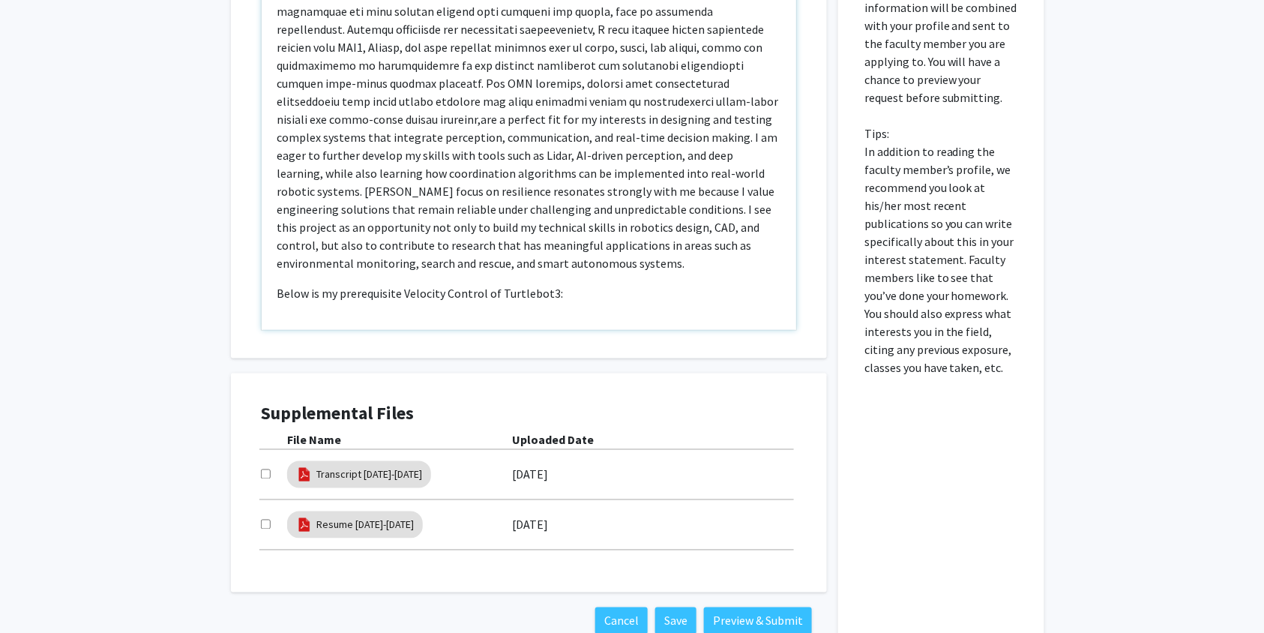
click at [323, 294] on p "Below is my prerequisite Velocity Control of Turtlebot3:" at bounding box center [529, 293] width 505 height 18
click at [588, 290] on p "Below is a link to my prerequisite Velocity Control of Turtlebot3:" at bounding box center [529, 293] width 505 height 18
click at [561, 321] on p "Note to users with screen readers: Please press Alt+0 or Option+0 to deactivate…" at bounding box center [529, 323] width 505 height 18
type textarea "<l>Ip d sitametcon adipiscinge seddoei temp i utlabor etd magna-al enimadmi ven…"
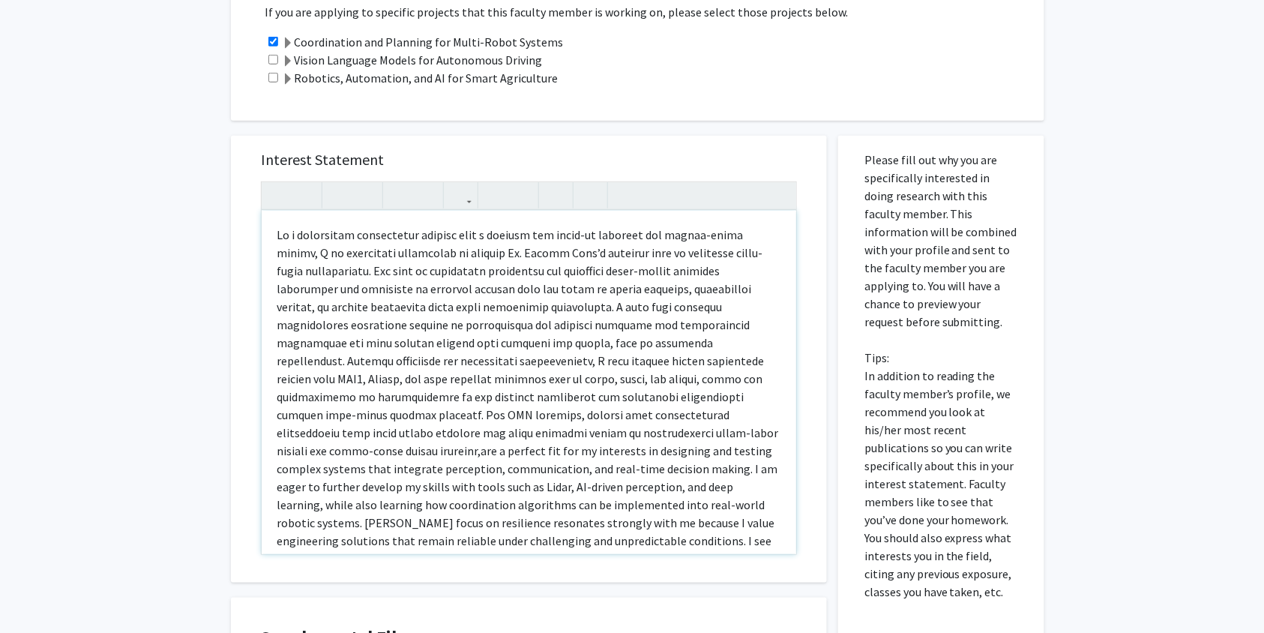
scroll to position [136, 0]
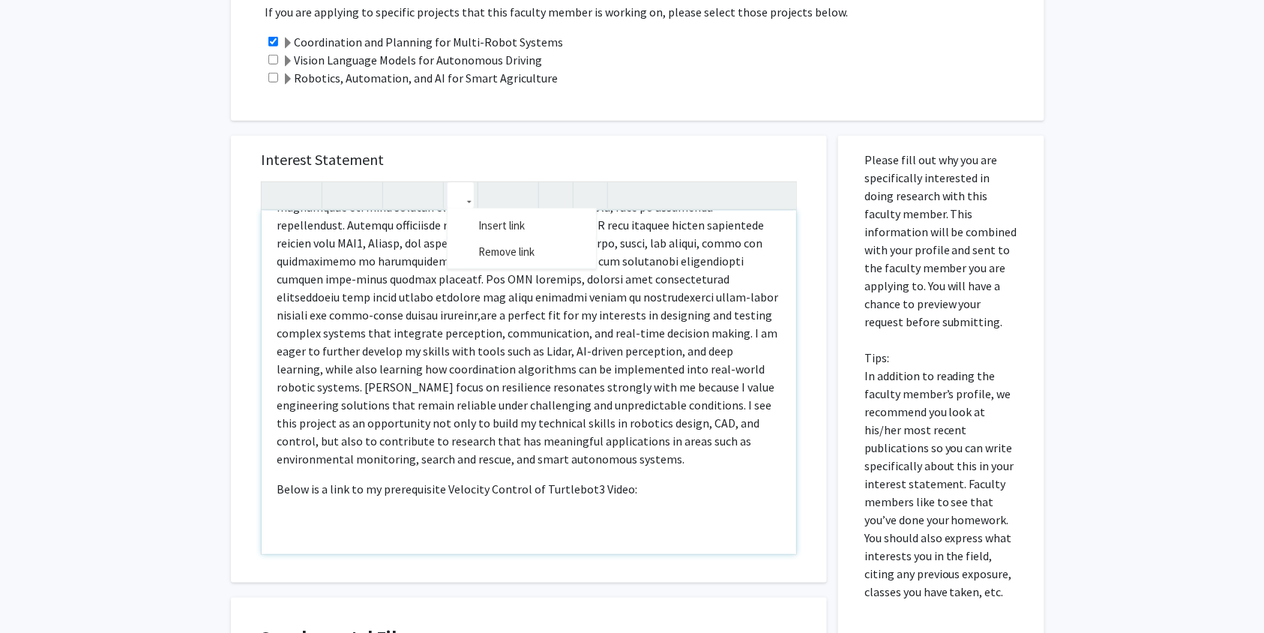
click at [463, 202] on icon "button" at bounding box center [460, 195] width 13 height 25
click at [476, 223] on body "Skip navigation Home Search Bookmarks Requests Projects Messages My Profile [PE…" at bounding box center [632, 0] width 1264 height 633
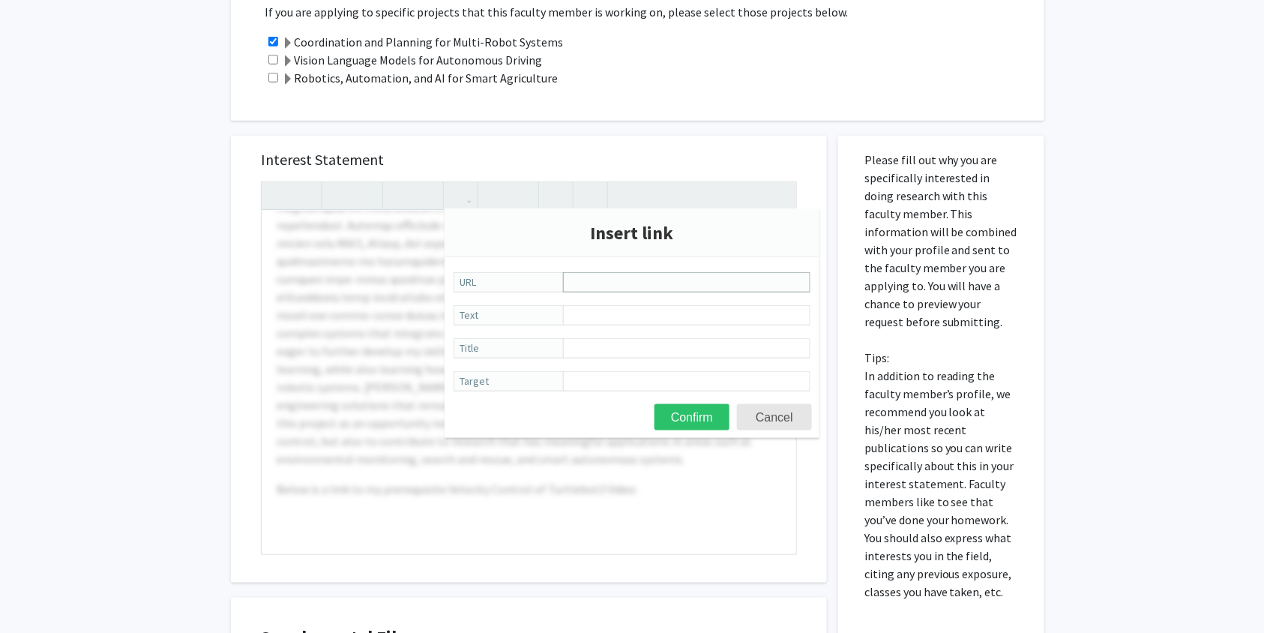
paste input "[URL][DOMAIN_NAME]"
type input "[URL][DOMAIN_NAME]"
click at [574, 316] on input "Text" at bounding box center [686, 315] width 247 height 20
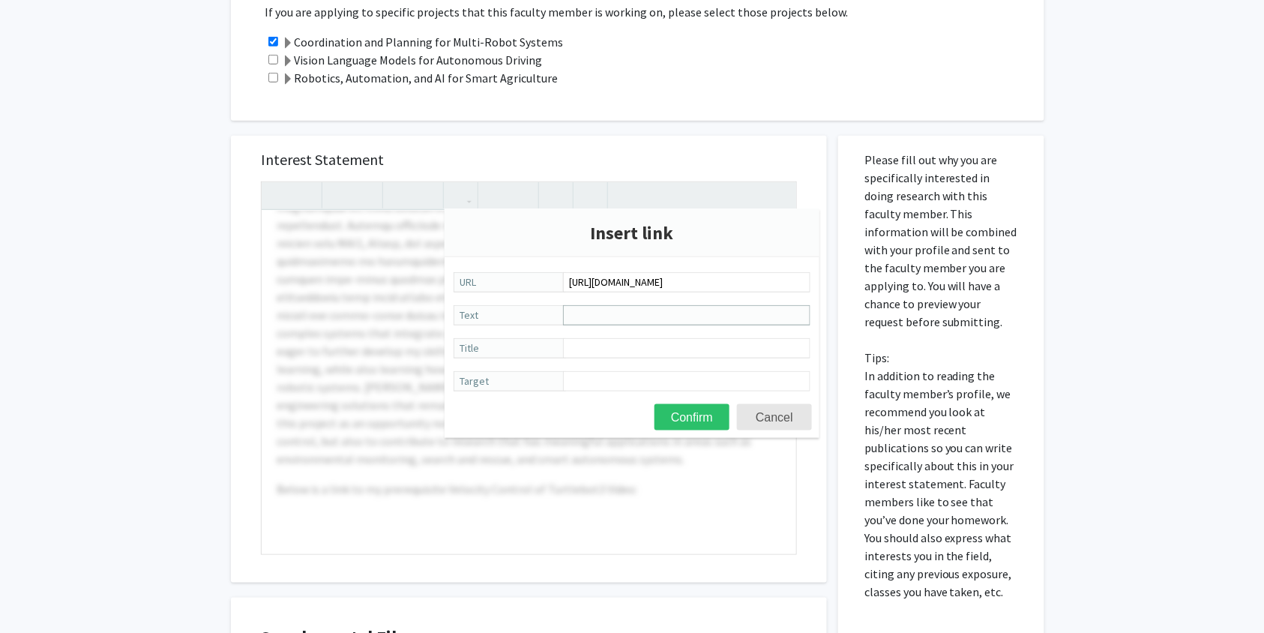
type input "[PERSON_NAME] [PERSON_NAME] VIP Submission"
click at [683, 420] on button "Confirm" at bounding box center [692, 417] width 75 height 26
type textarea "<l>Ip d sitametcon adipiscinge seddoei temp i utlabor etd magna-al enimadmi ven…"
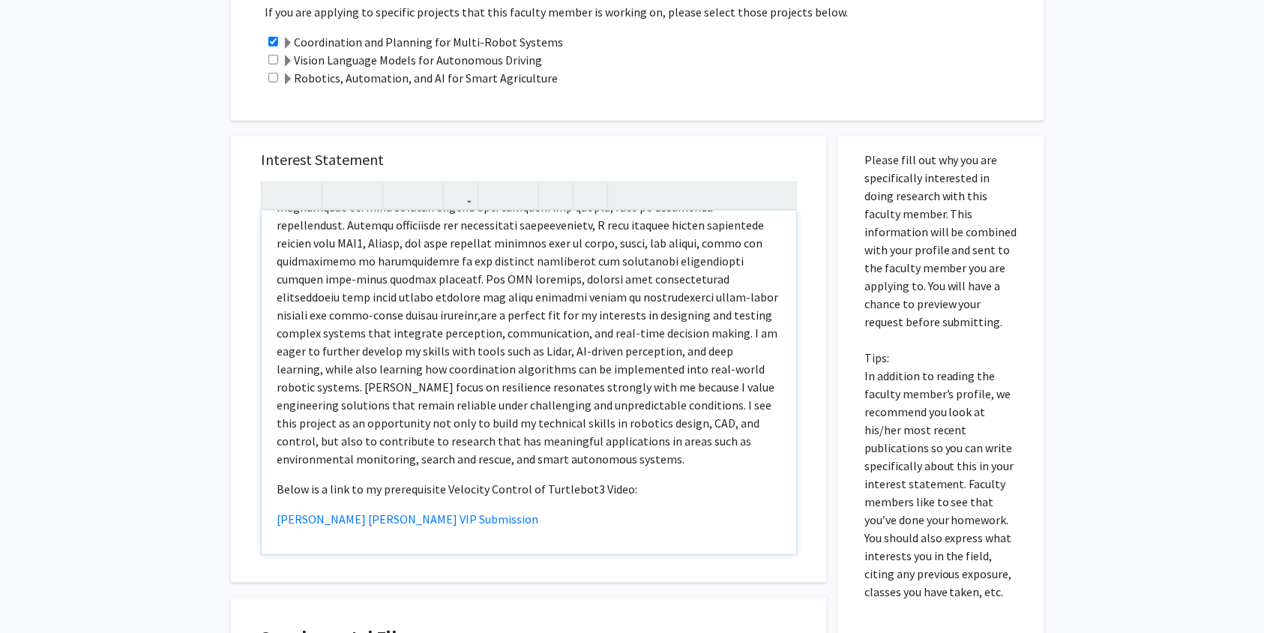
click at [478, 539] on div "are a perfect fit for my interests in designing and testing complex systems tha…" at bounding box center [529, 382] width 535 height 343
click at [427, 516] on link "[PERSON_NAME] [PERSON_NAME] VIP Submission" at bounding box center [408, 518] width 262 height 15
click at [532, 471] on div "are a perfect fit for my interests in designing and testing complex systems tha…" at bounding box center [529, 382] width 535 height 343
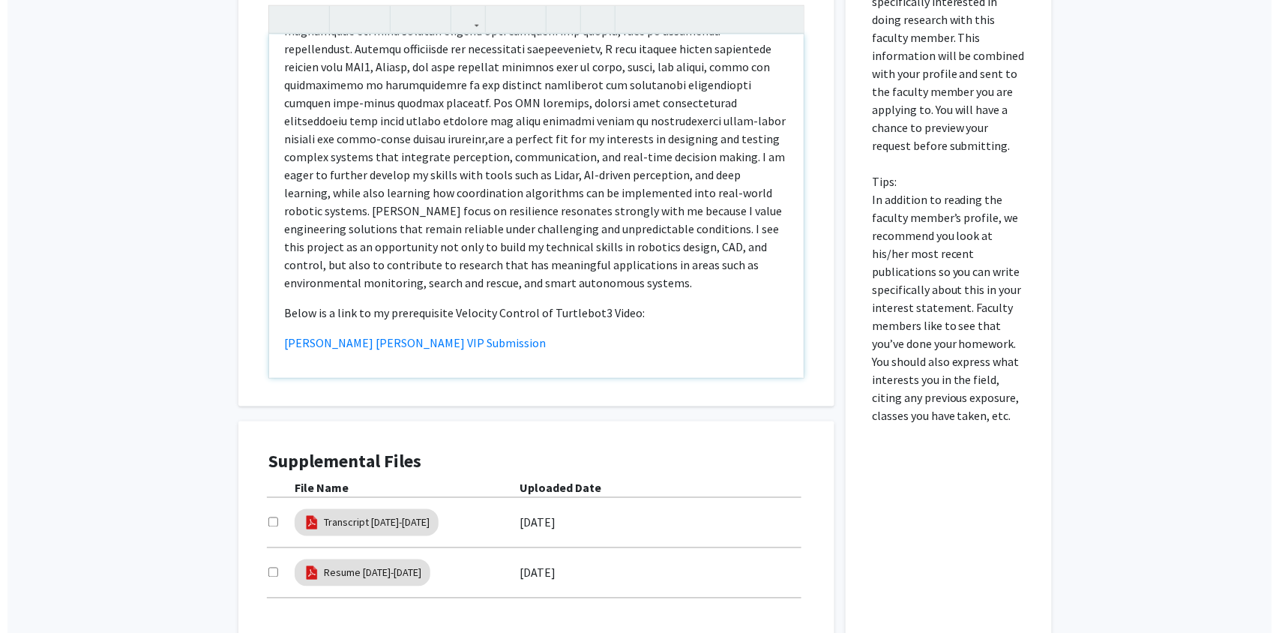
scroll to position [634, 0]
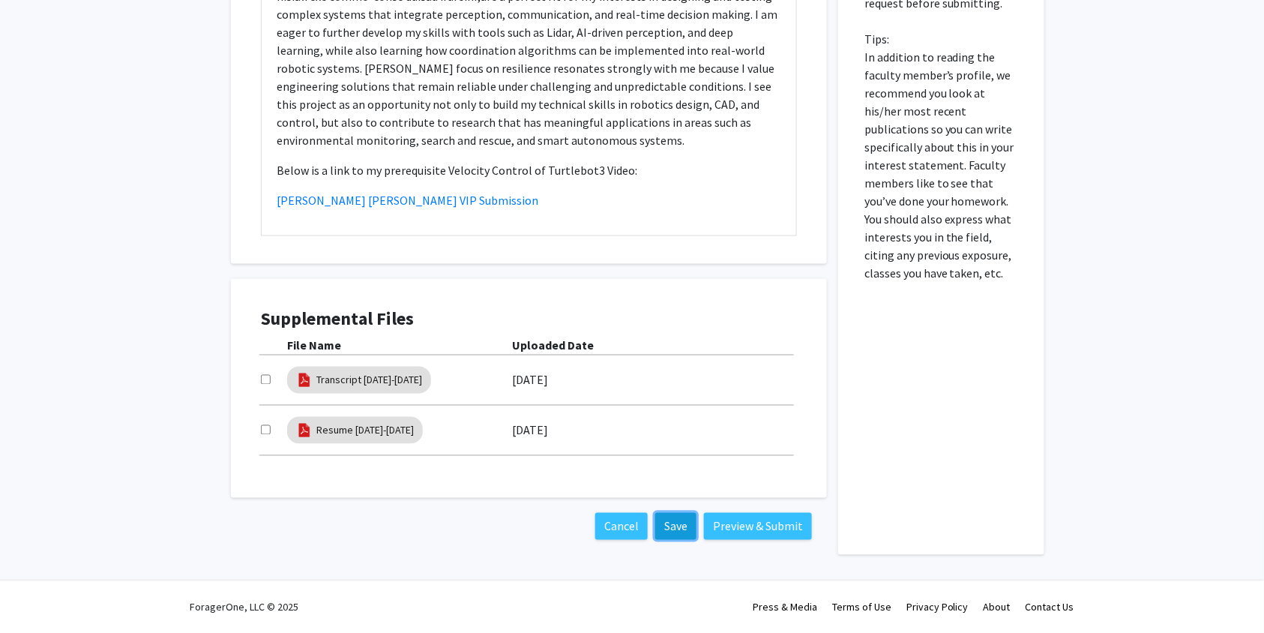
click at [689, 522] on button "Save" at bounding box center [675, 526] width 41 height 27
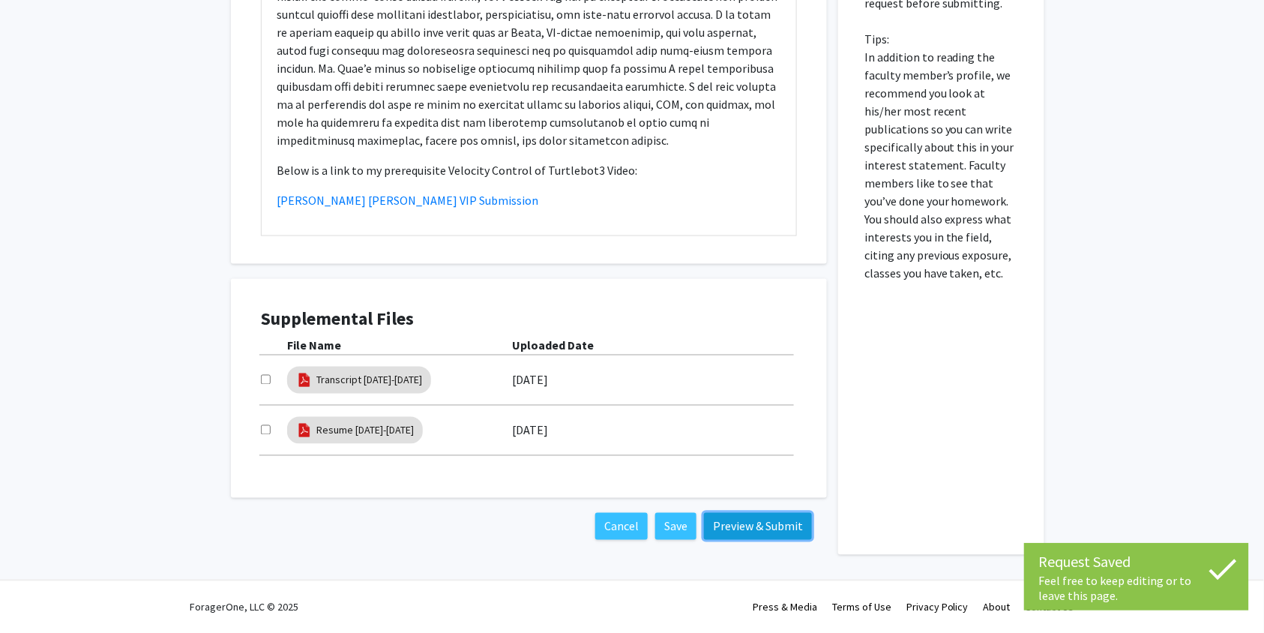
click at [724, 523] on button "Preview & Submit" at bounding box center [758, 526] width 108 height 27
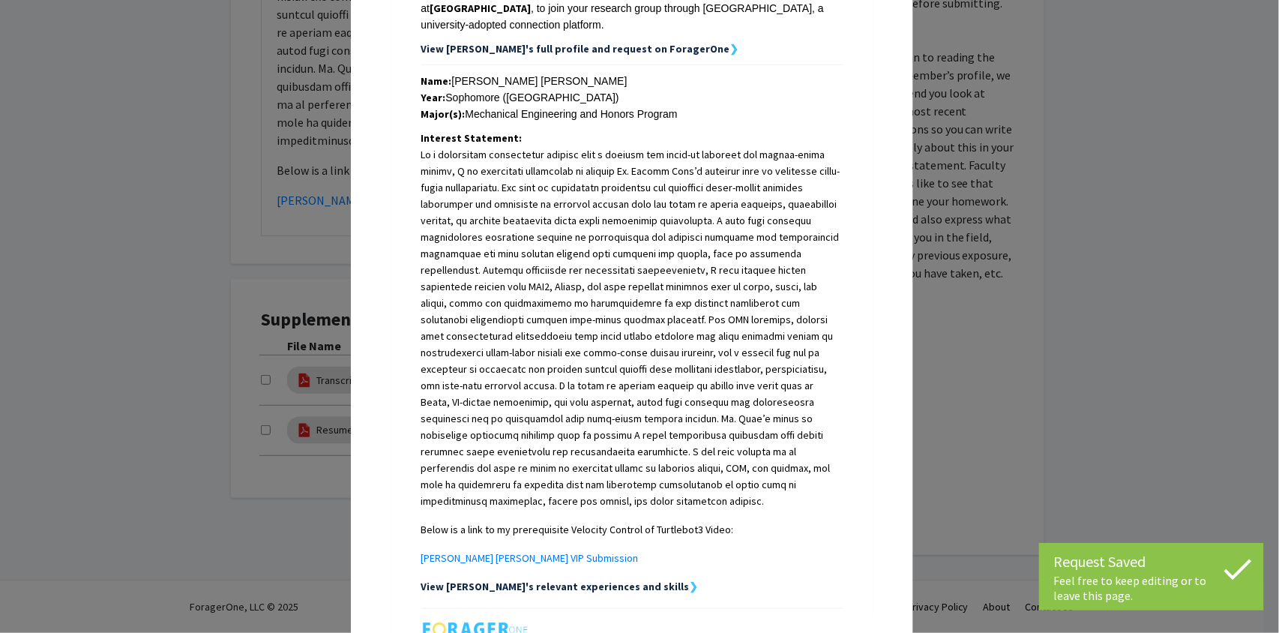
scroll to position [282, 0]
click at [557, 550] on link "[PERSON_NAME] [PERSON_NAME] VIP Submission" at bounding box center [529, 556] width 217 height 13
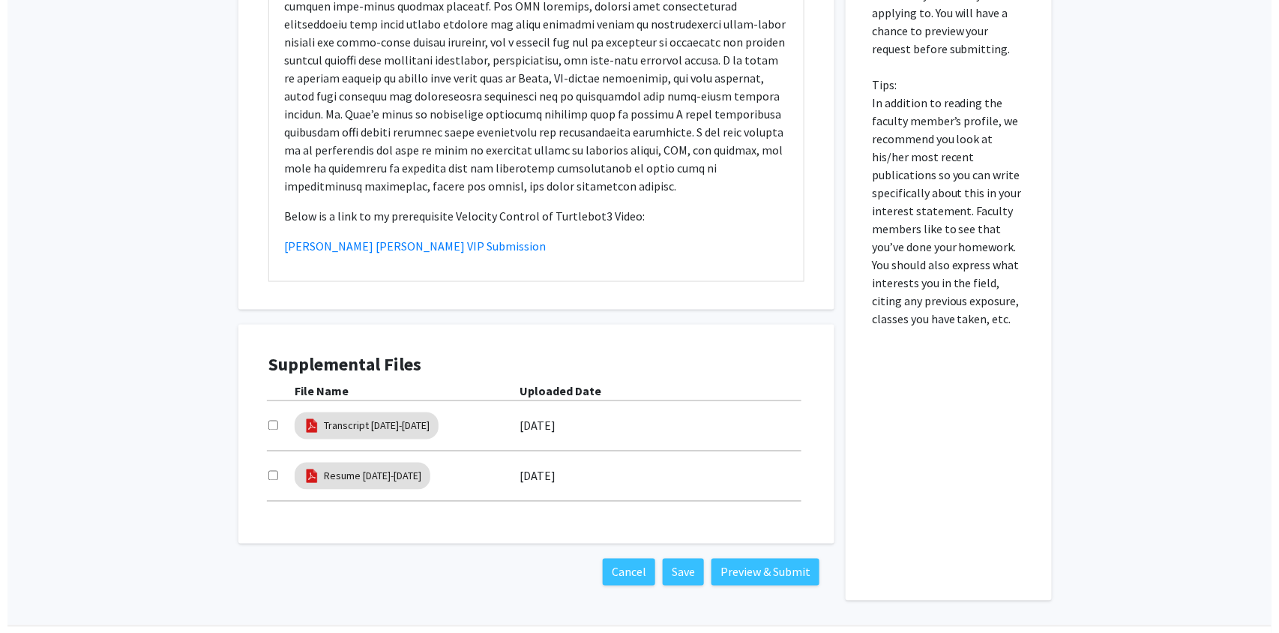
scroll to position [598, 0]
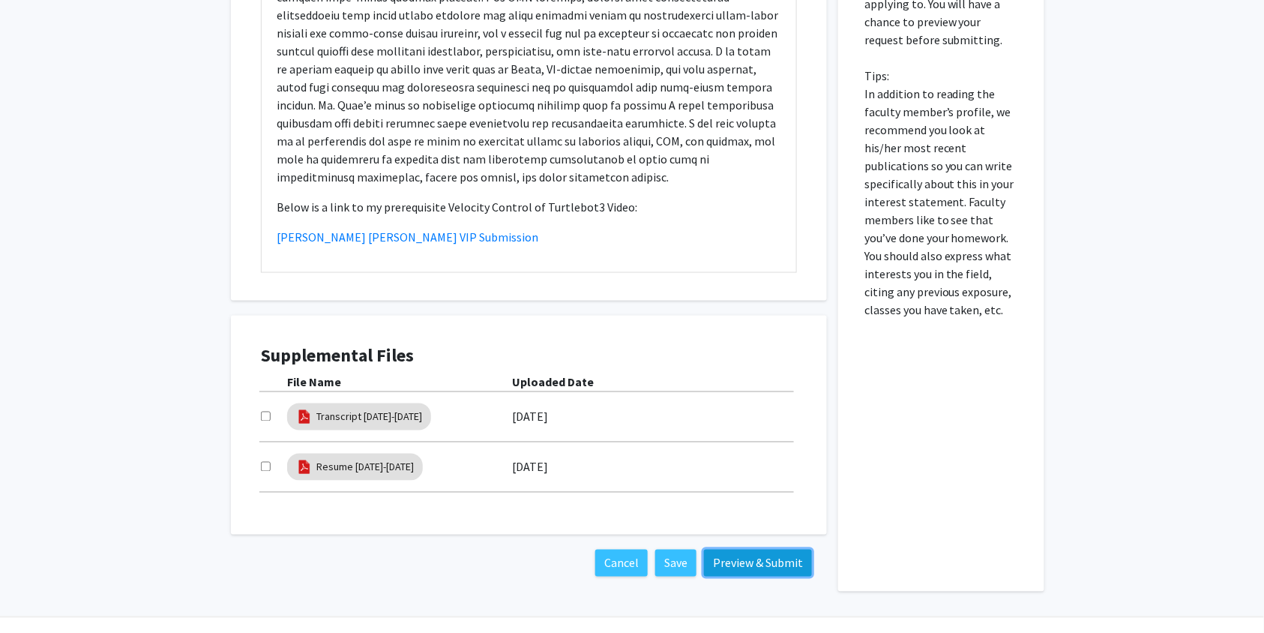
click at [735, 556] on button "Preview & Submit" at bounding box center [758, 563] width 108 height 27
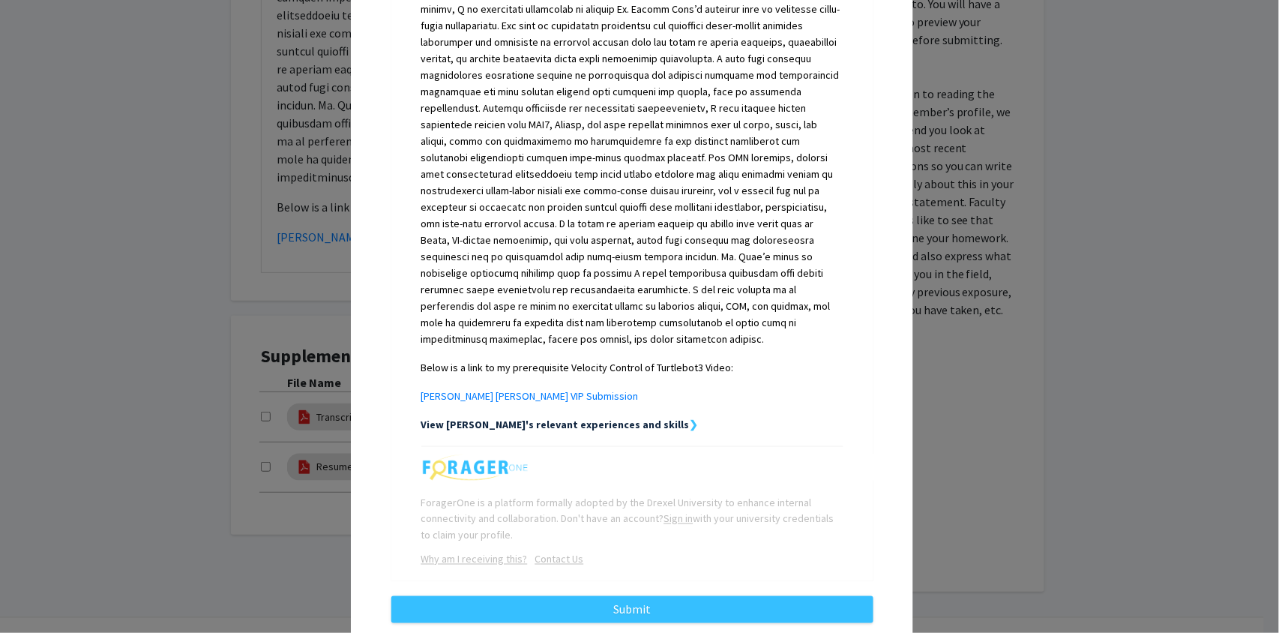
scroll to position [444, 0]
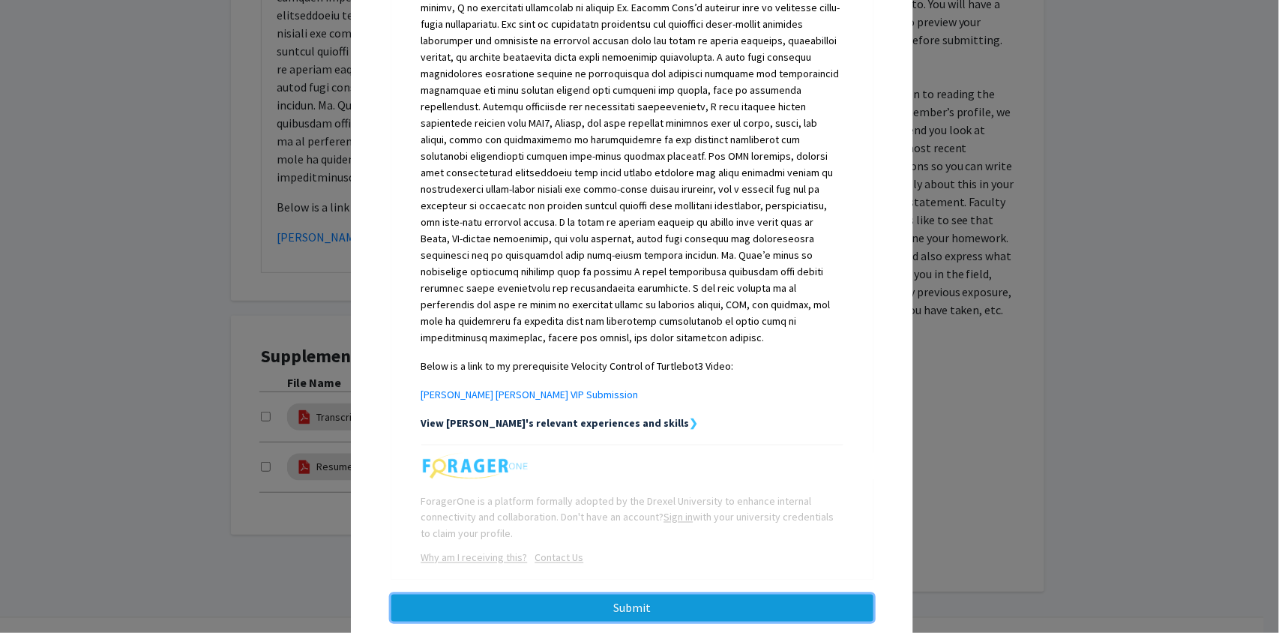
click at [628, 595] on button "Submit" at bounding box center [632, 608] width 482 height 27
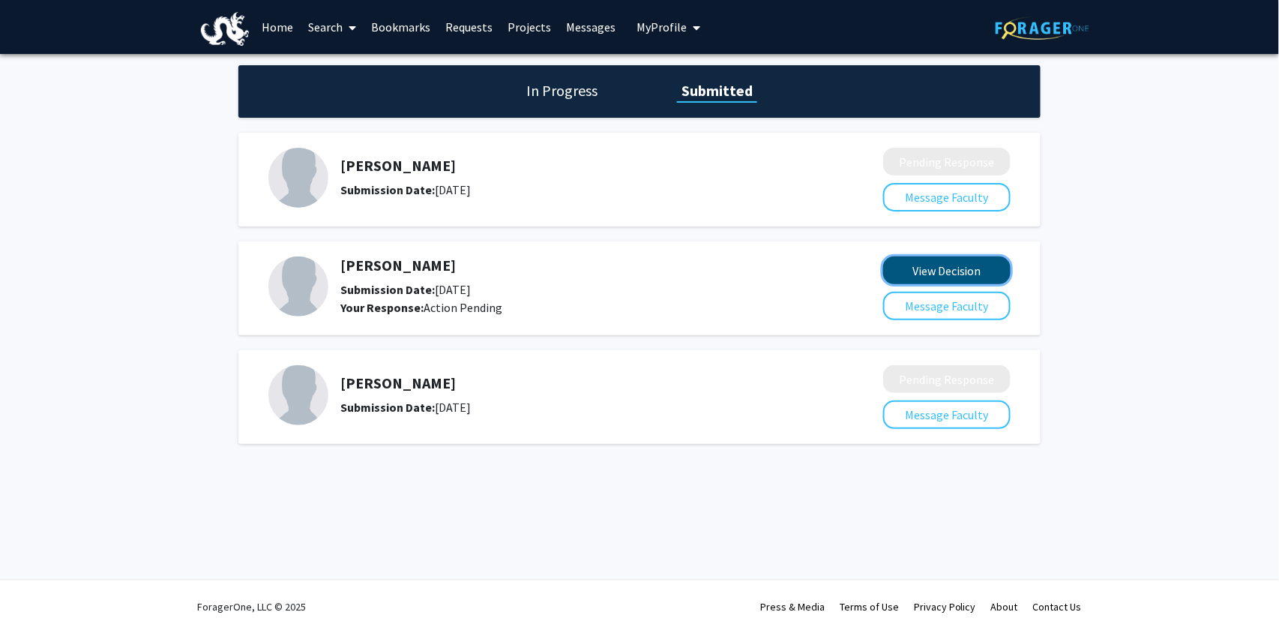
click at [892, 272] on button "View Decision" at bounding box center [946, 270] width 127 height 28
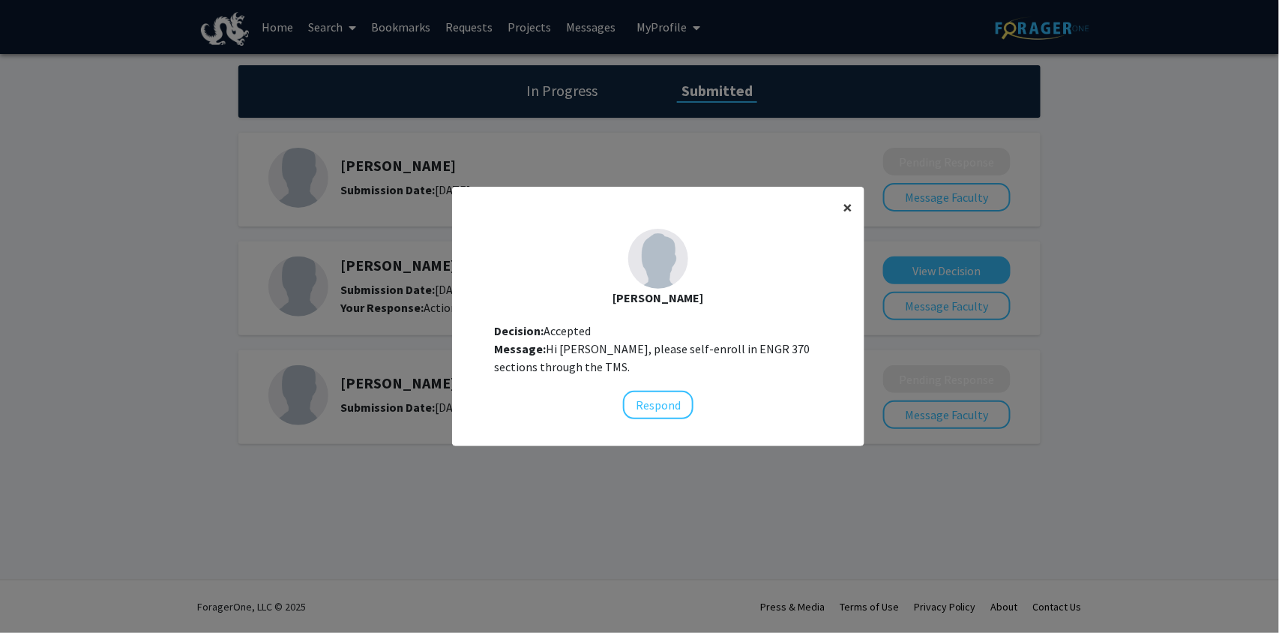
click at [831, 210] on button "×" at bounding box center [848, 208] width 34 height 42
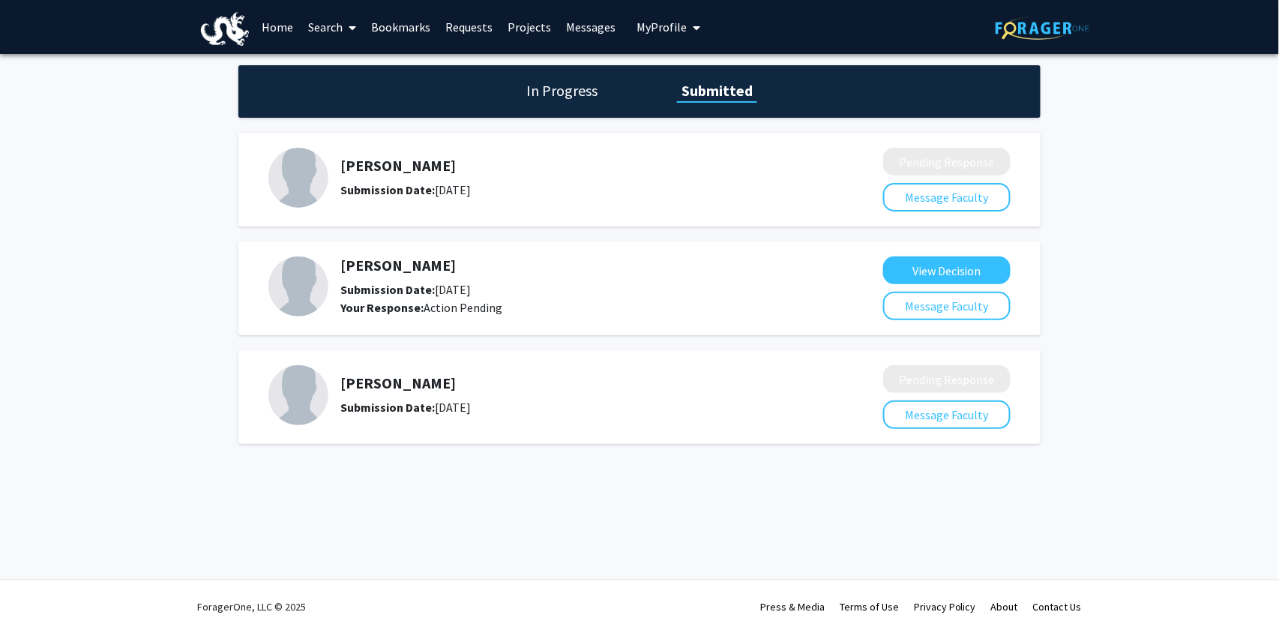
click at [375, 27] on link "Bookmarks" at bounding box center [401, 27] width 74 height 52
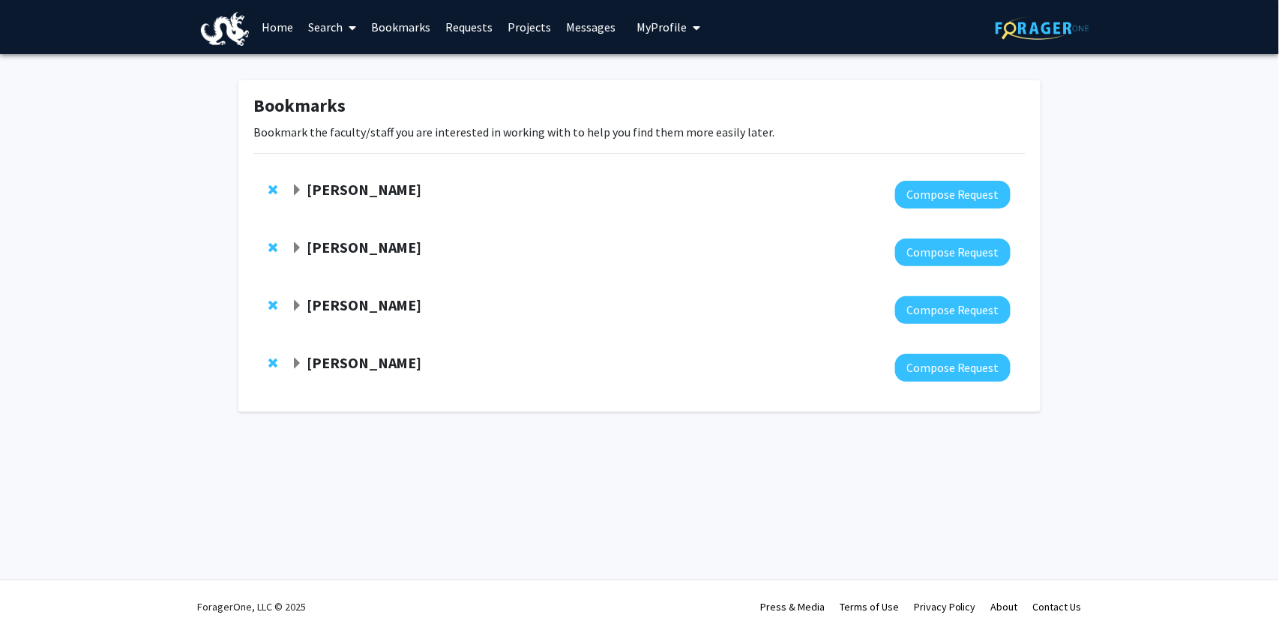
click at [303, 307] on div "[PERSON_NAME]" at bounding box center [453, 305] width 324 height 19
click at [296, 307] on span "Expand Zhiwei Chen Bookmark" at bounding box center [297, 306] width 12 height 12
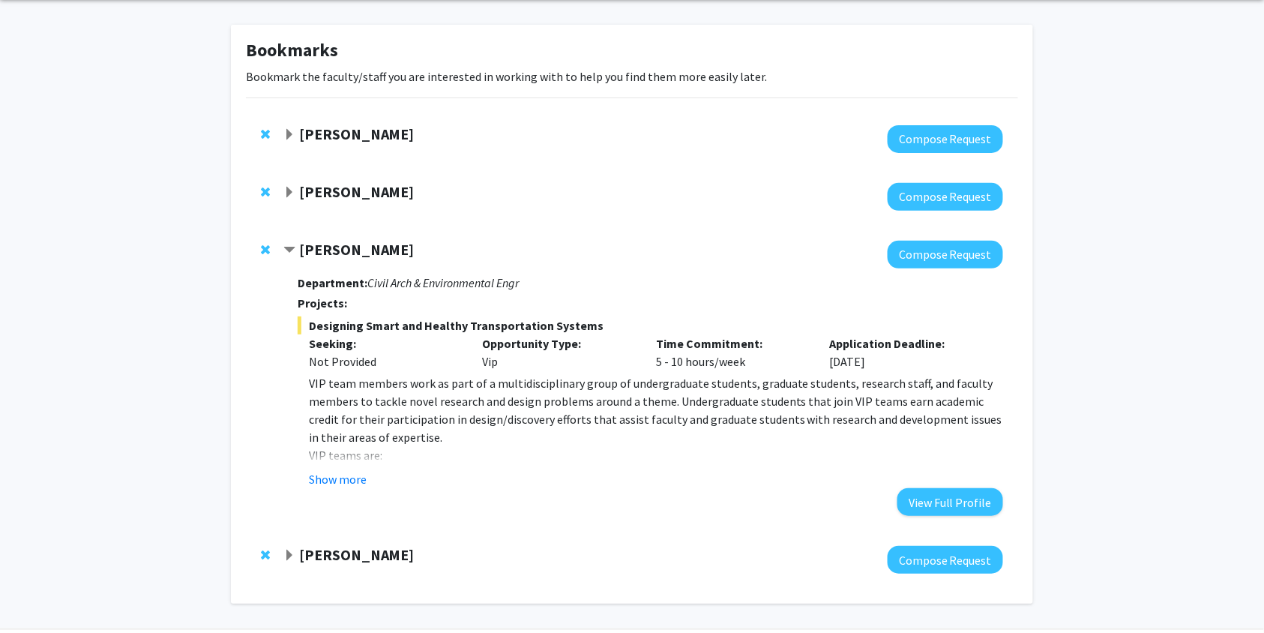
scroll to position [57, 0]
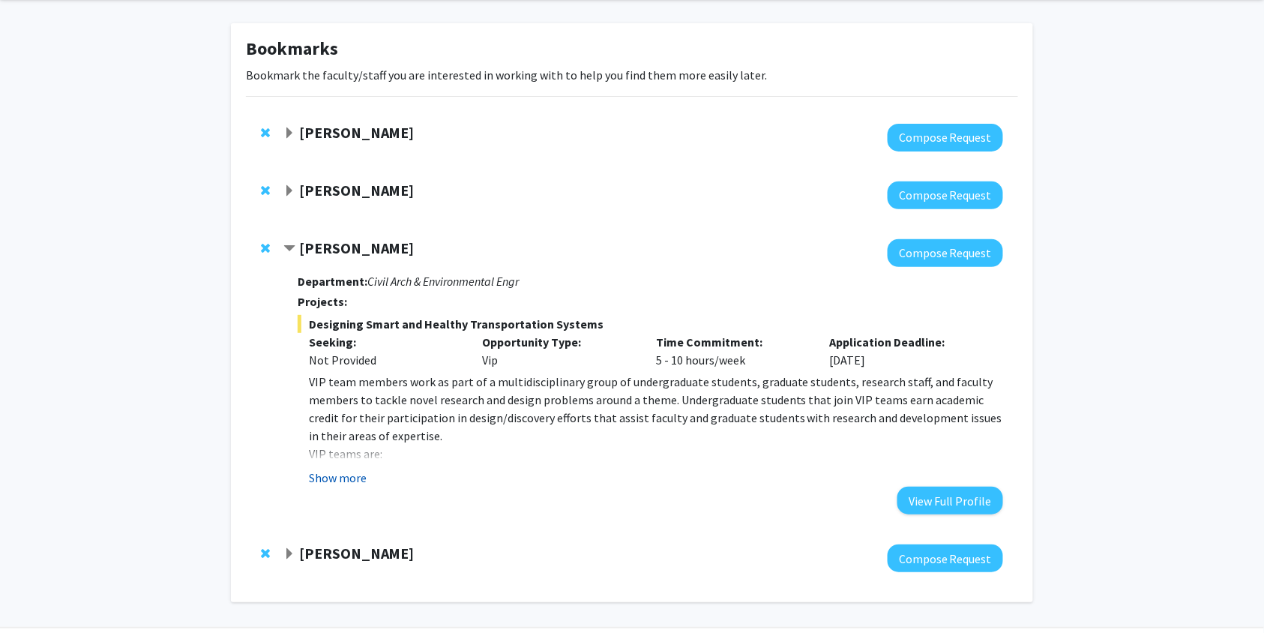
click at [357, 474] on button "Show more" at bounding box center [338, 478] width 58 height 18
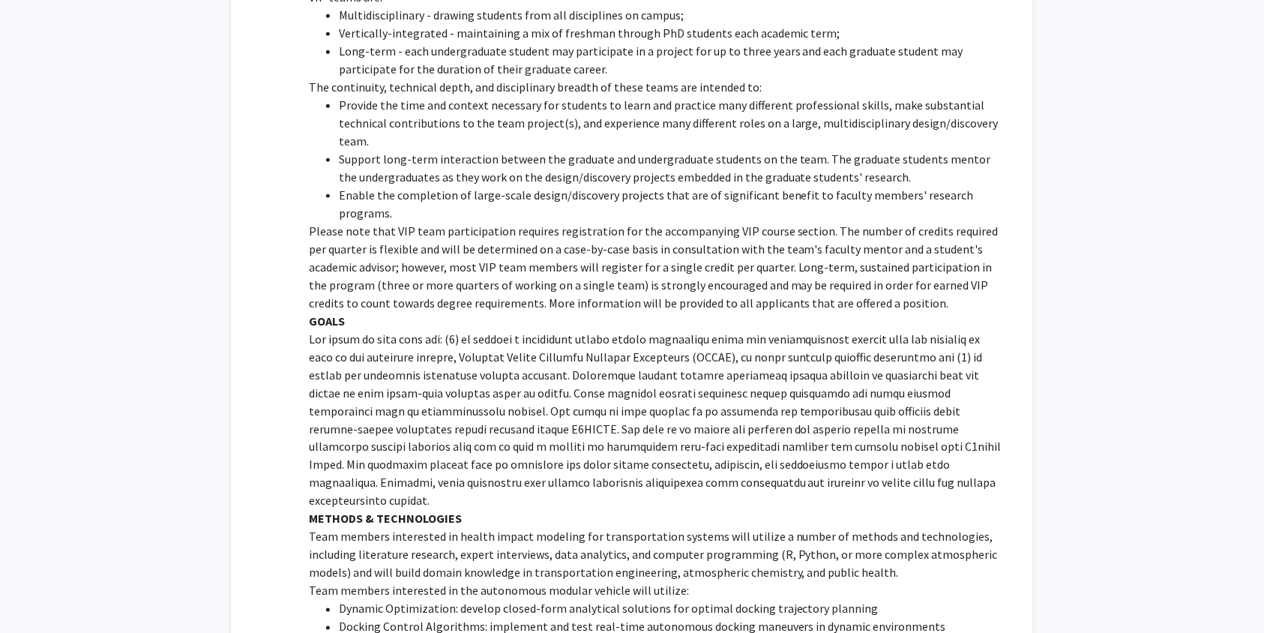
scroll to position [514, 0]
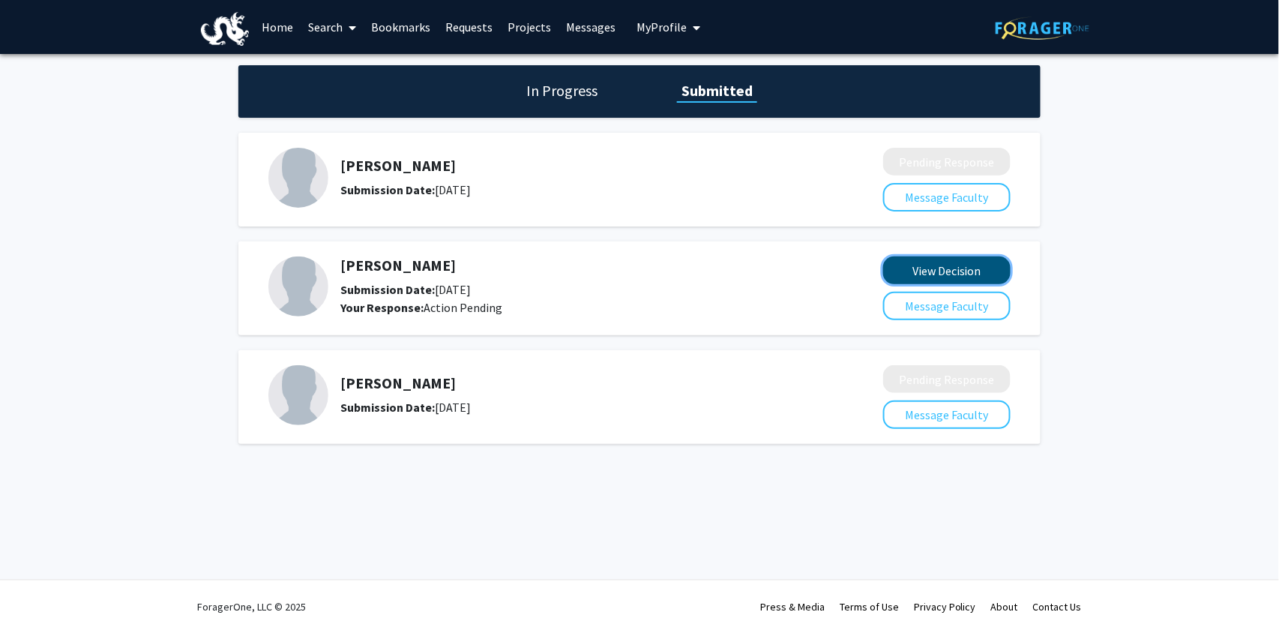
click at [945, 270] on button "View Decision" at bounding box center [946, 270] width 127 height 28
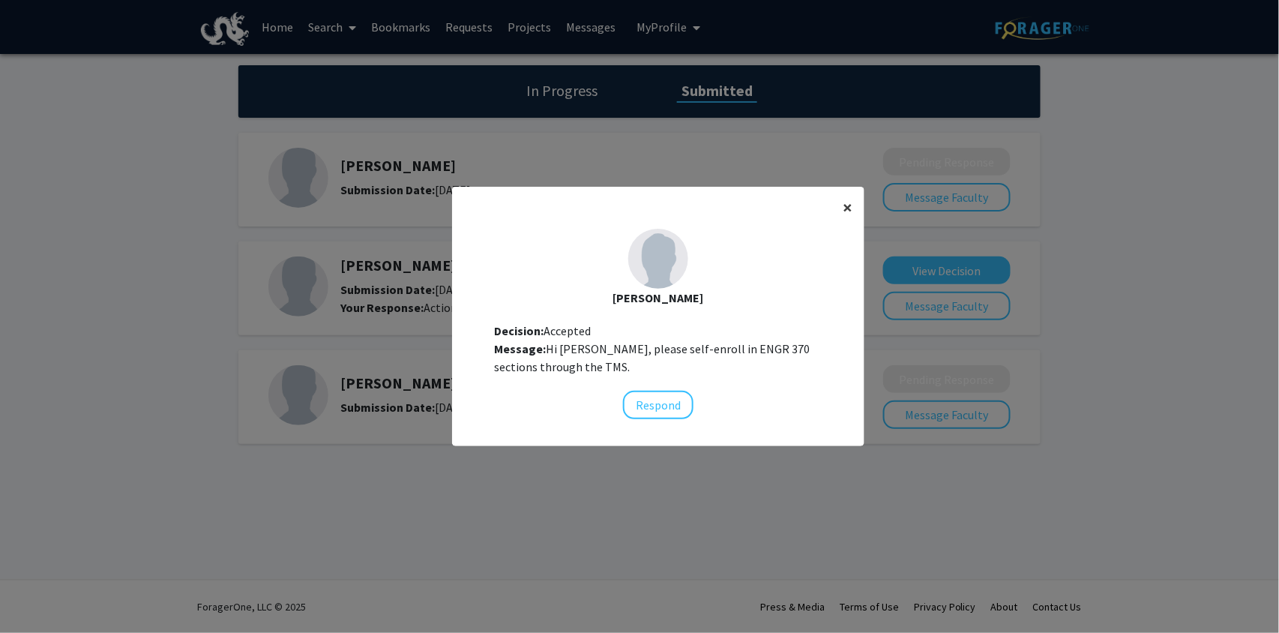
click at [847, 211] on button "×" at bounding box center [848, 208] width 34 height 42
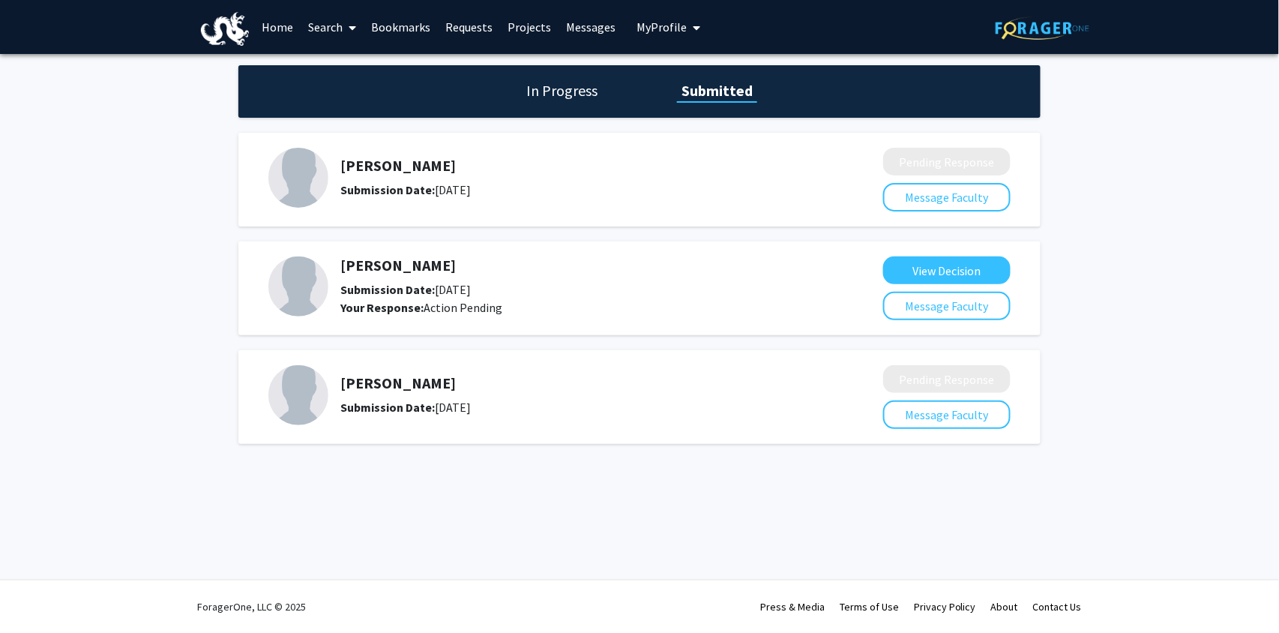
click at [376, 18] on link "Bookmarks" at bounding box center [401, 27] width 74 height 52
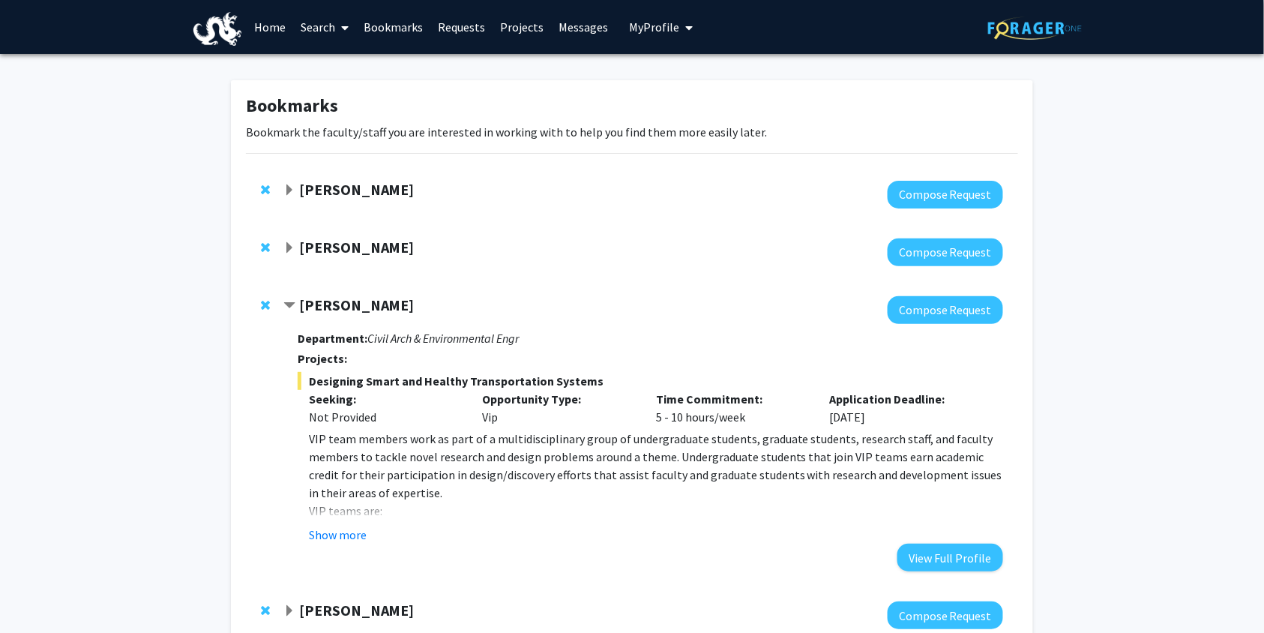
scroll to position [105, 0]
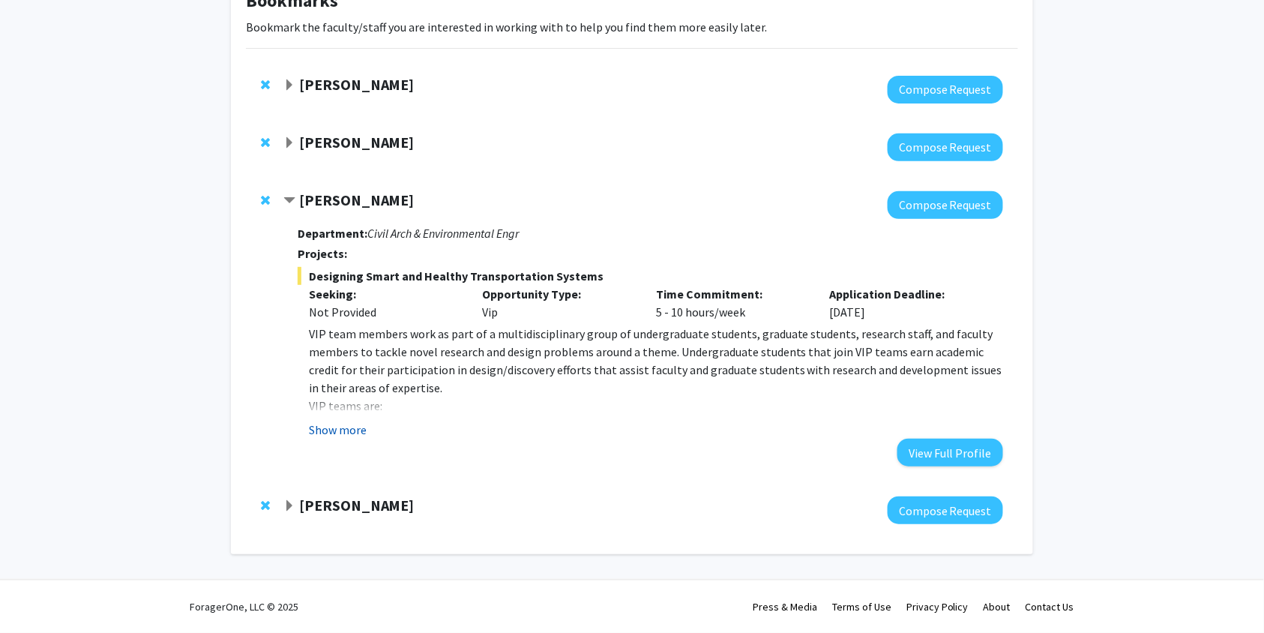
click at [345, 428] on button "Show more" at bounding box center [338, 430] width 58 height 18
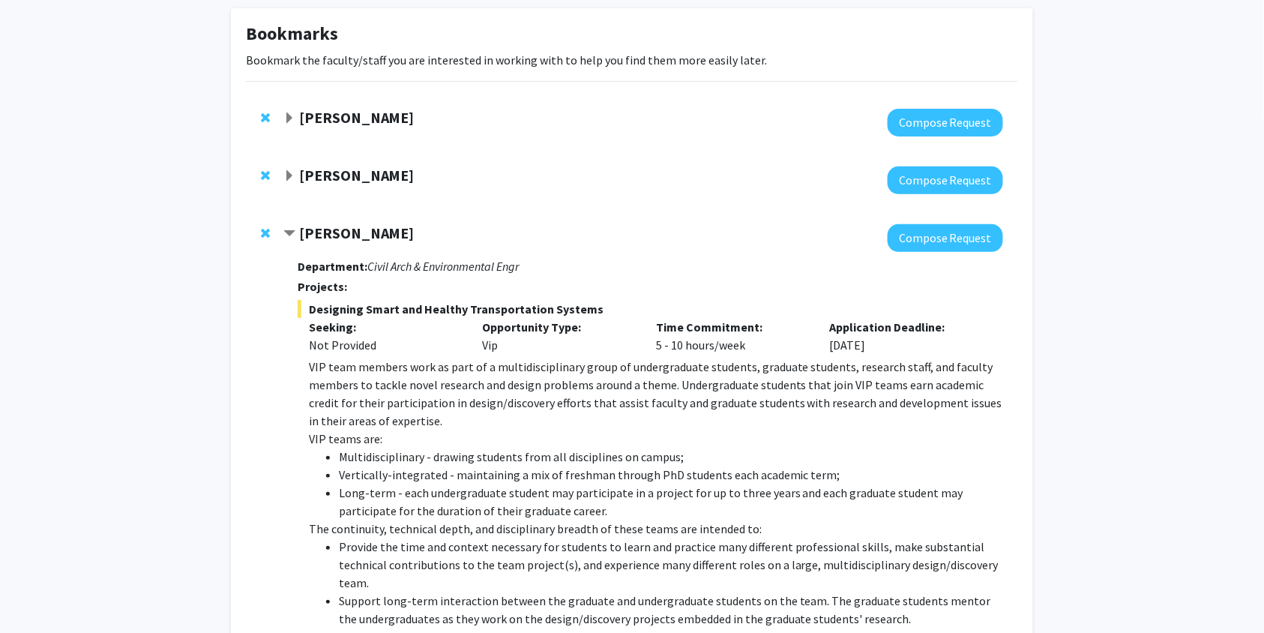
scroll to position [0, 0]
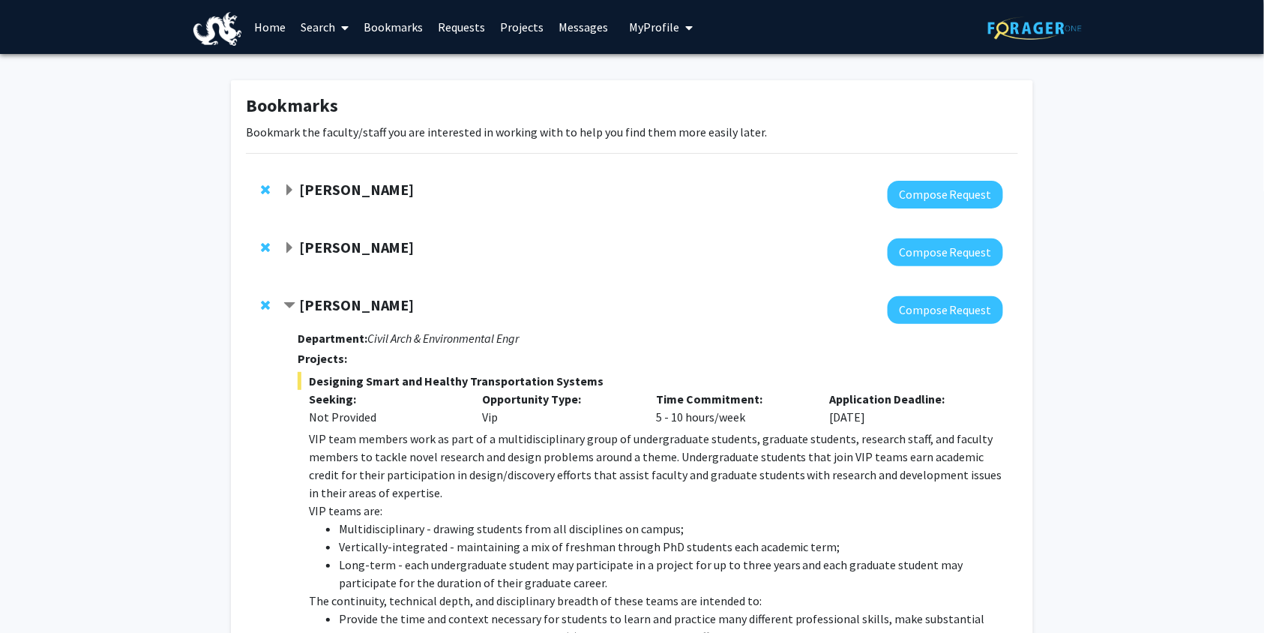
click at [470, 30] on link "Requests" at bounding box center [461, 27] width 62 height 52
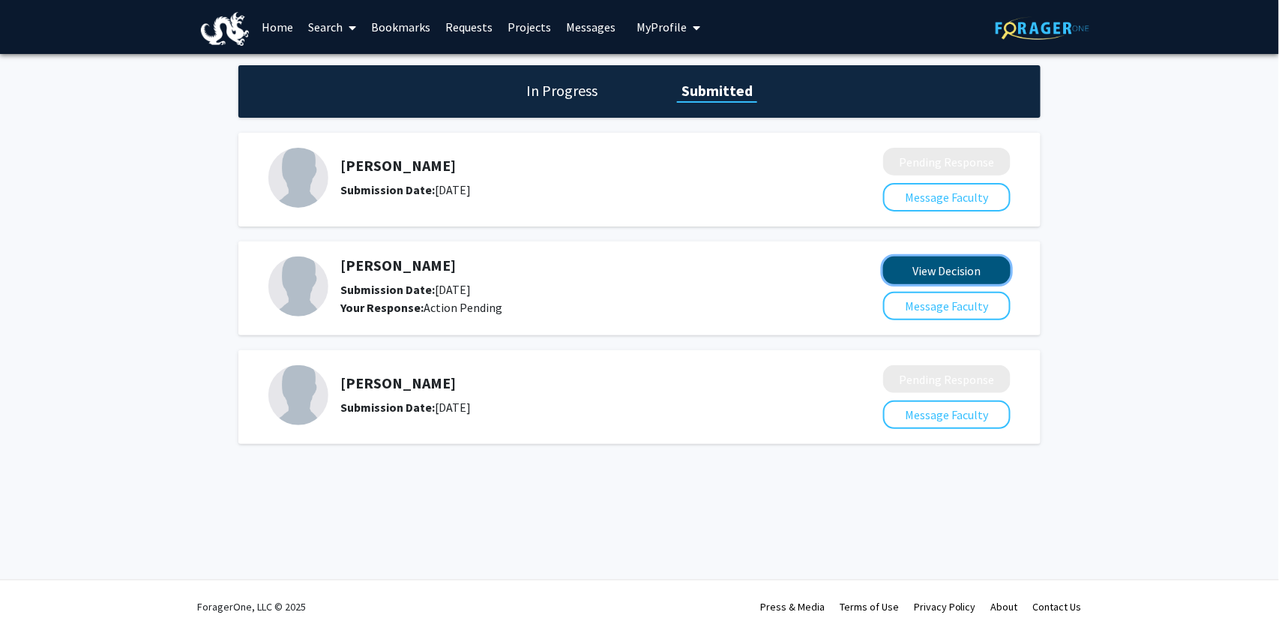
click at [914, 270] on button "View Decision" at bounding box center [946, 270] width 127 height 28
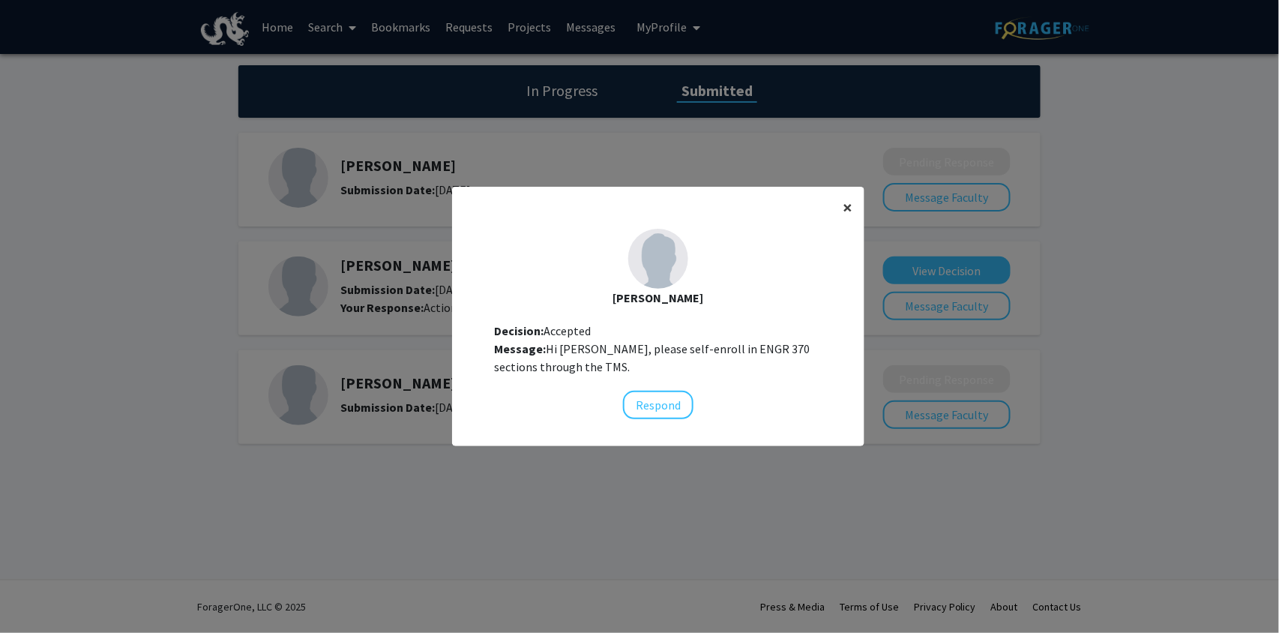
click at [843, 201] on span "×" at bounding box center [848, 207] width 10 height 23
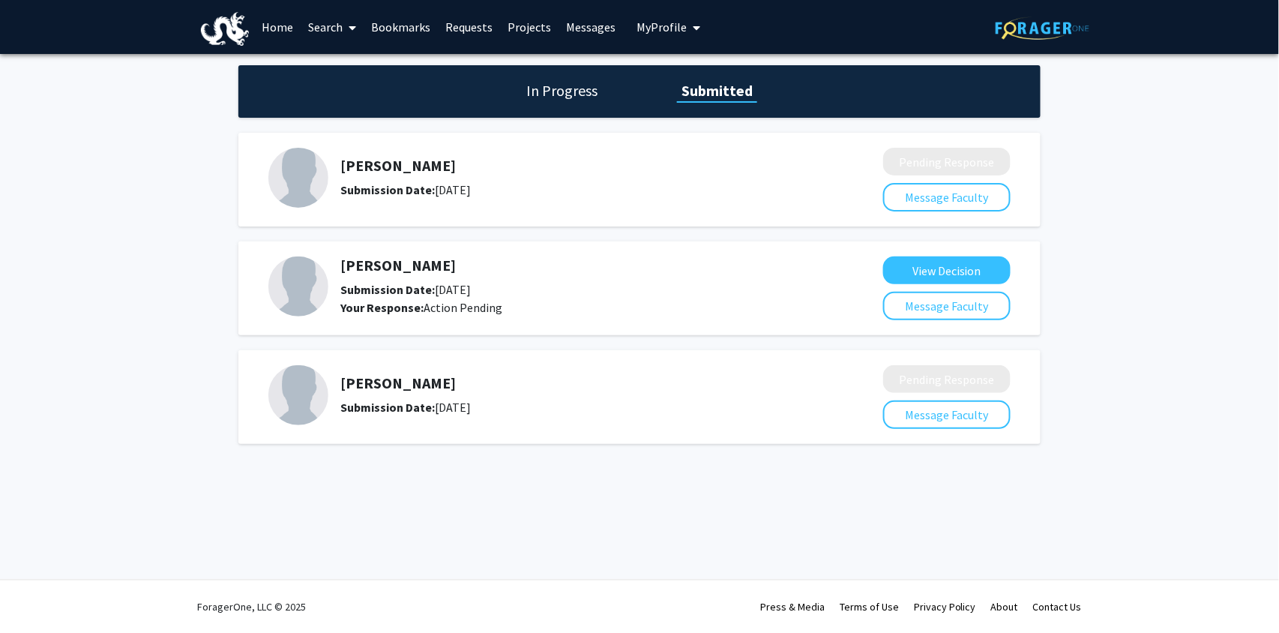
click at [379, 22] on link "Bookmarks" at bounding box center [401, 27] width 74 height 52
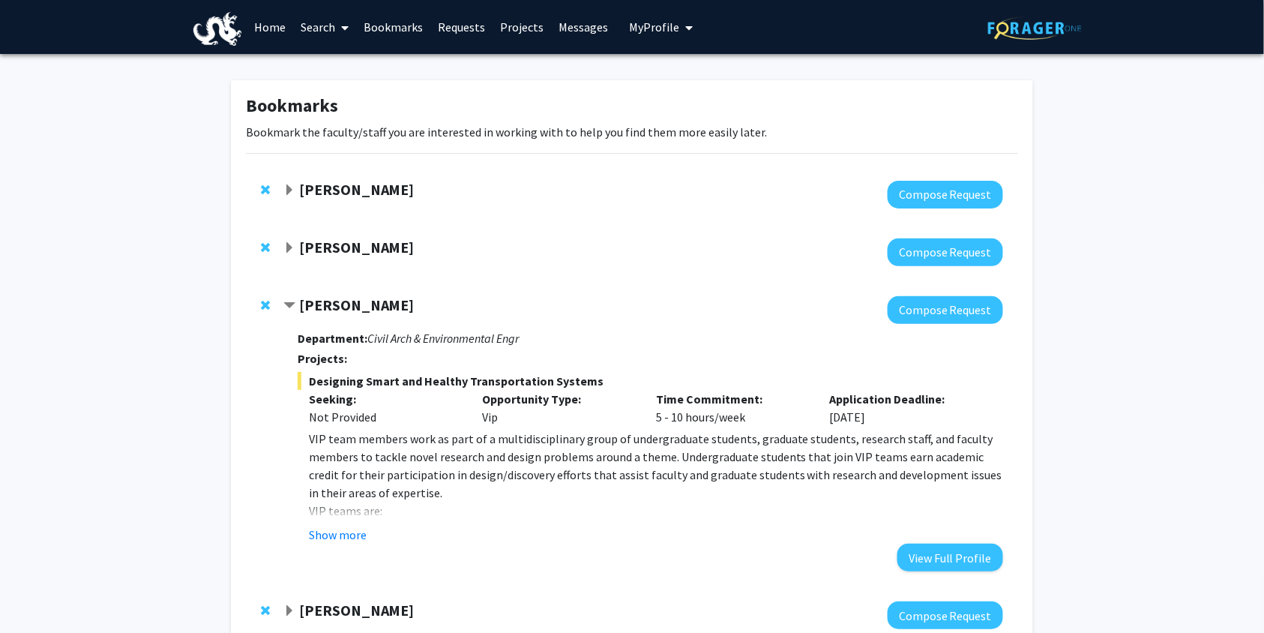
click at [295, 300] on span "Contract Zhiwei Chen Bookmark" at bounding box center [289, 306] width 12 height 12
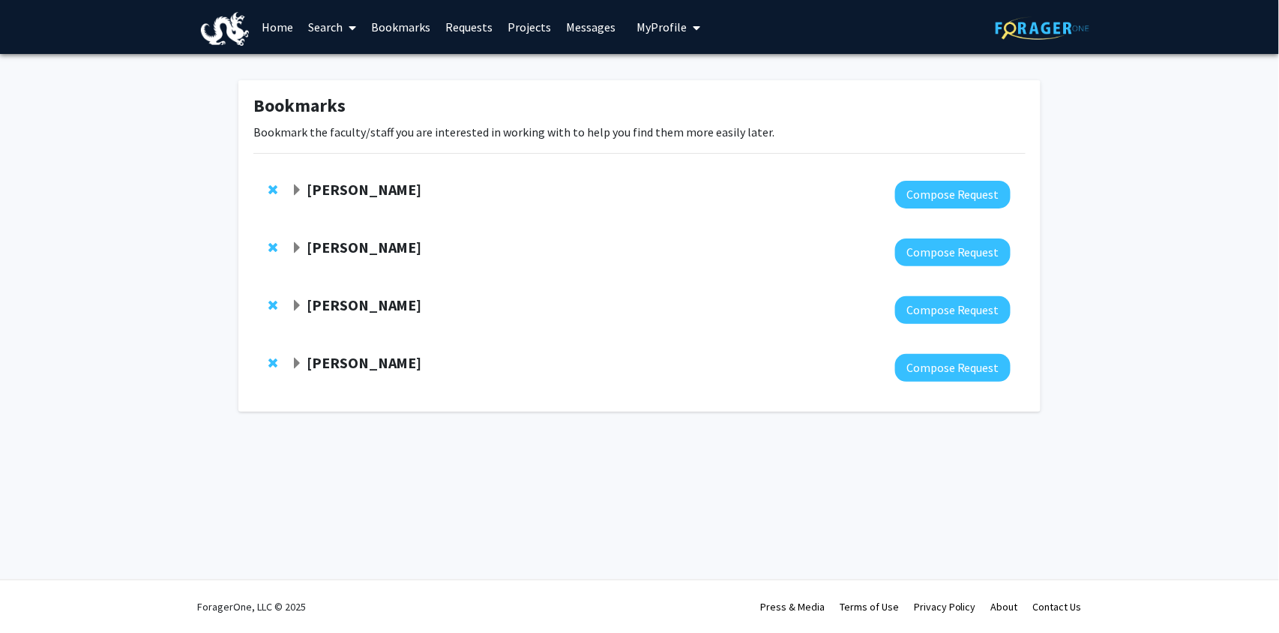
click at [298, 185] on span "Expand Anup Das Bookmark" at bounding box center [297, 190] width 12 height 12
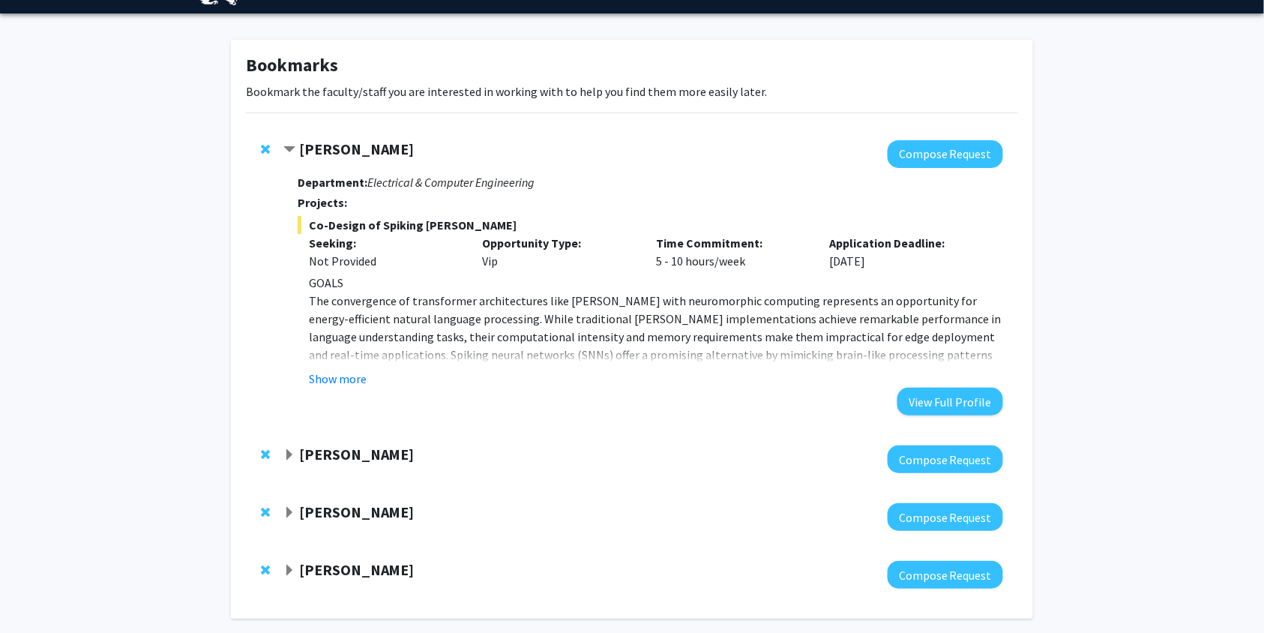
scroll to position [42, 0]
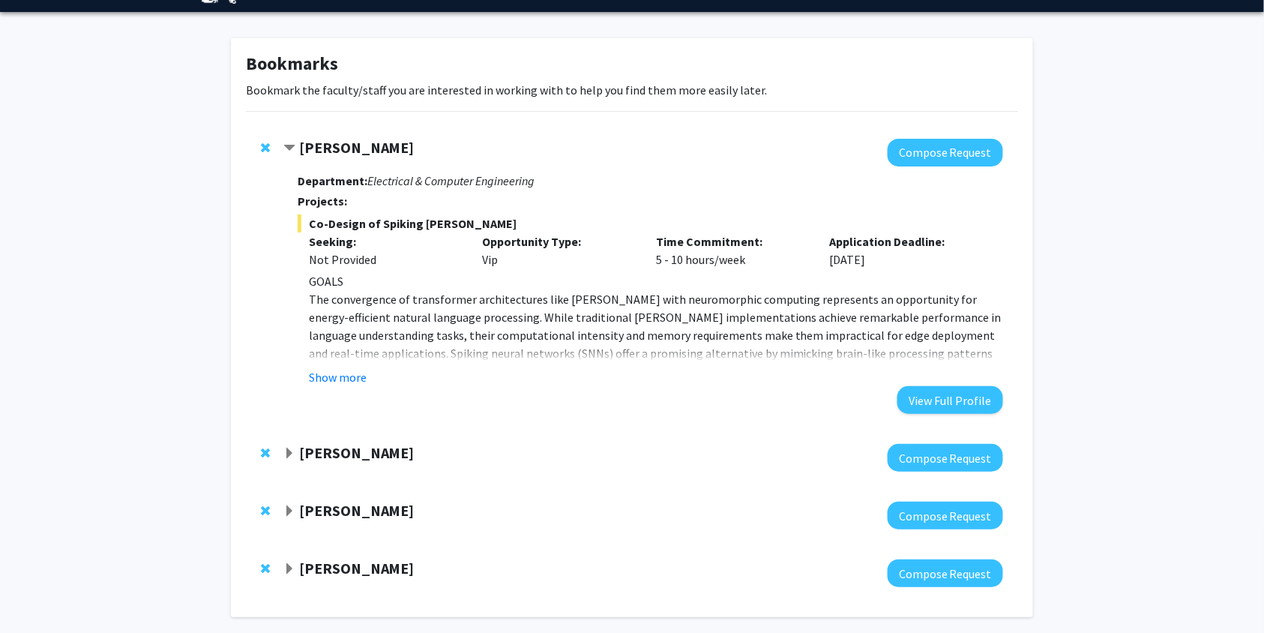
click at [303, 146] on strong "[PERSON_NAME]" at bounding box center [356, 147] width 115 height 19
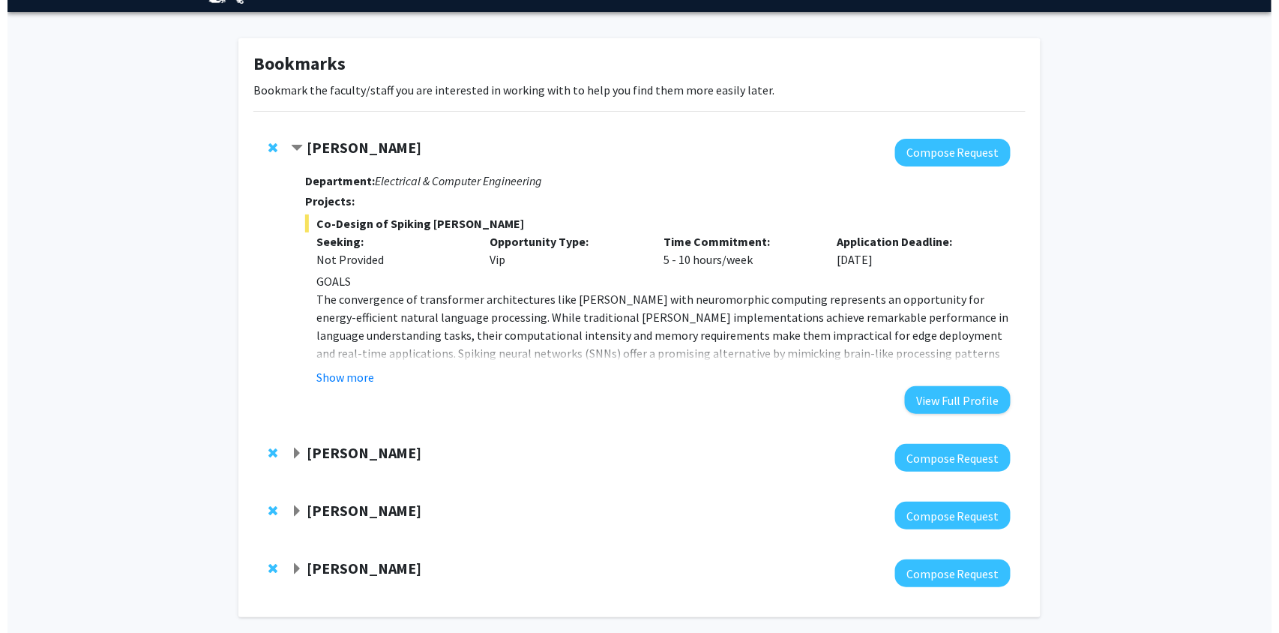
scroll to position [0, 0]
